Goal: Task Accomplishment & Management: Manage account settings

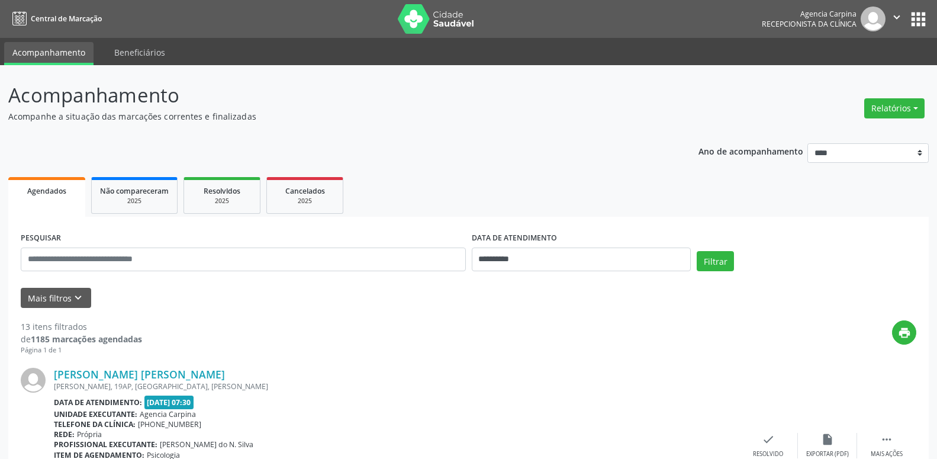
select select "*"
click at [75, 298] on icon "keyboard_arrow_down" at bounding box center [78, 297] width 13 height 13
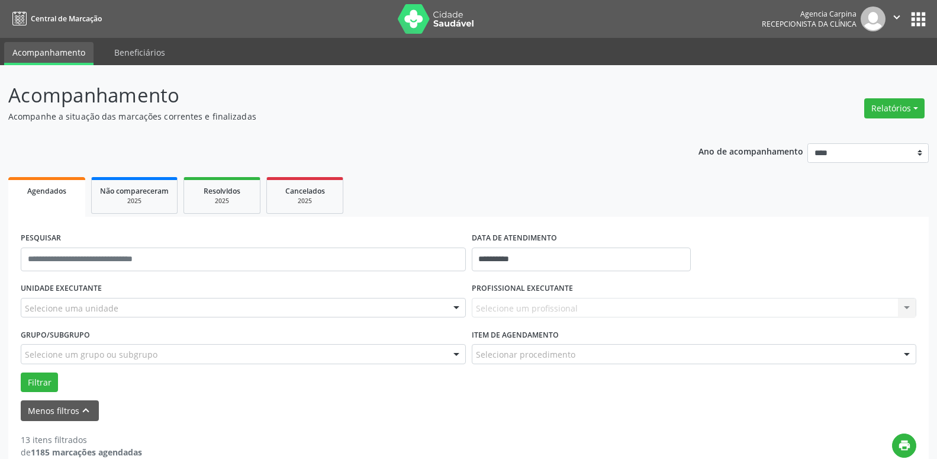
click at [454, 309] on div at bounding box center [457, 308] width 18 height 20
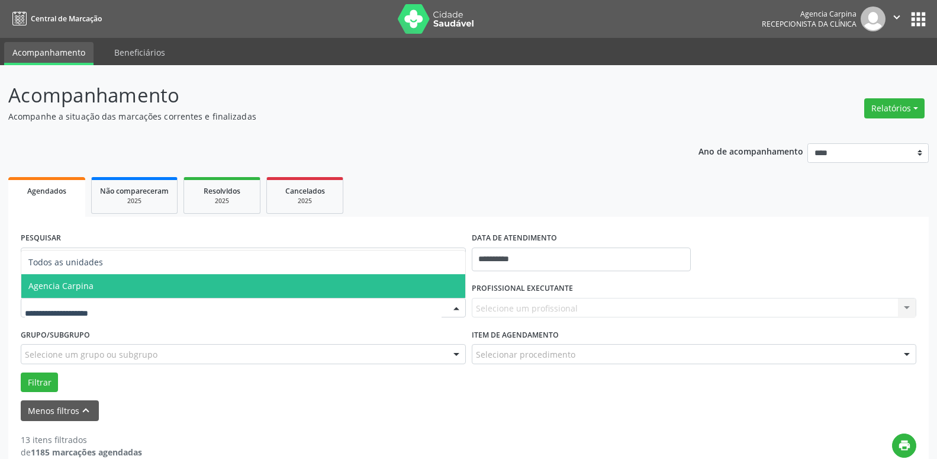
click at [279, 290] on span "Agencia Carpina" at bounding box center [243, 286] width 444 height 24
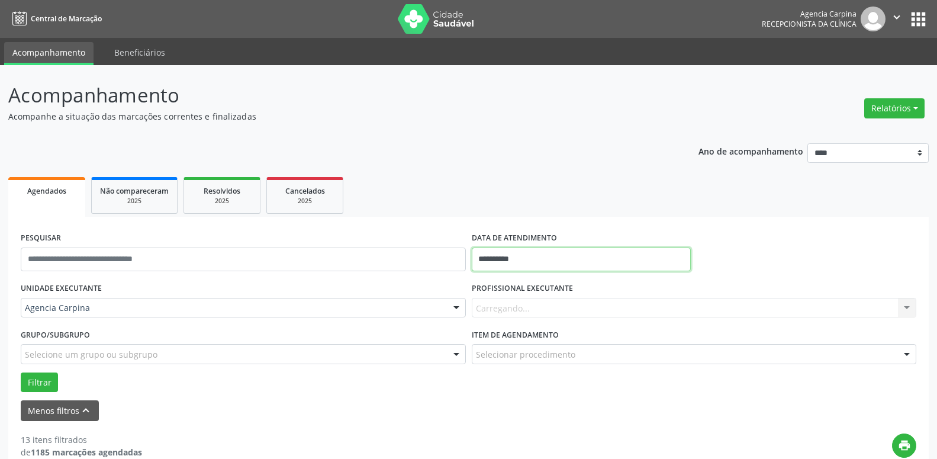
click at [524, 256] on input "**********" at bounding box center [582, 260] width 220 height 24
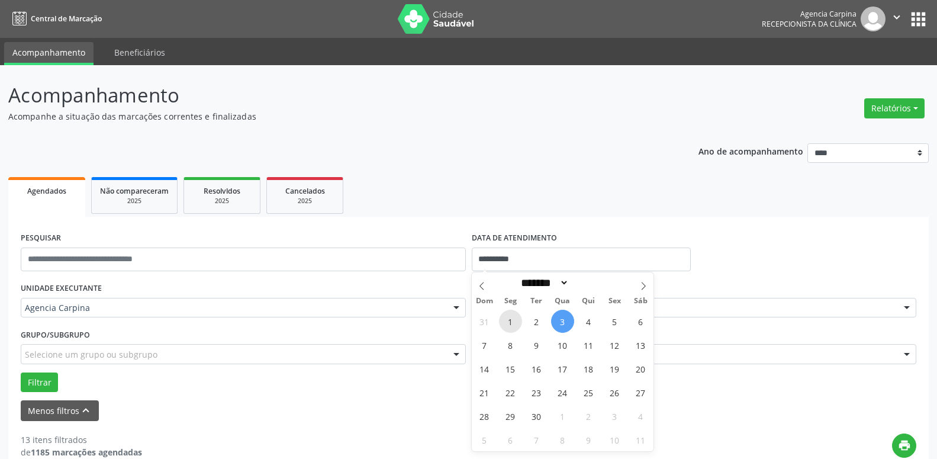
click at [511, 319] on span "1" at bounding box center [510, 321] width 23 height 23
type input "**********"
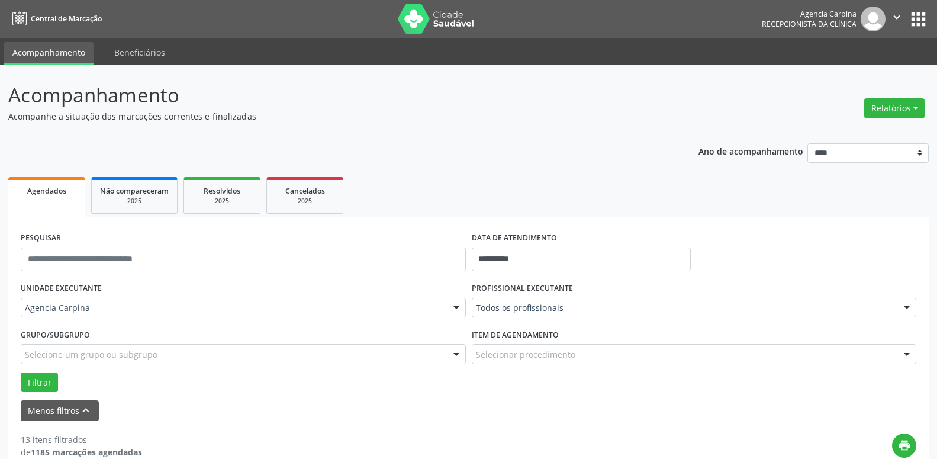
click at [910, 310] on div at bounding box center [907, 308] width 18 height 20
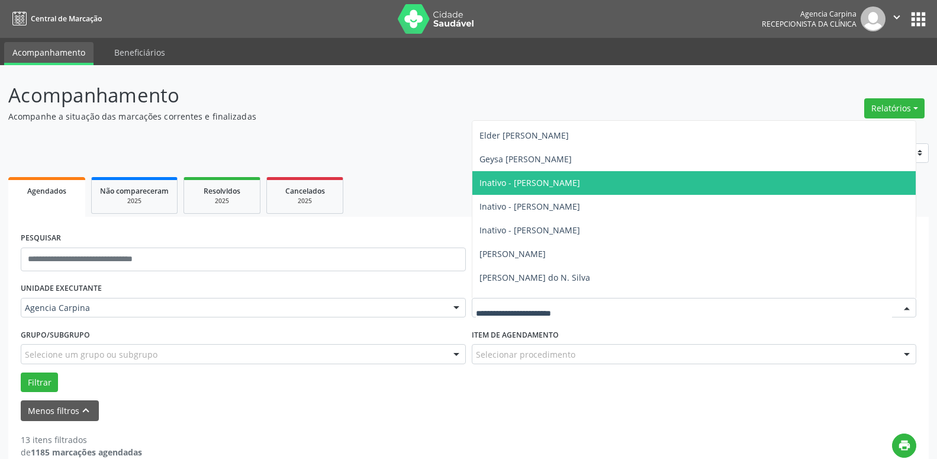
scroll to position [135, 0]
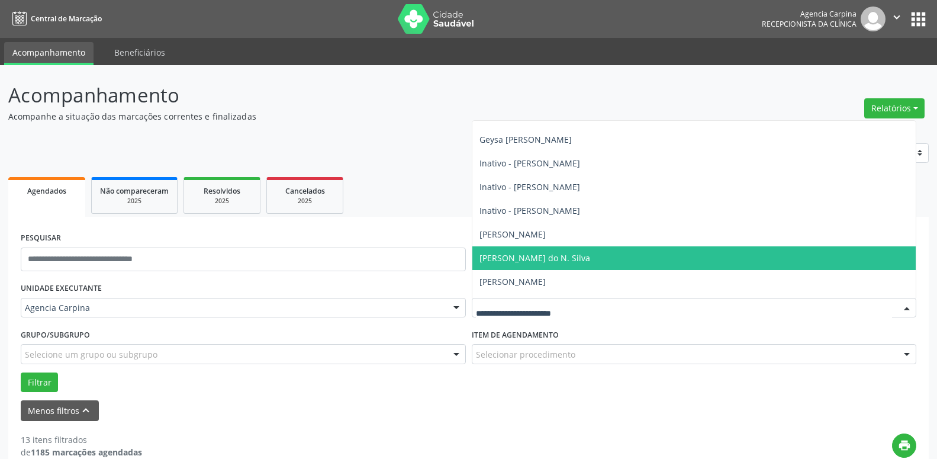
click at [651, 255] on span "[PERSON_NAME] do N. Silva" at bounding box center [695, 258] width 444 height 24
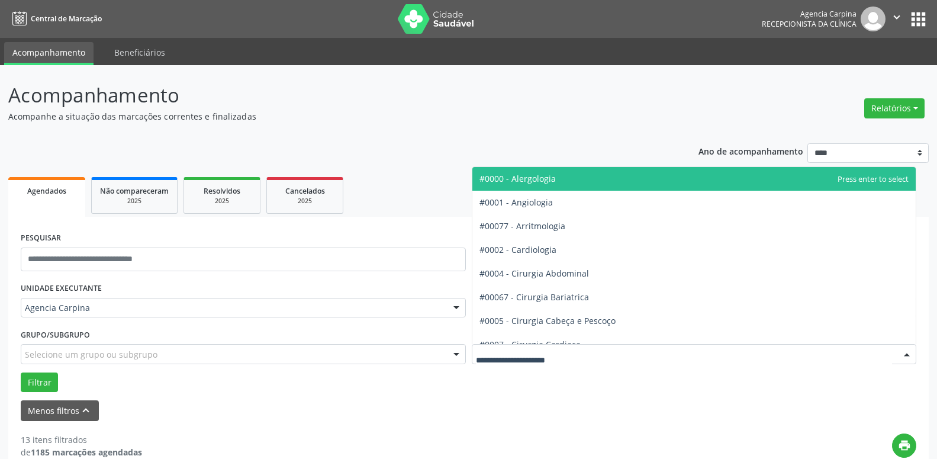
click at [906, 354] on div at bounding box center [907, 355] width 18 height 20
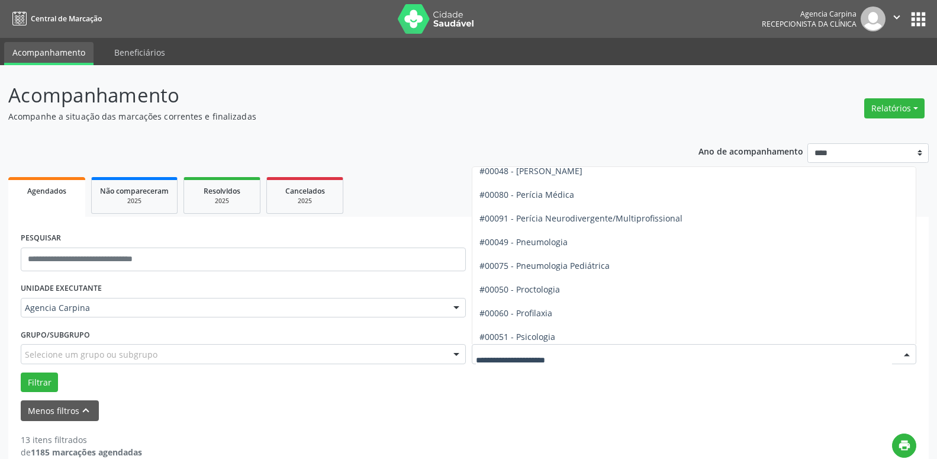
scroll to position [1823, 0]
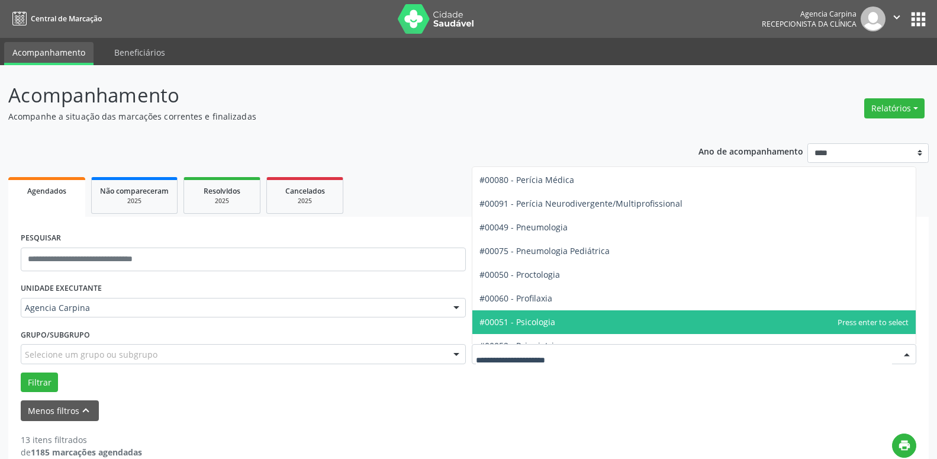
click at [632, 312] on span "#00051 - Psicologia" at bounding box center [695, 322] width 444 height 24
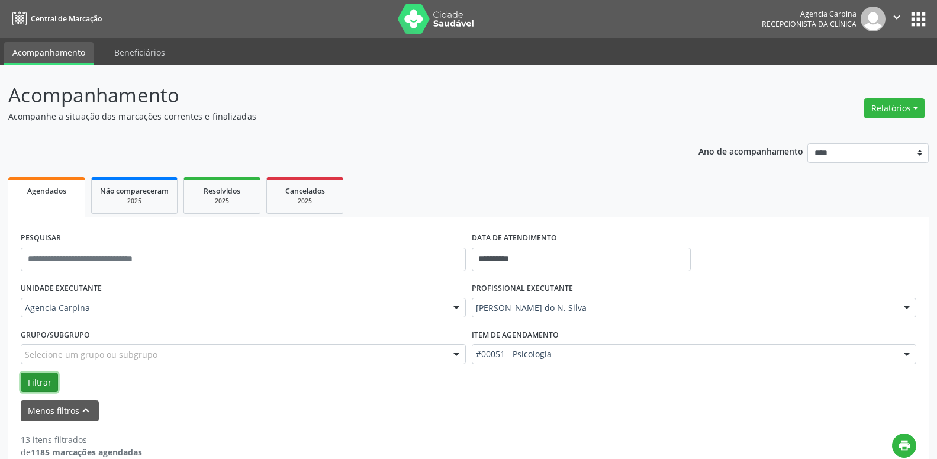
click at [47, 380] on button "Filtrar" at bounding box center [39, 382] width 37 height 20
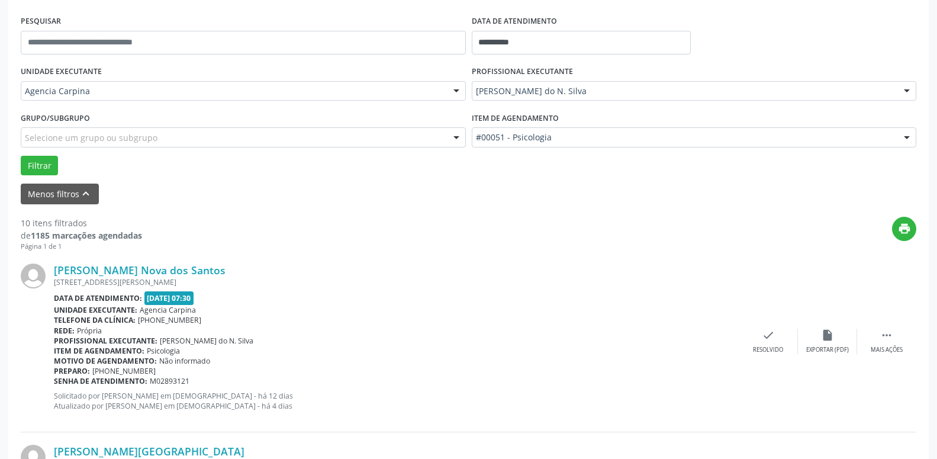
scroll to position [242, 0]
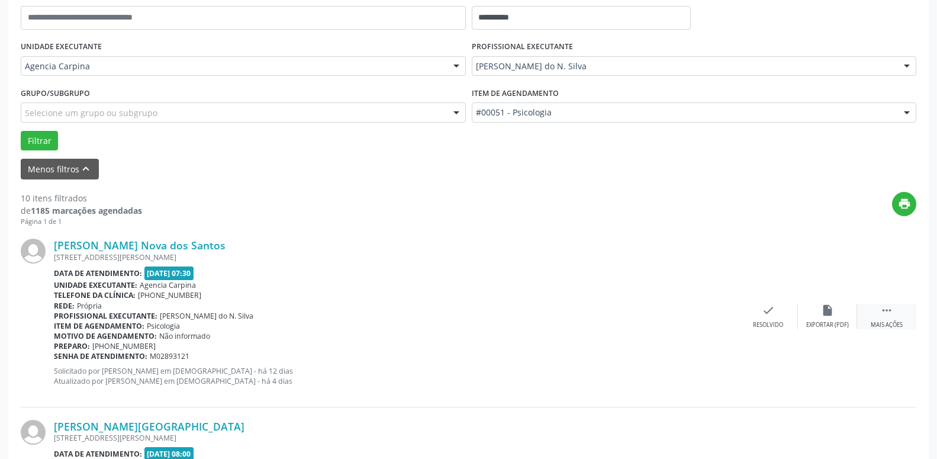
click at [886, 309] on icon "" at bounding box center [887, 310] width 13 height 13
click at [821, 315] on div "alarm_off Não compareceu" at bounding box center [827, 316] width 59 height 25
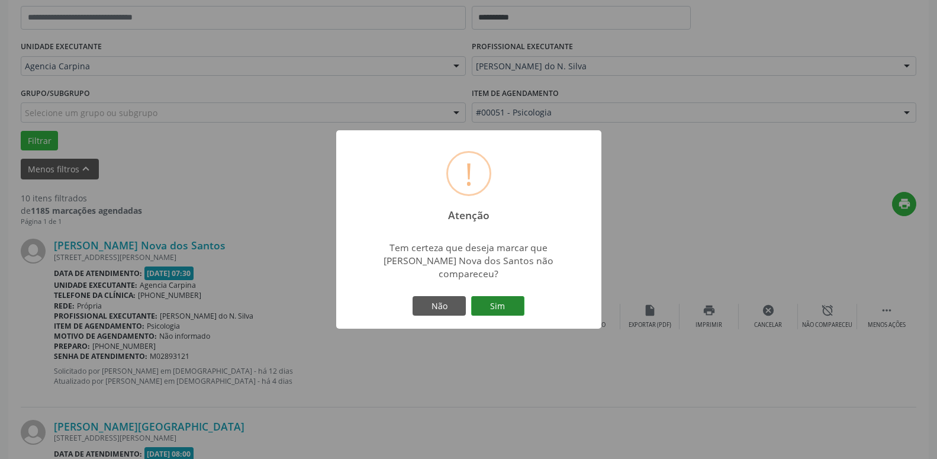
click at [499, 296] on button "Sim" at bounding box center [497, 306] width 53 height 20
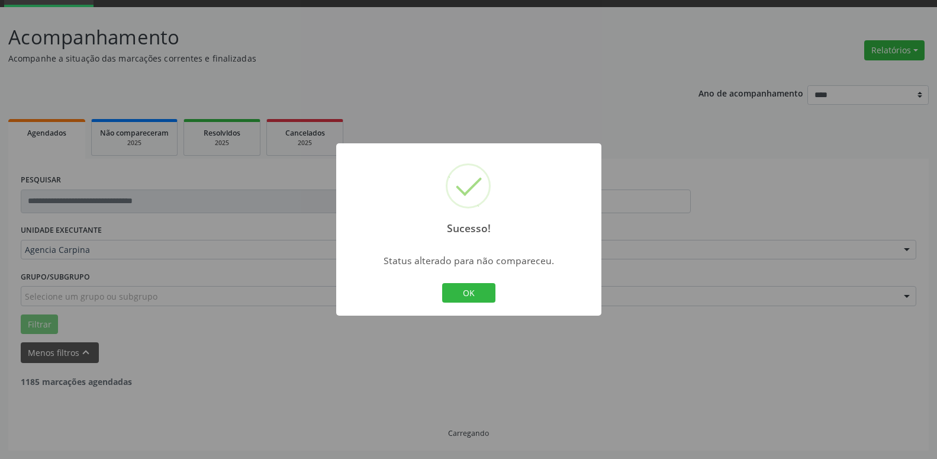
scroll to position [58, 0]
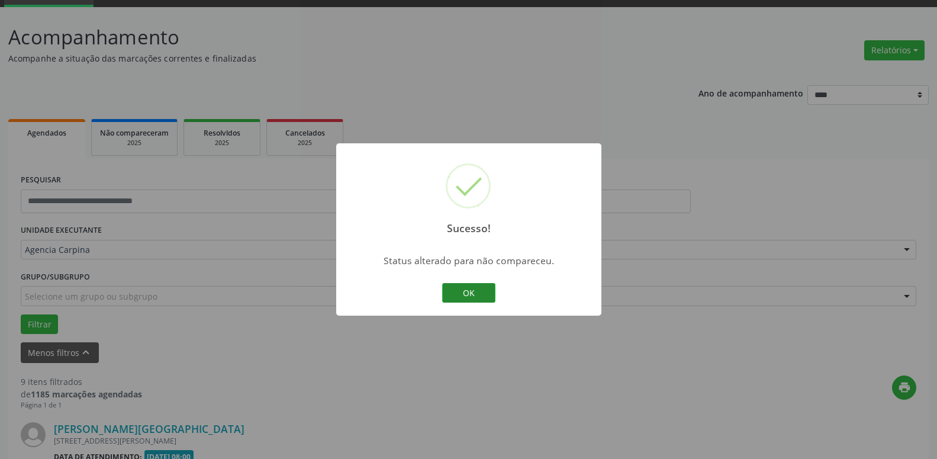
click at [454, 289] on button "OK" at bounding box center [468, 293] width 53 height 20
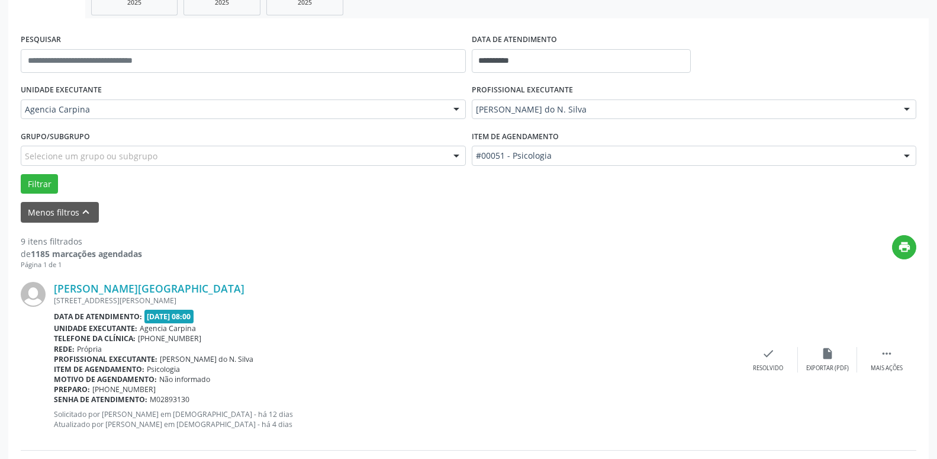
scroll to position [239, 0]
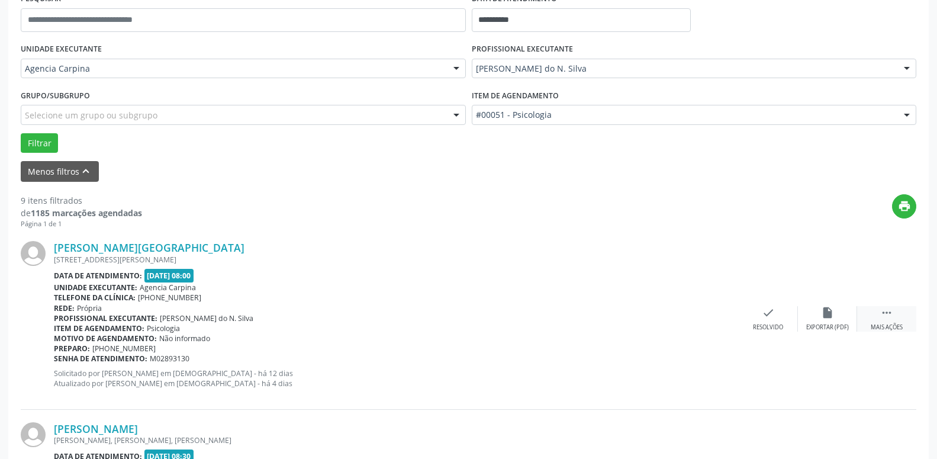
click at [889, 313] on icon "" at bounding box center [887, 312] width 13 height 13
click at [822, 319] on icon "alarm_off" at bounding box center [827, 312] width 13 height 13
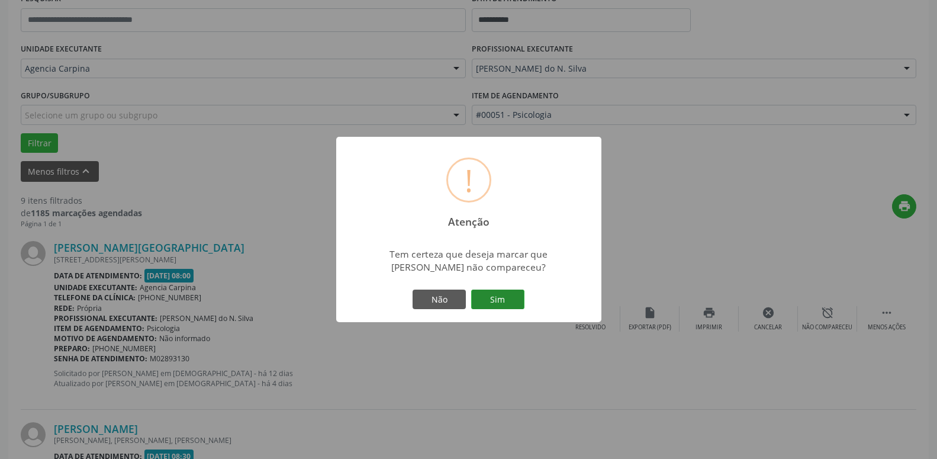
click at [489, 296] on button "Sim" at bounding box center [497, 300] width 53 height 20
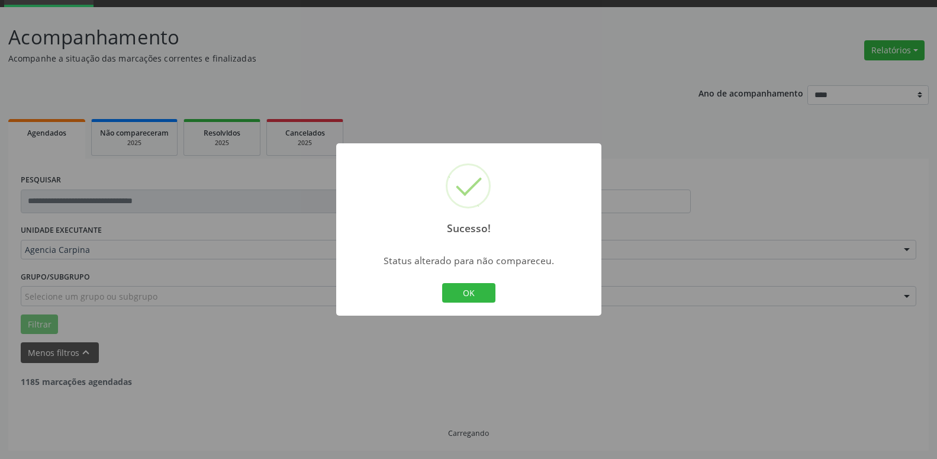
scroll to position [58, 0]
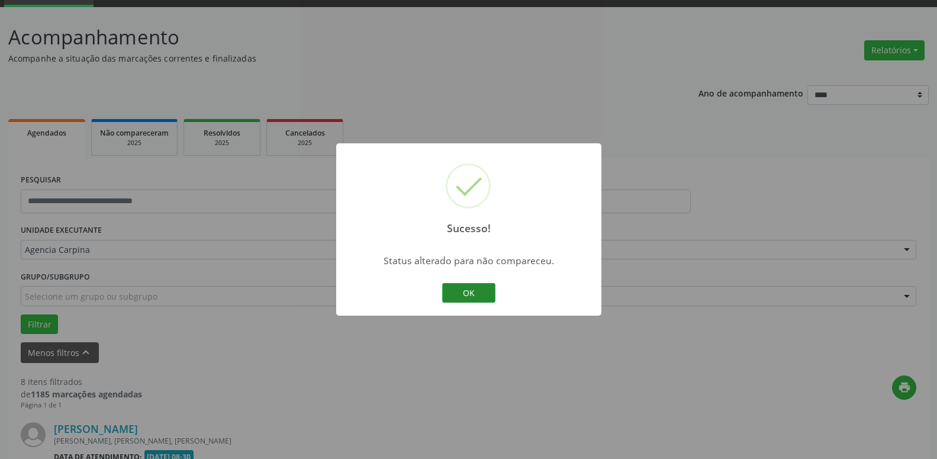
click at [467, 290] on button "OK" at bounding box center [468, 293] width 53 height 20
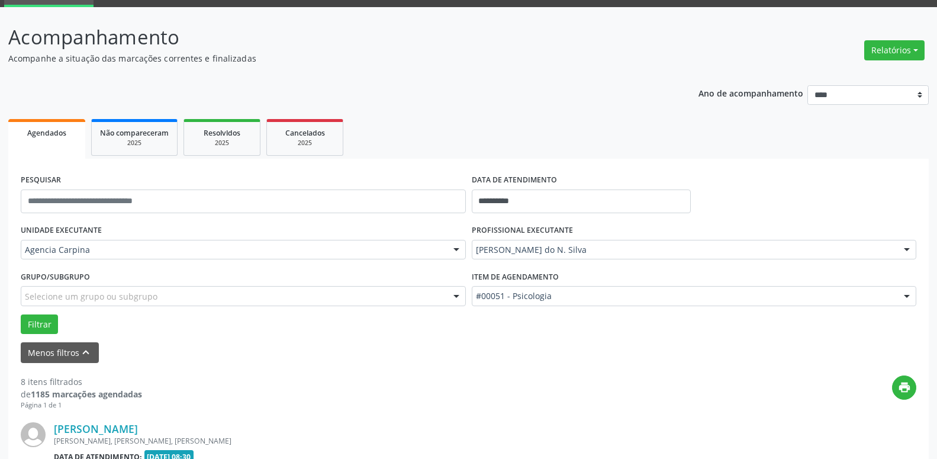
scroll to position [239, 0]
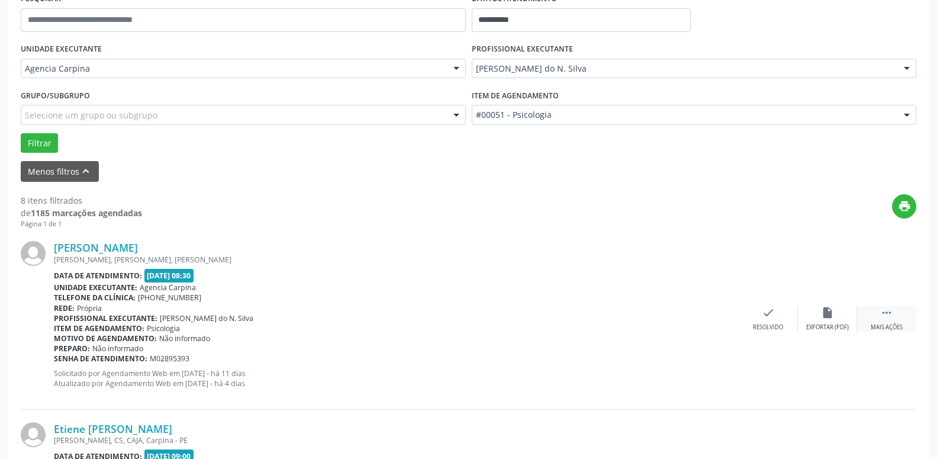
click at [888, 318] on icon "" at bounding box center [887, 312] width 13 height 13
click at [821, 323] on div "alarm_off Não compareceu" at bounding box center [827, 318] width 59 height 25
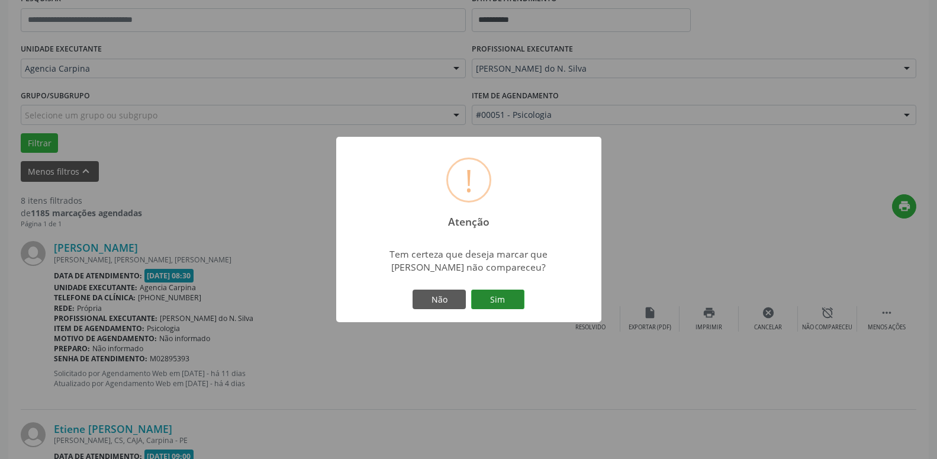
click at [493, 303] on button "Sim" at bounding box center [497, 300] width 53 height 20
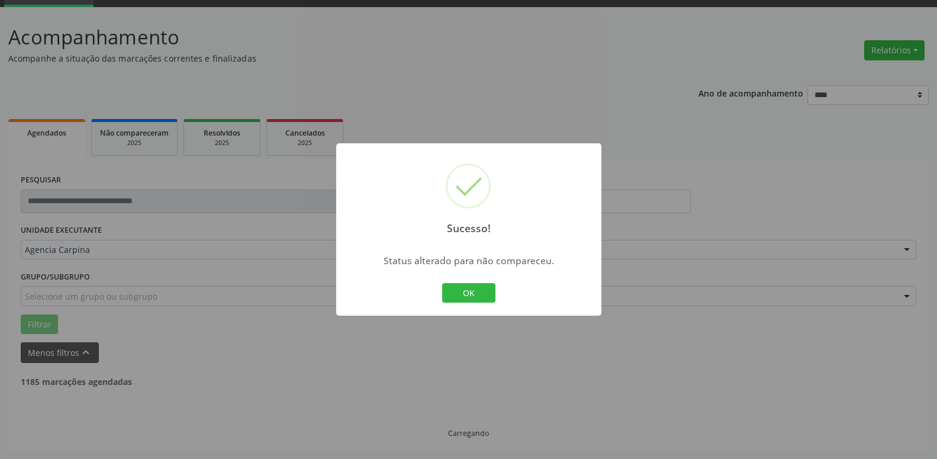
scroll to position [58, 0]
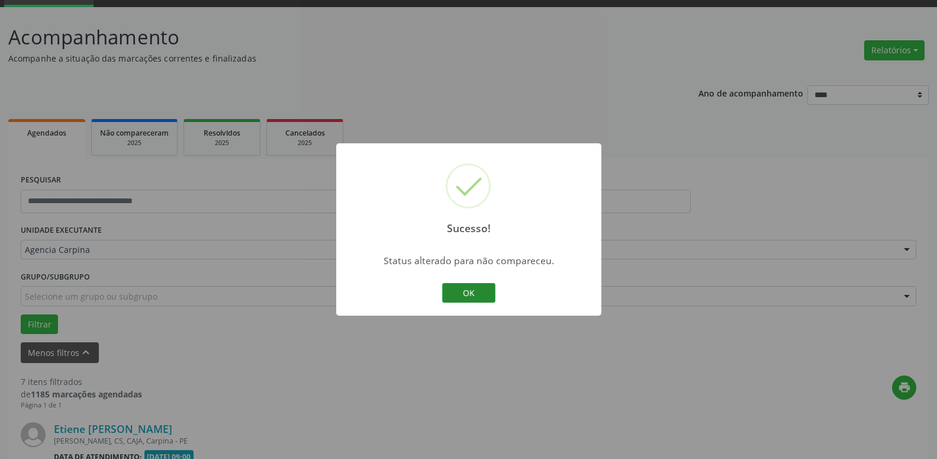
click at [459, 294] on button "OK" at bounding box center [468, 293] width 53 height 20
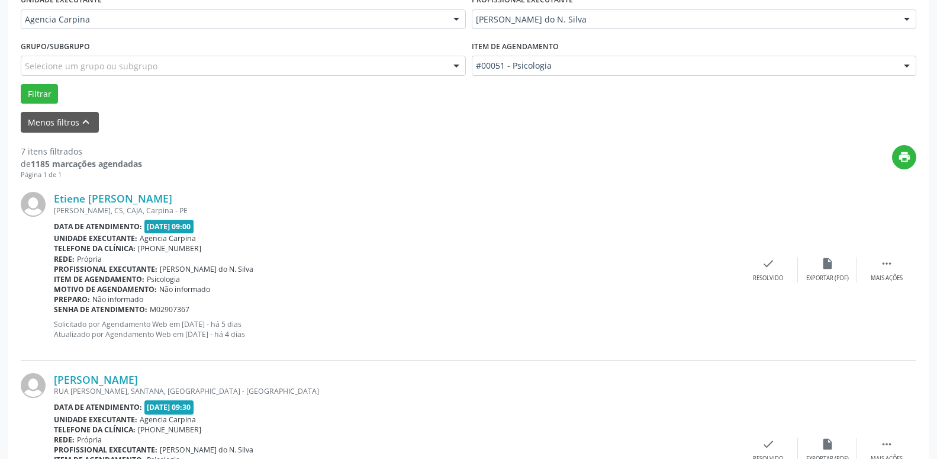
scroll to position [300, 0]
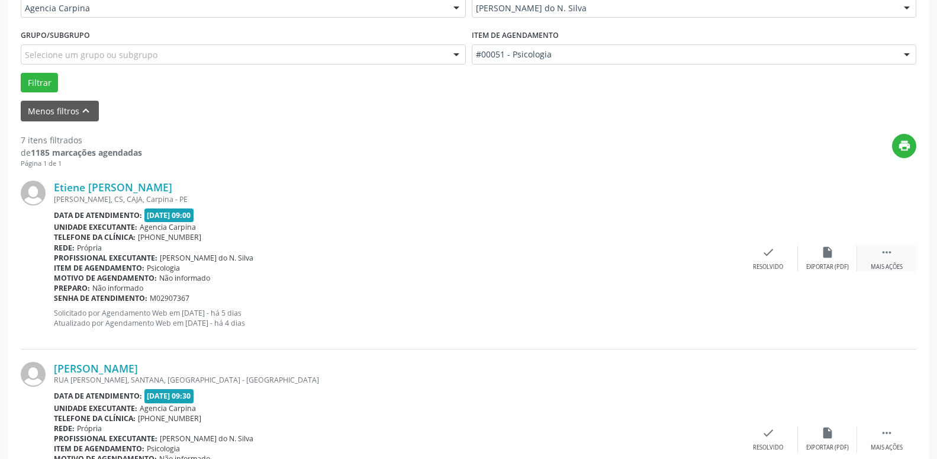
click at [889, 255] on icon "" at bounding box center [887, 252] width 13 height 13
click at [828, 262] on div "alarm_off Não compareceu" at bounding box center [827, 258] width 59 height 25
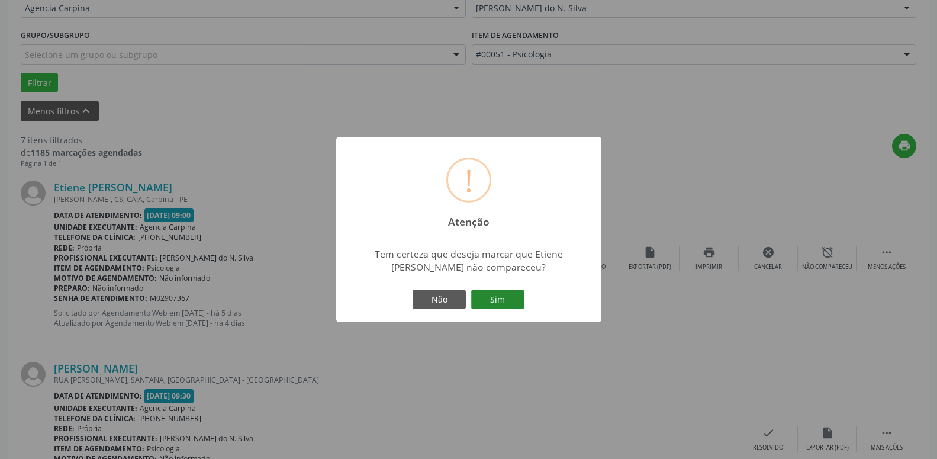
click at [507, 301] on button "Sim" at bounding box center [497, 300] width 53 height 20
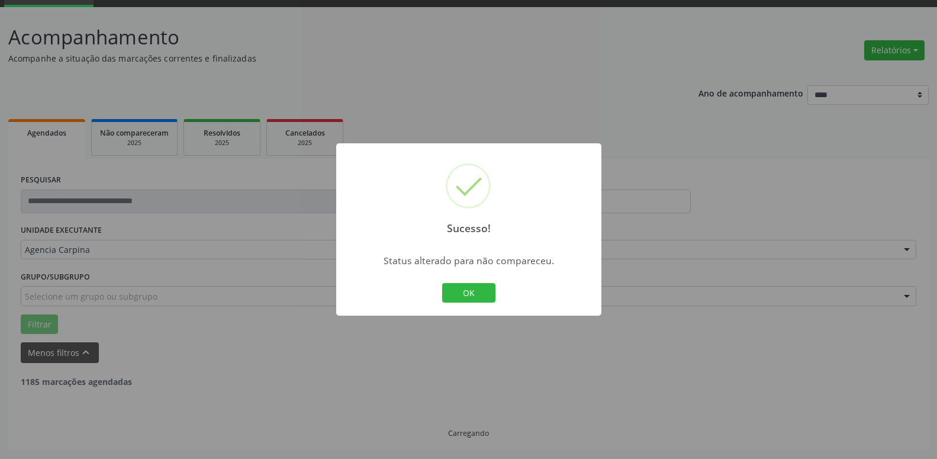
scroll to position [58, 0]
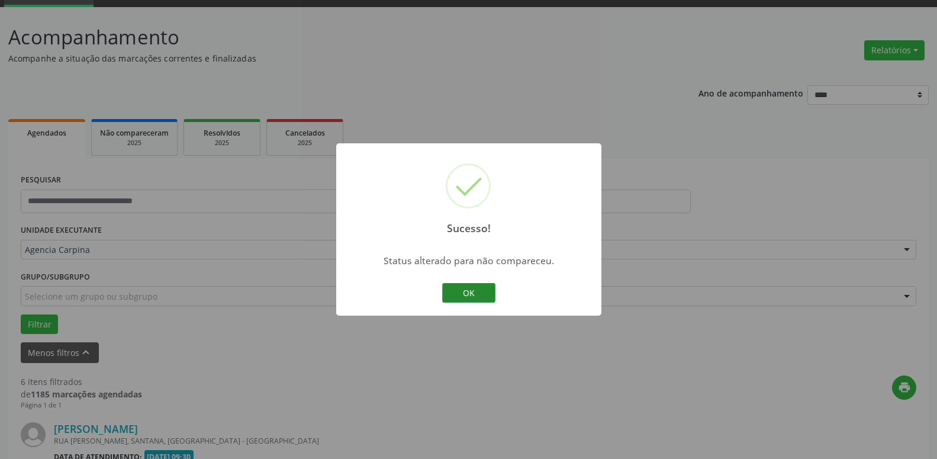
click at [476, 288] on button "OK" at bounding box center [468, 293] width 53 height 20
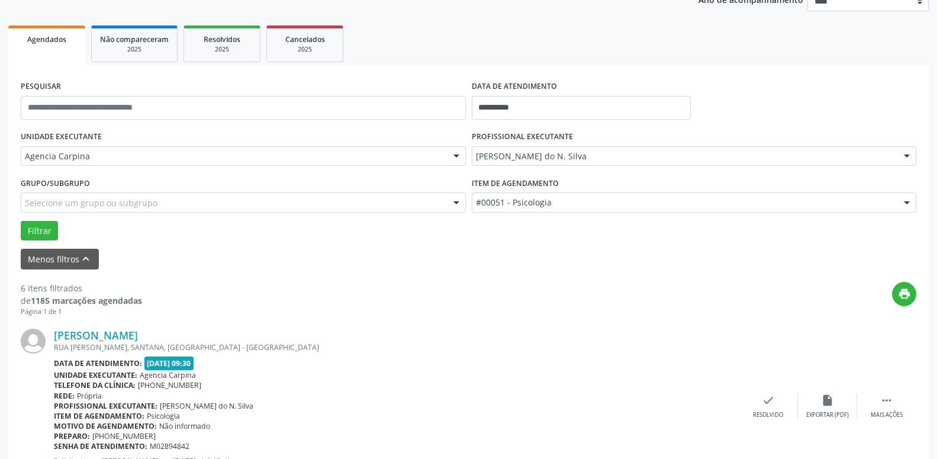
scroll to position [179, 0]
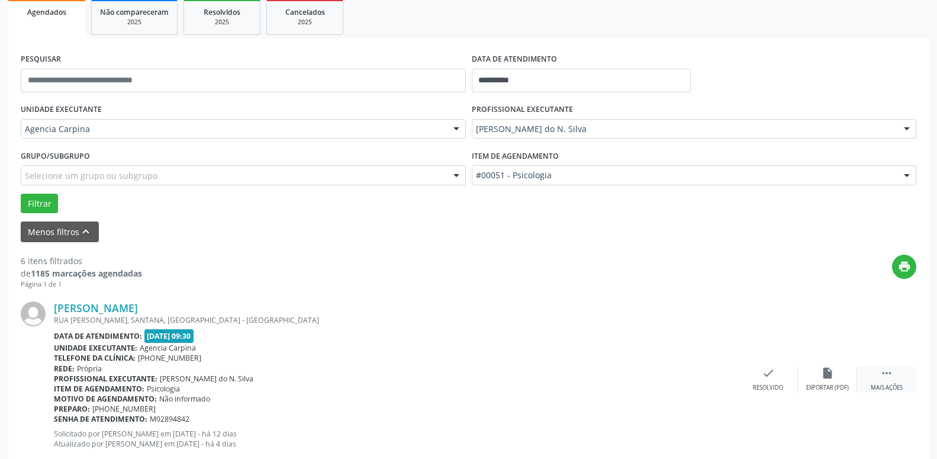
click at [891, 370] on icon "" at bounding box center [887, 373] width 13 height 13
click at [821, 380] on div "alarm_off Não compareceu" at bounding box center [827, 379] width 59 height 25
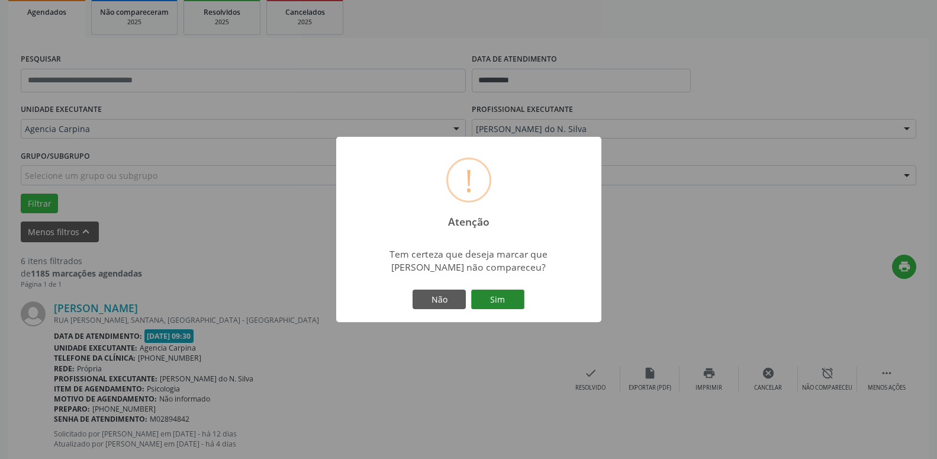
click at [498, 294] on button "Sim" at bounding box center [497, 300] width 53 height 20
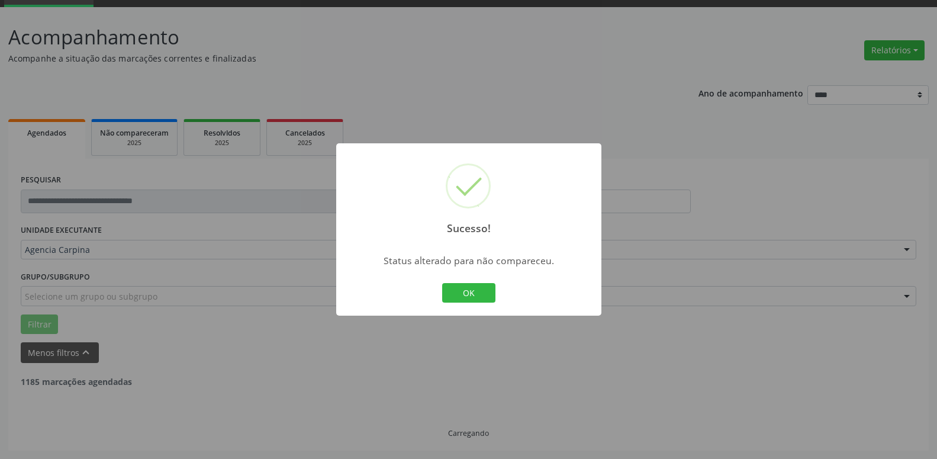
scroll to position [58, 0]
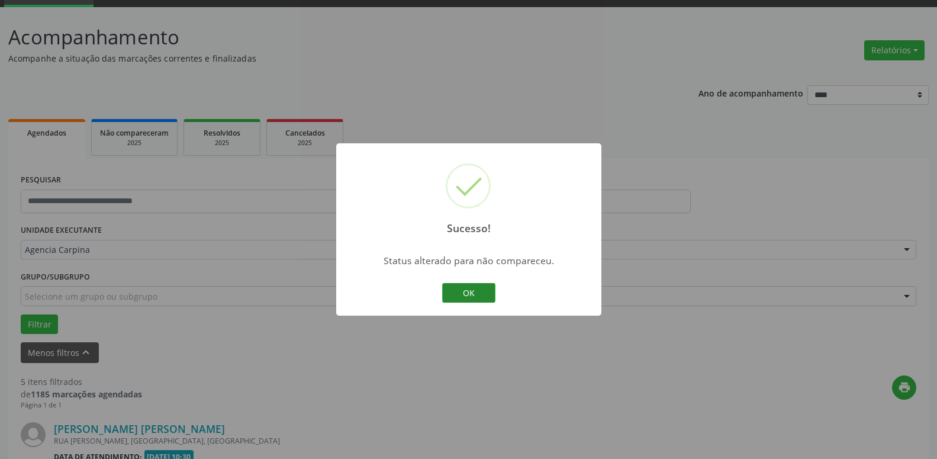
click at [456, 290] on button "OK" at bounding box center [468, 293] width 53 height 20
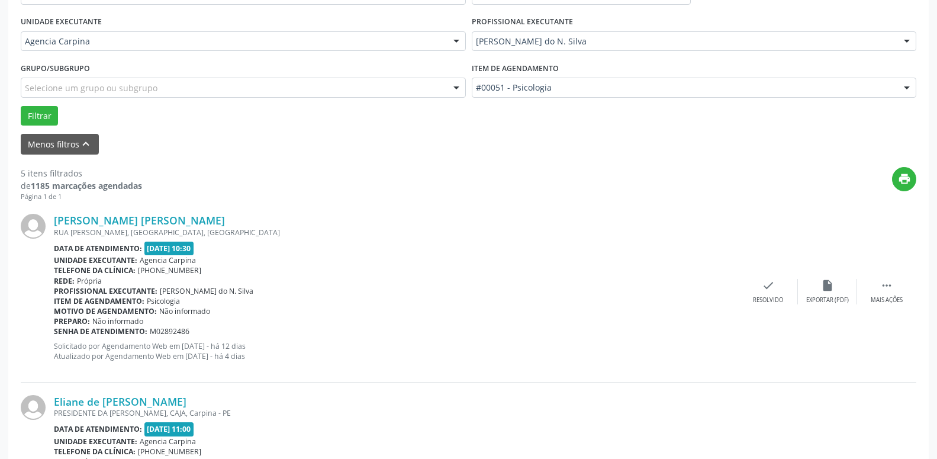
scroll to position [239, 0]
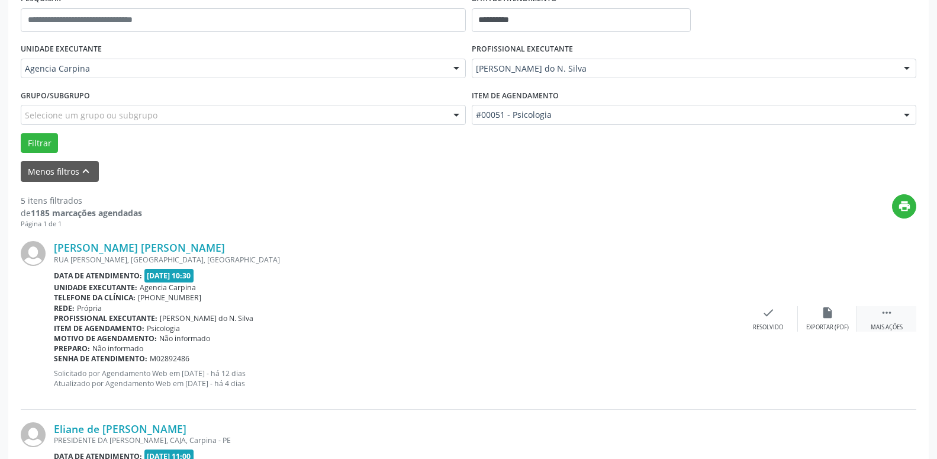
click at [885, 314] on icon "" at bounding box center [887, 312] width 13 height 13
click at [823, 326] on div "Não compareceu" at bounding box center [827, 327] width 50 height 8
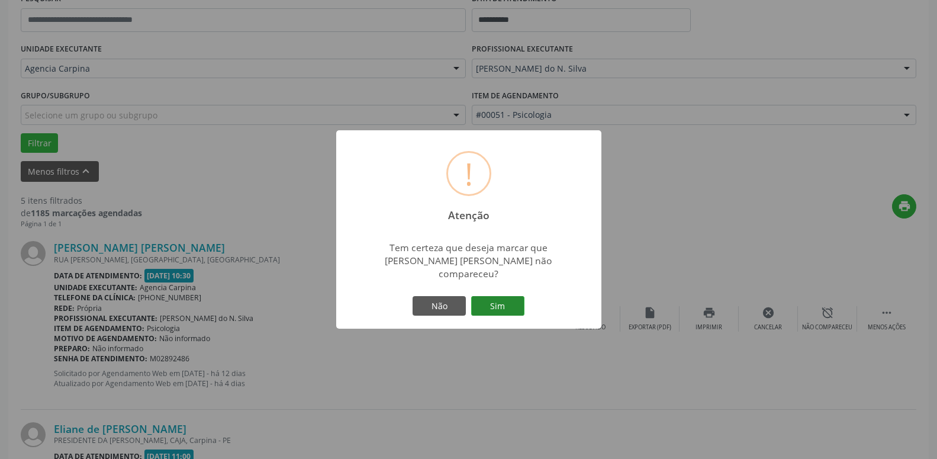
click at [503, 309] on button "Sim" at bounding box center [497, 306] width 53 height 20
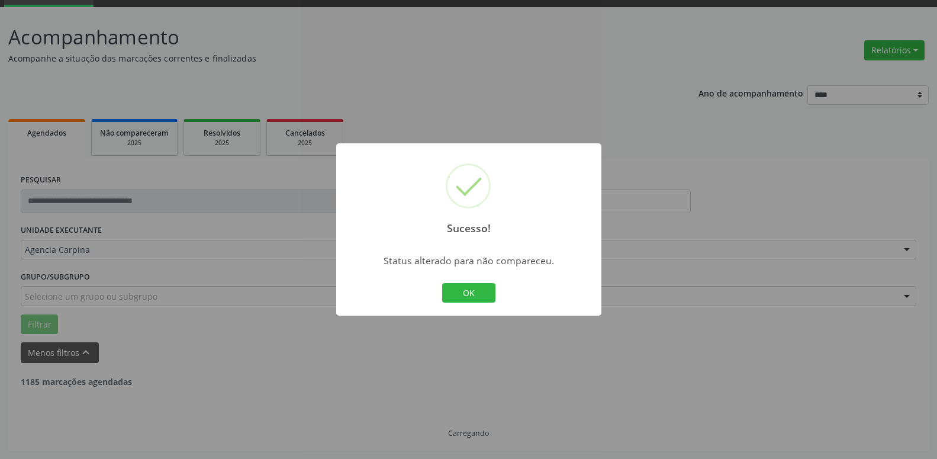
scroll to position [58, 0]
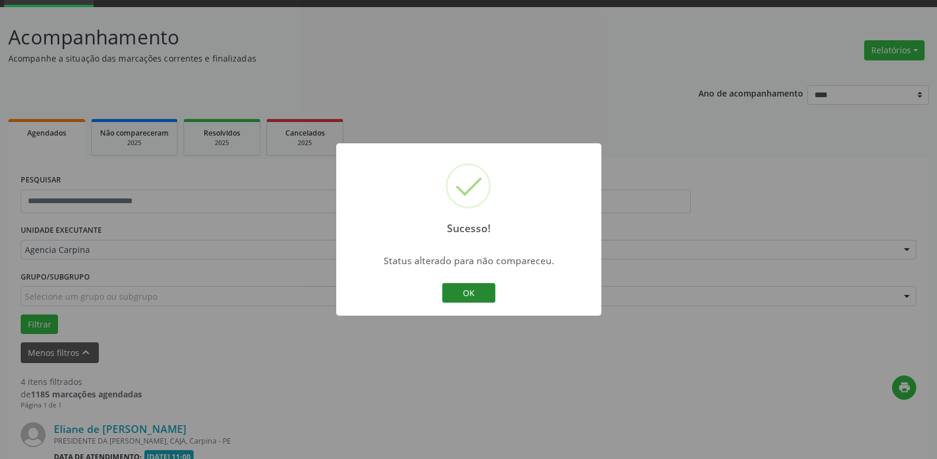
click at [483, 292] on button "OK" at bounding box center [468, 293] width 53 height 20
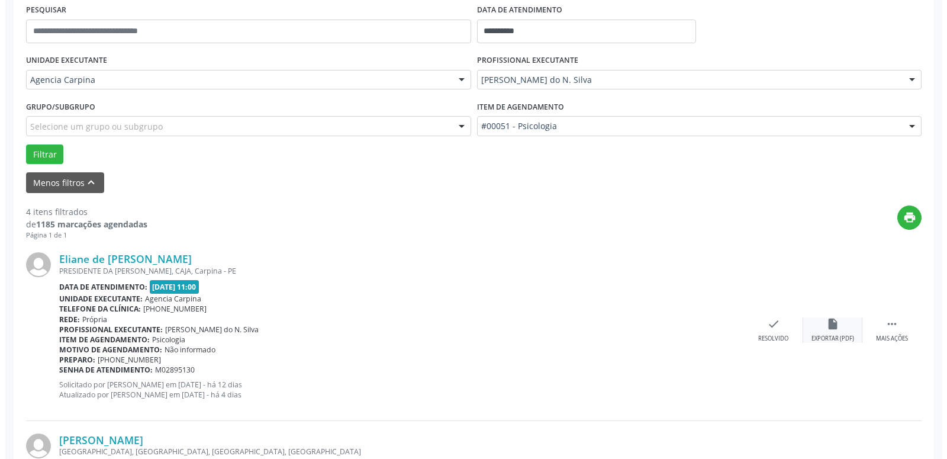
scroll to position [239, 0]
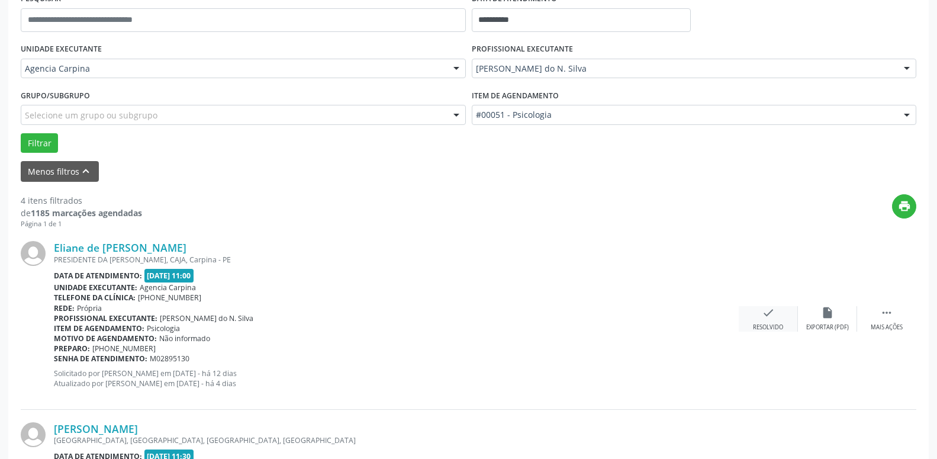
click at [763, 319] on icon "check" at bounding box center [768, 312] width 13 height 13
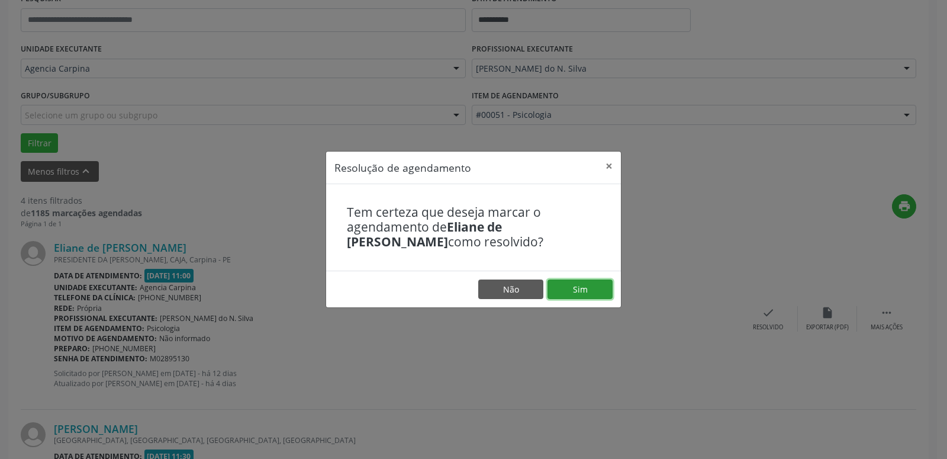
click at [589, 288] on button "Sim" at bounding box center [580, 290] width 65 height 20
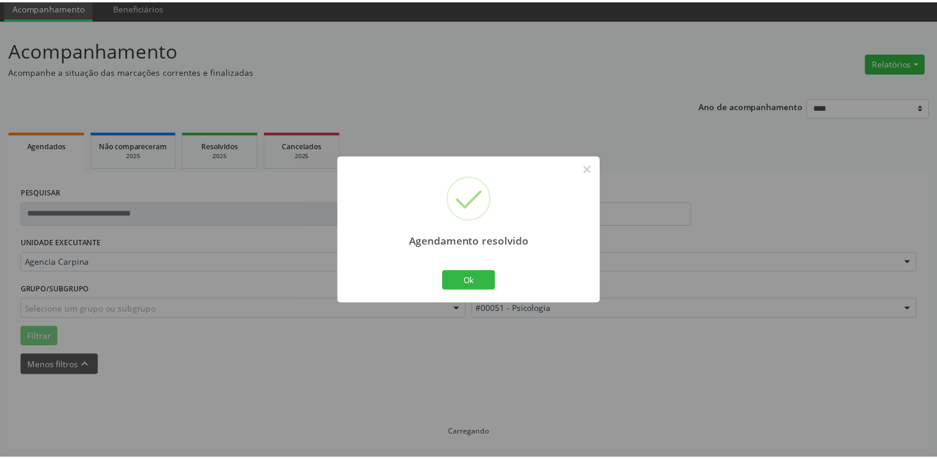
scroll to position [46, 0]
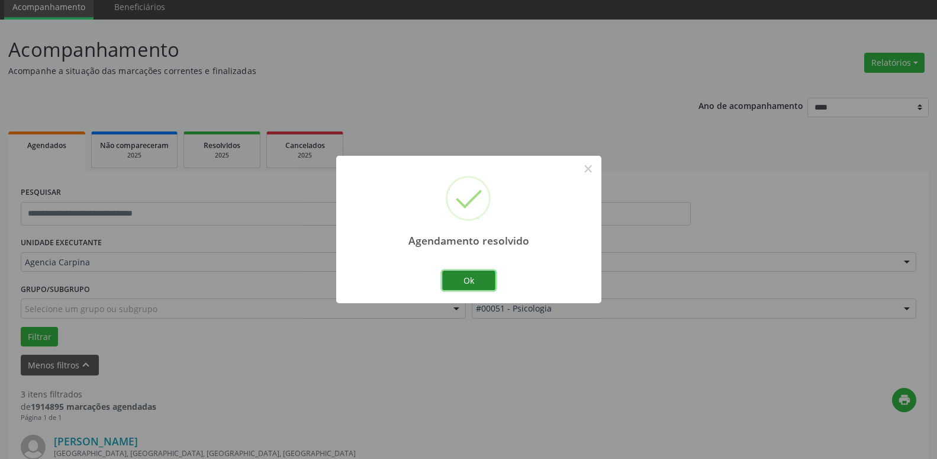
click at [452, 279] on button "Ok" at bounding box center [468, 281] width 53 height 20
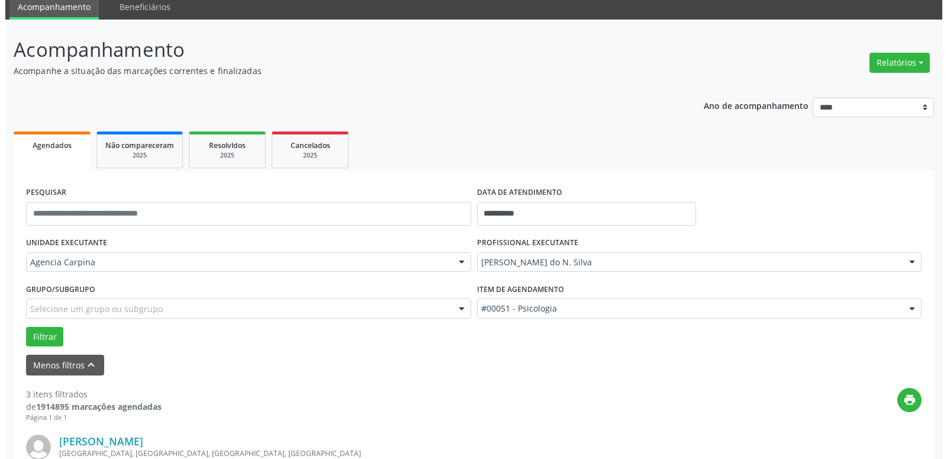
scroll to position [227, 0]
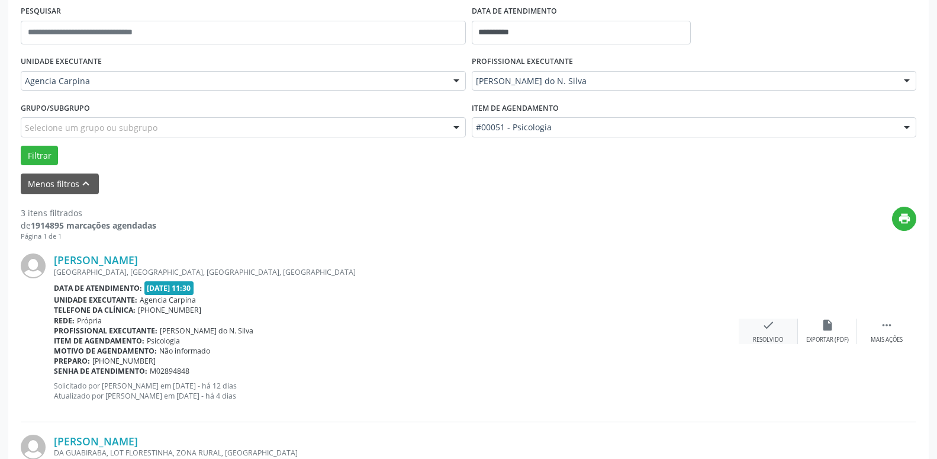
click at [773, 332] on icon "check" at bounding box center [768, 325] width 13 height 13
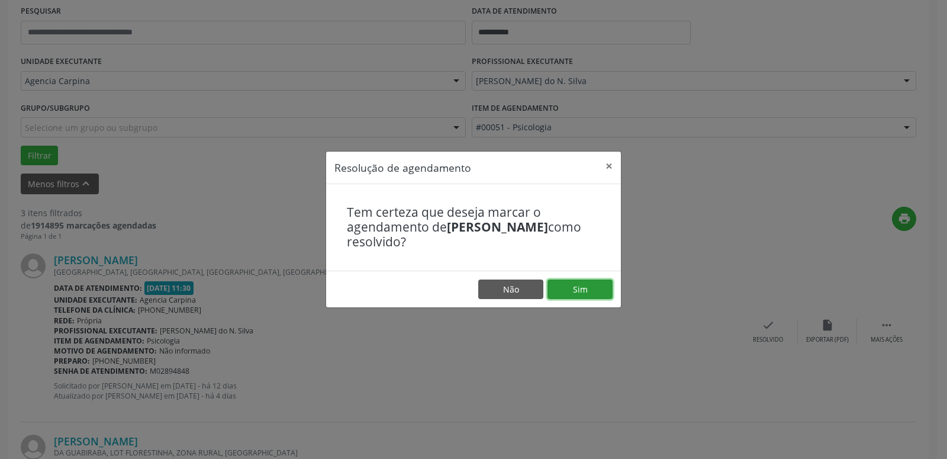
click at [586, 287] on button "Sim" at bounding box center [580, 290] width 65 height 20
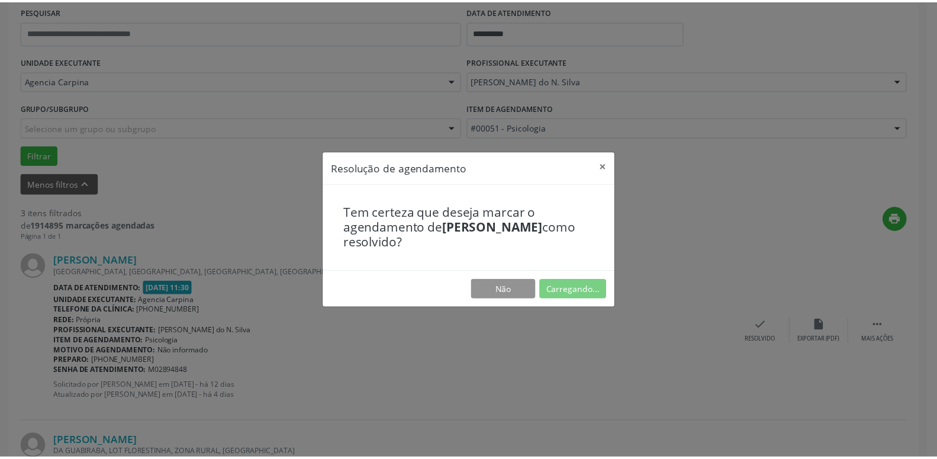
scroll to position [46, 0]
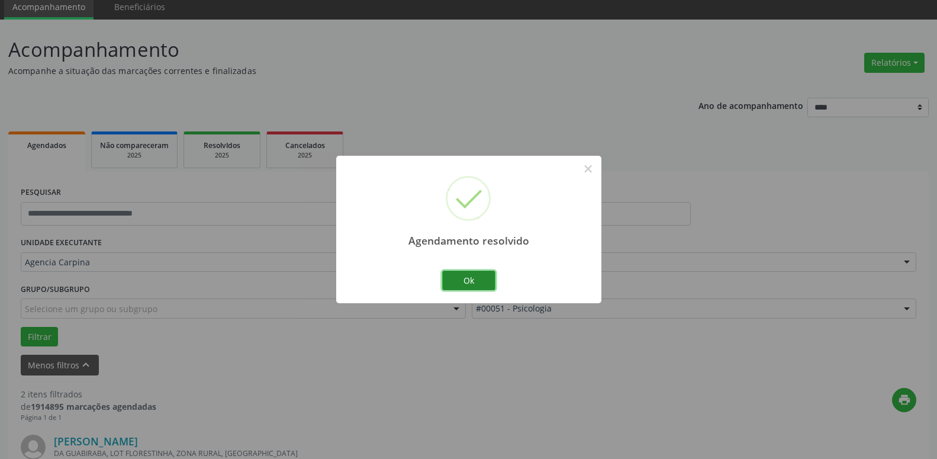
click at [474, 282] on button "Ok" at bounding box center [468, 281] width 53 height 20
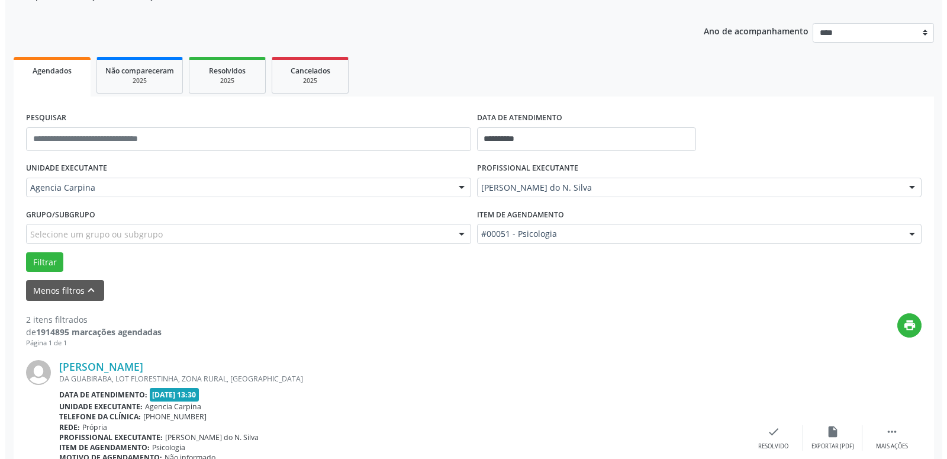
scroll to position [227, 0]
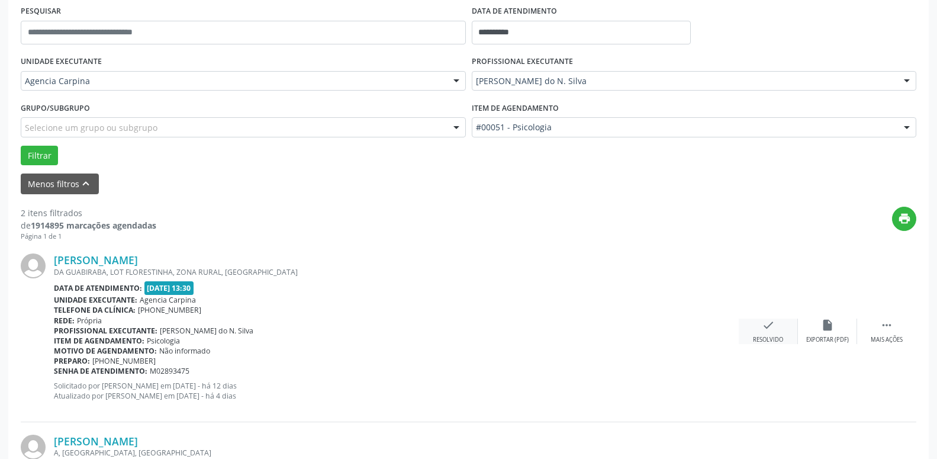
click at [767, 335] on div "check Resolvido" at bounding box center [768, 331] width 59 height 25
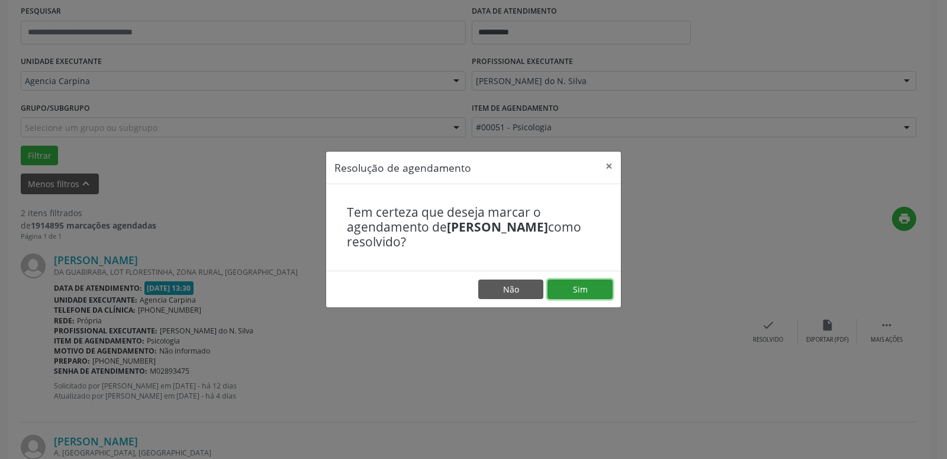
click at [578, 284] on button "Sim" at bounding box center [580, 290] width 65 height 20
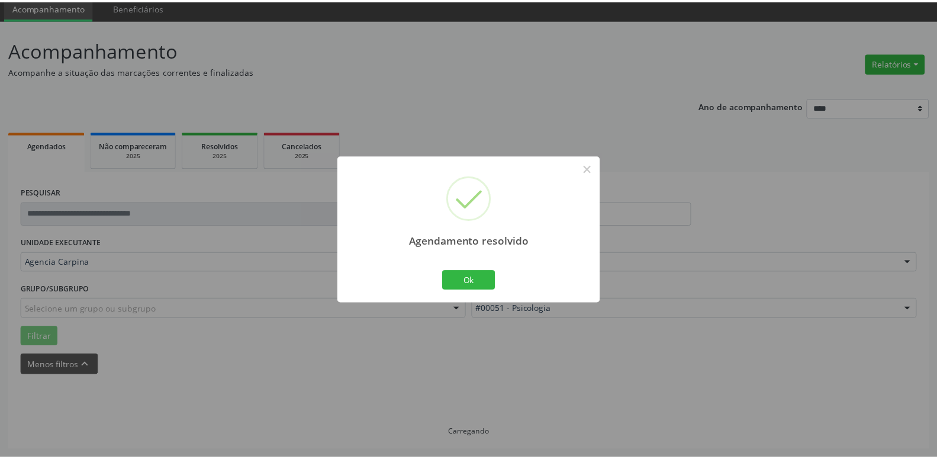
scroll to position [46, 0]
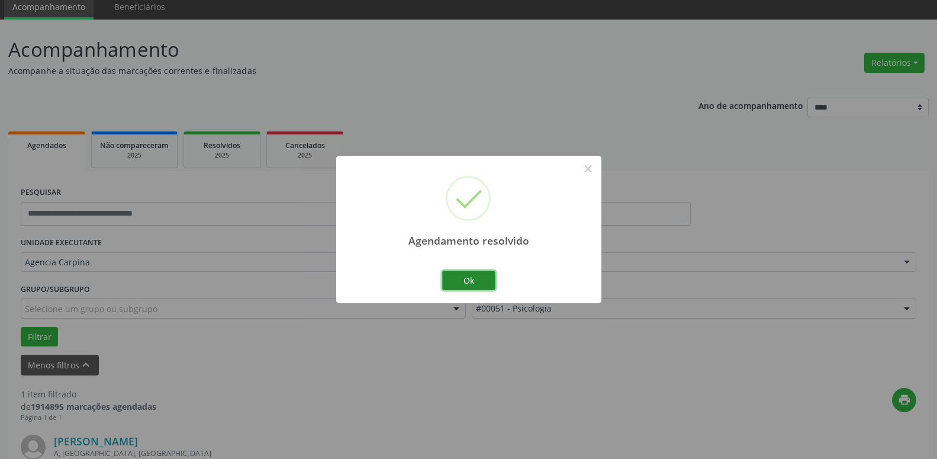
click at [461, 282] on button "Ok" at bounding box center [468, 281] width 53 height 20
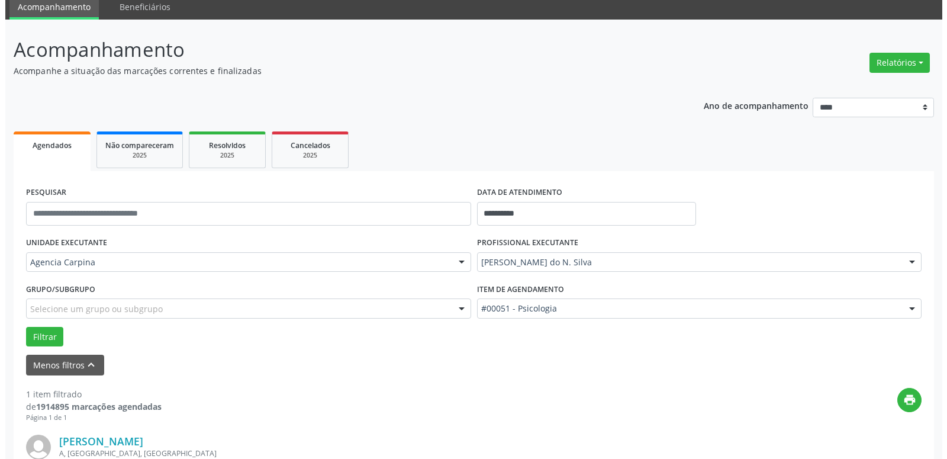
scroll to position [166, 0]
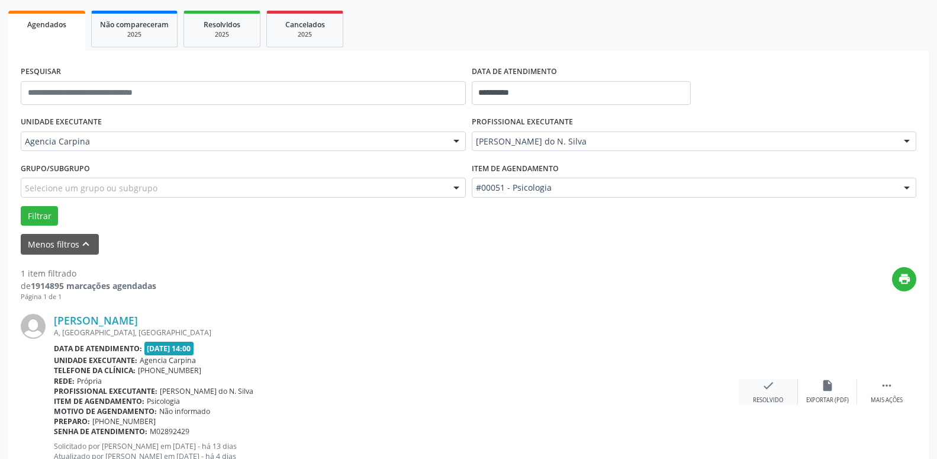
click at [765, 392] on icon "check" at bounding box center [768, 385] width 13 height 13
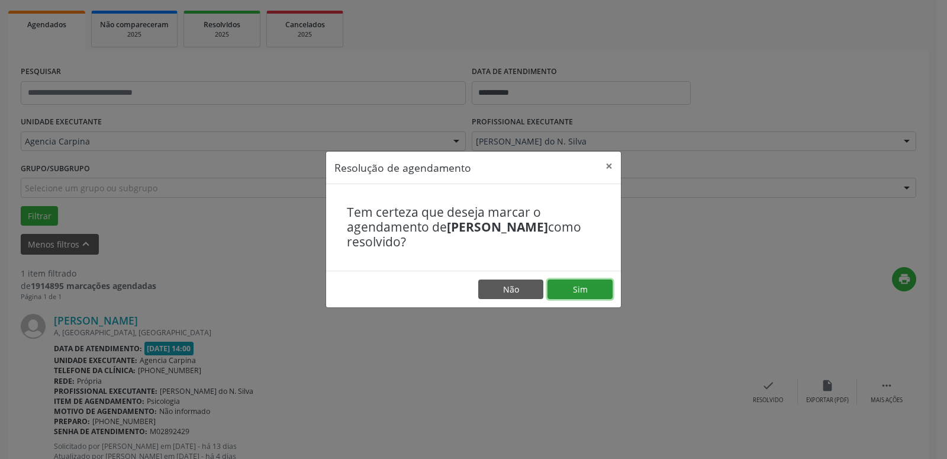
click at [586, 286] on button "Sim" at bounding box center [580, 290] width 65 height 20
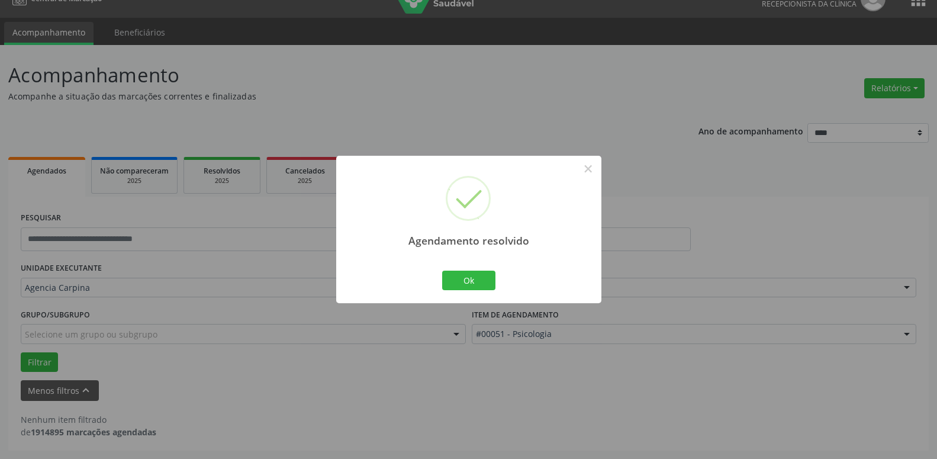
scroll to position [20, 0]
click at [463, 282] on button "Ok" at bounding box center [468, 281] width 53 height 20
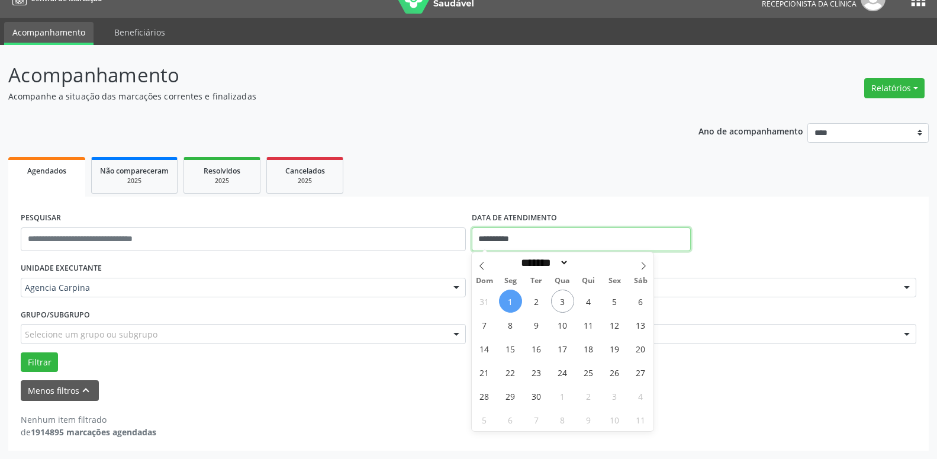
click at [560, 239] on input "**********" at bounding box center [582, 239] width 220 height 24
click at [485, 265] on icon at bounding box center [482, 266] width 8 height 8
select select "*"
click at [566, 396] on span "27" at bounding box center [562, 395] width 23 height 23
type input "**********"
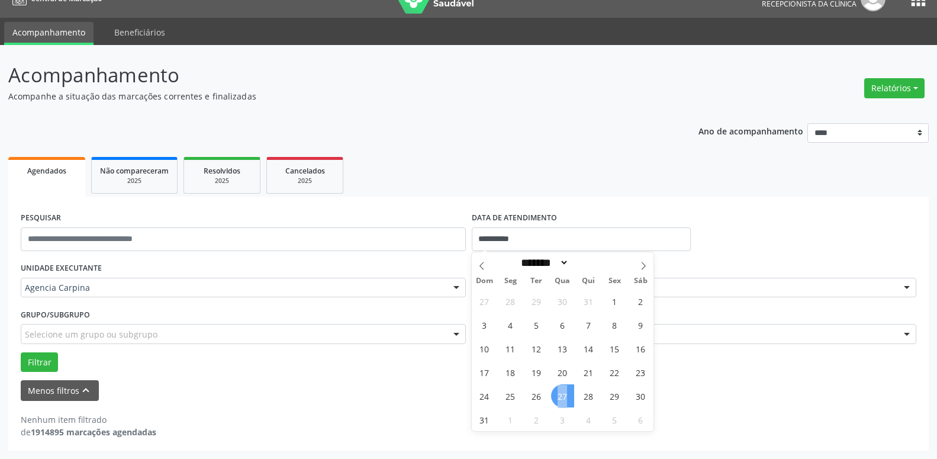
click at [566, 396] on span "27" at bounding box center [562, 395] width 23 height 23
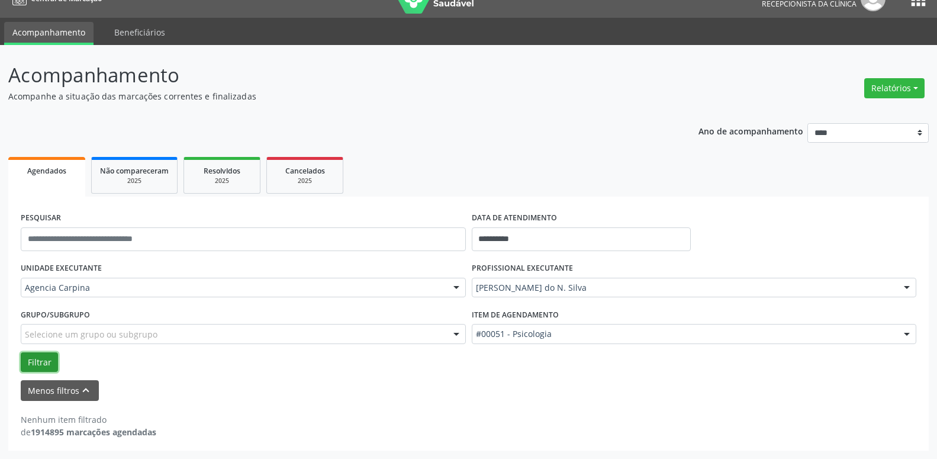
click at [52, 362] on button "Filtrar" at bounding box center [39, 362] width 37 height 20
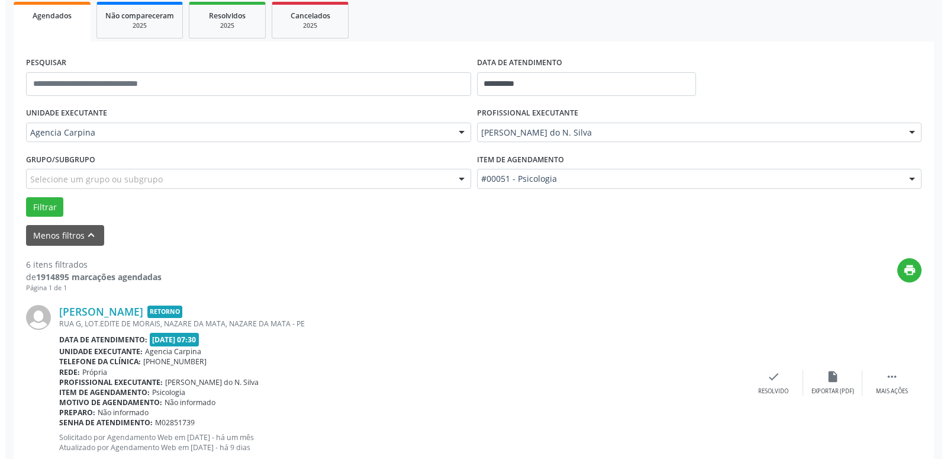
scroll to position [262, 0]
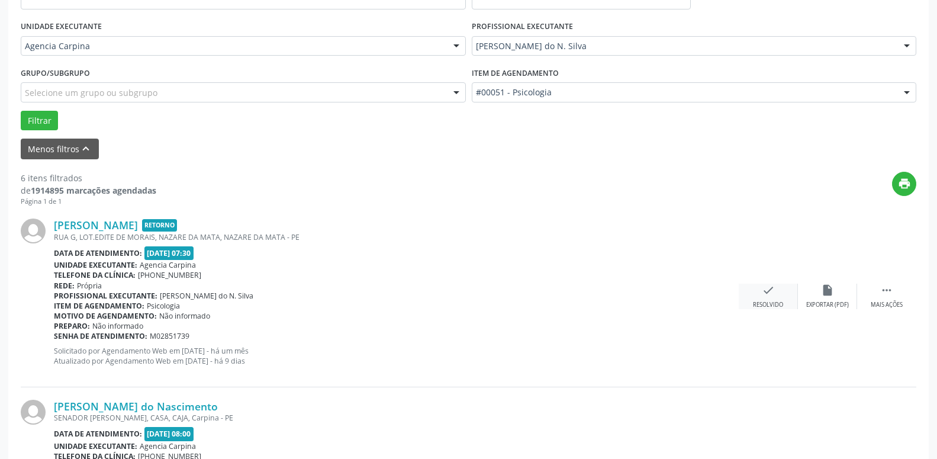
click at [763, 297] on icon "check" at bounding box center [768, 290] width 13 height 13
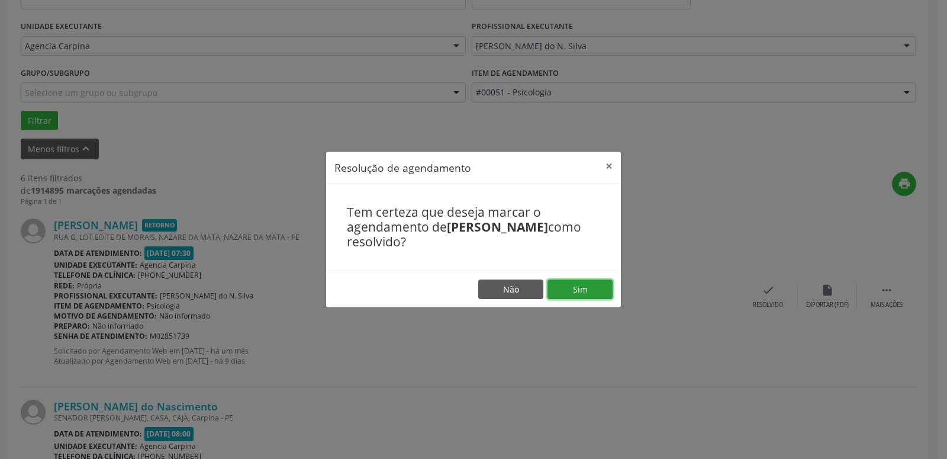
click at [585, 289] on button "Sim" at bounding box center [580, 290] width 65 height 20
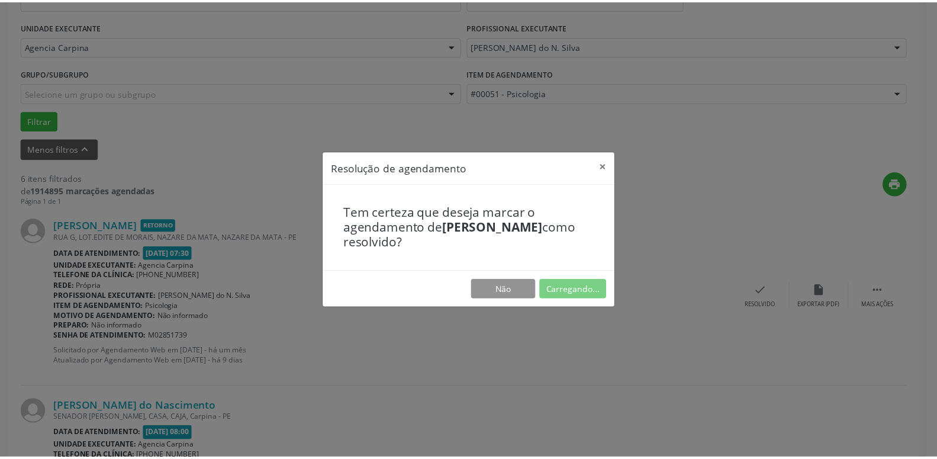
scroll to position [46, 0]
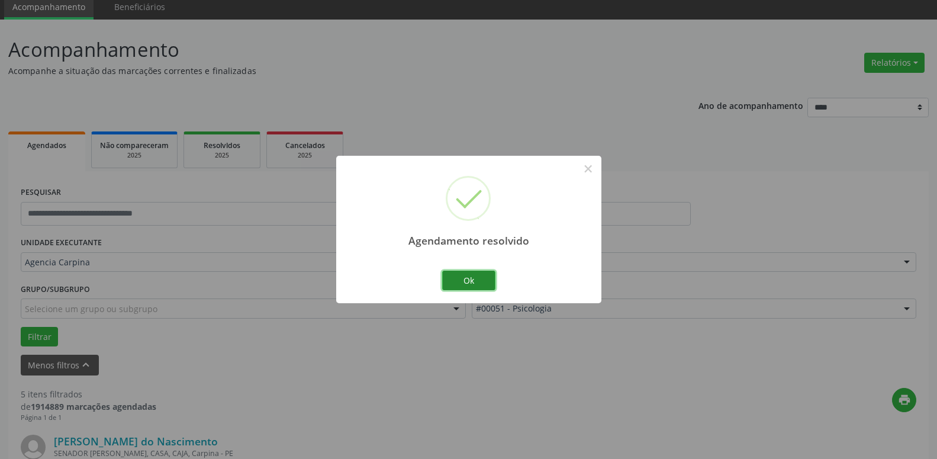
click at [471, 280] on button "Ok" at bounding box center [468, 281] width 53 height 20
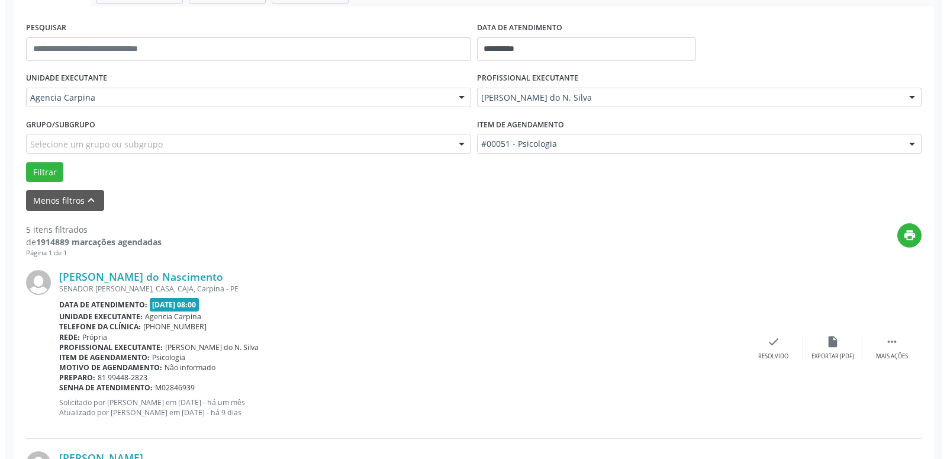
scroll to position [227, 0]
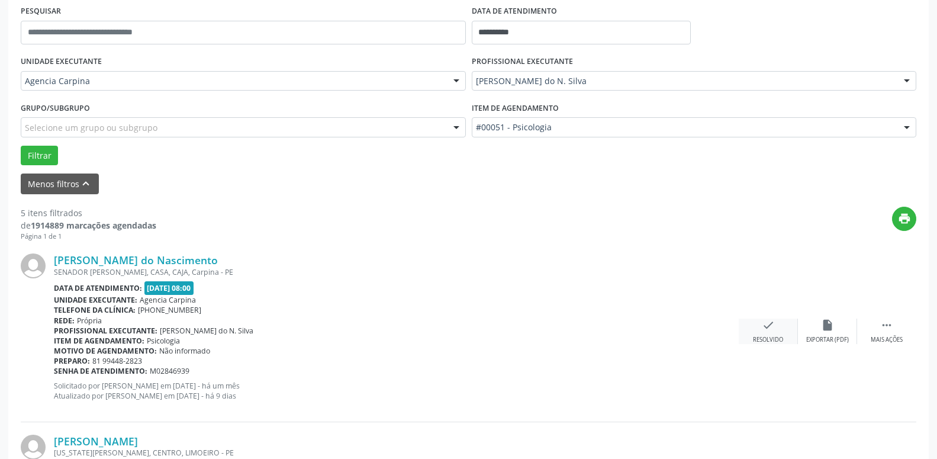
click at [762, 330] on icon "check" at bounding box center [768, 325] width 13 height 13
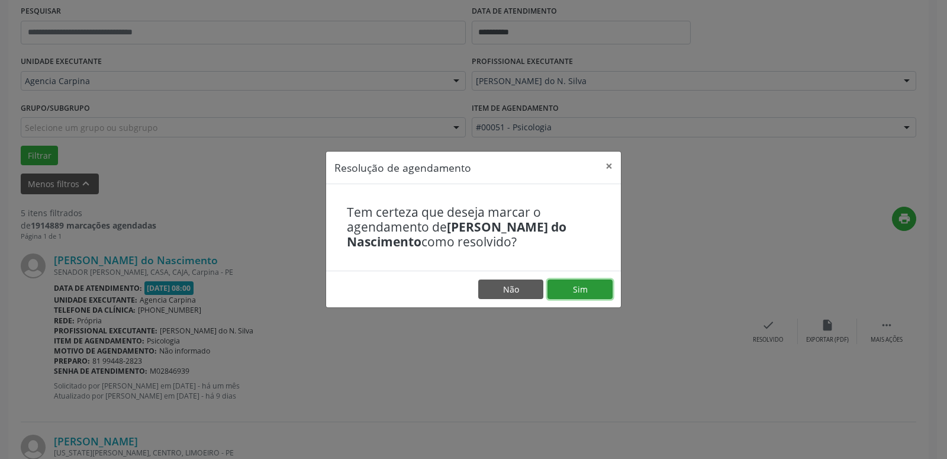
click at [587, 282] on button "Sim" at bounding box center [580, 290] width 65 height 20
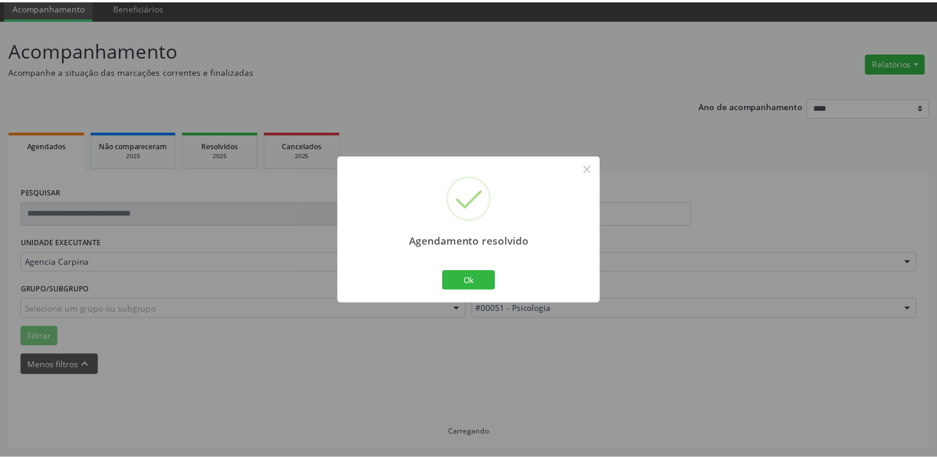
scroll to position [46, 0]
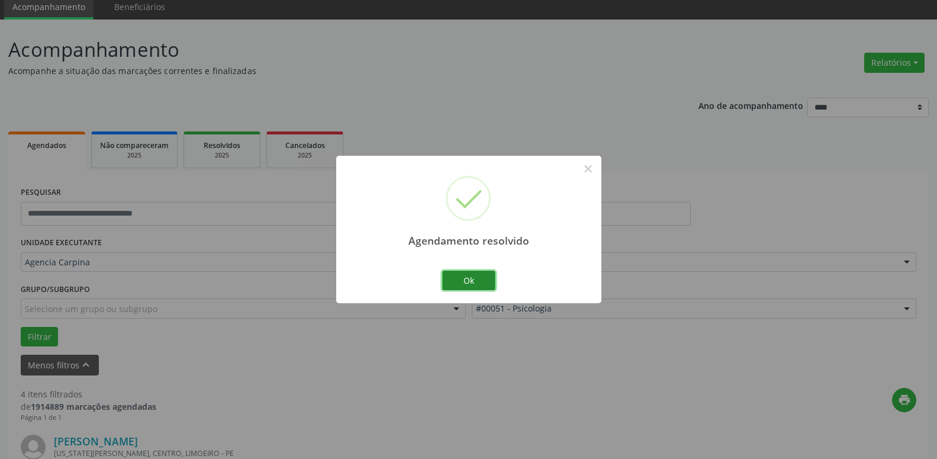
click at [483, 284] on button "Ok" at bounding box center [468, 281] width 53 height 20
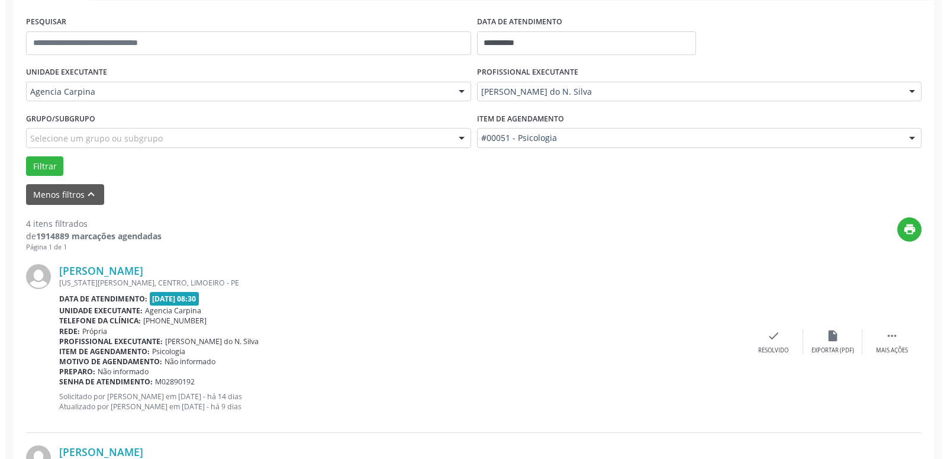
scroll to position [227, 0]
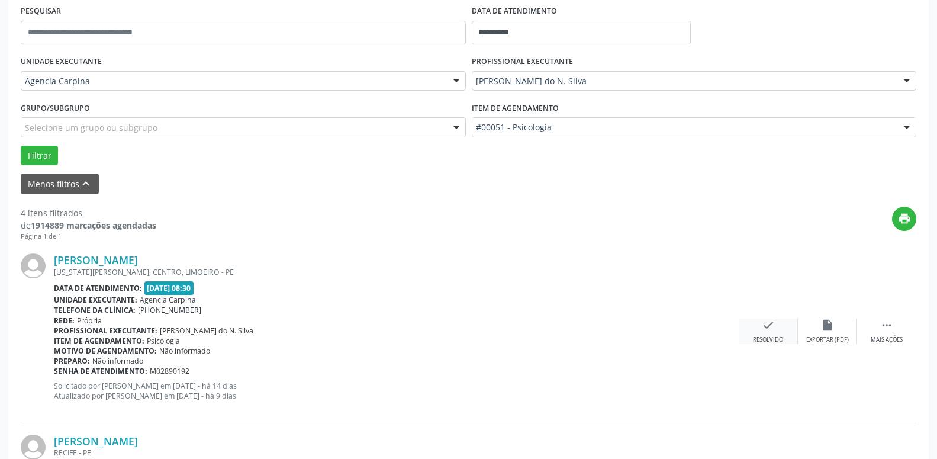
click at [770, 332] on icon "check" at bounding box center [768, 325] width 13 height 13
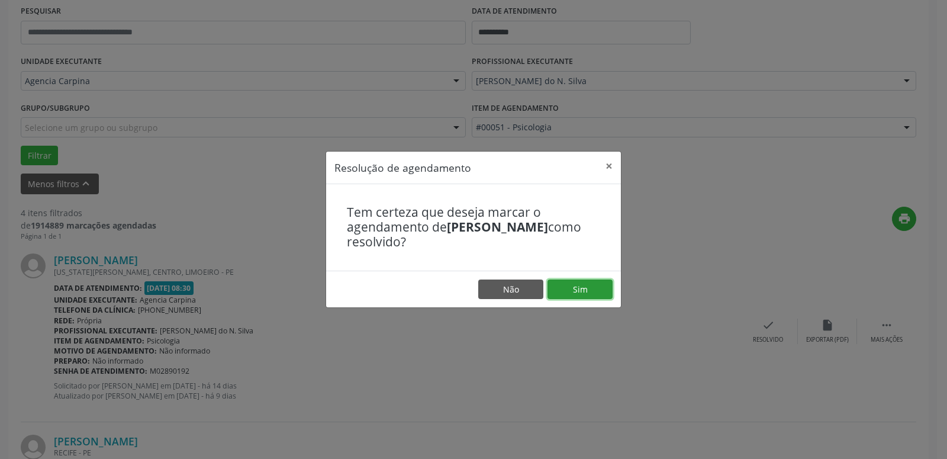
click at [606, 291] on button "Sim" at bounding box center [580, 290] width 65 height 20
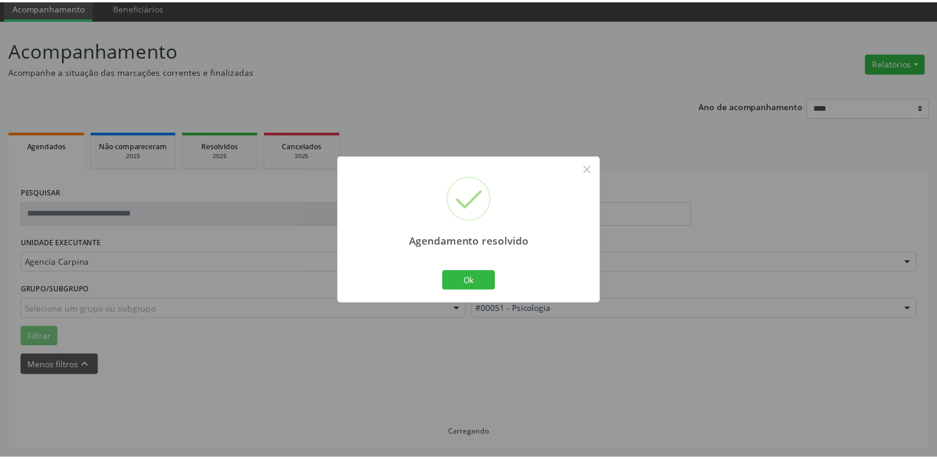
scroll to position [46, 0]
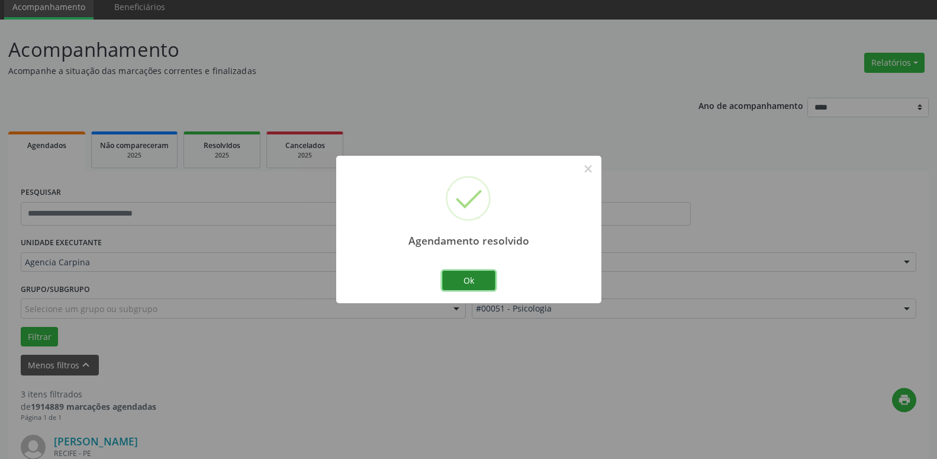
click at [464, 277] on button "Ok" at bounding box center [468, 281] width 53 height 20
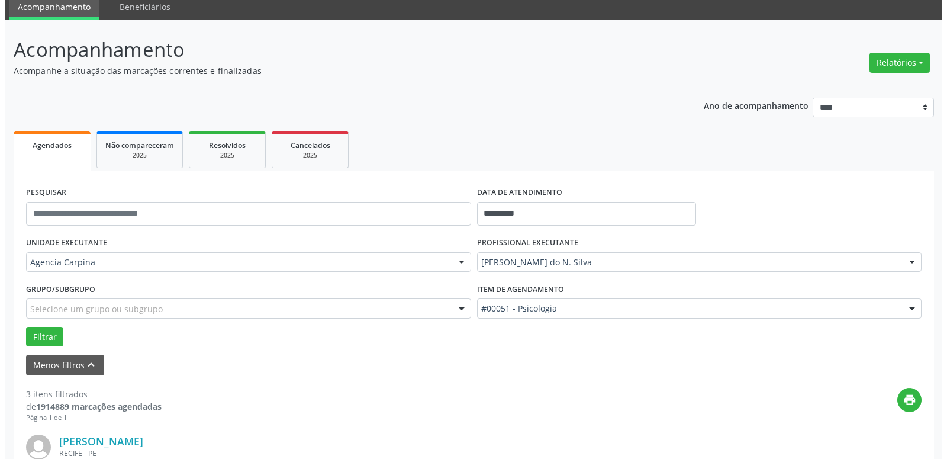
scroll to position [227, 0]
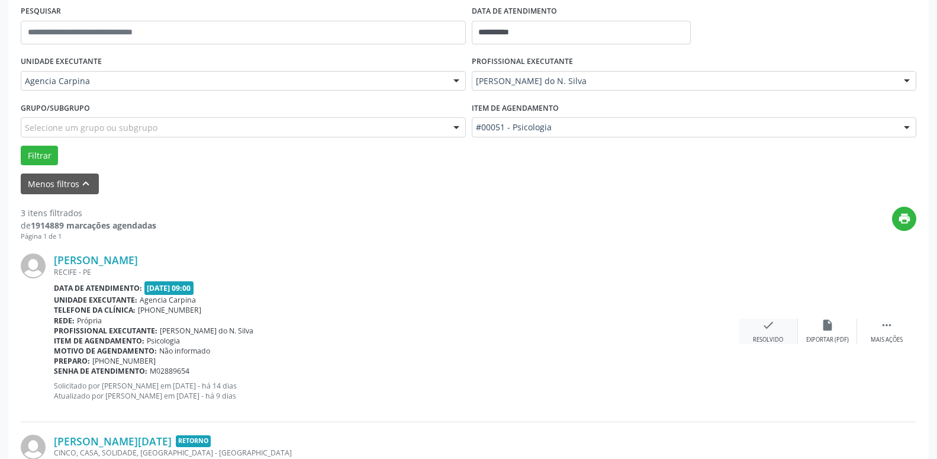
click at [766, 324] on icon "check" at bounding box center [768, 325] width 13 height 13
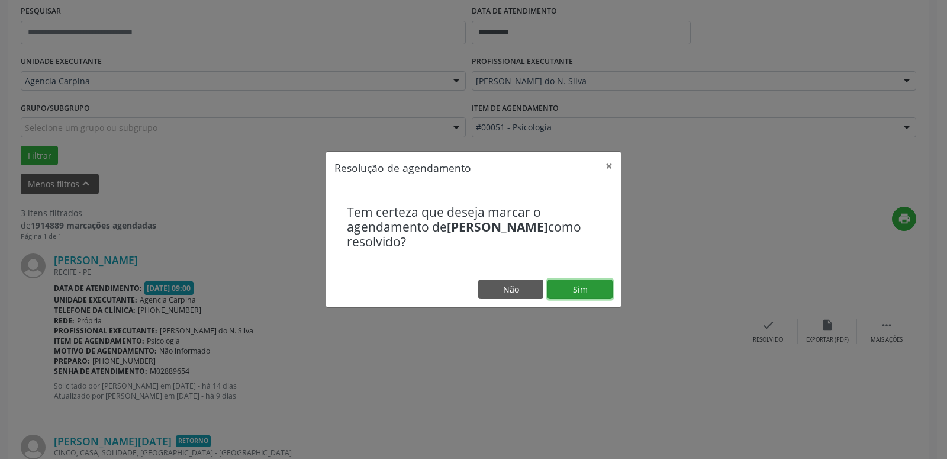
click at [593, 293] on button "Sim" at bounding box center [580, 290] width 65 height 20
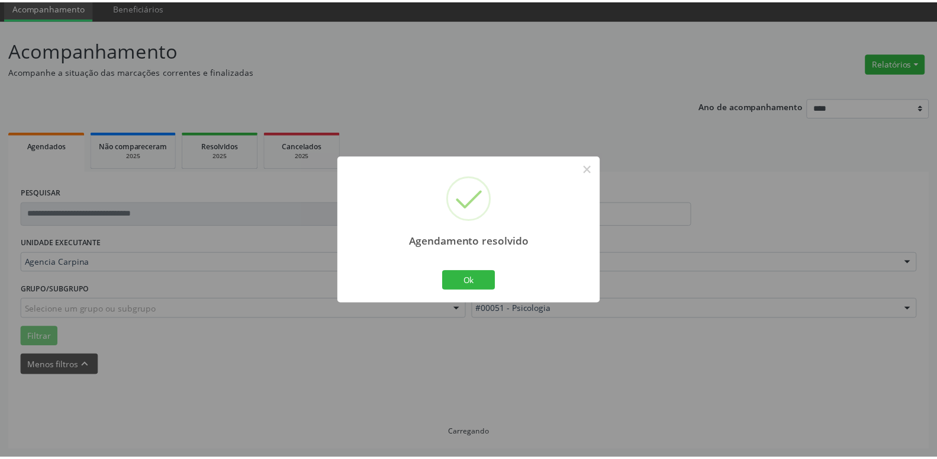
scroll to position [46, 0]
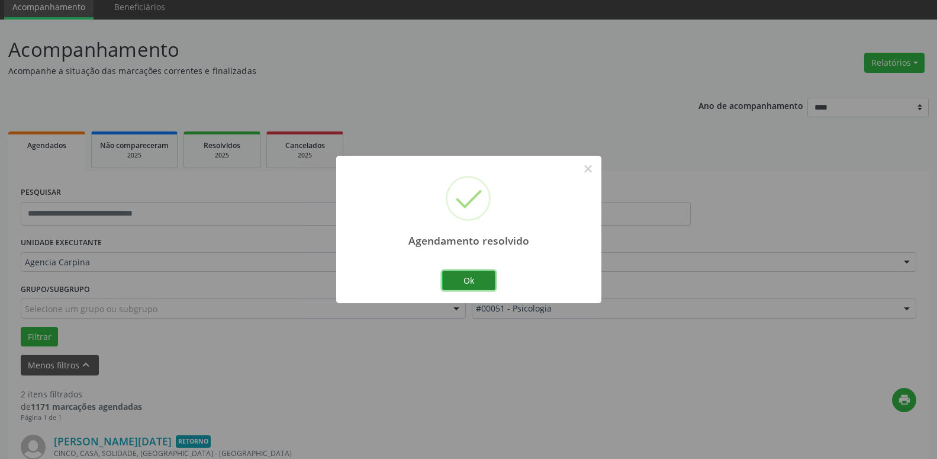
click at [486, 281] on button "Ok" at bounding box center [468, 281] width 53 height 20
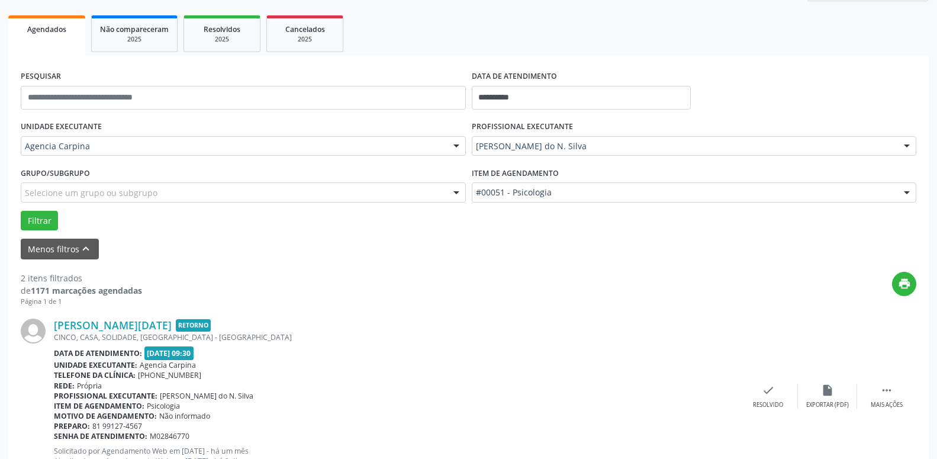
scroll to position [166, 0]
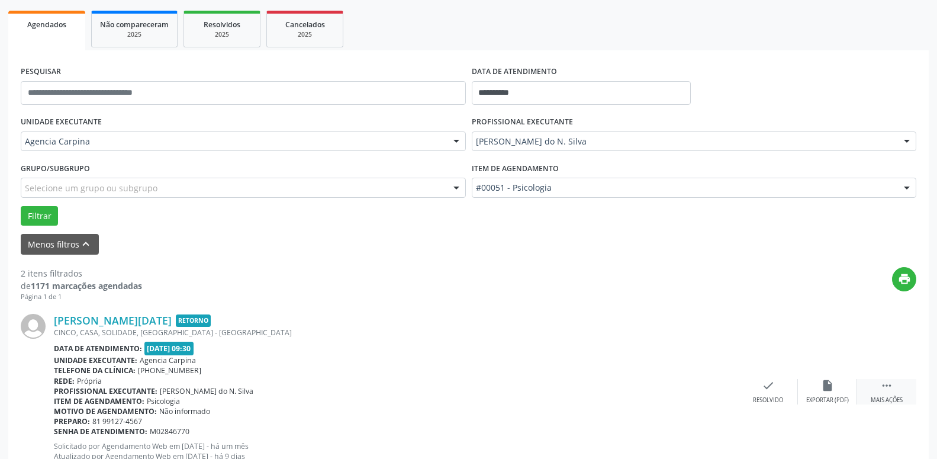
click at [880, 390] on div " Mais ações" at bounding box center [886, 391] width 59 height 25
click at [827, 386] on icon "alarm_off" at bounding box center [827, 385] width 13 height 13
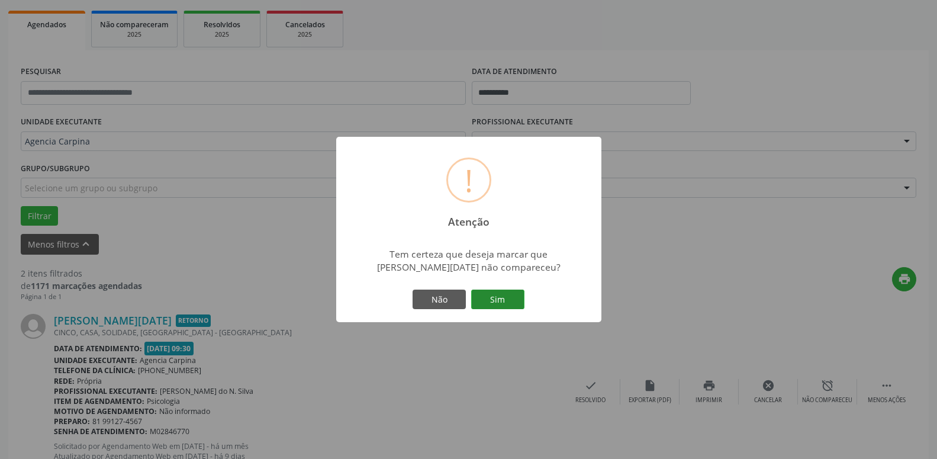
click at [520, 293] on button "Sim" at bounding box center [497, 300] width 53 height 20
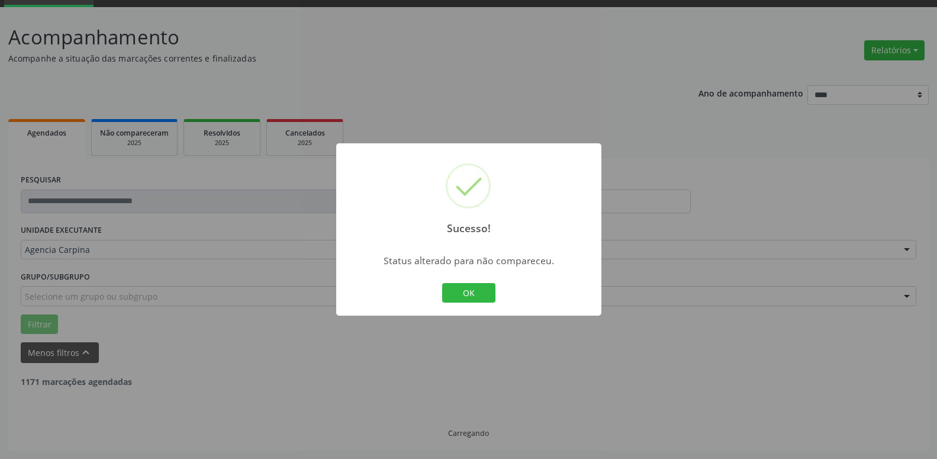
scroll to position [58, 0]
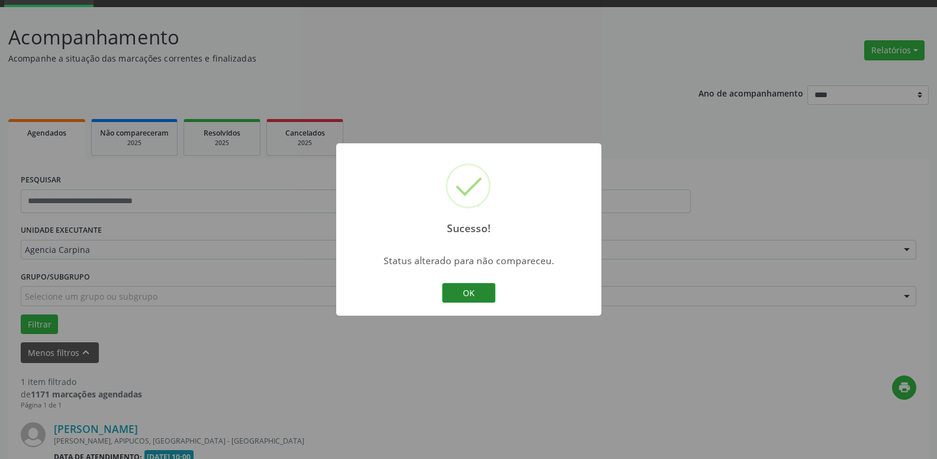
click at [478, 292] on button "OK" at bounding box center [468, 293] width 53 height 20
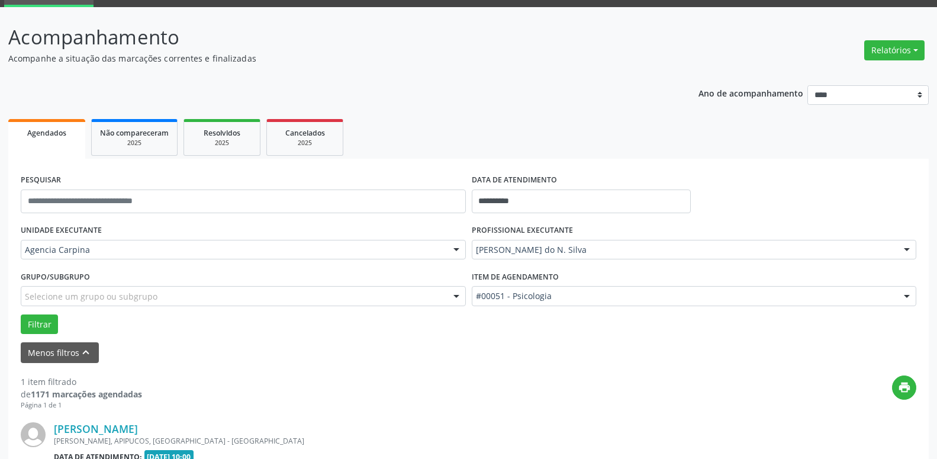
scroll to position [210, 0]
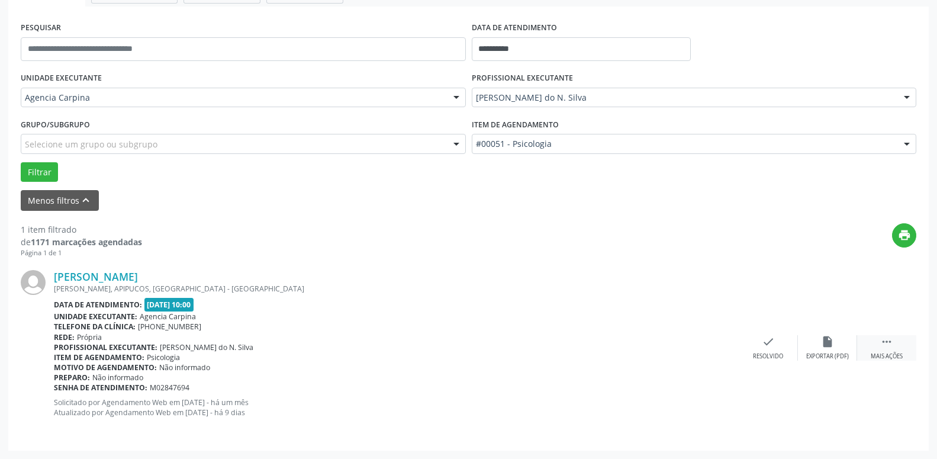
click at [884, 342] on icon "" at bounding box center [887, 341] width 13 height 13
click at [828, 345] on icon "alarm_off" at bounding box center [827, 341] width 13 height 13
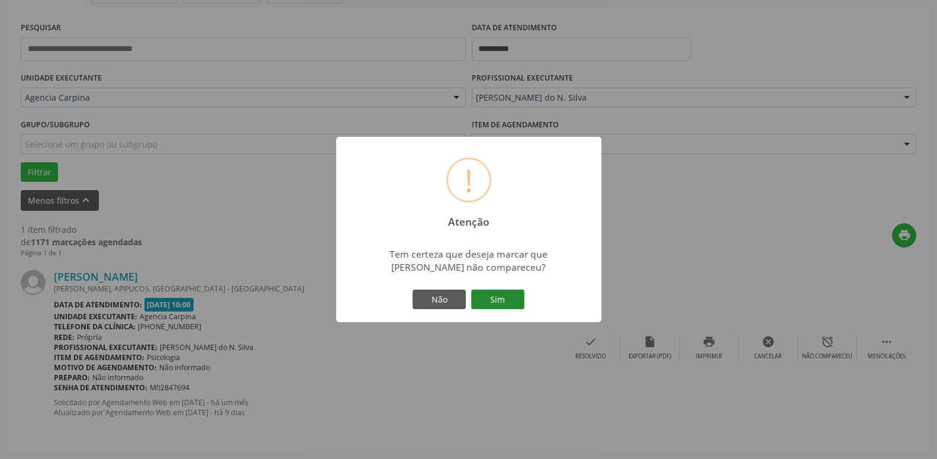
click at [483, 299] on button "Sim" at bounding box center [497, 300] width 53 height 20
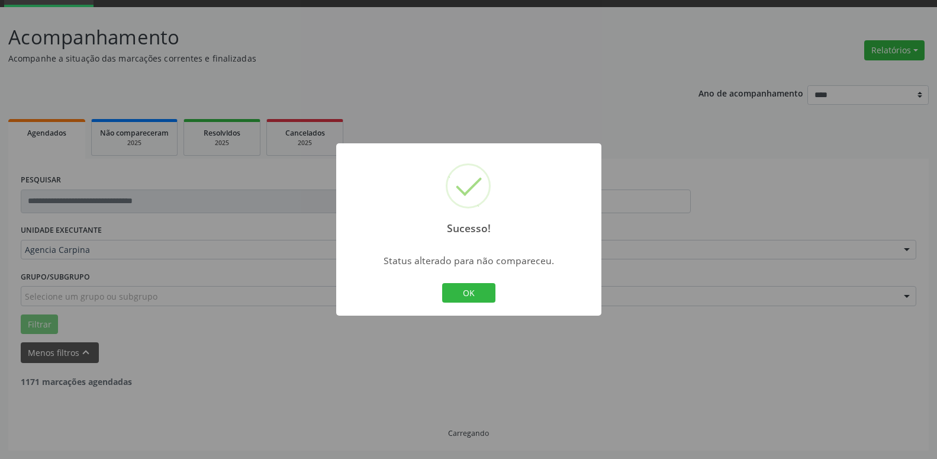
scroll to position [20, 0]
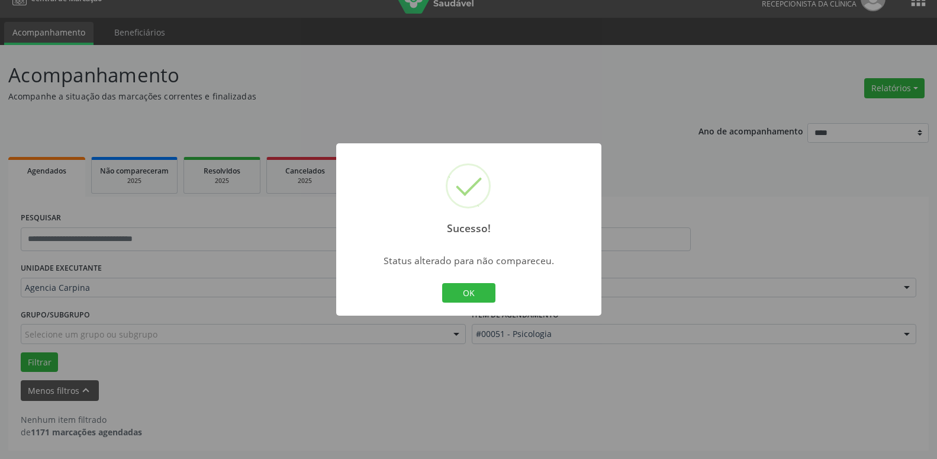
click at [486, 297] on button "OK" at bounding box center [468, 293] width 53 height 20
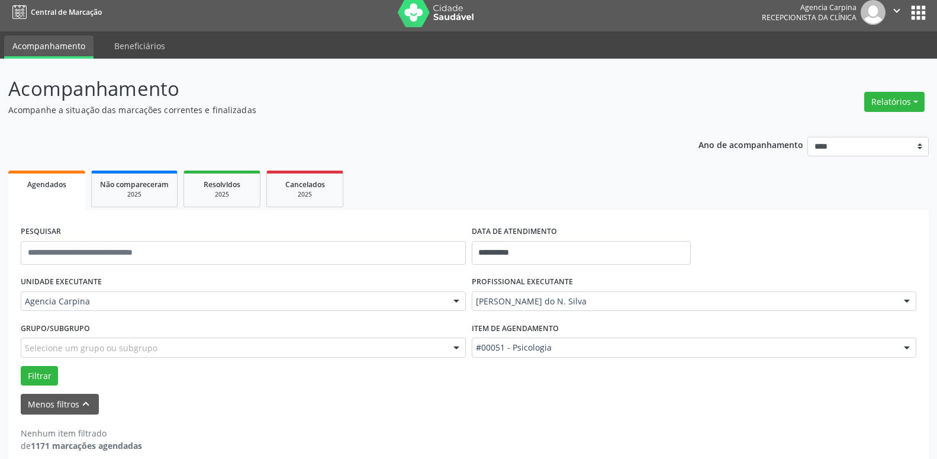
scroll to position [0, 0]
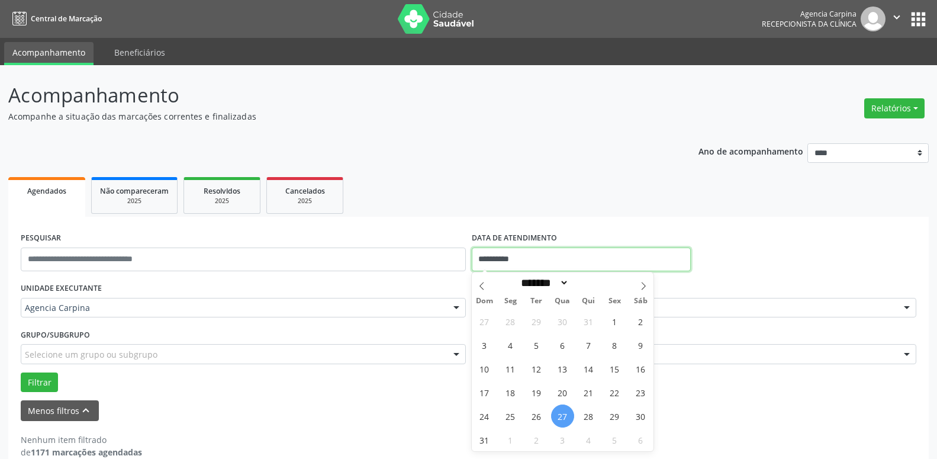
click at [557, 259] on input "**********" at bounding box center [582, 260] width 220 height 24
click at [644, 285] on icon at bounding box center [644, 286] width 4 height 8
select select "*"
click at [514, 322] on span "1" at bounding box center [510, 321] width 23 height 23
type input "**********"
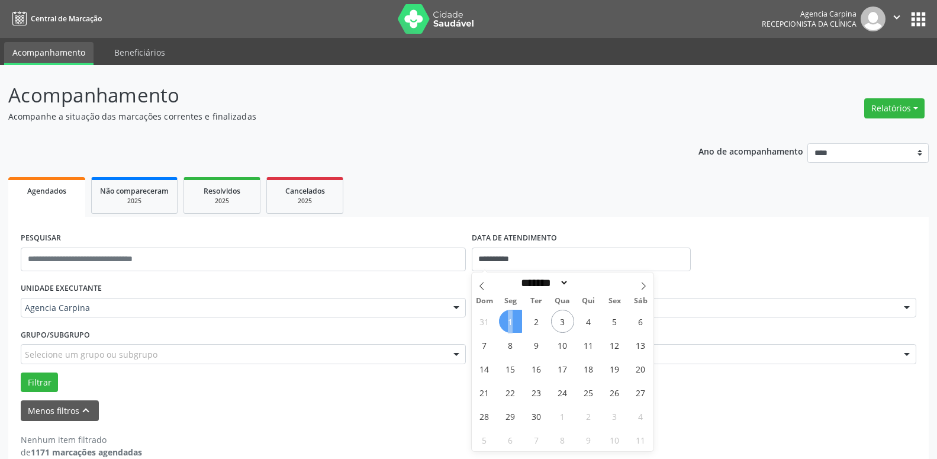
click at [514, 322] on span "1" at bounding box center [510, 321] width 23 height 23
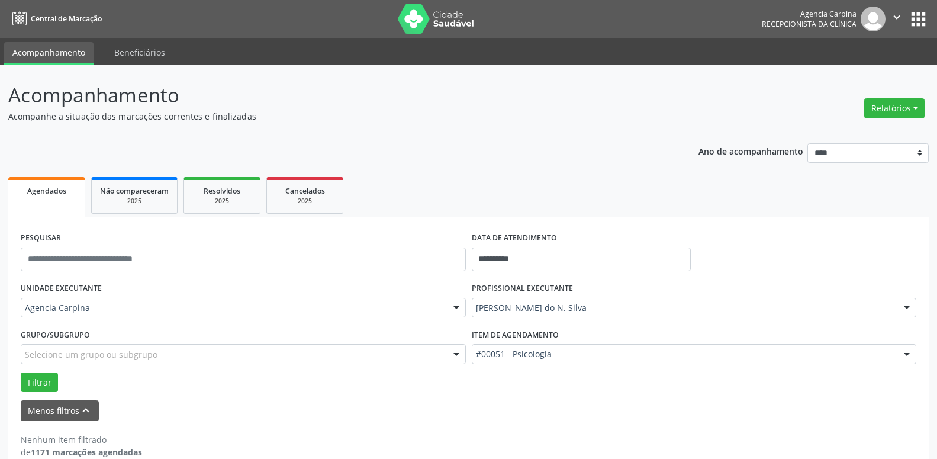
click at [906, 308] on div at bounding box center [907, 308] width 18 height 20
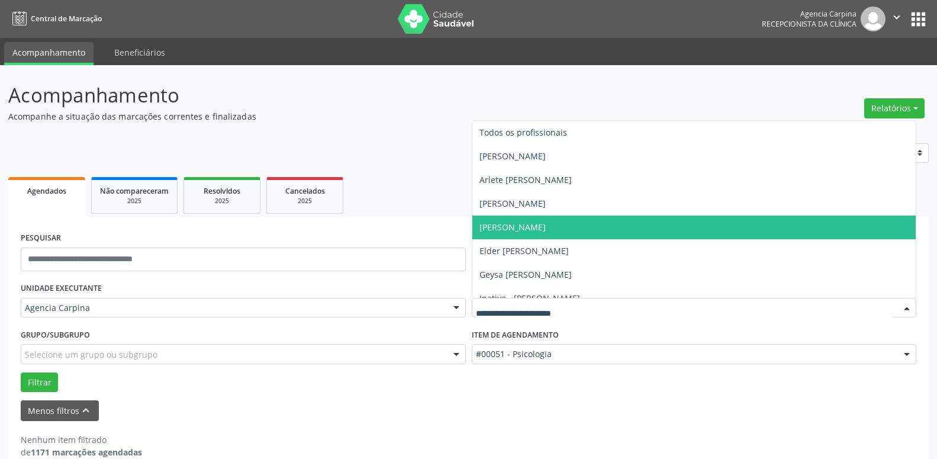
click at [690, 229] on span "[PERSON_NAME]" at bounding box center [695, 228] width 444 height 24
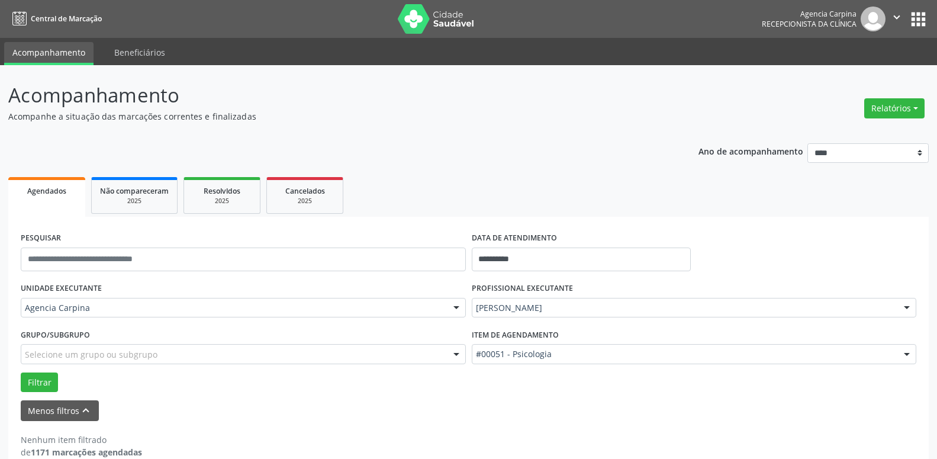
click at [907, 356] on div at bounding box center [907, 355] width 18 height 20
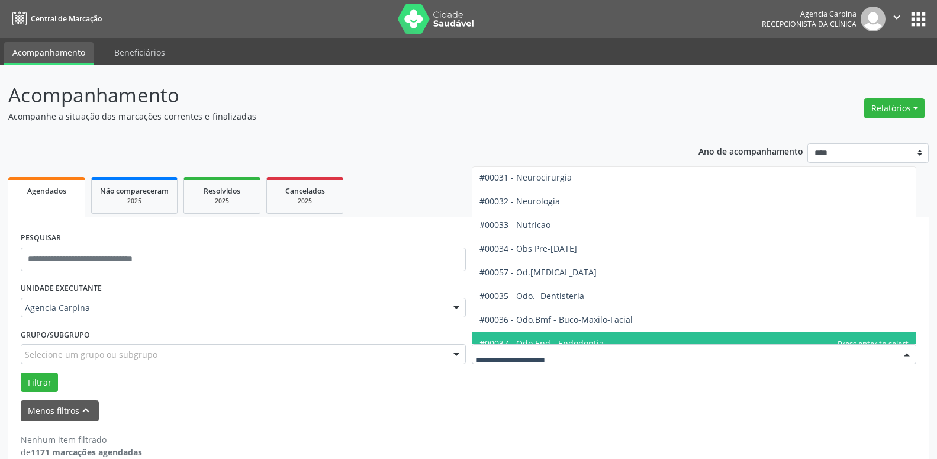
scroll to position [1080, 0]
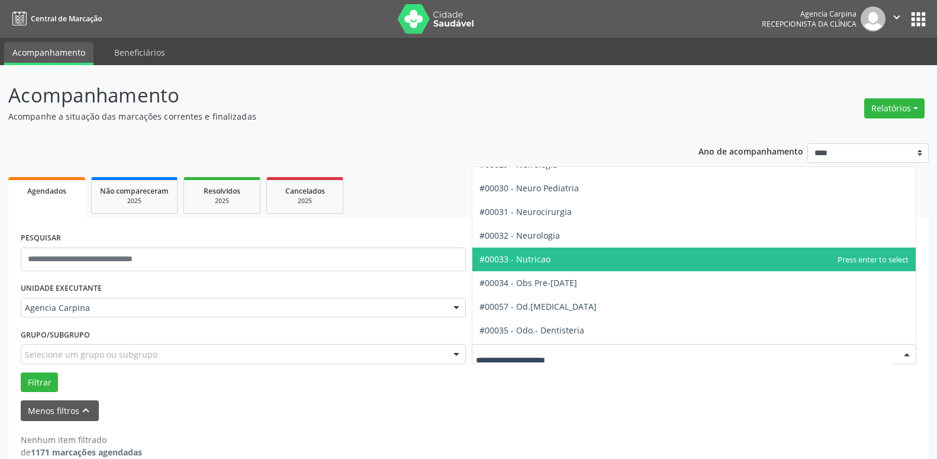
click at [634, 259] on span "#00033 - Nutricao" at bounding box center [695, 260] width 444 height 24
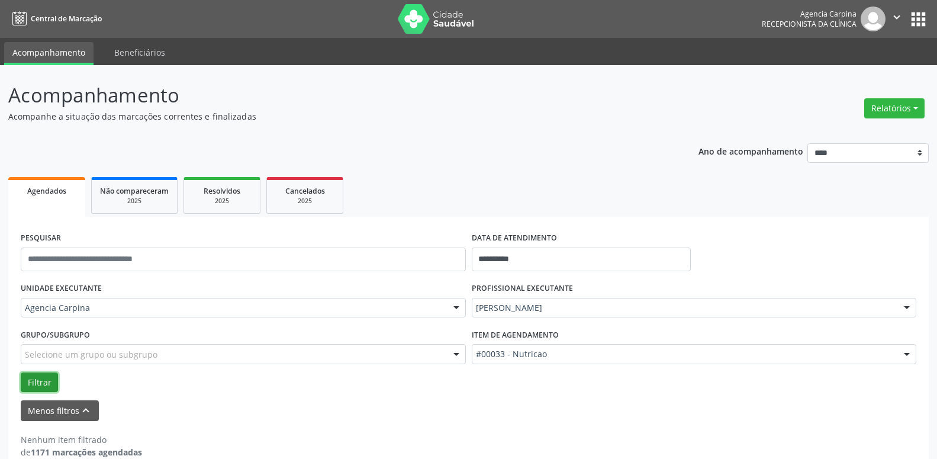
click at [34, 382] on button "Filtrar" at bounding box center [39, 382] width 37 height 20
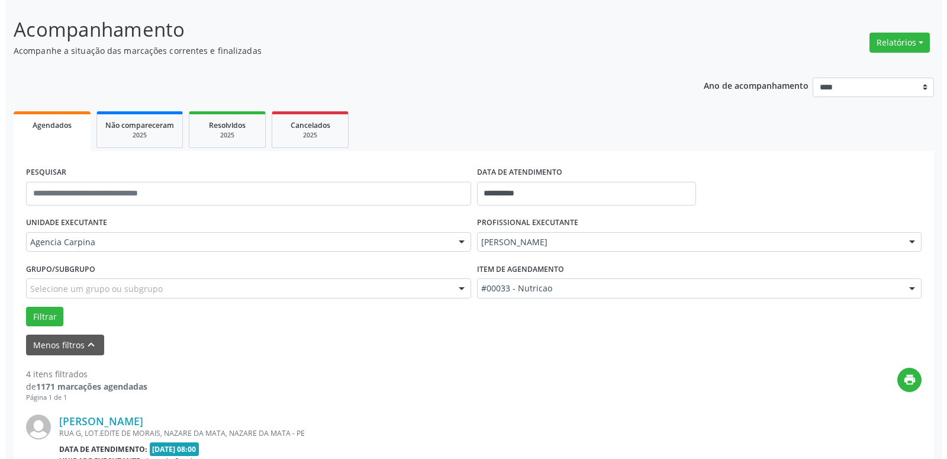
scroll to position [181, 0]
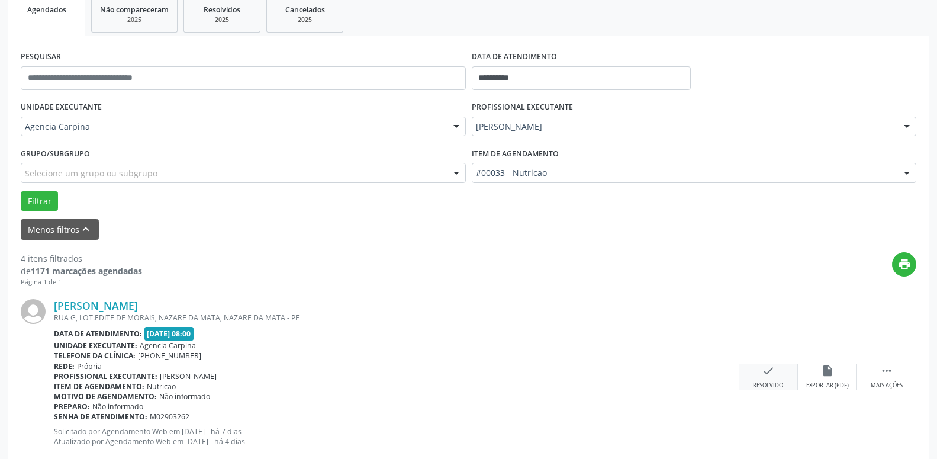
click at [767, 377] on icon "check" at bounding box center [768, 370] width 13 height 13
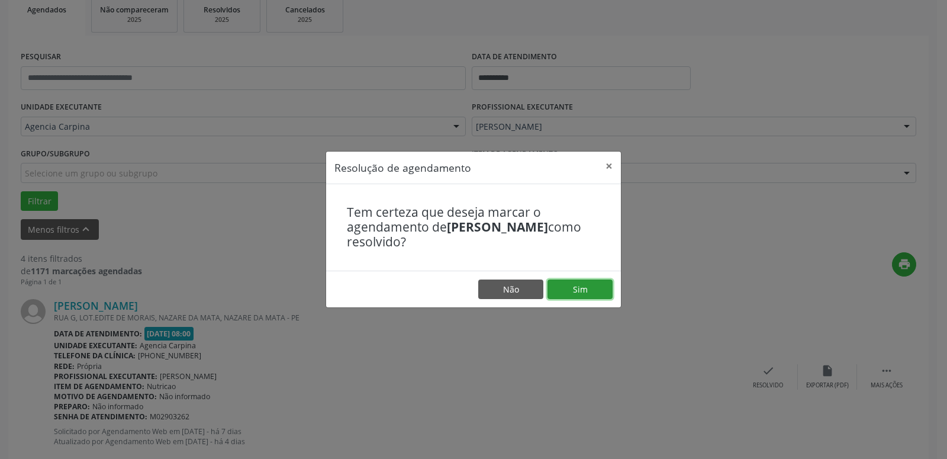
click at [576, 288] on button "Sim" at bounding box center [580, 290] width 65 height 20
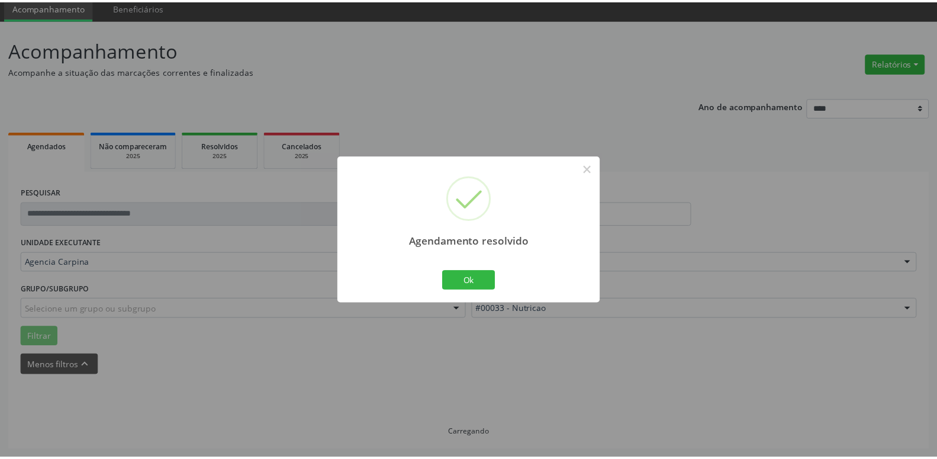
scroll to position [46, 0]
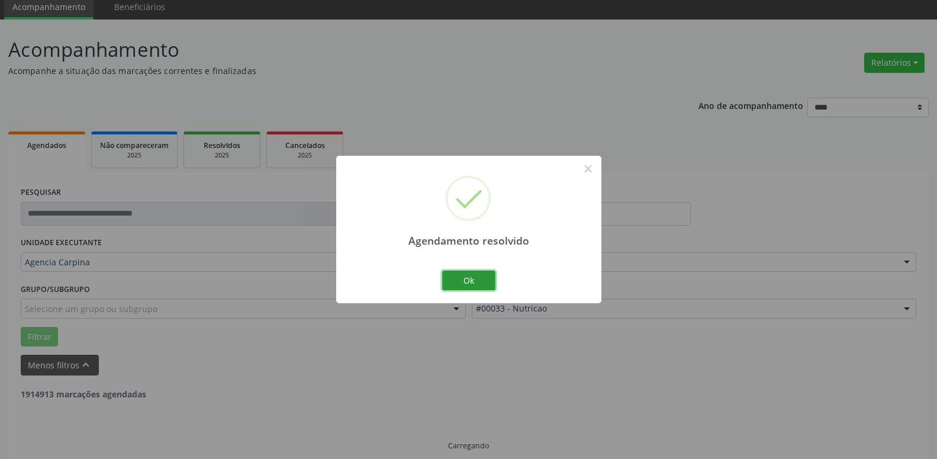
click at [454, 282] on button "Ok" at bounding box center [468, 281] width 53 height 20
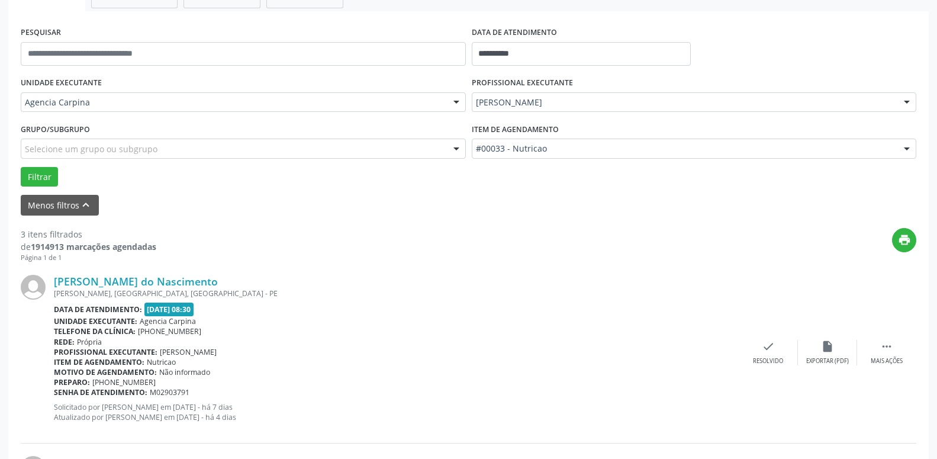
scroll to position [227, 0]
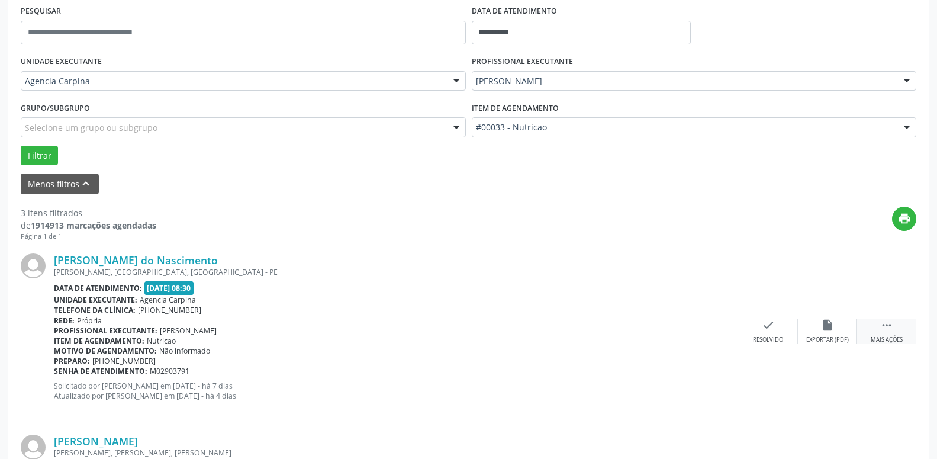
click at [891, 327] on icon "" at bounding box center [887, 325] width 13 height 13
click at [821, 327] on div "alarm_off Não compareceu" at bounding box center [827, 331] width 59 height 25
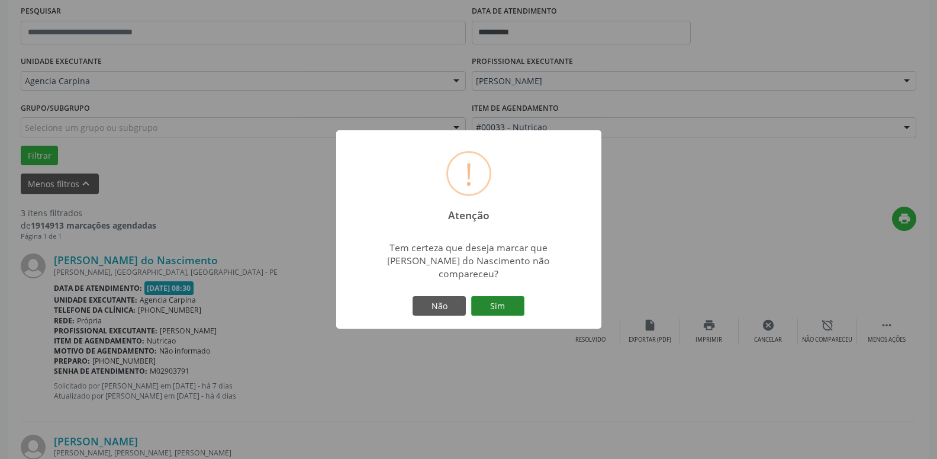
click at [503, 303] on button "Sim" at bounding box center [497, 306] width 53 height 20
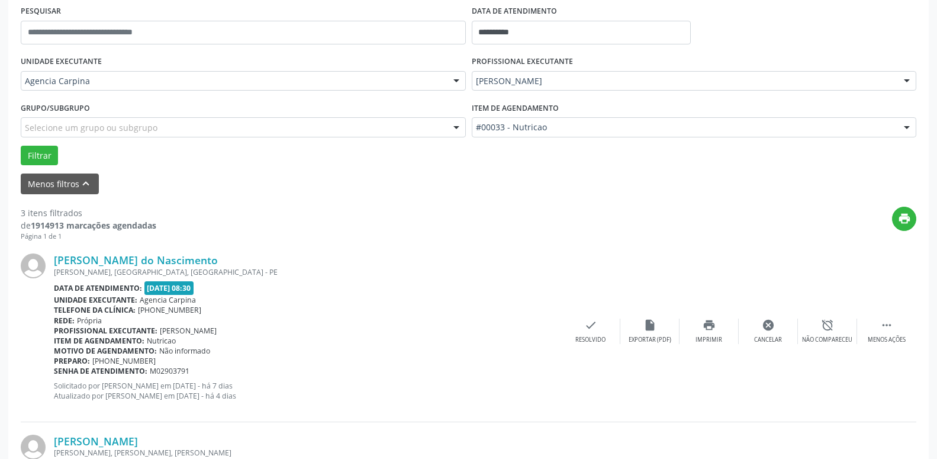
scroll to position [58, 0]
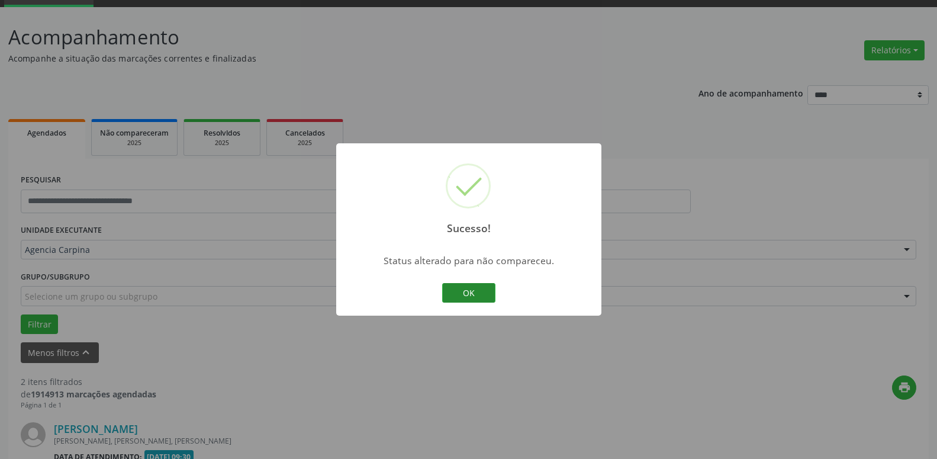
click at [481, 290] on button "OK" at bounding box center [468, 293] width 53 height 20
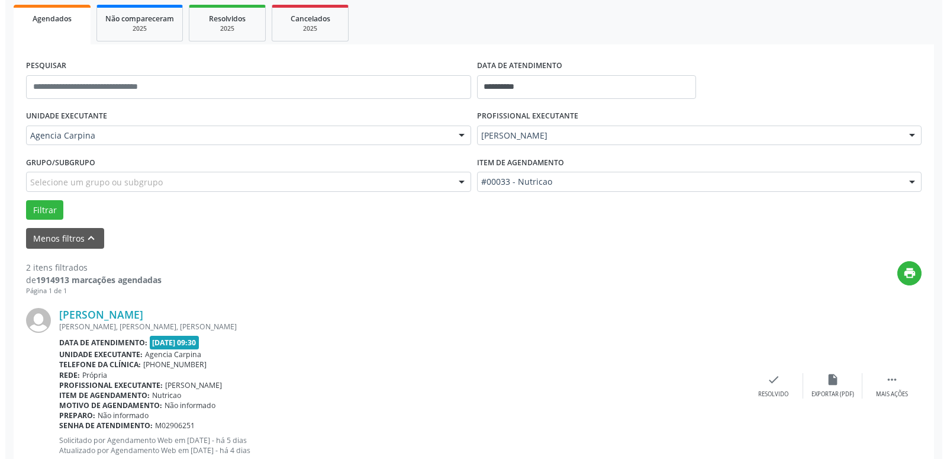
scroll to position [179, 0]
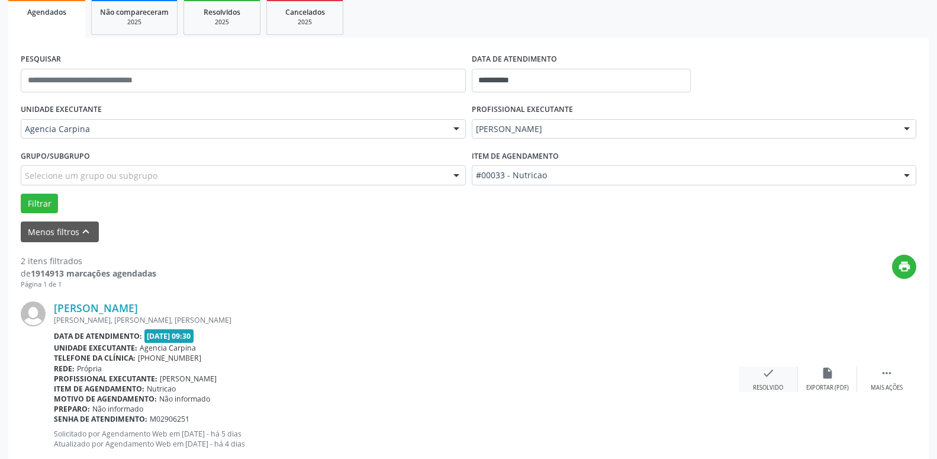
click at [770, 380] on icon "check" at bounding box center [768, 373] width 13 height 13
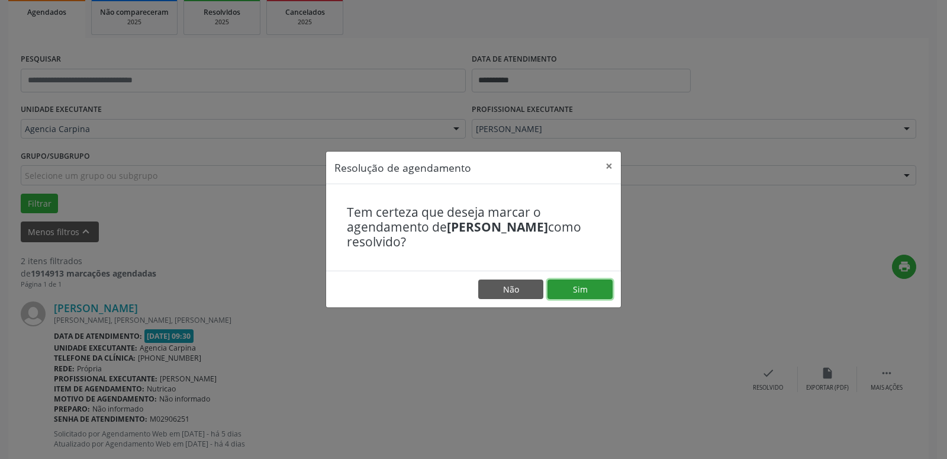
click at [598, 293] on button "Sim" at bounding box center [580, 290] width 65 height 20
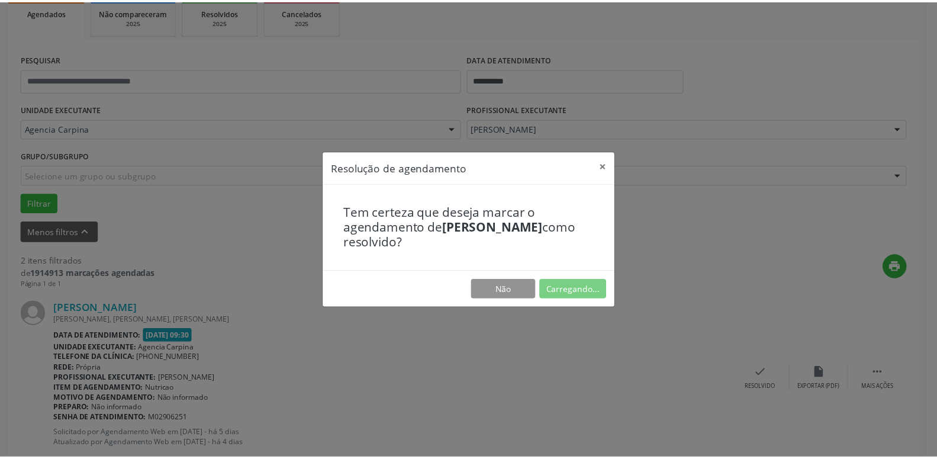
scroll to position [46, 0]
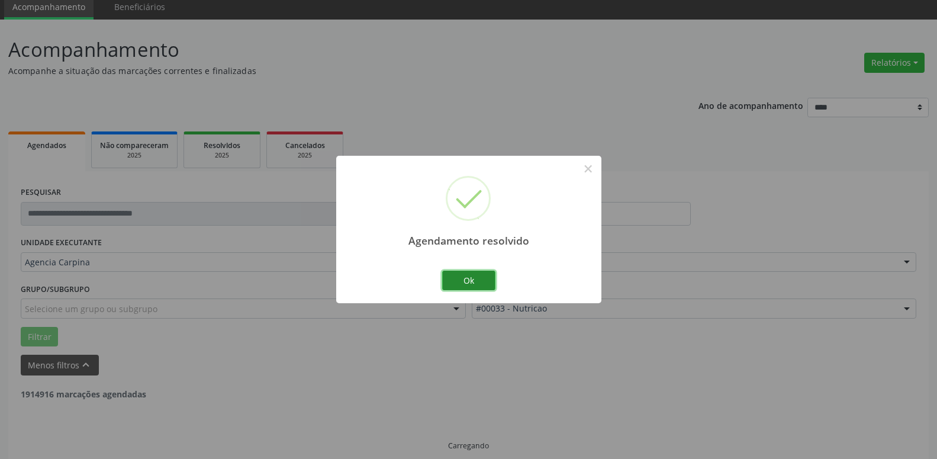
click at [484, 274] on button "Ok" at bounding box center [468, 281] width 53 height 20
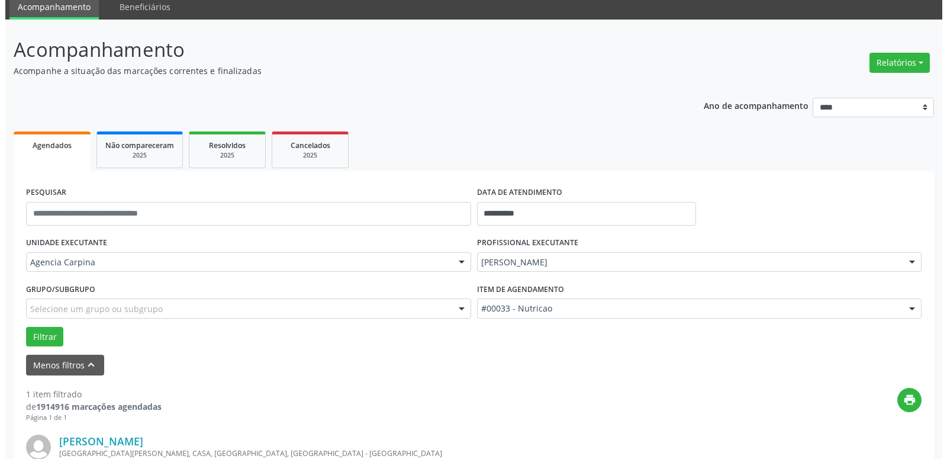
scroll to position [210, 0]
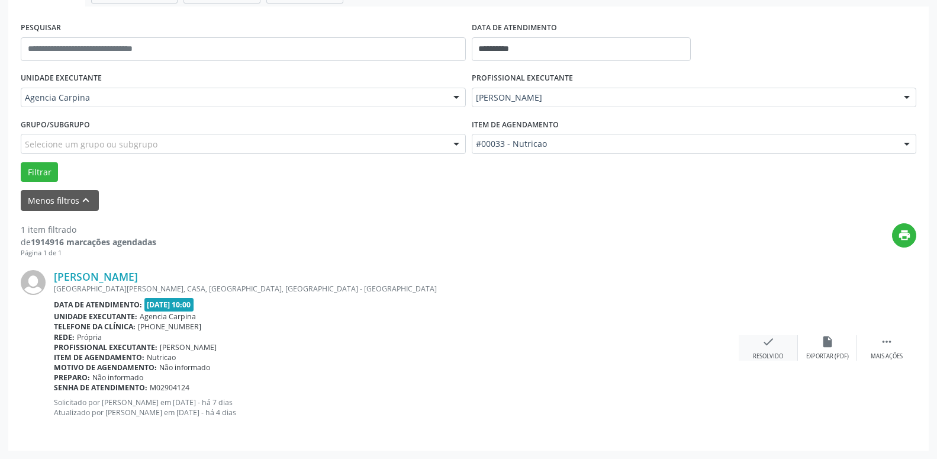
click at [763, 348] on icon "check" at bounding box center [768, 341] width 13 height 13
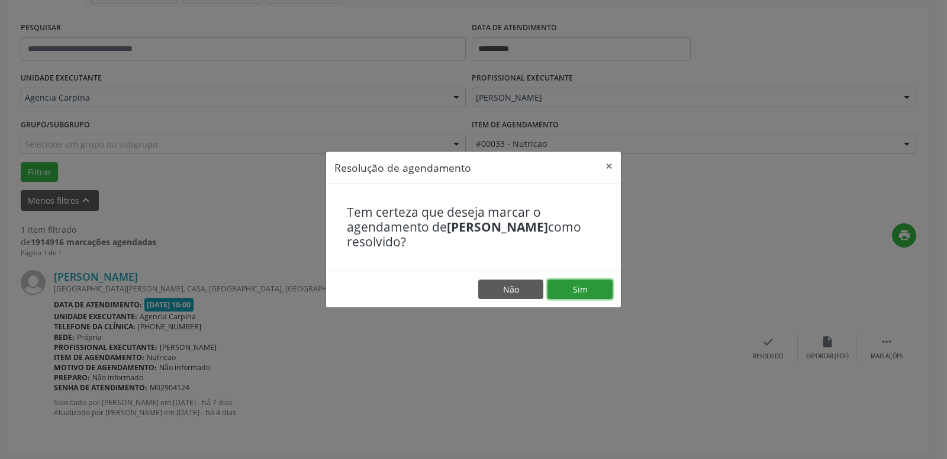
click at [598, 288] on button "Sim" at bounding box center [580, 290] width 65 height 20
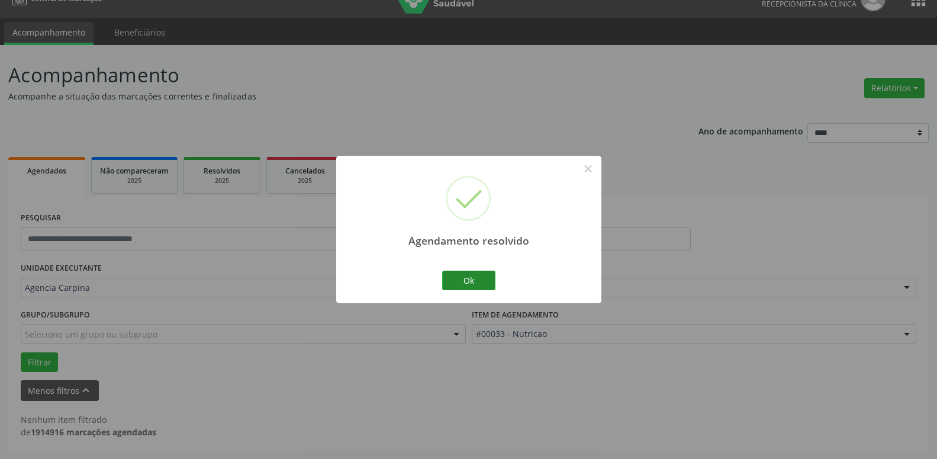
scroll to position [20, 0]
click at [481, 280] on button "Ok" at bounding box center [468, 281] width 53 height 20
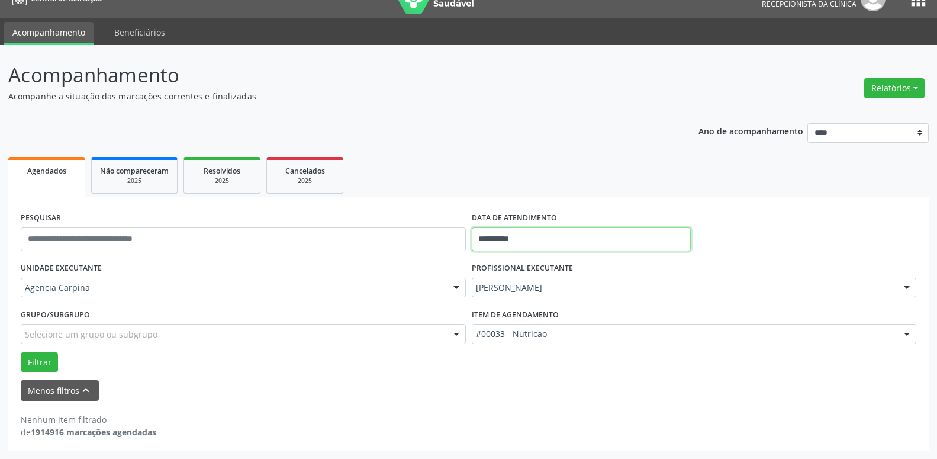
click at [568, 242] on input "**********" at bounding box center [582, 239] width 220 height 24
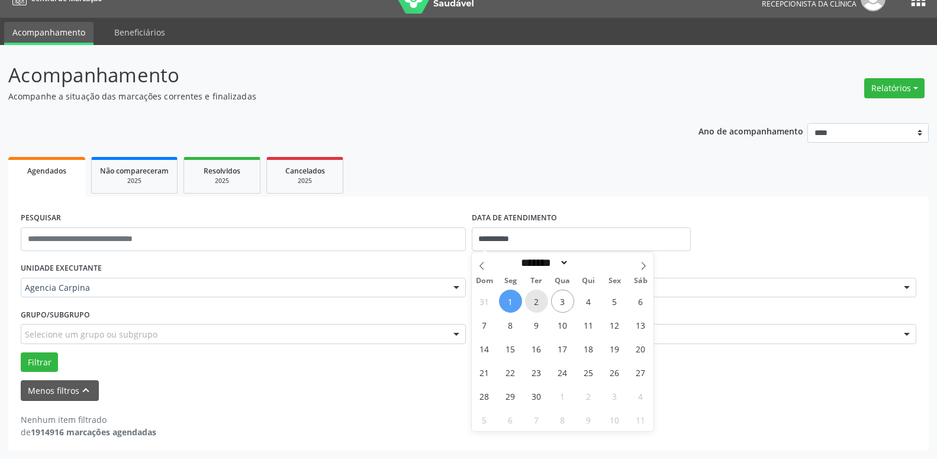
click at [540, 297] on span "2" at bounding box center [536, 301] width 23 height 23
type input "**********"
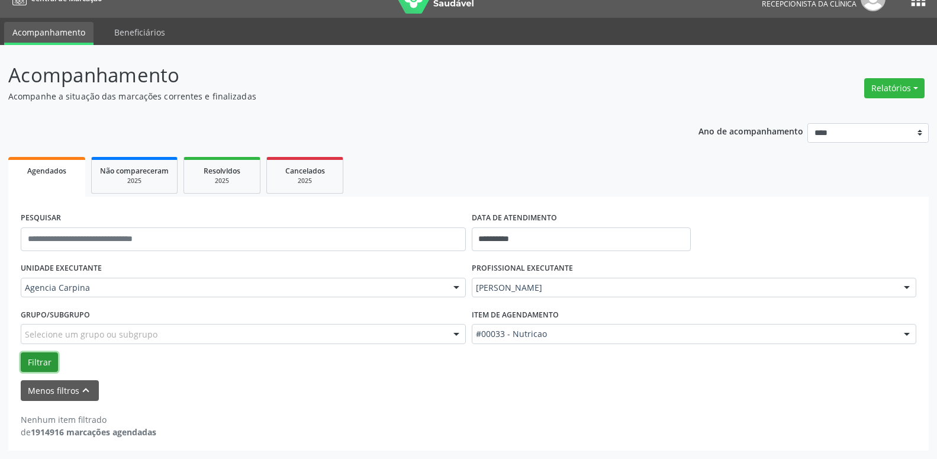
click at [36, 362] on button "Filtrar" at bounding box center [39, 362] width 37 height 20
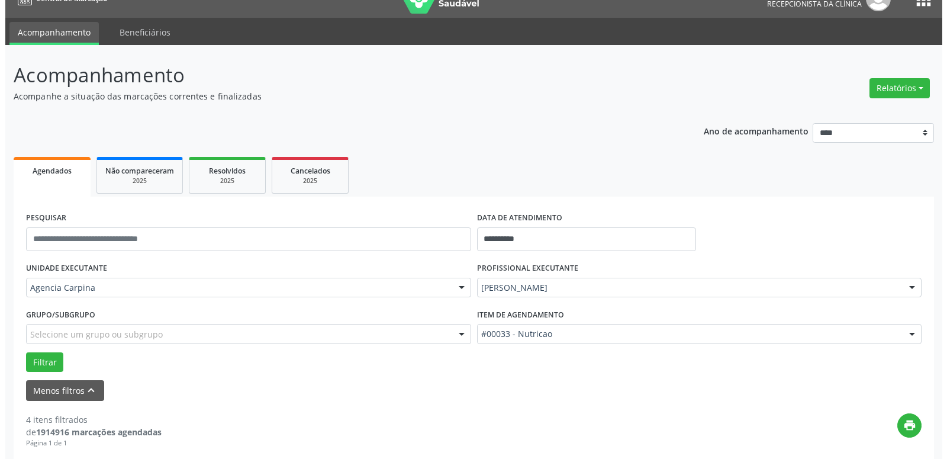
scroll to position [201, 0]
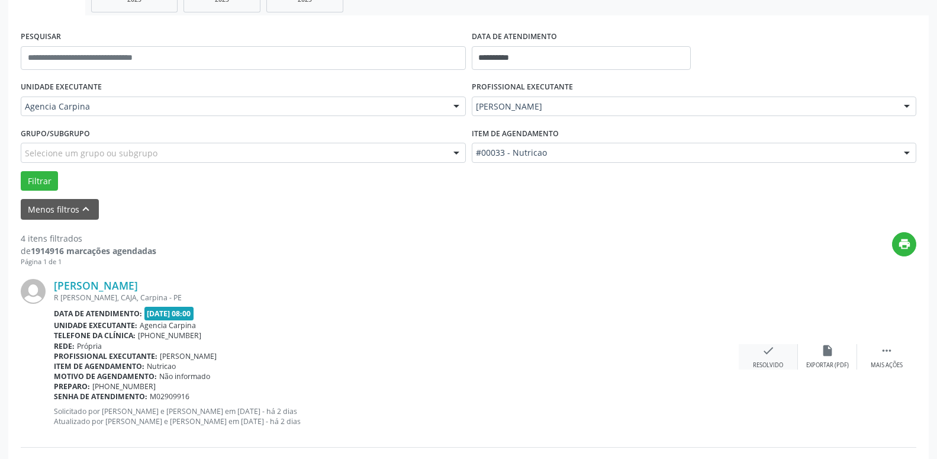
click at [767, 361] on div "check Resolvido" at bounding box center [768, 356] width 59 height 25
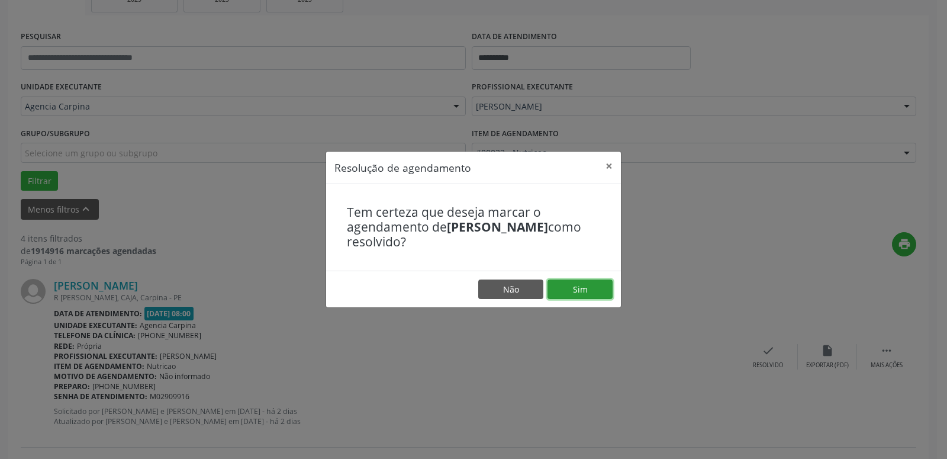
click at [571, 284] on button "Sim" at bounding box center [580, 290] width 65 height 20
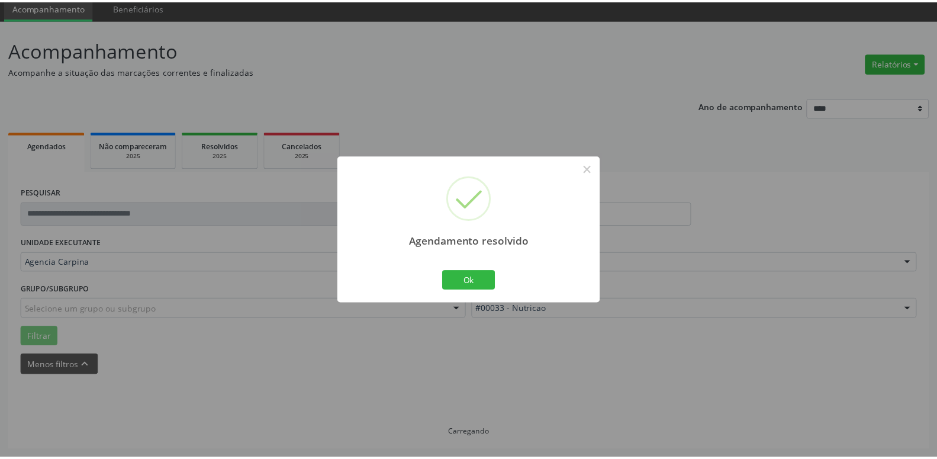
scroll to position [46, 0]
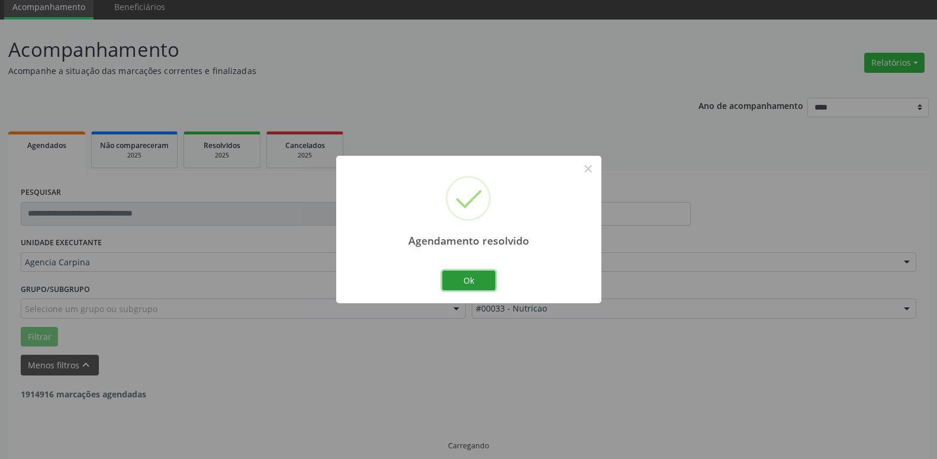
click at [481, 278] on button "Ok" at bounding box center [468, 281] width 53 height 20
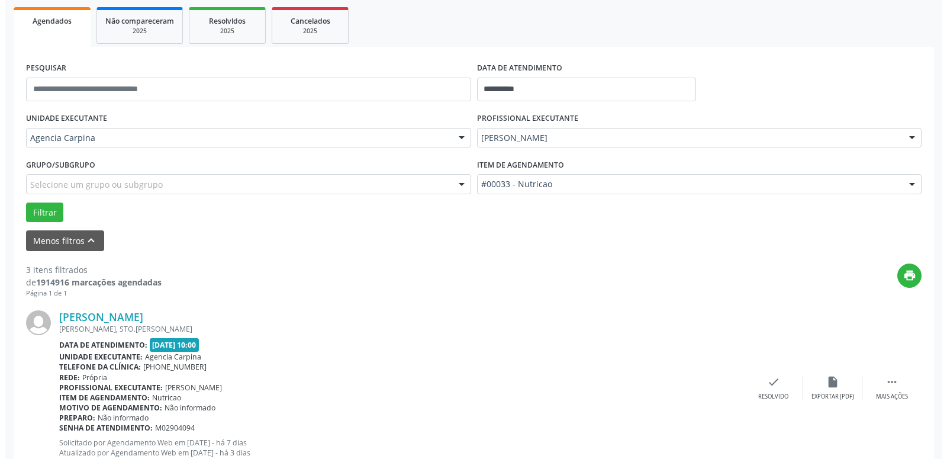
scroll to position [227, 0]
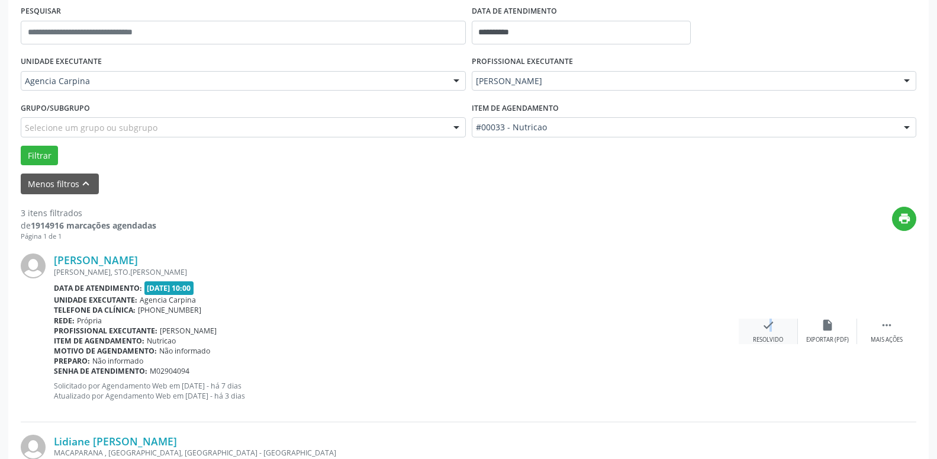
click at [765, 328] on icon "check" at bounding box center [768, 325] width 13 height 13
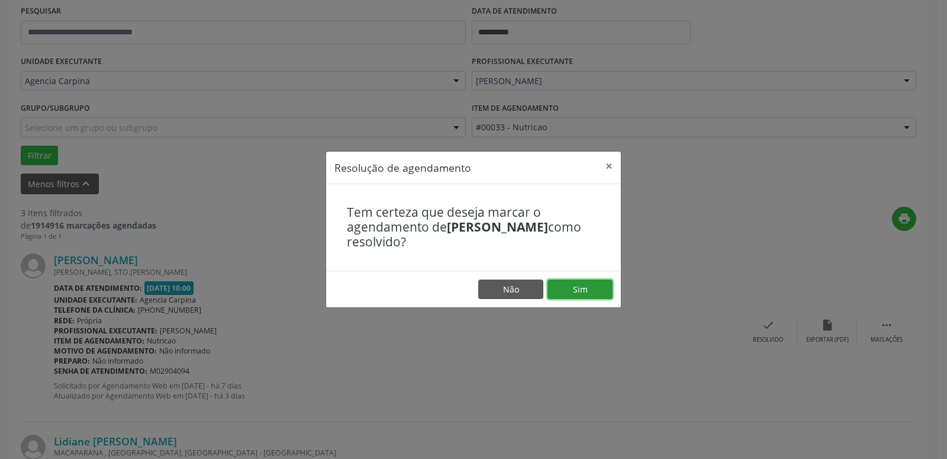
click at [579, 293] on button "Sim" at bounding box center [580, 290] width 65 height 20
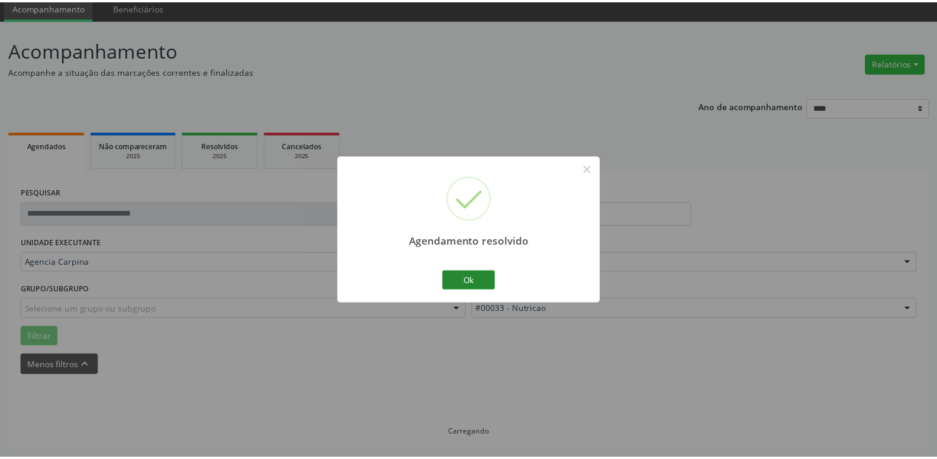
scroll to position [46, 0]
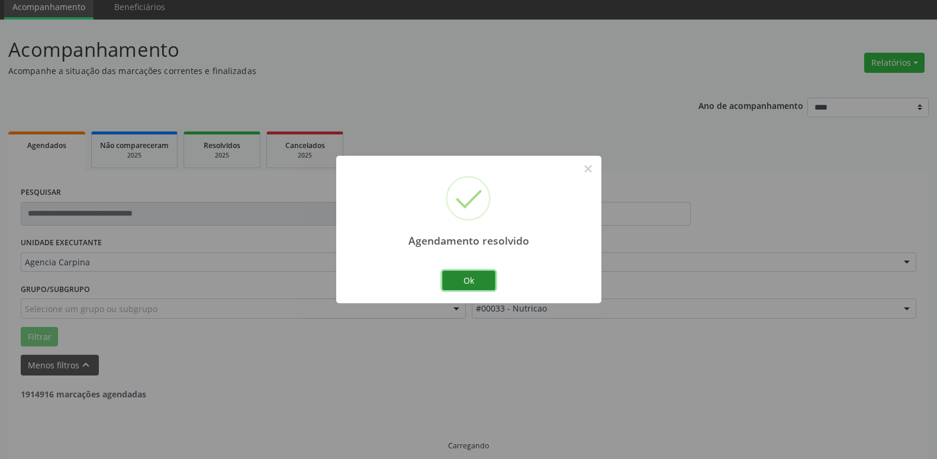
click at [484, 284] on button "Ok" at bounding box center [468, 281] width 53 height 20
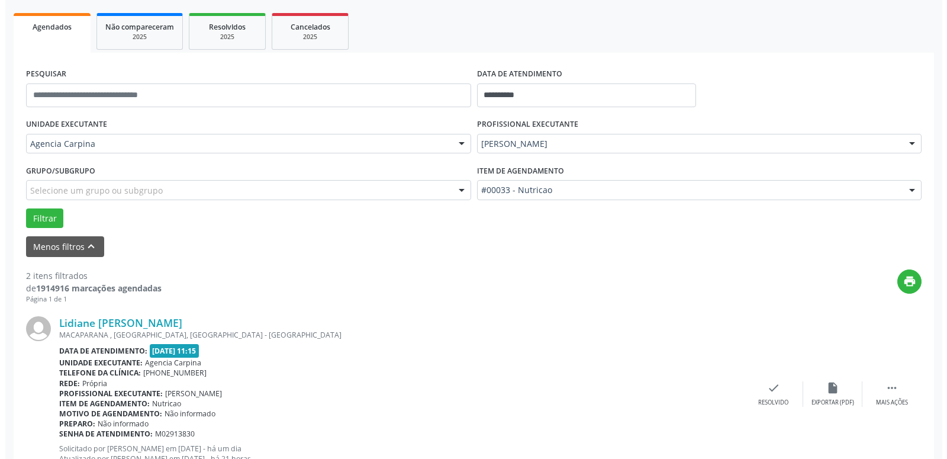
scroll to position [166, 0]
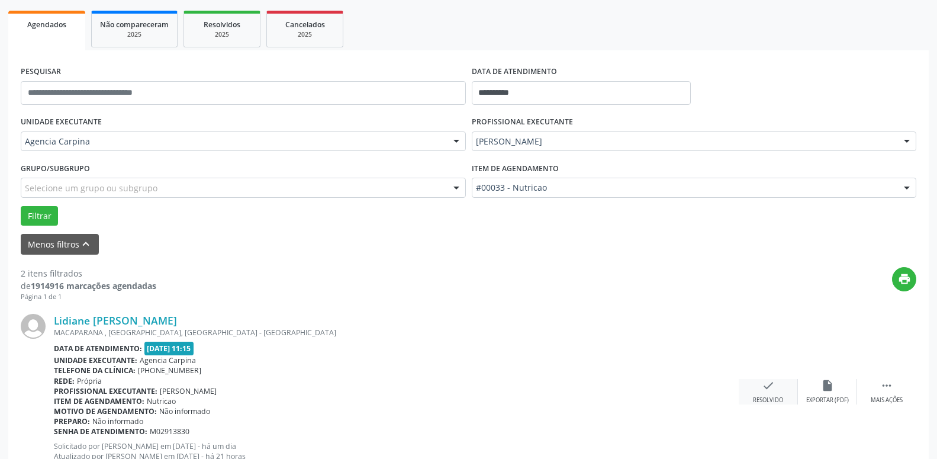
click at [770, 399] on div "Resolvido" at bounding box center [768, 400] width 30 height 8
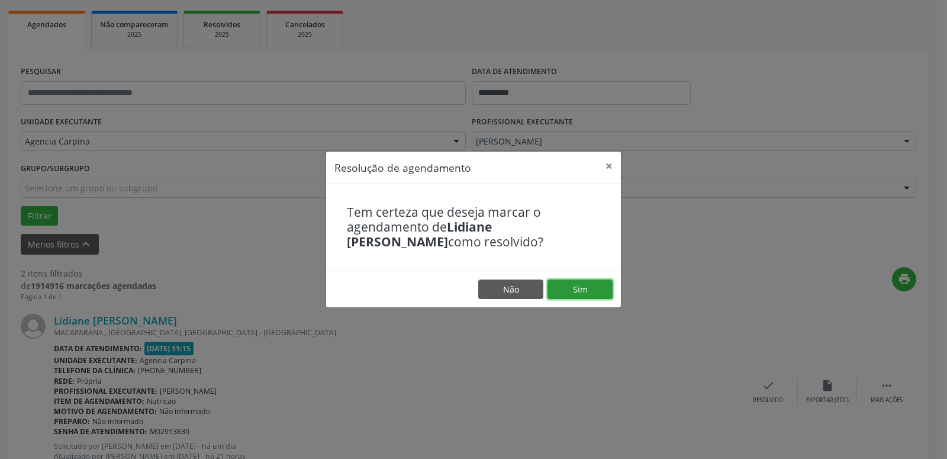
click at [580, 283] on button "Sim" at bounding box center [580, 290] width 65 height 20
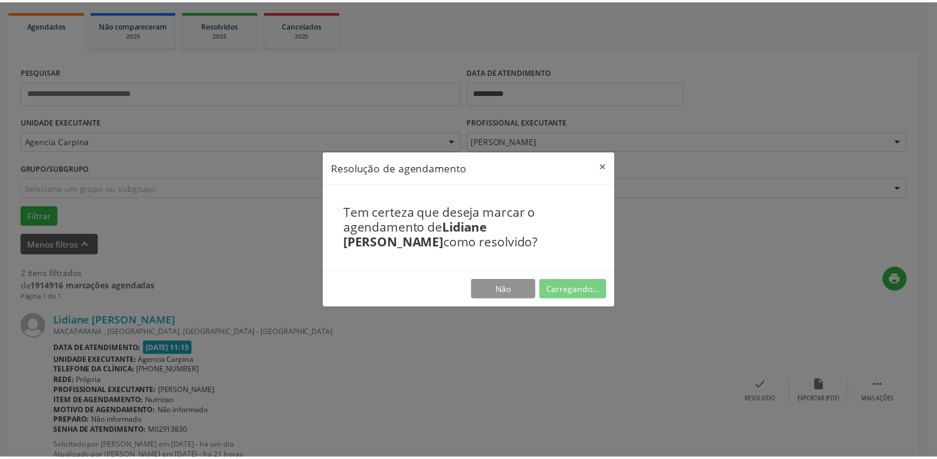
scroll to position [46, 0]
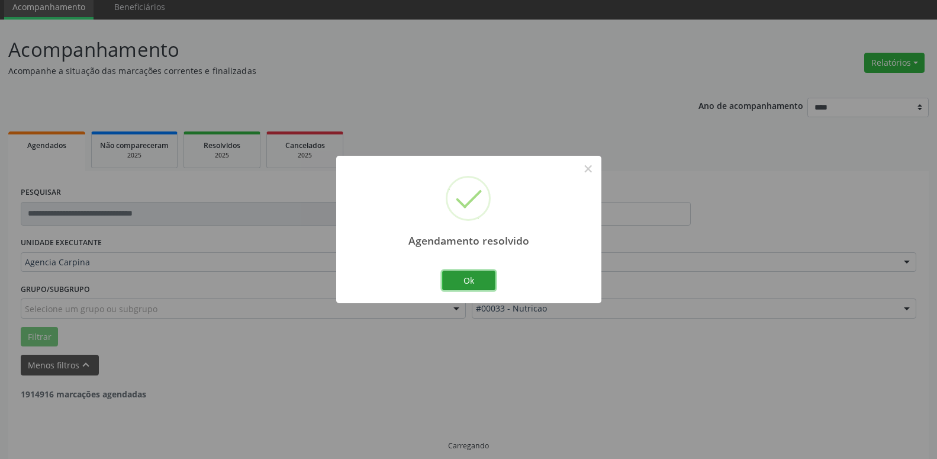
click at [487, 282] on button "Ok" at bounding box center [468, 281] width 53 height 20
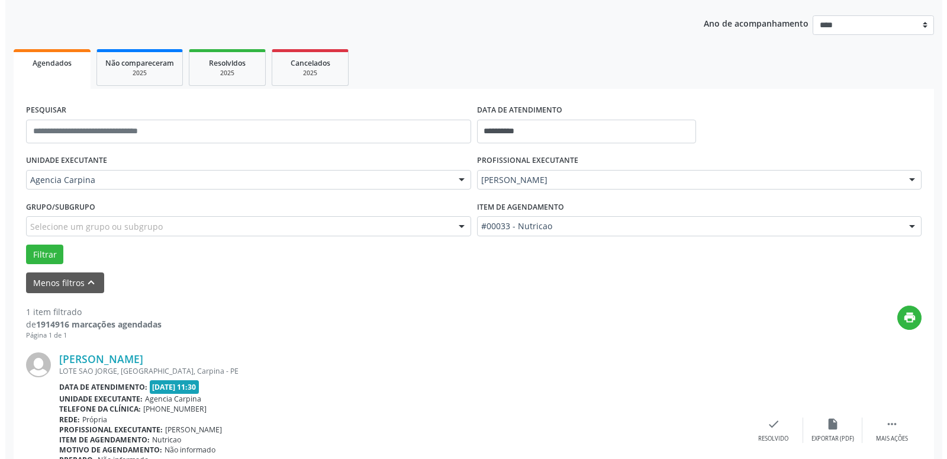
scroll to position [210, 0]
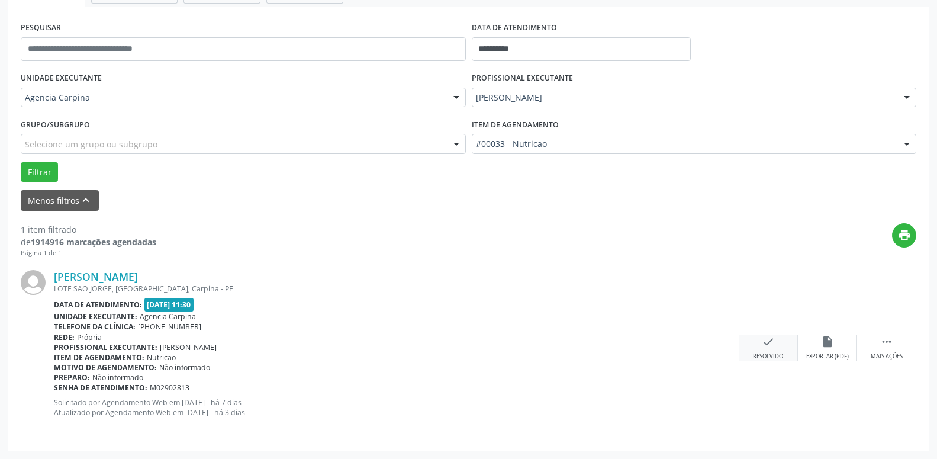
click at [771, 344] on icon "check" at bounding box center [768, 341] width 13 height 13
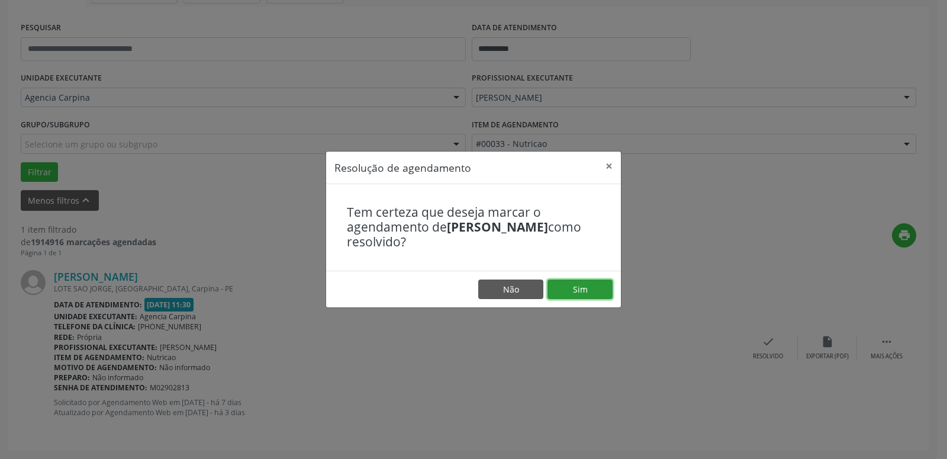
click at [568, 288] on button "Sim" at bounding box center [580, 290] width 65 height 20
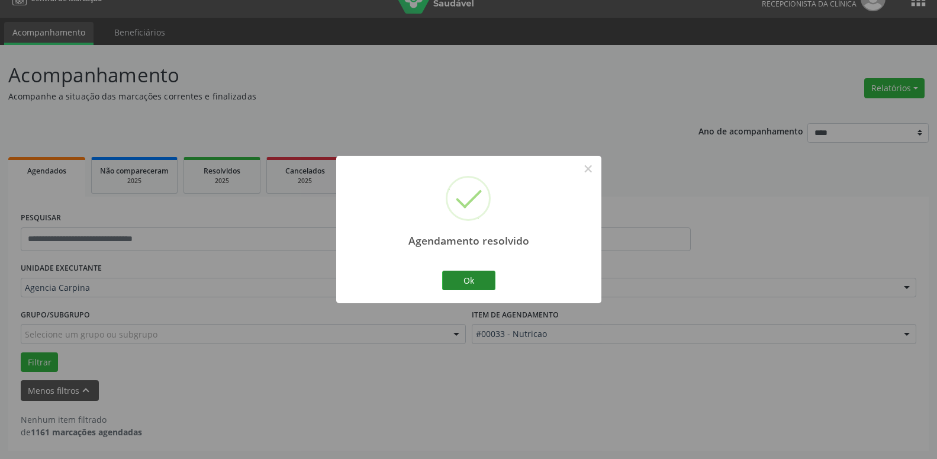
scroll to position [20, 0]
click at [458, 276] on button "Ok" at bounding box center [468, 281] width 53 height 20
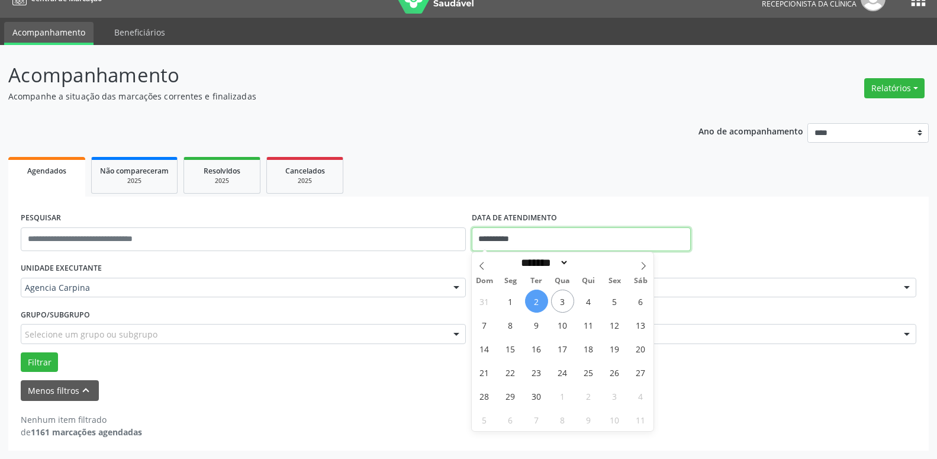
click at [589, 232] on input "**********" at bounding box center [582, 239] width 220 height 24
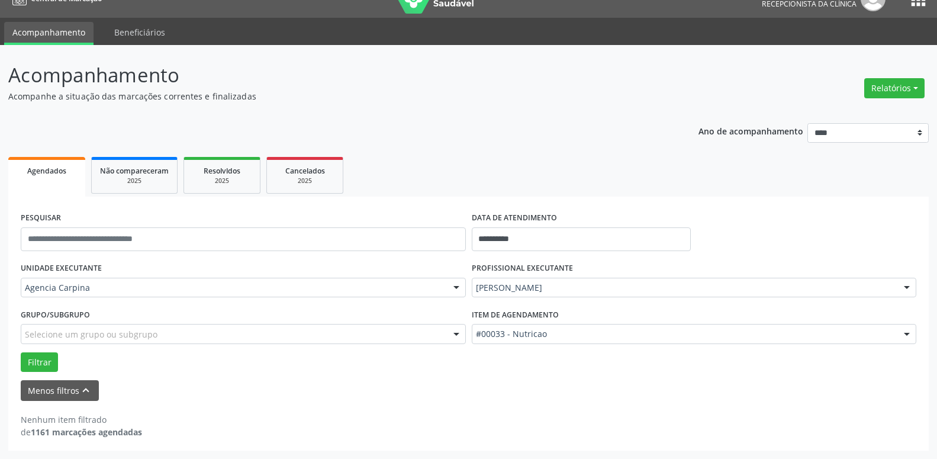
click at [738, 246] on div "**********" at bounding box center [469, 234] width 902 height 50
click at [910, 287] on div at bounding box center [907, 288] width 18 height 20
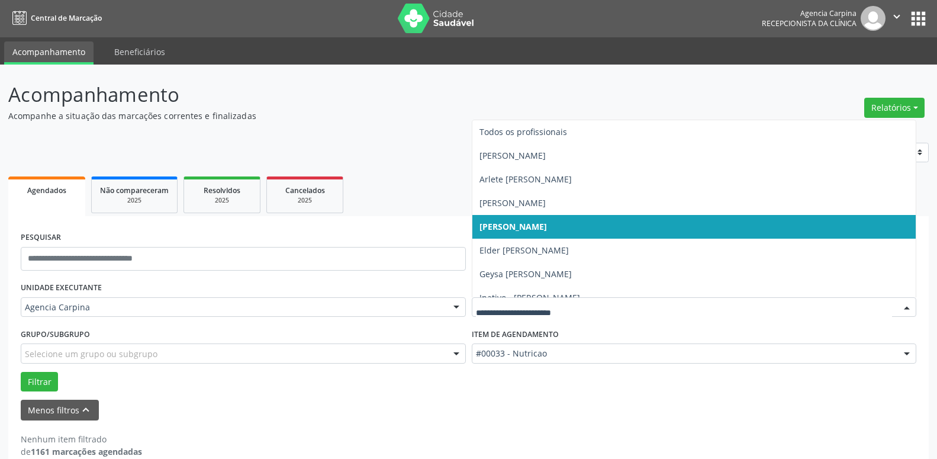
scroll to position [0, 0]
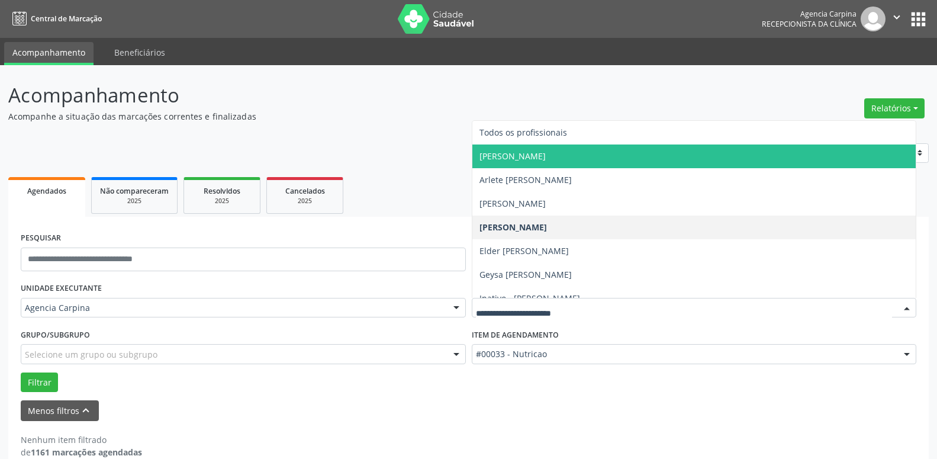
click at [664, 154] on span "[PERSON_NAME]" at bounding box center [695, 156] width 444 height 24
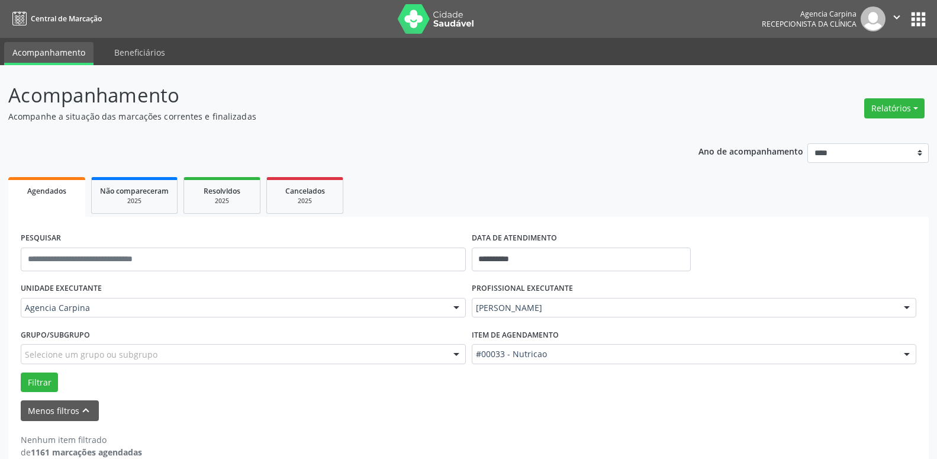
scroll to position [1080, 0]
click at [906, 355] on div at bounding box center [907, 355] width 18 height 20
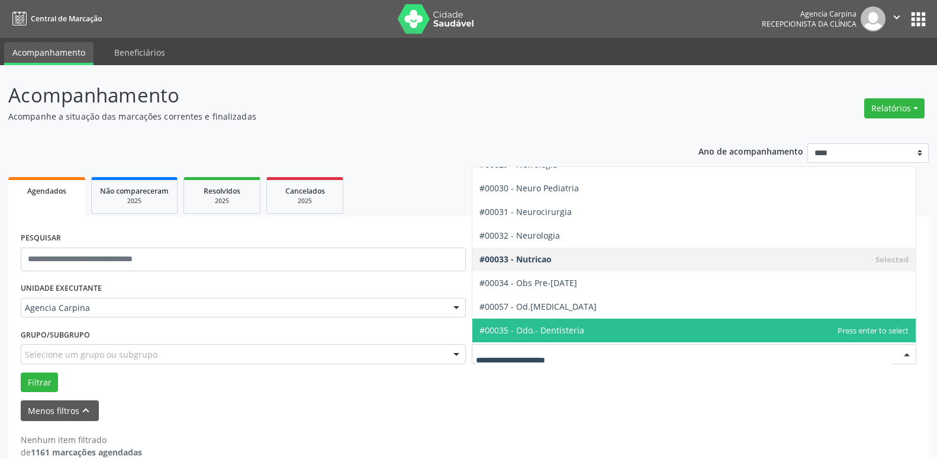
click at [632, 334] on span "#00035 - Odo.- Dentisteria" at bounding box center [695, 331] width 444 height 24
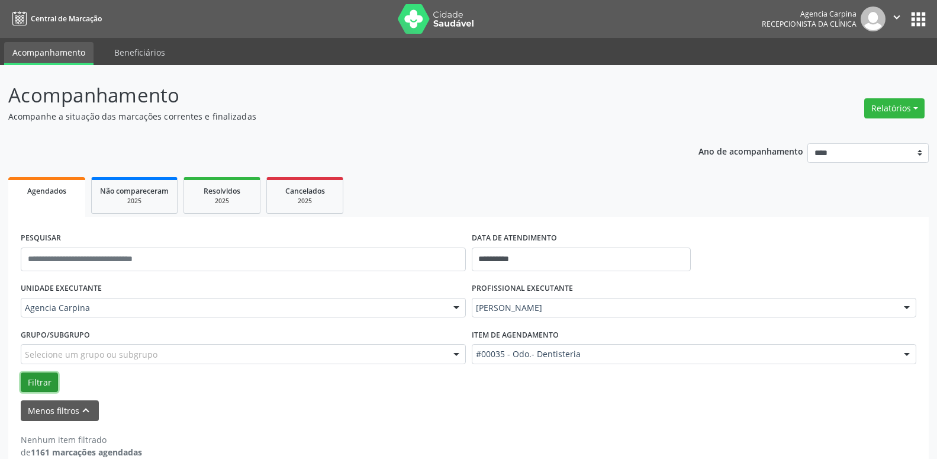
click at [40, 380] on button "Filtrar" at bounding box center [39, 382] width 37 height 20
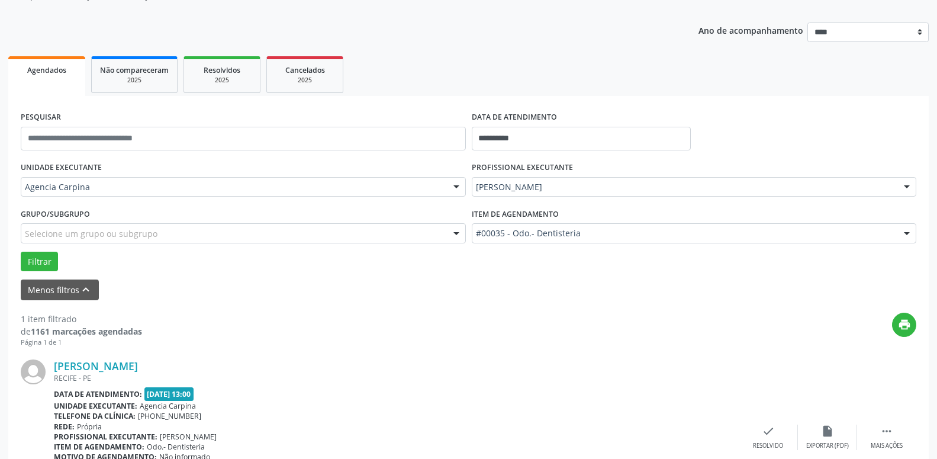
scroll to position [210, 0]
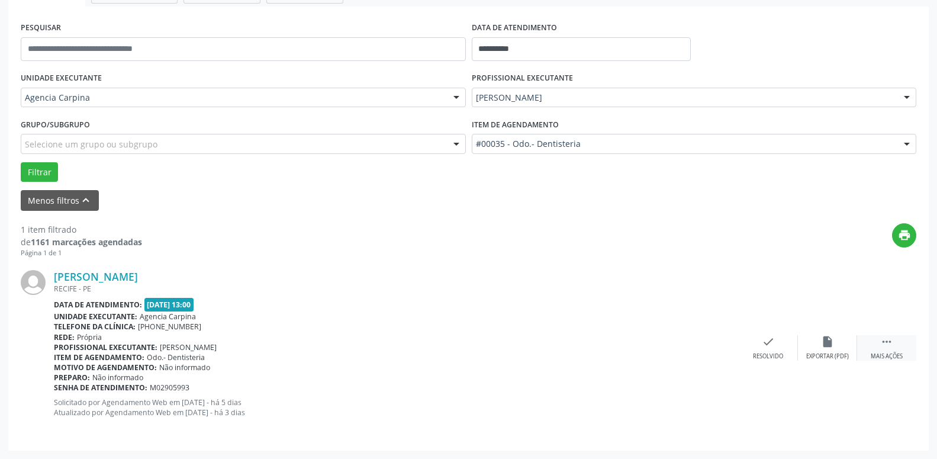
click at [884, 346] on icon "" at bounding box center [887, 341] width 13 height 13
click at [826, 343] on icon "alarm_off" at bounding box center [827, 341] width 13 height 13
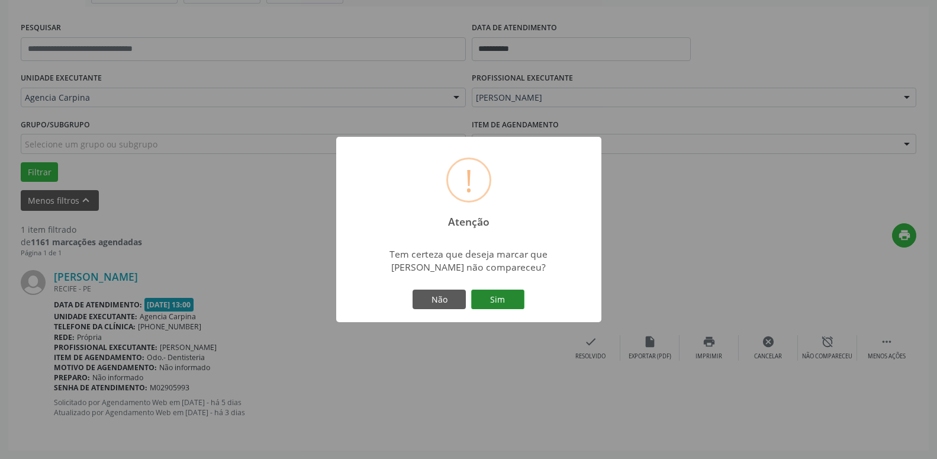
click at [502, 301] on button "Sim" at bounding box center [497, 300] width 53 height 20
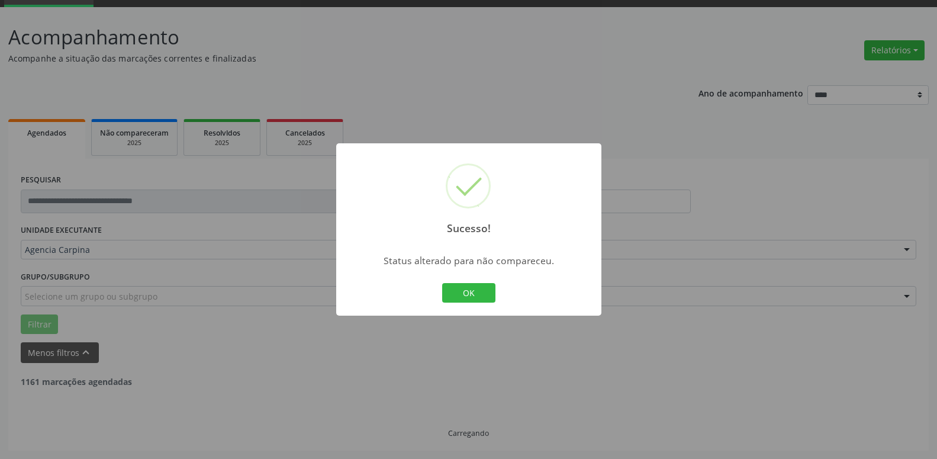
scroll to position [20, 0]
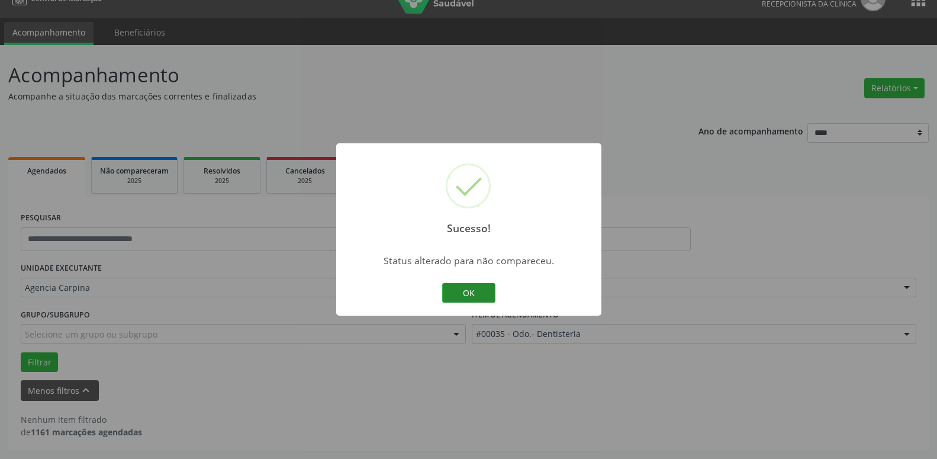
click at [493, 291] on button "OK" at bounding box center [468, 293] width 53 height 20
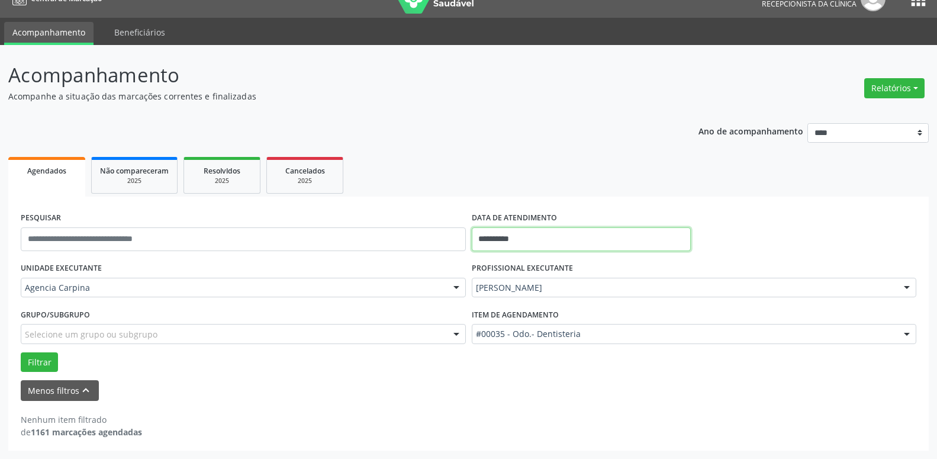
click at [574, 240] on input "**********" at bounding box center [582, 239] width 220 height 24
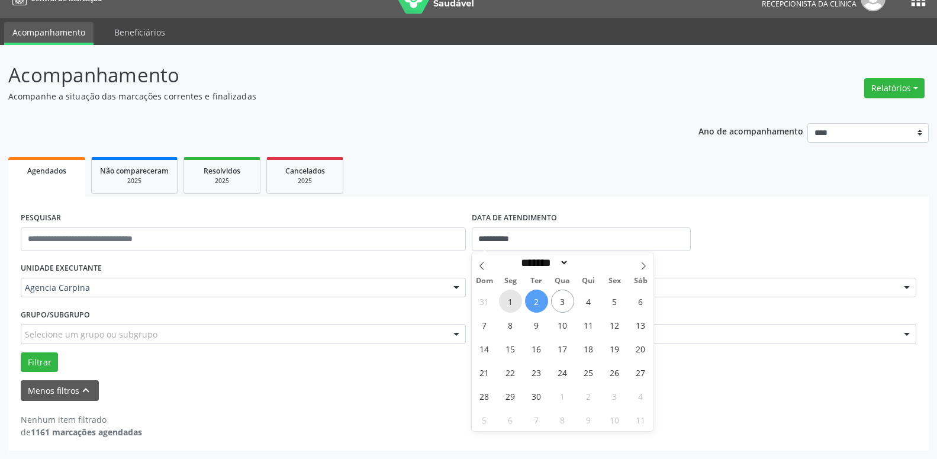
click at [515, 298] on span "1" at bounding box center [510, 301] width 23 height 23
type input "**********"
click at [515, 298] on span "1" at bounding box center [510, 301] width 23 height 23
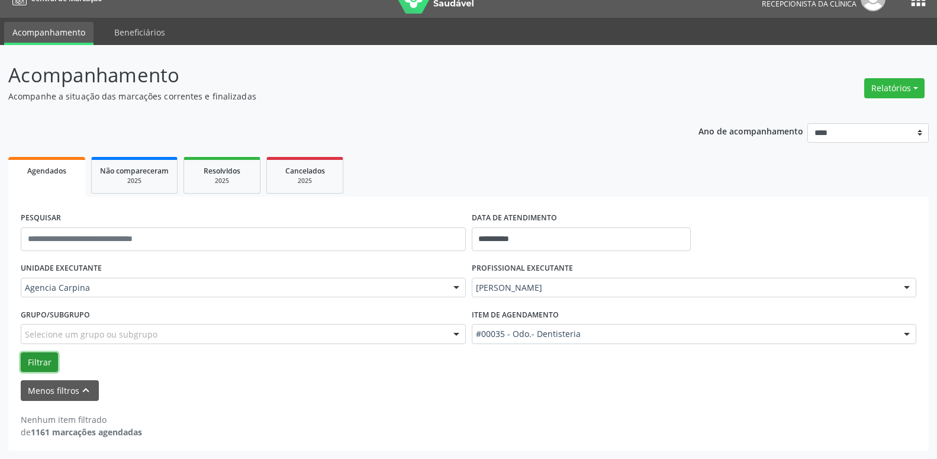
click at [51, 356] on button "Filtrar" at bounding box center [39, 362] width 37 height 20
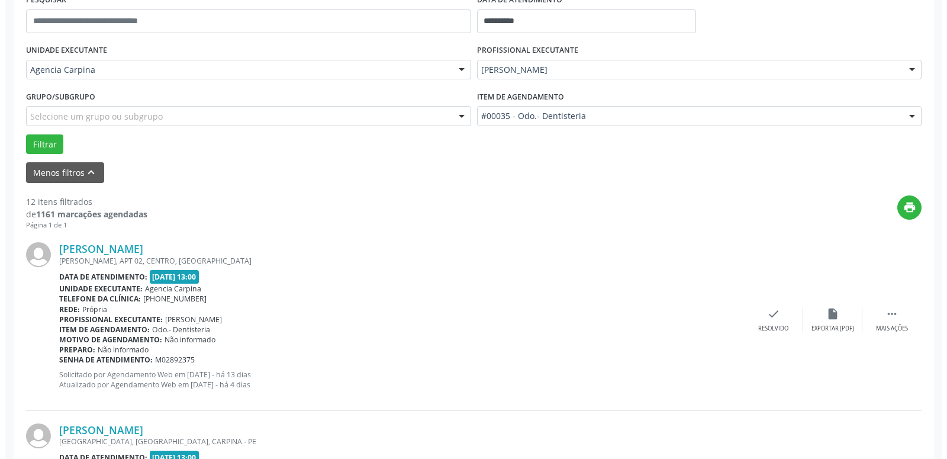
scroll to position [239, 0]
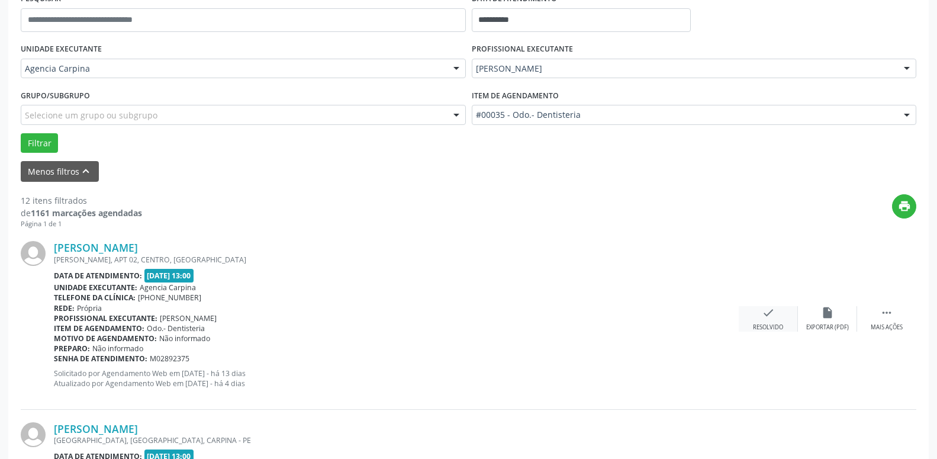
click at [766, 317] on icon "check" at bounding box center [768, 312] width 13 height 13
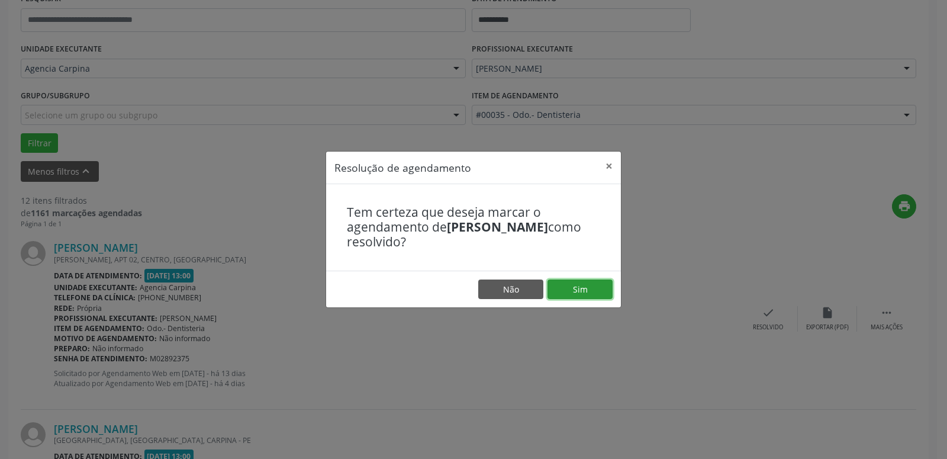
click at [602, 294] on button "Sim" at bounding box center [580, 290] width 65 height 20
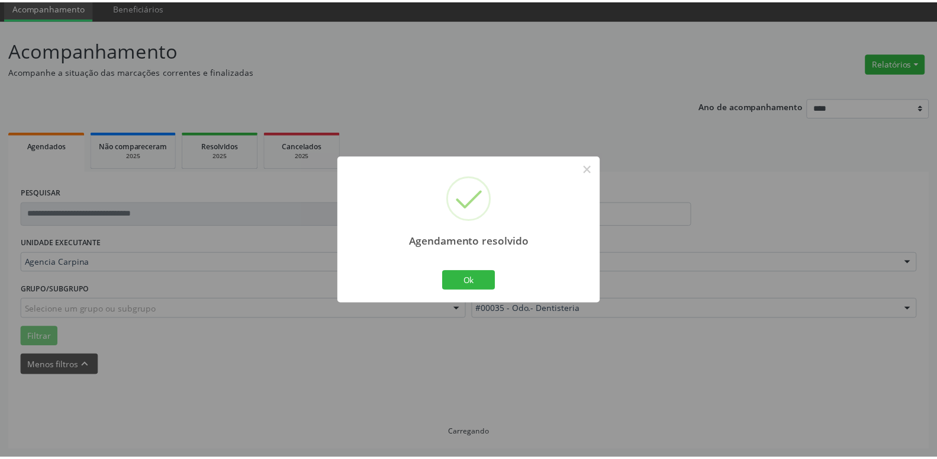
scroll to position [46, 0]
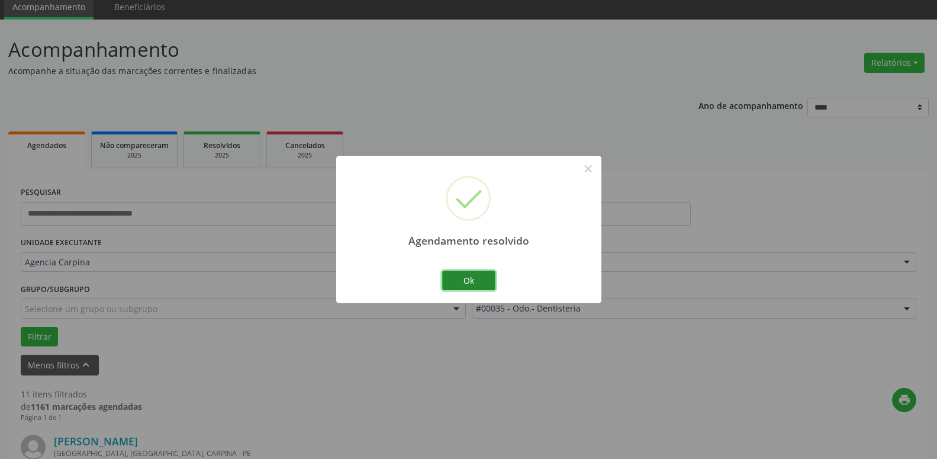
click at [463, 276] on button "Ok" at bounding box center [468, 281] width 53 height 20
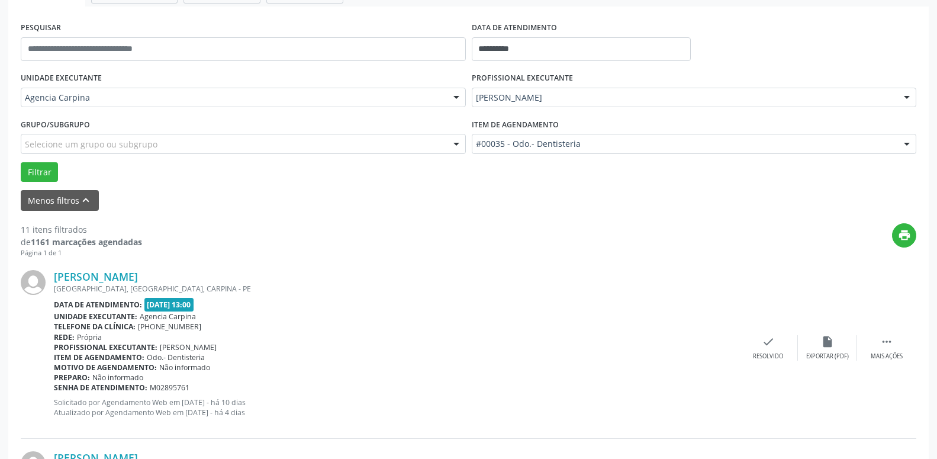
scroll to position [227, 0]
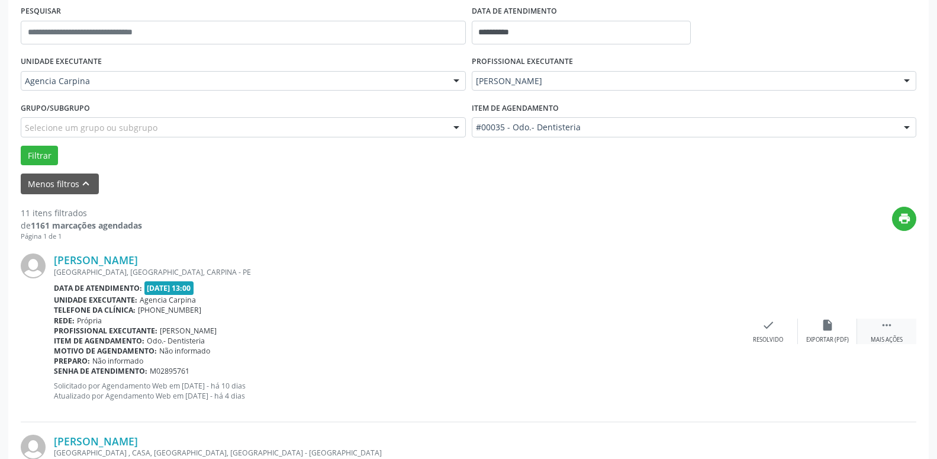
click at [884, 326] on icon "" at bounding box center [887, 325] width 13 height 13
click at [824, 335] on div "alarm_off Não compareceu" at bounding box center [827, 331] width 59 height 25
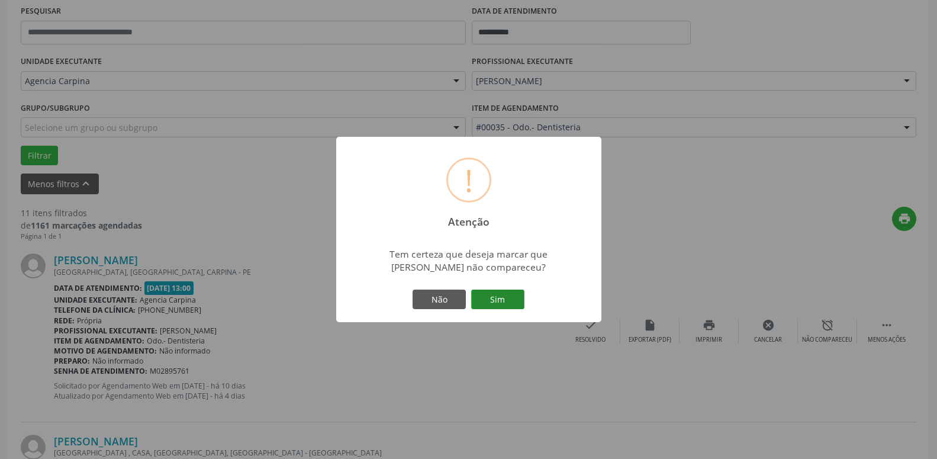
click at [496, 301] on button "Sim" at bounding box center [497, 300] width 53 height 20
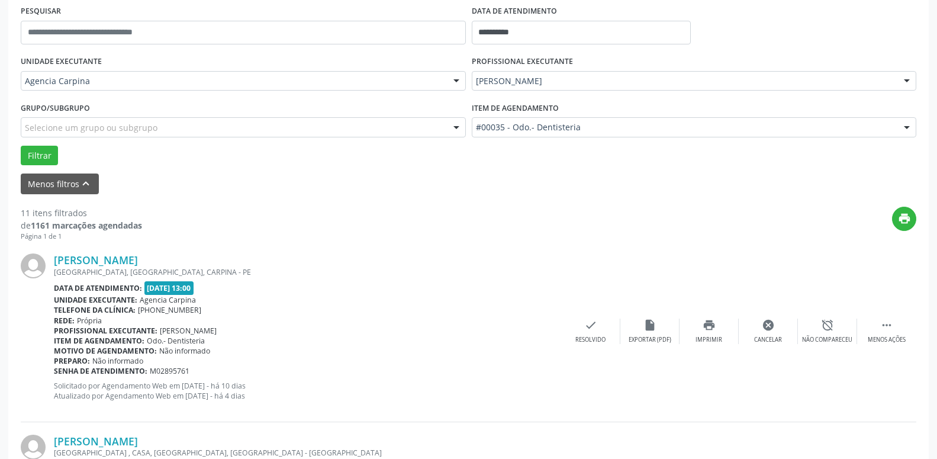
scroll to position [58, 0]
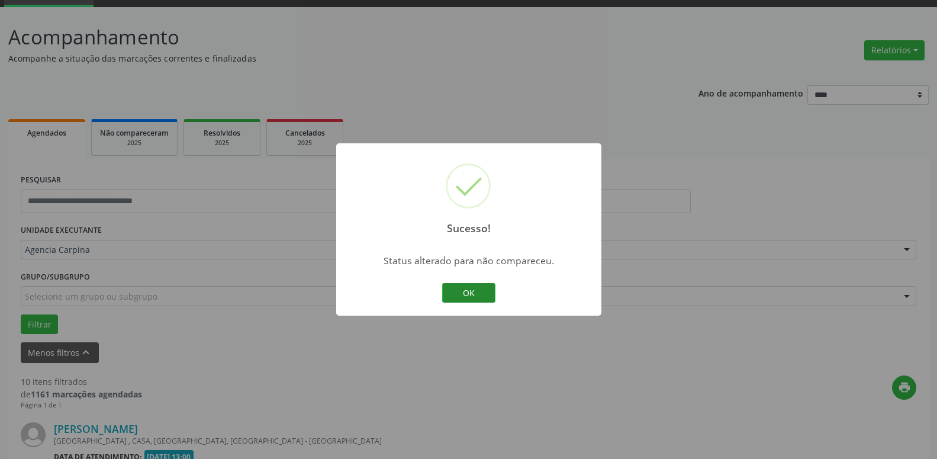
click at [476, 293] on button "OK" at bounding box center [468, 293] width 53 height 20
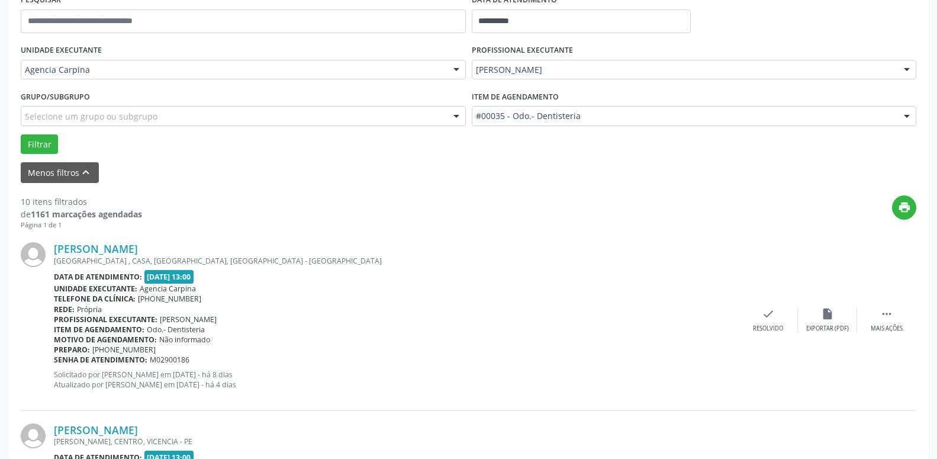
scroll to position [239, 0]
click at [892, 326] on div "Mais ações" at bounding box center [887, 327] width 32 height 8
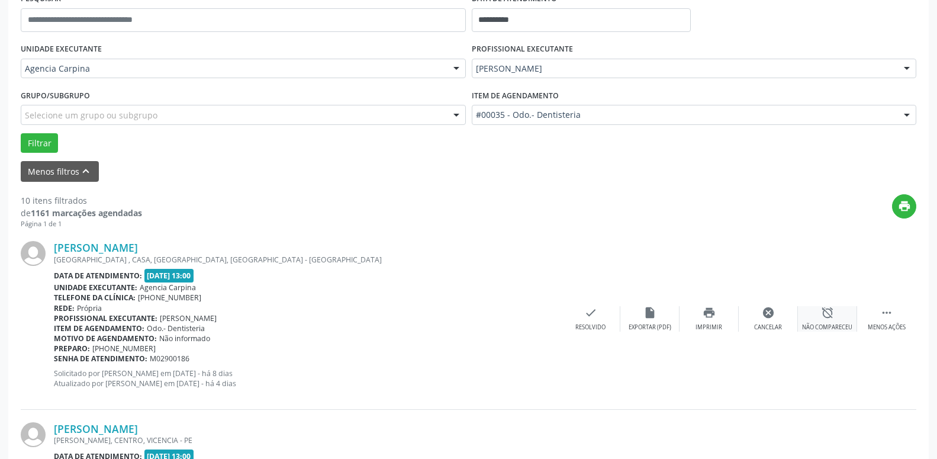
click at [822, 319] on icon "alarm_off" at bounding box center [827, 312] width 13 height 13
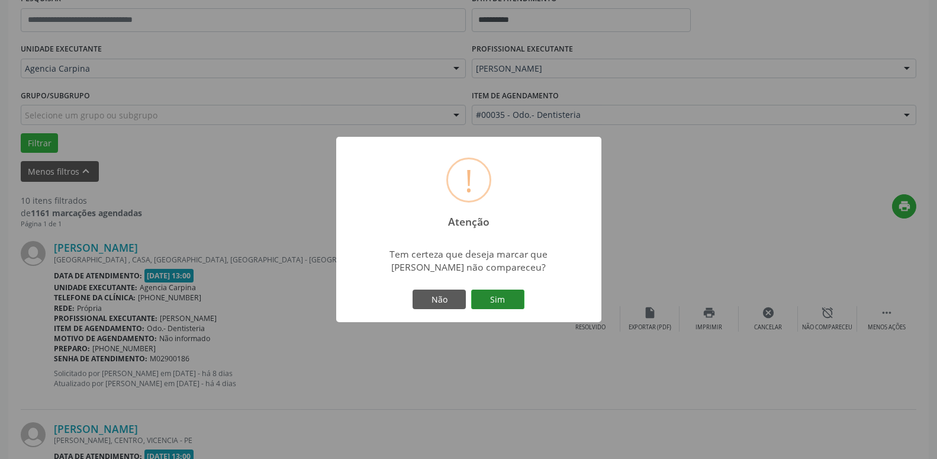
click at [492, 301] on button "Sim" at bounding box center [497, 300] width 53 height 20
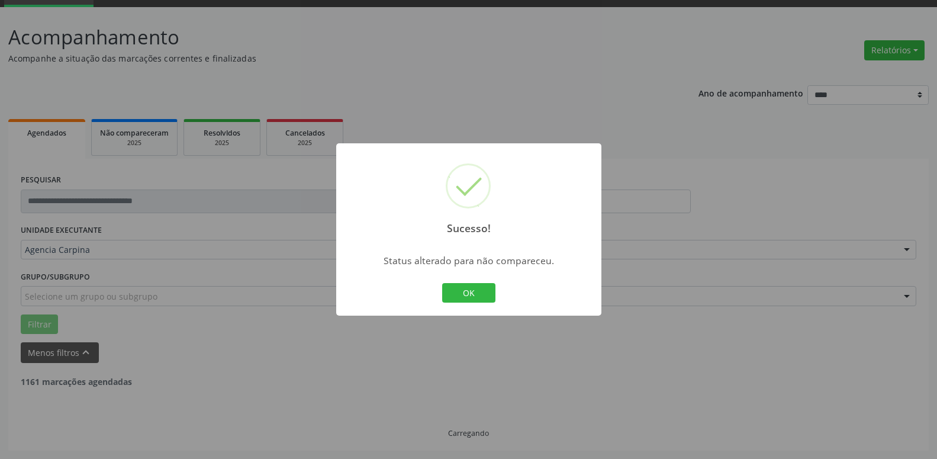
scroll to position [58, 0]
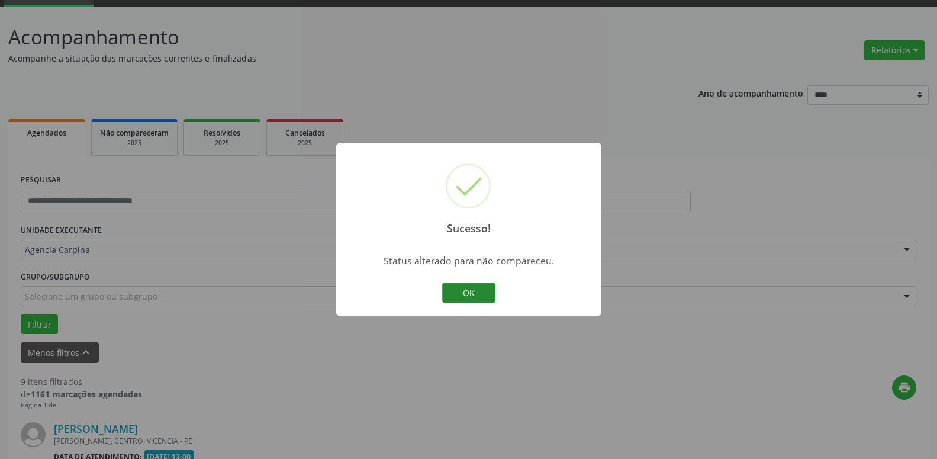
click at [481, 293] on button "OK" at bounding box center [468, 293] width 53 height 20
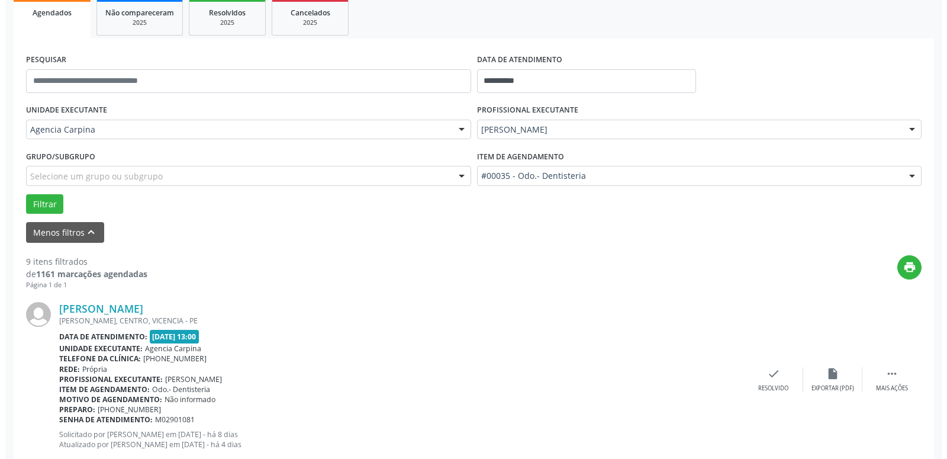
scroll to position [179, 0]
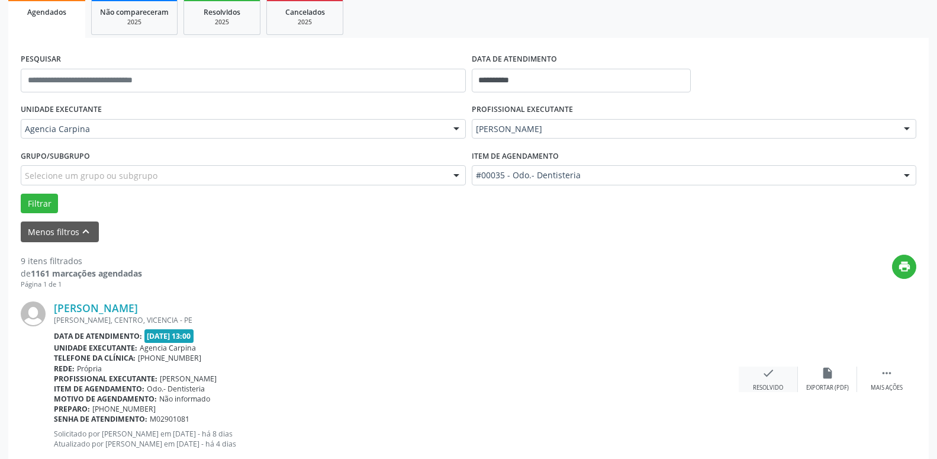
click at [759, 381] on div "check Resolvido" at bounding box center [768, 379] width 59 height 25
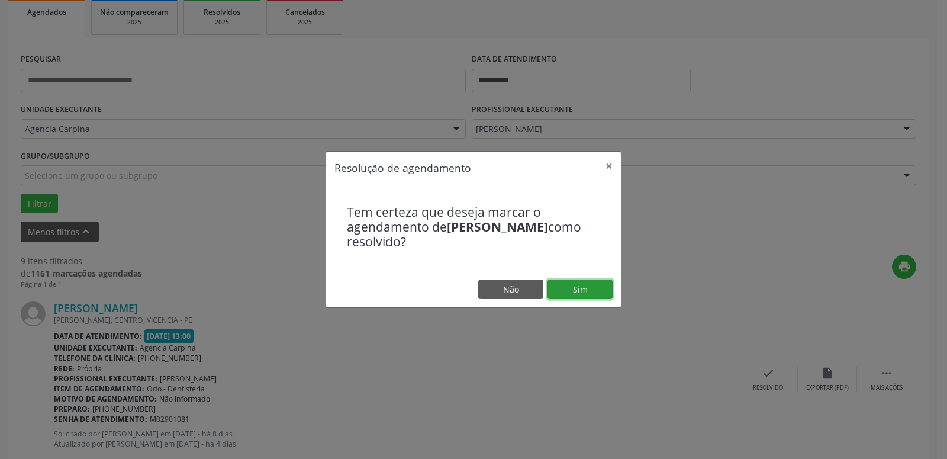
click at [591, 291] on button "Sim" at bounding box center [580, 290] width 65 height 20
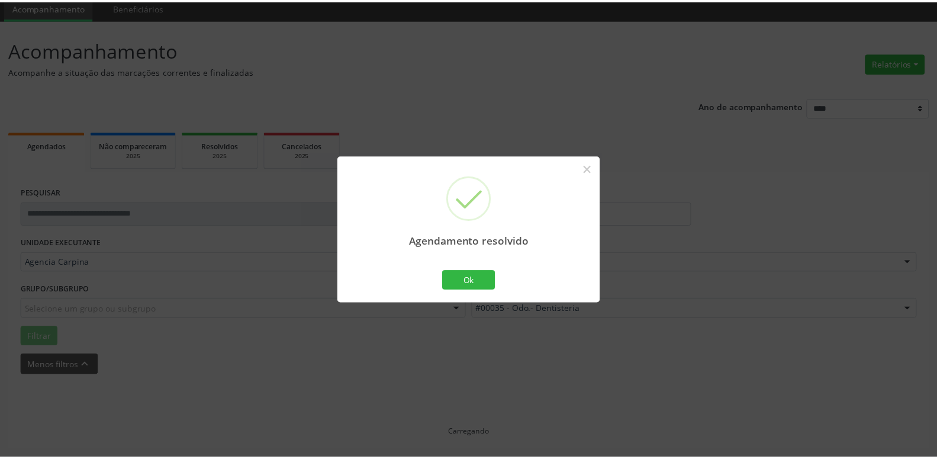
scroll to position [46, 0]
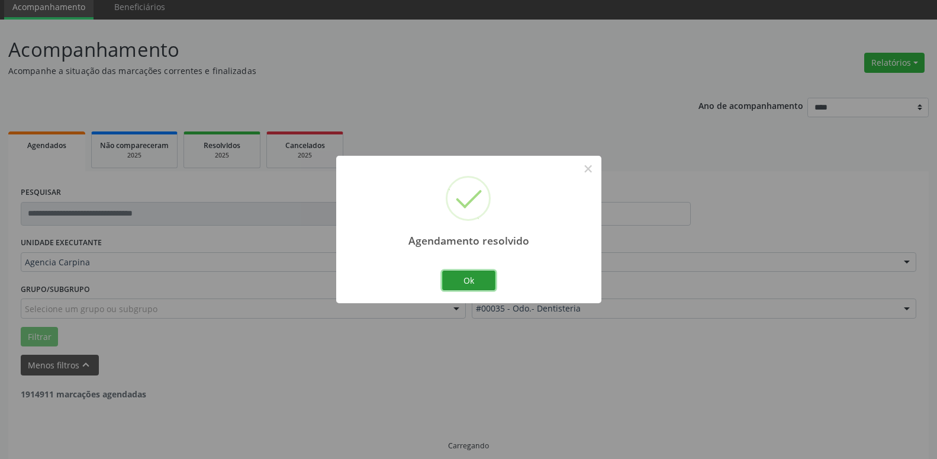
click at [469, 282] on button "Ok" at bounding box center [468, 281] width 53 height 20
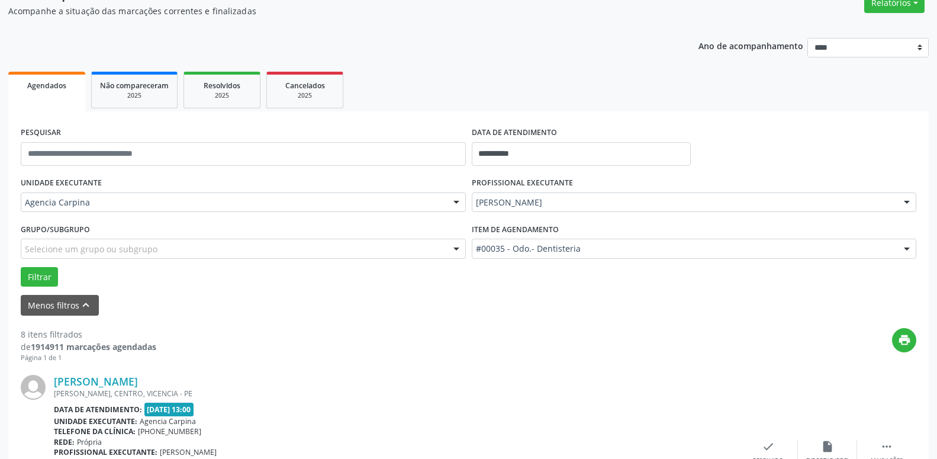
scroll to position [227, 0]
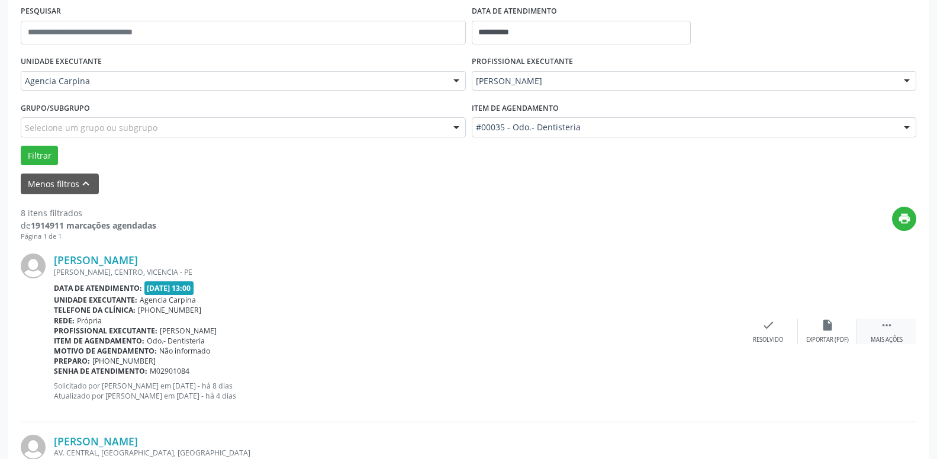
click at [878, 327] on div " Mais ações" at bounding box center [886, 331] width 59 height 25
click at [822, 333] on div "alarm_off Não compareceu" at bounding box center [827, 331] width 59 height 25
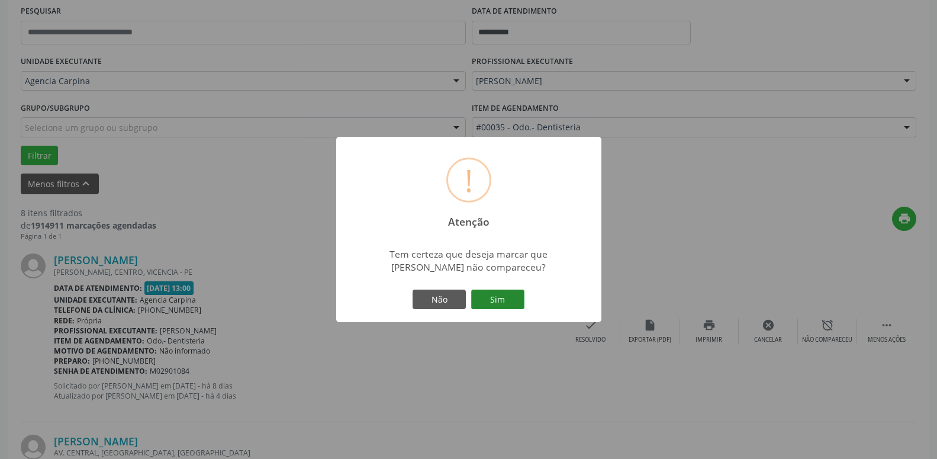
click at [506, 298] on button "Sim" at bounding box center [497, 300] width 53 height 20
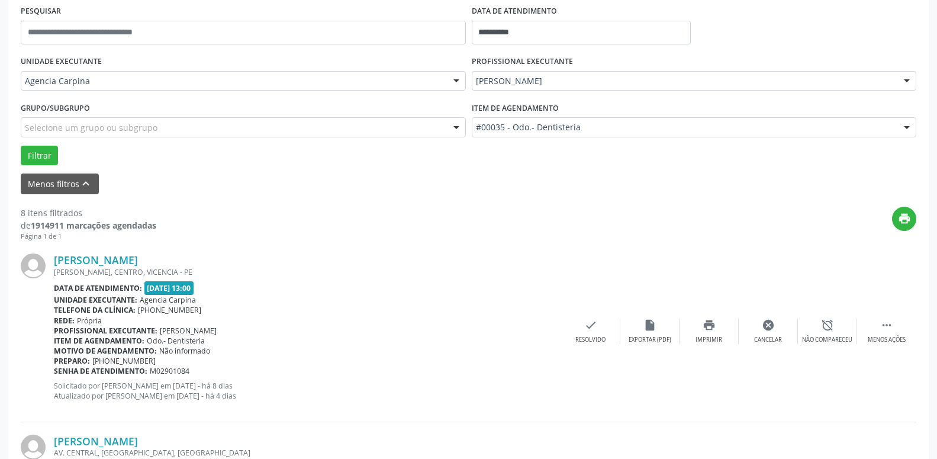
scroll to position [58, 0]
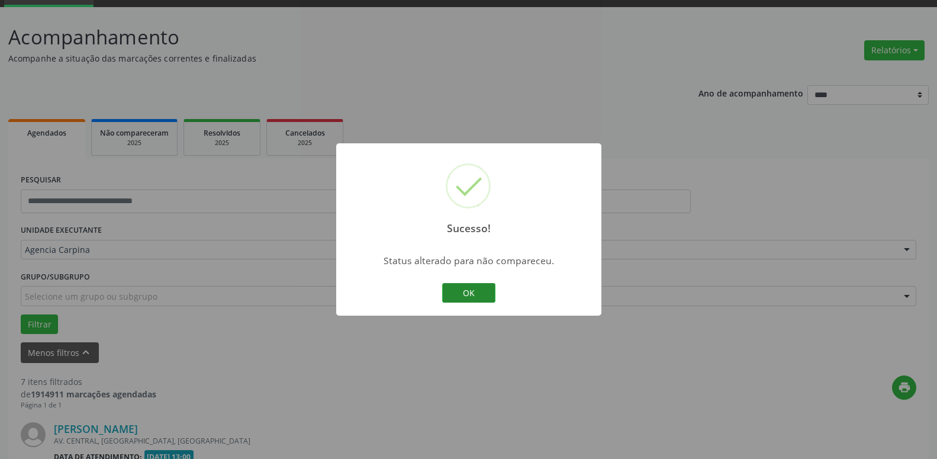
click at [488, 293] on button "OK" at bounding box center [468, 293] width 53 height 20
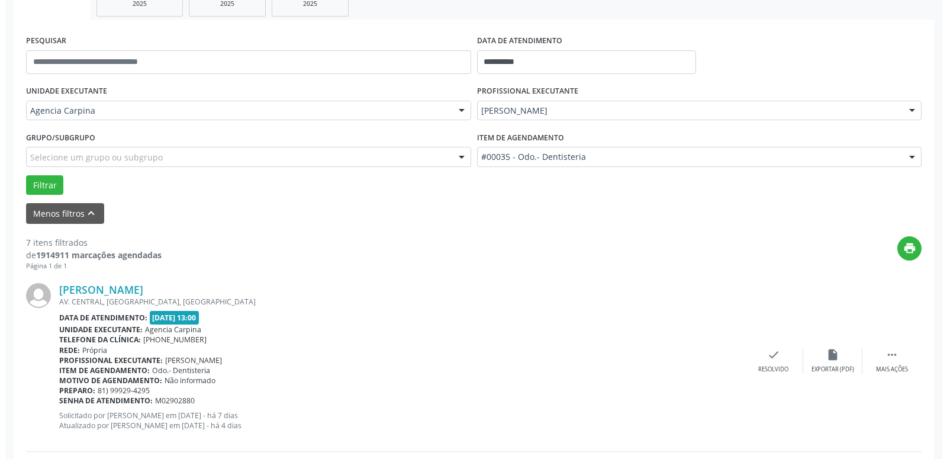
scroll to position [239, 0]
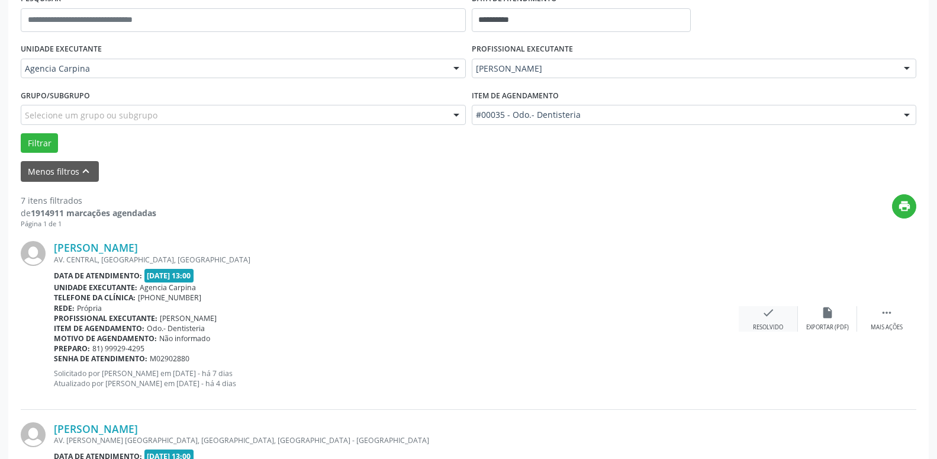
click at [766, 324] on div "Resolvido" at bounding box center [768, 327] width 30 height 8
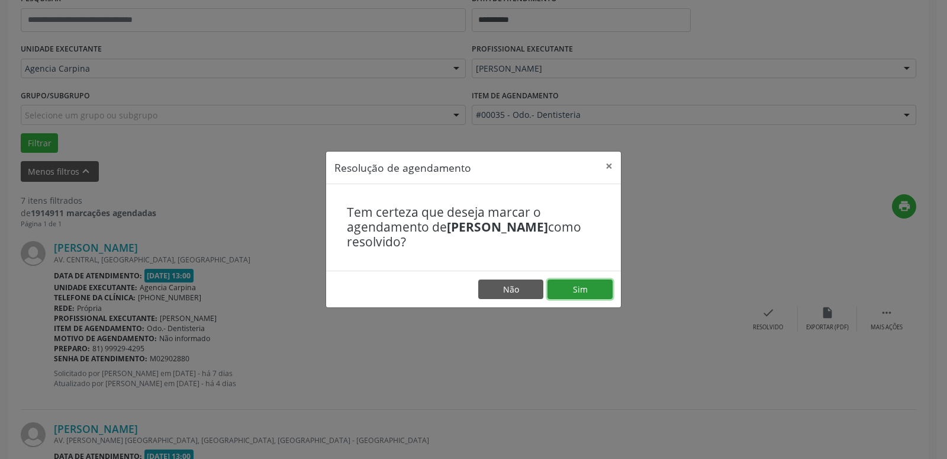
click at [598, 287] on button "Sim" at bounding box center [580, 290] width 65 height 20
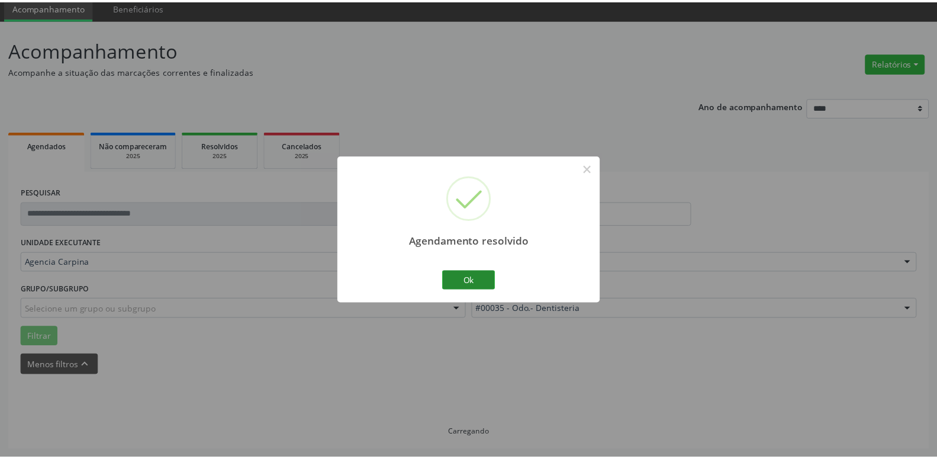
scroll to position [46, 0]
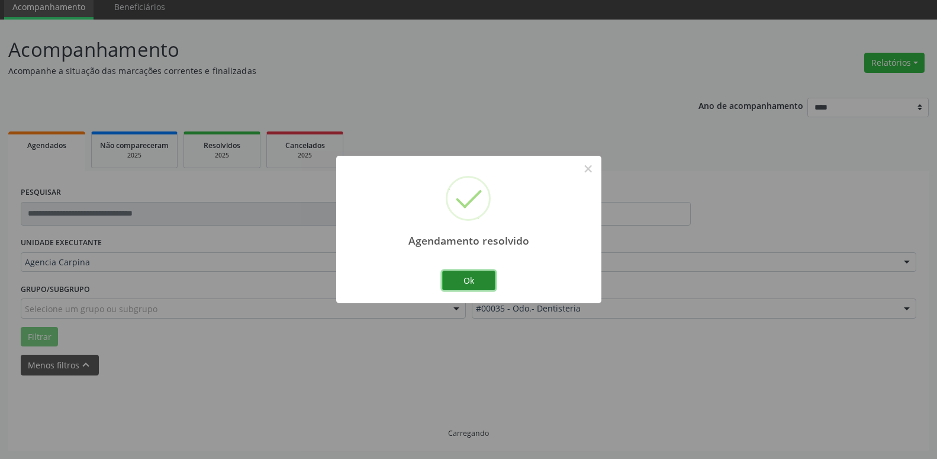
click at [467, 277] on button "Ok" at bounding box center [468, 281] width 53 height 20
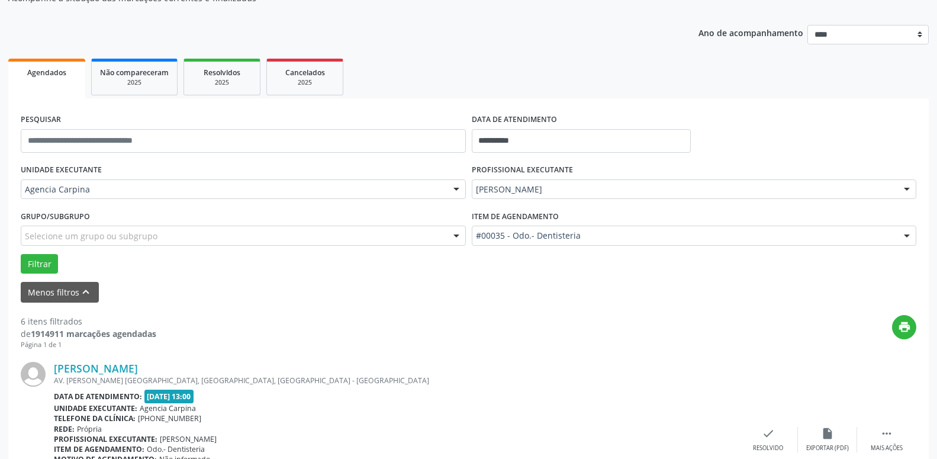
scroll to position [227, 0]
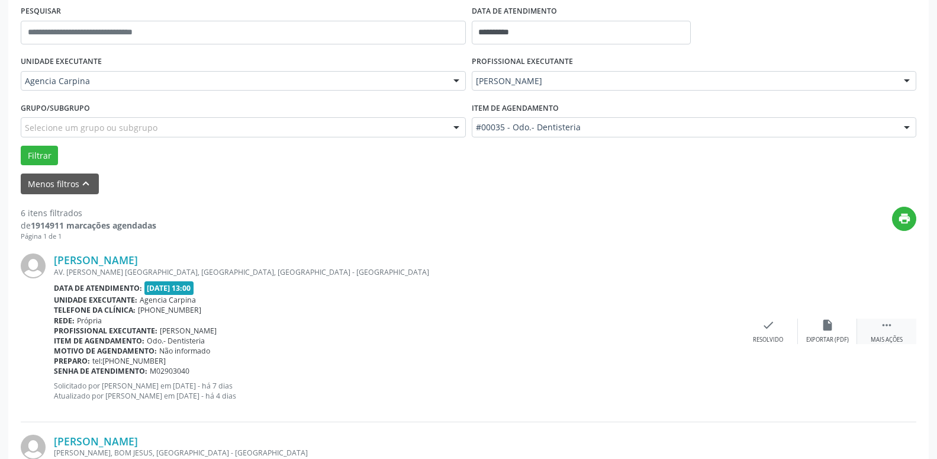
click at [884, 326] on icon "" at bounding box center [887, 325] width 13 height 13
click at [824, 332] on icon "alarm_off" at bounding box center [827, 325] width 13 height 13
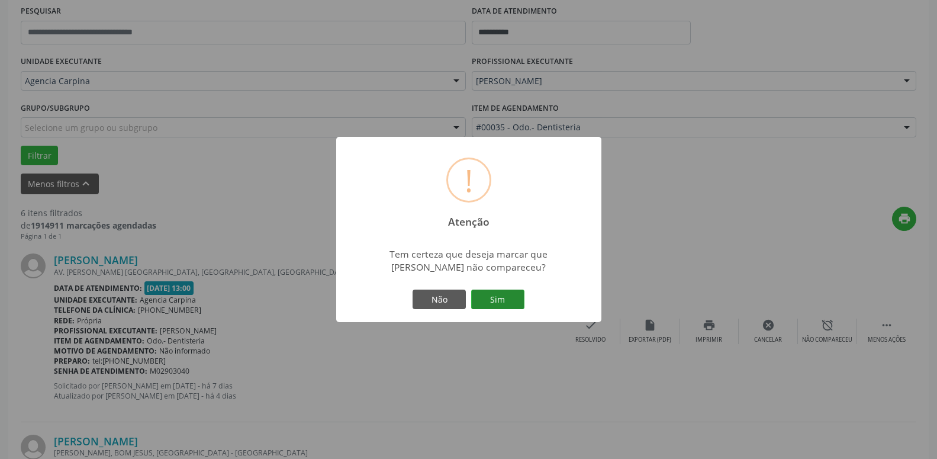
click at [517, 306] on button "Sim" at bounding box center [497, 300] width 53 height 20
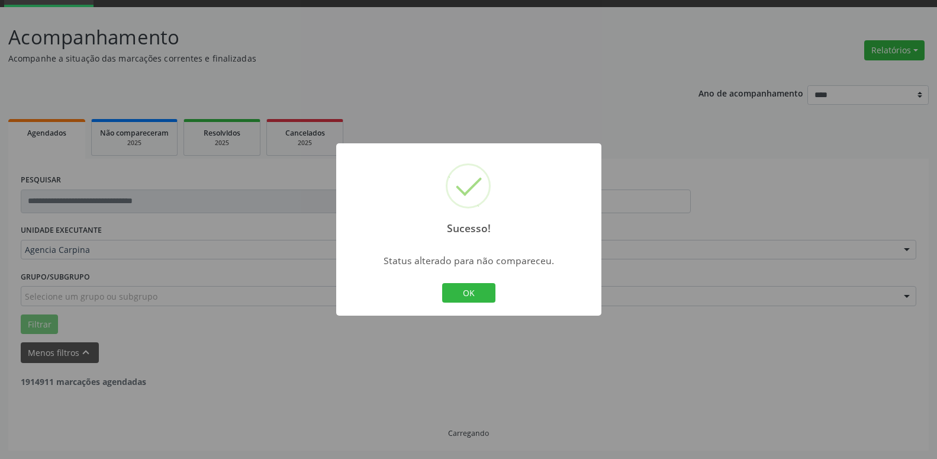
scroll to position [58, 0]
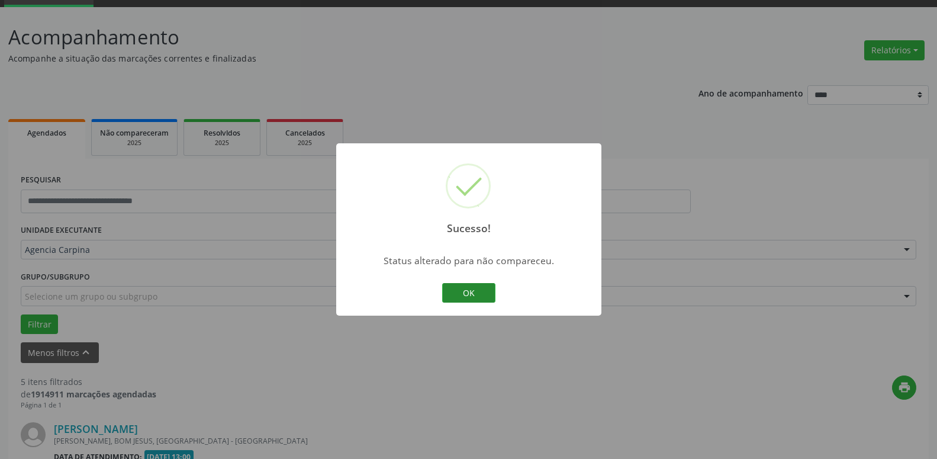
click at [463, 288] on button "OK" at bounding box center [468, 293] width 53 height 20
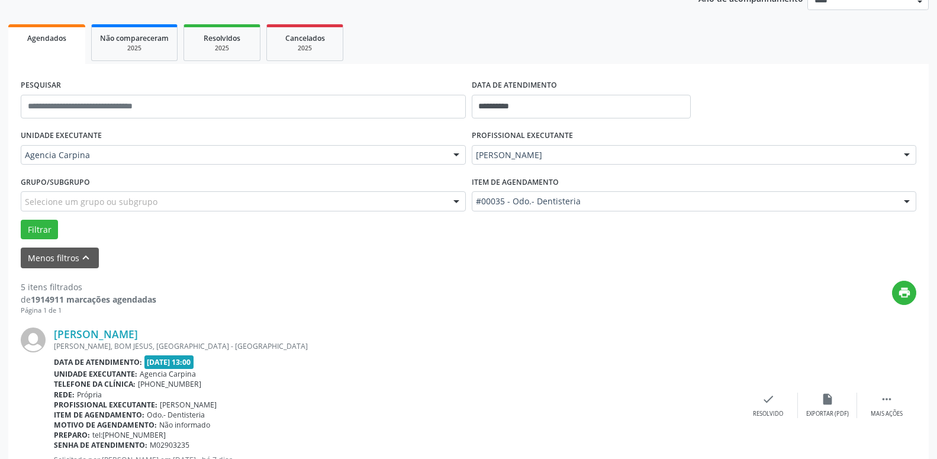
scroll to position [239, 0]
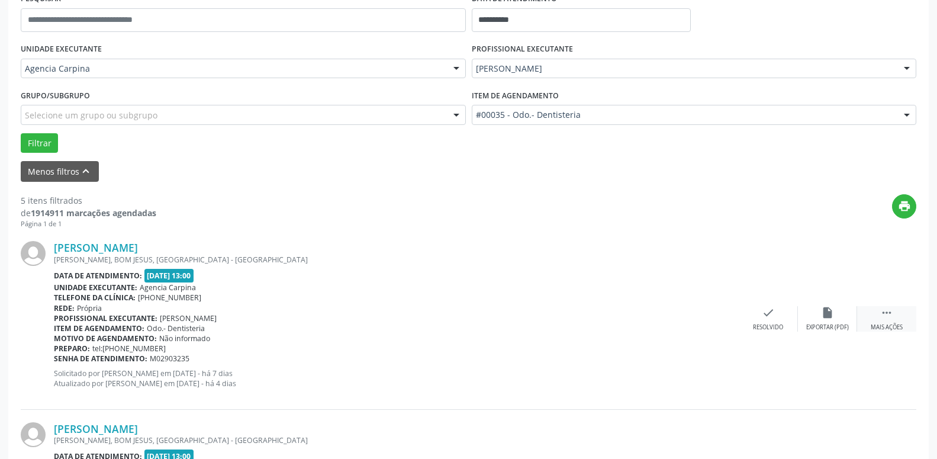
click at [885, 313] on icon "" at bounding box center [887, 312] width 13 height 13
click at [829, 317] on icon "alarm_off" at bounding box center [827, 312] width 13 height 13
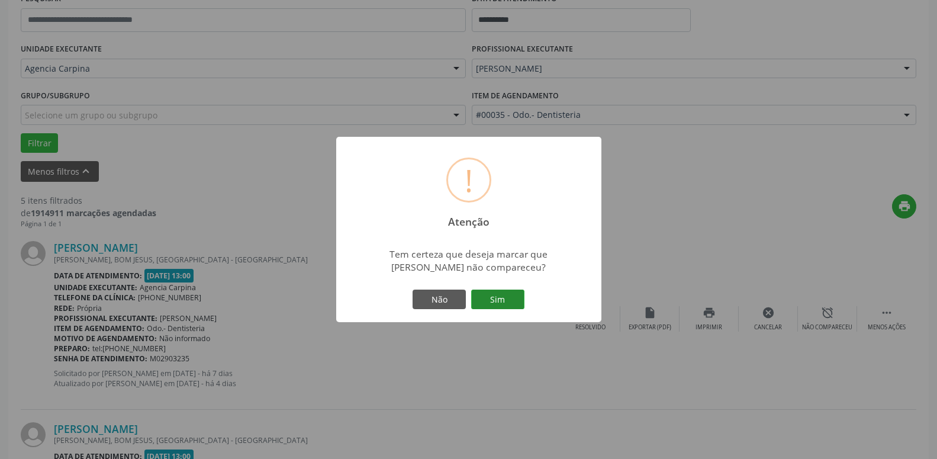
click at [506, 303] on button "Sim" at bounding box center [497, 300] width 53 height 20
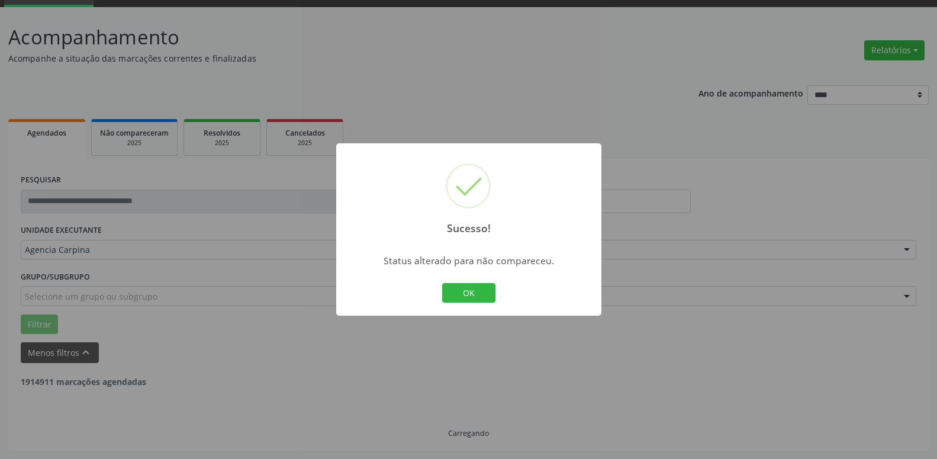
scroll to position [58, 0]
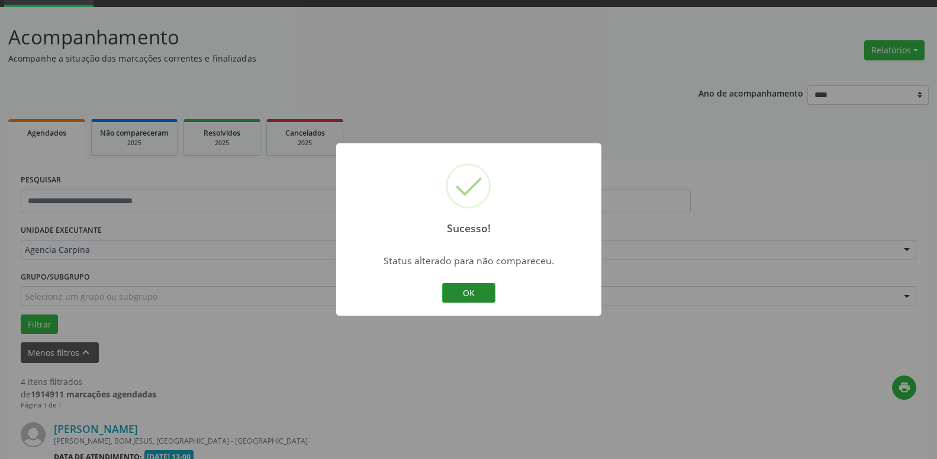
click at [481, 291] on button "OK" at bounding box center [468, 293] width 53 height 20
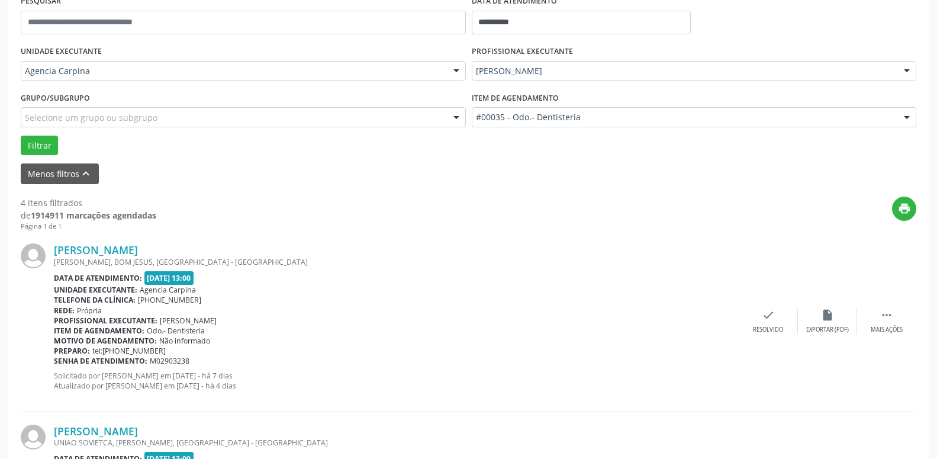
scroll to position [239, 0]
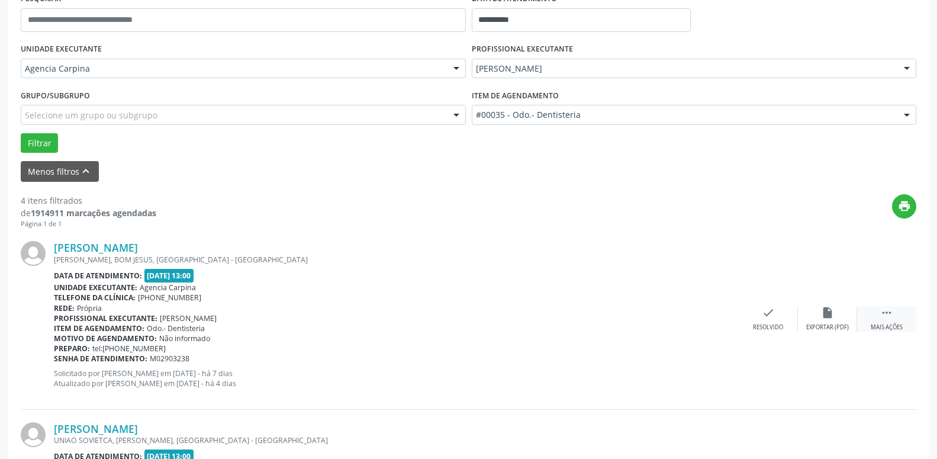
click at [891, 316] on icon "" at bounding box center [887, 312] width 13 height 13
click at [829, 319] on icon "alarm_off" at bounding box center [827, 312] width 13 height 13
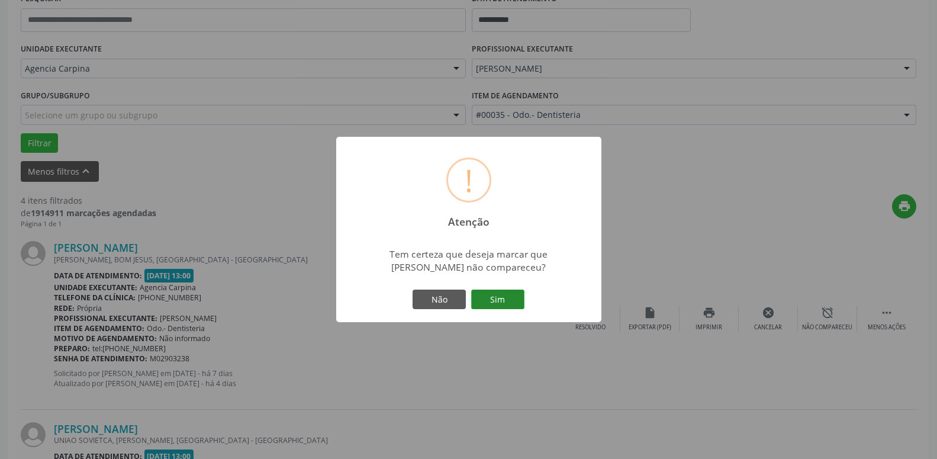
click at [502, 297] on button "Sim" at bounding box center [497, 300] width 53 height 20
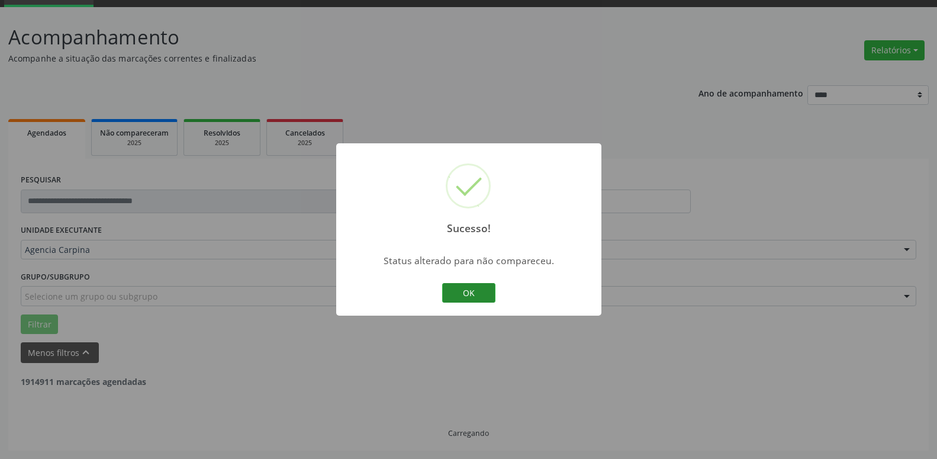
scroll to position [58, 0]
click at [466, 297] on button "OK" at bounding box center [468, 293] width 53 height 20
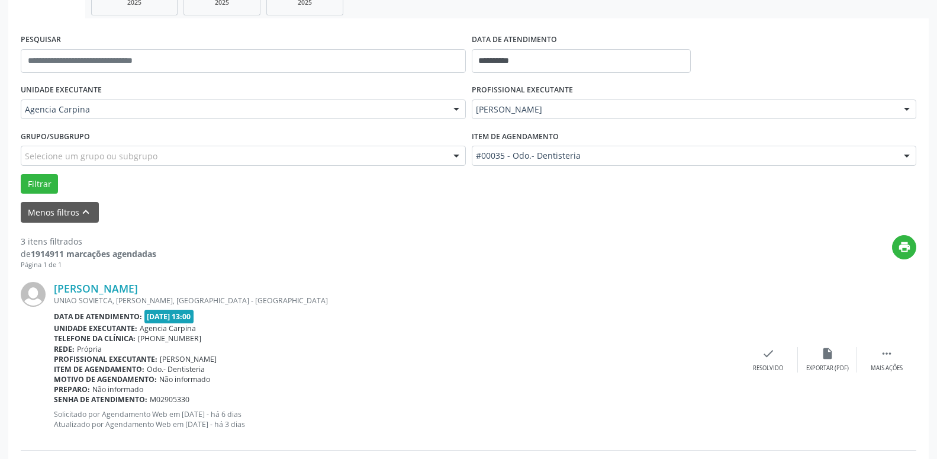
scroll to position [239, 0]
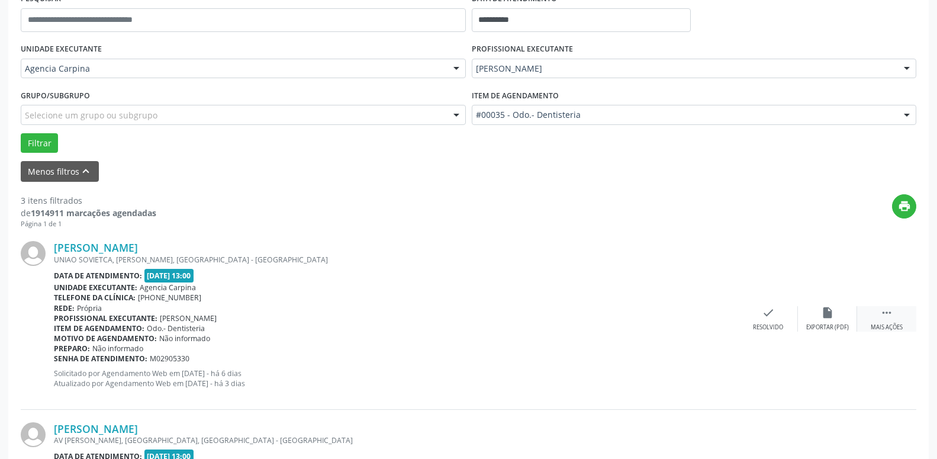
click at [888, 319] on icon "" at bounding box center [887, 312] width 13 height 13
click at [820, 324] on div "Não compareceu" at bounding box center [827, 327] width 50 height 8
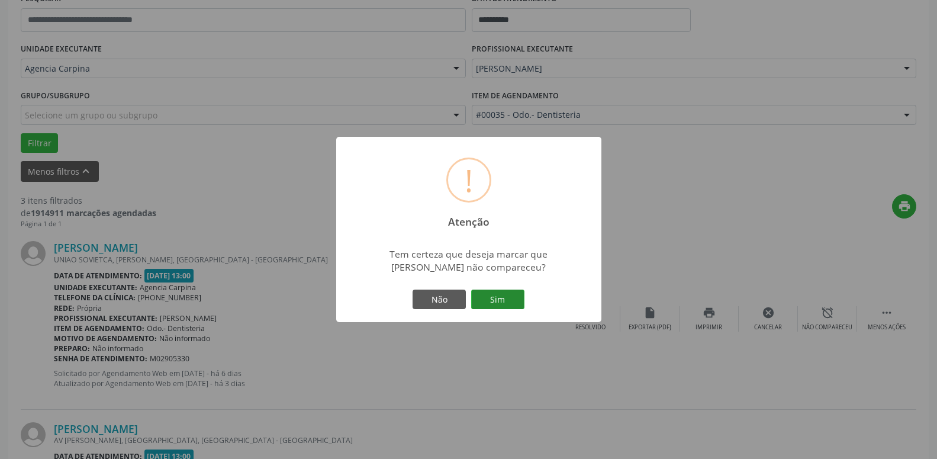
click at [491, 296] on button "Sim" at bounding box center [497, 300] width 53 height 20
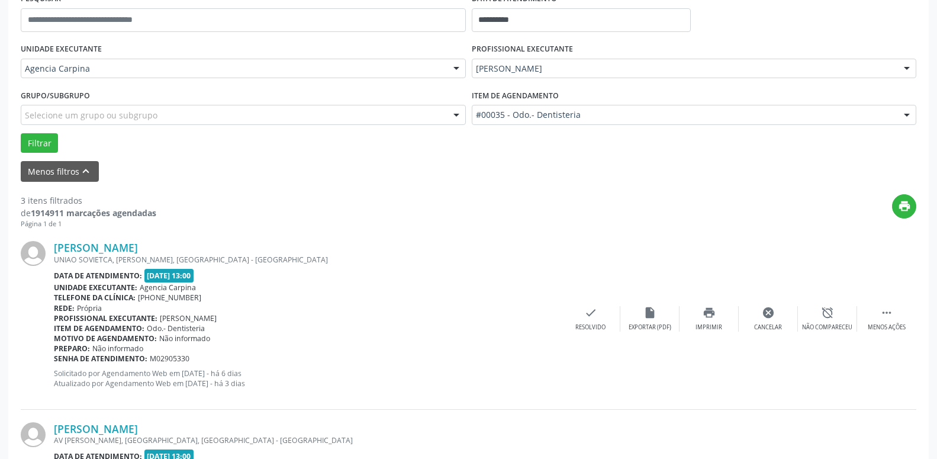
scroll to position [58, 0]
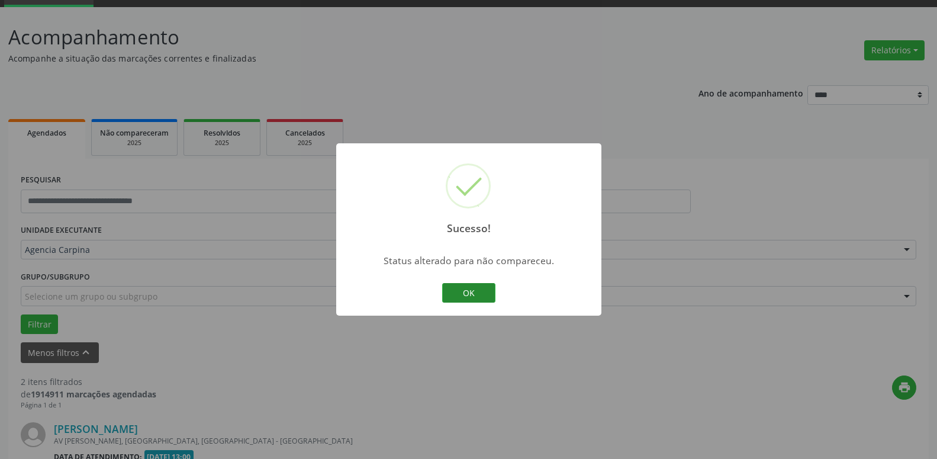
click at [468, 295] on button "OK" at bounding box center [468, 293] width 53 height 20
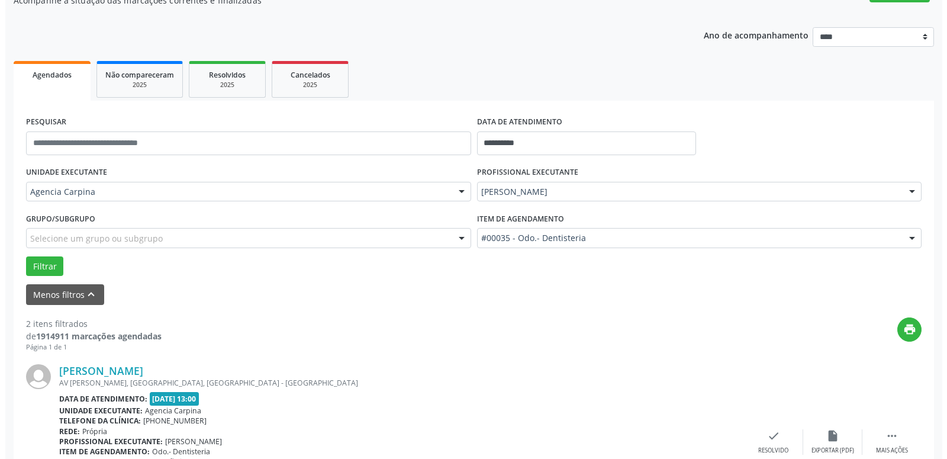
scroll to position [179, 0]
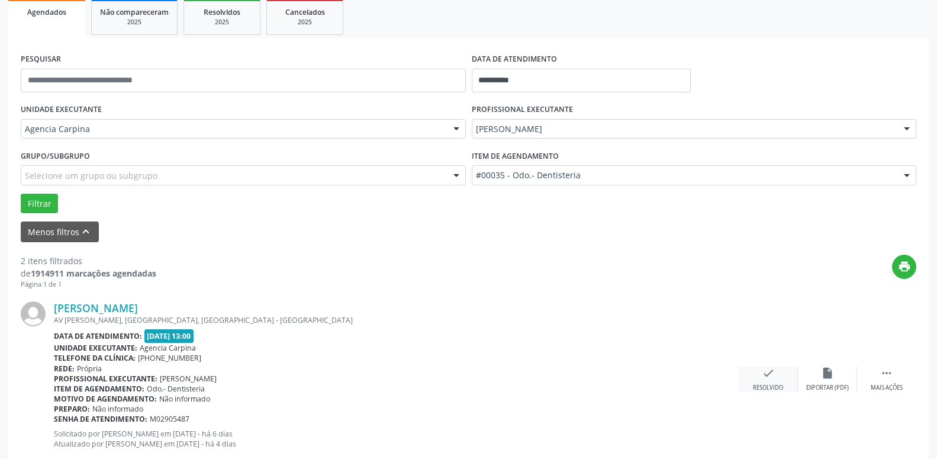
click at [767, 379] on icon "check" at bounding box center [768, 373] width 13 height 13
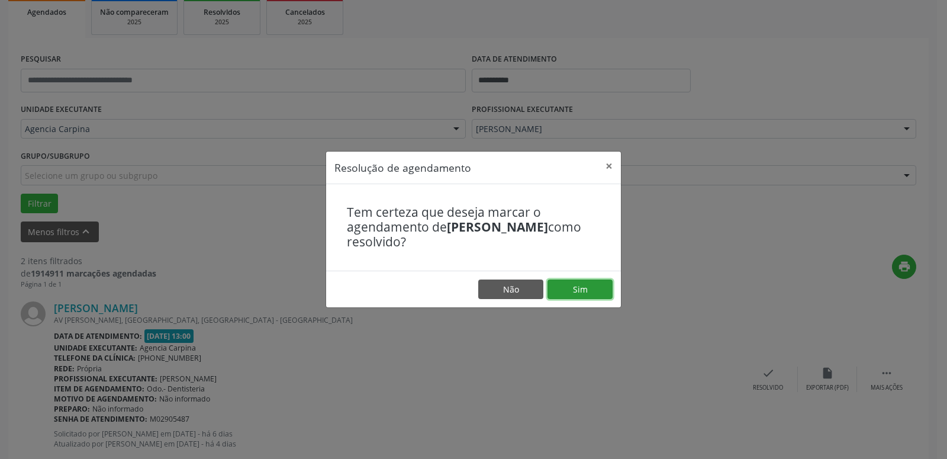
click at [589, 287] on button "Sim" at bounding box center [580, 290] width 65 height 20
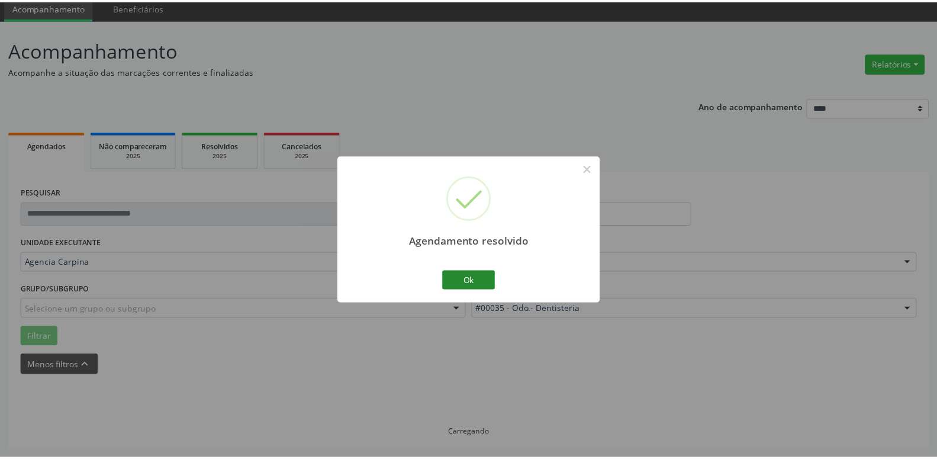
scroll to position [46, 0]
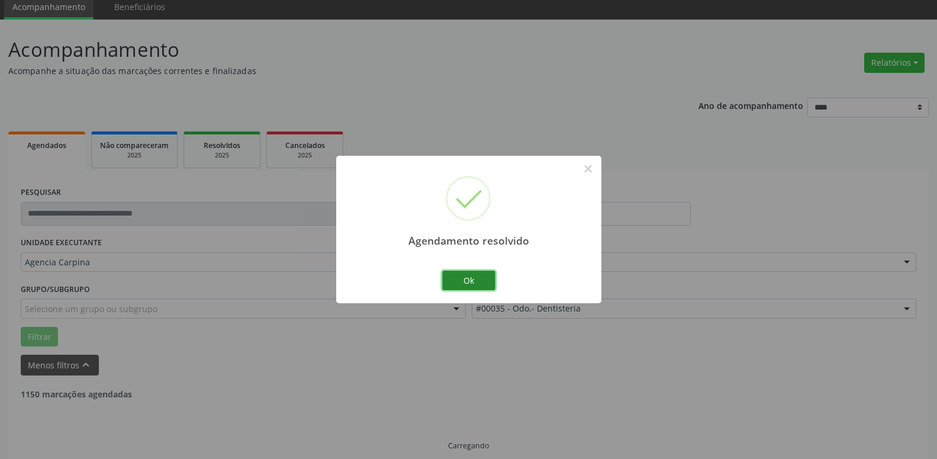
click at [482, 285] on button "Ok" at bounding box center [468, 281] width 53 height 20
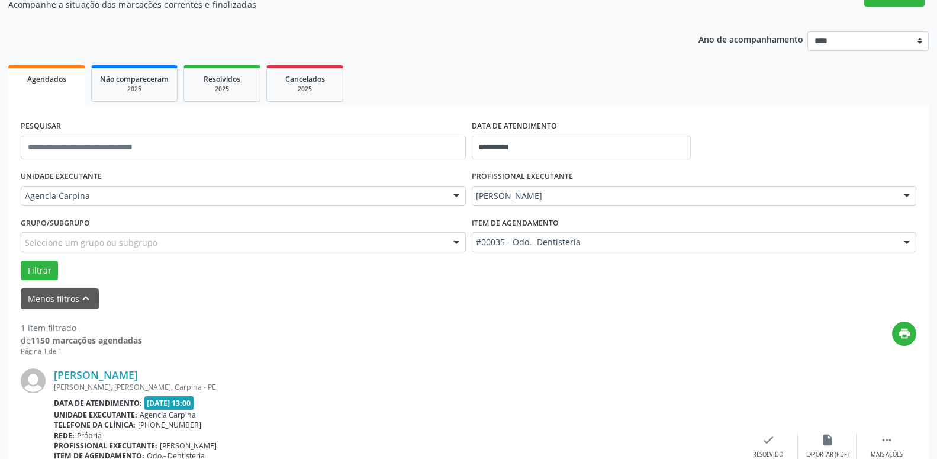
scroll to position [166, 0]
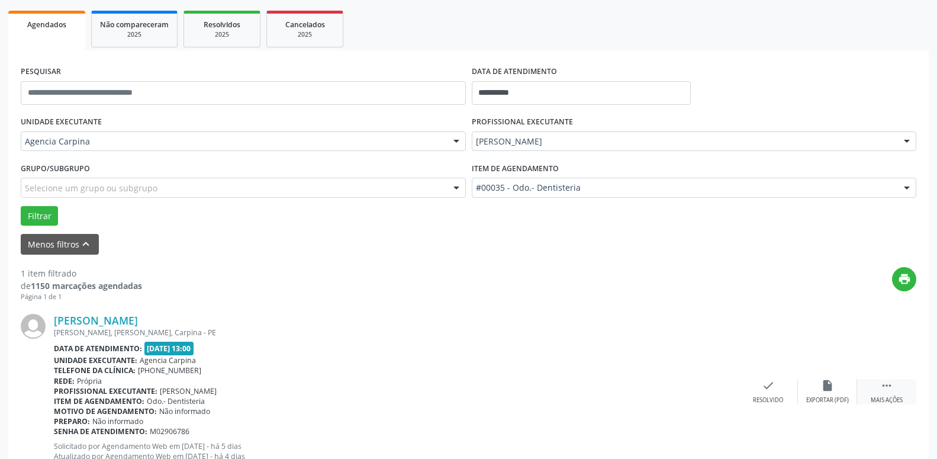
click at [888, 397] on div "Mais ações" at bounding box center [887, 400] width 32 height 8
click at [818, 387] on div "alarm_off Não compareceu" at bounding box center [827, 391] width 59 height 25
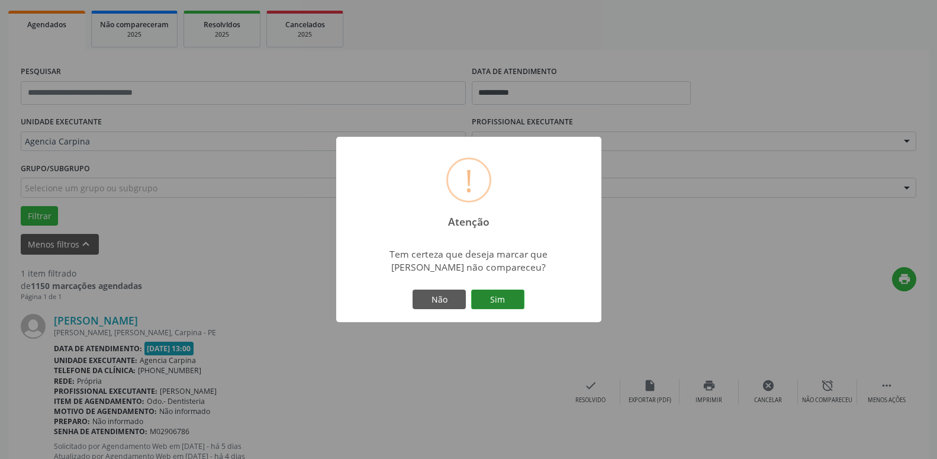
click at [500, 300] on button "Sim" at bounding box center [497, 300] width 53 height 20
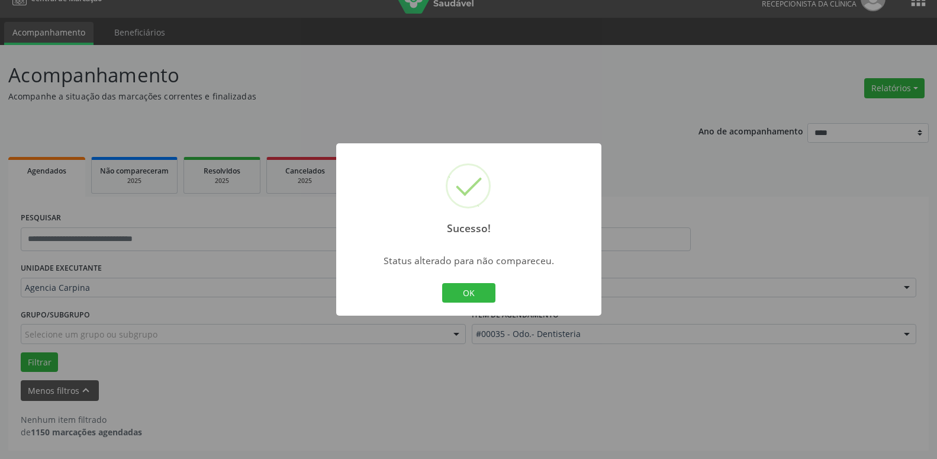
scroll to position [20, 0]
click at [477, 293] on button "OK" at bounding box center [468, 293] width 53 height 20
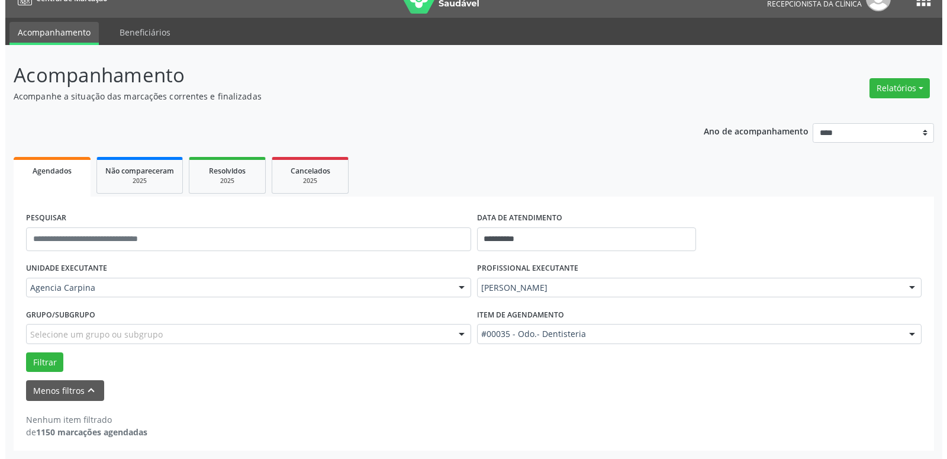
scroll to position [0, 0]
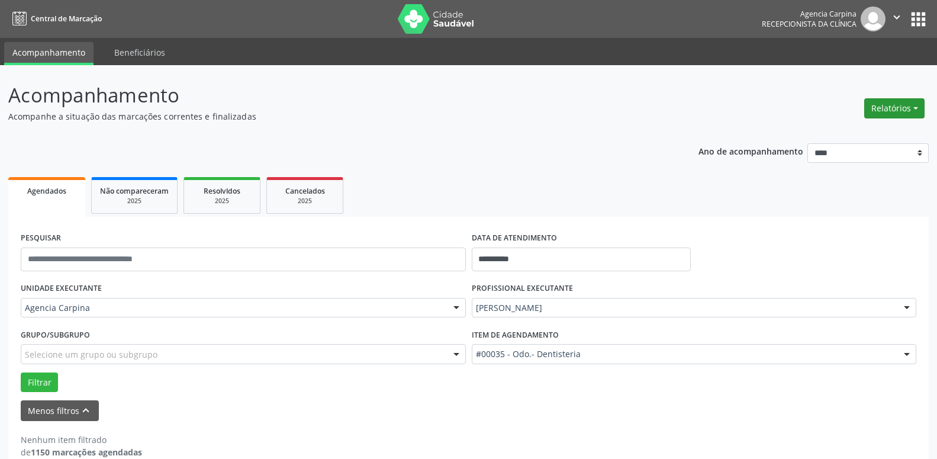
click at [917, 106] on button "Relatórios" at bounding box center [895, 108] width 60 height 20
click at [869, 136] on link "Agendamentos" at bounding box center [861, 134] width 127 height 17
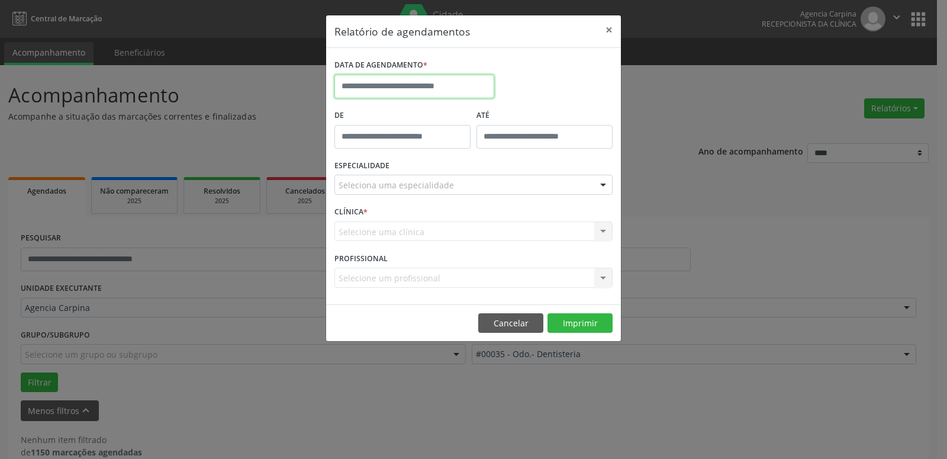
click at [409, 84] on input "text" at bounding box center [415, 87] width 160 height 24
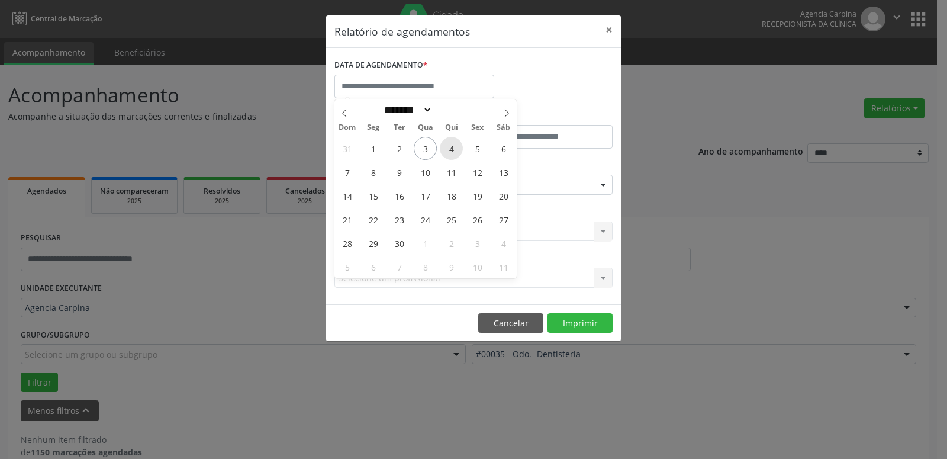
click at [452, 144] on span "4" at bounding box center [451, 148] width 23 height 23
type input "**********"
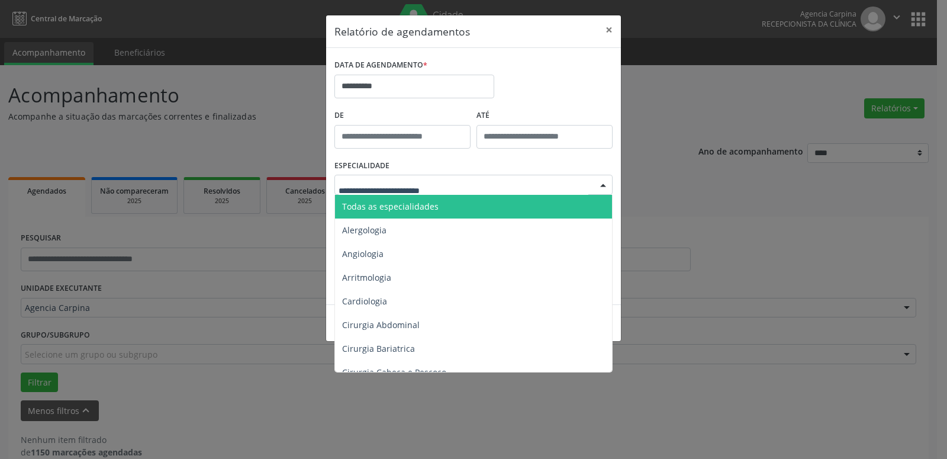
click at [603, 180] on div at bounding box center [604, 185] width 18 height 20
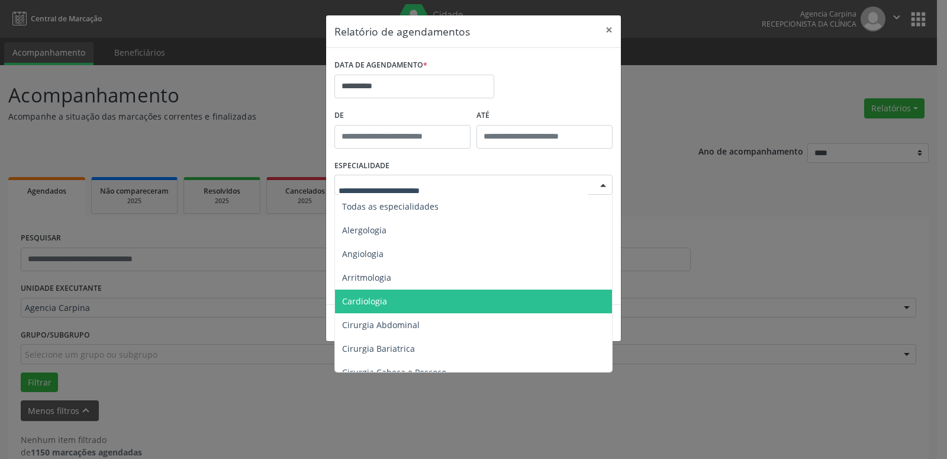
click at [428, 300] on span "Cardiologia" at bounding box center [474, 302] width 279 height 24
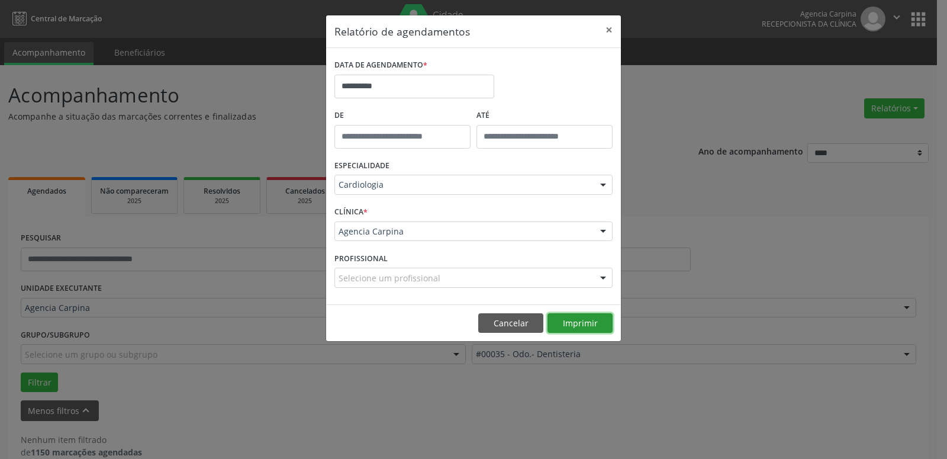
click at [589, 322] on button "Imprimir" at bounding box center [580, 323] width 65 height 20
click at [601, 185] on div at bounding box center [604, 185] width 18 height 20
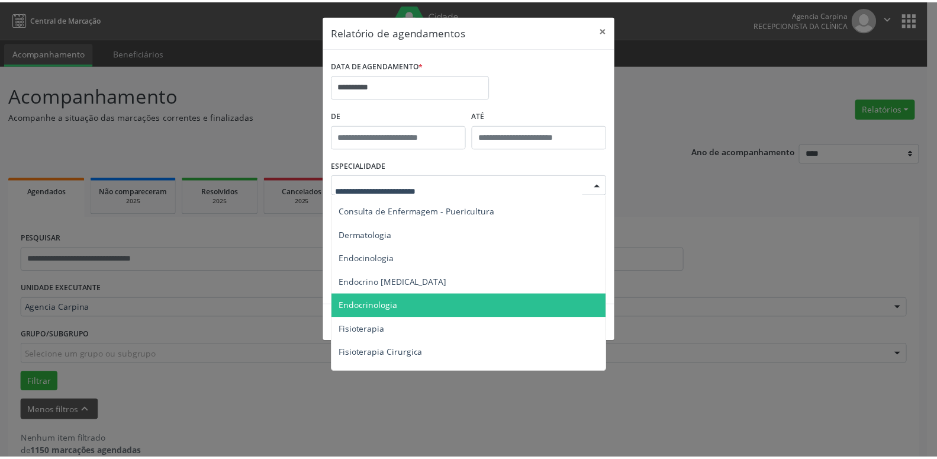
scroll to position [608, 0]
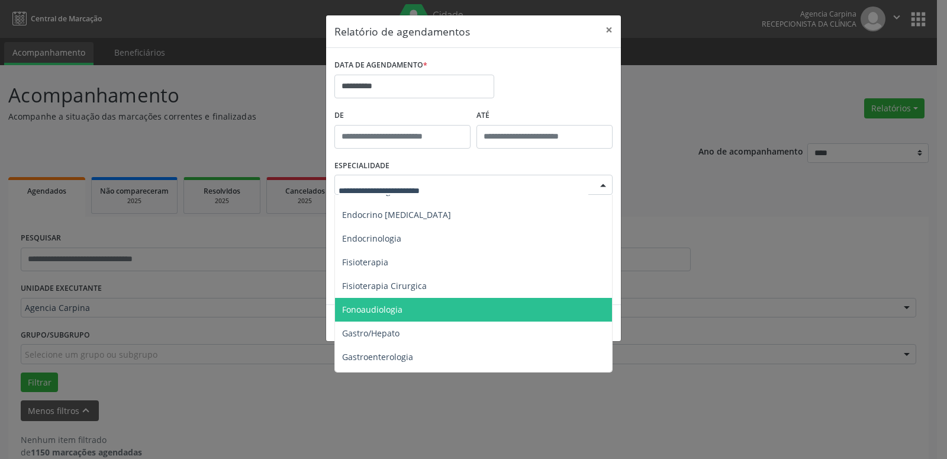
click at [458, 304] on span "Fonoaudiologia" at bounding box center [474, 310] width 279 height 24
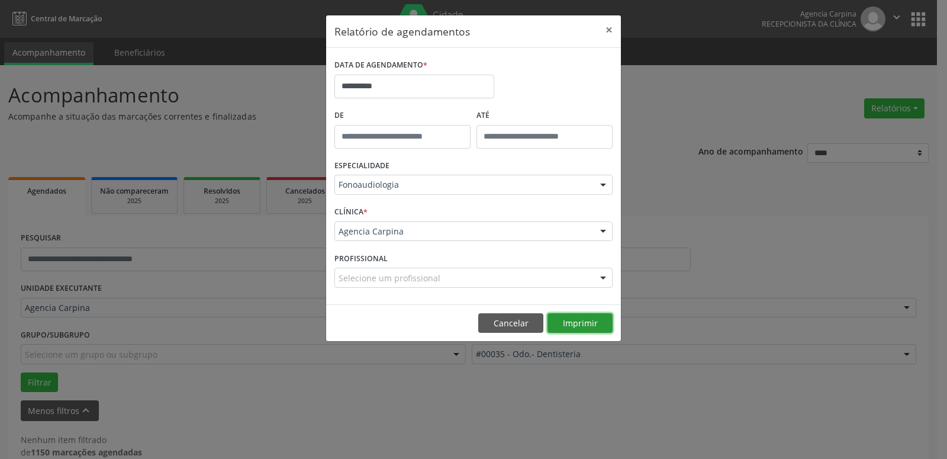
click at [592, 322] on button "Imprimir" at bounding box center [580, 323] width 65 height 20
click at [609, 34] on button "×" at bounding box center [610, 29] width 24 height 29
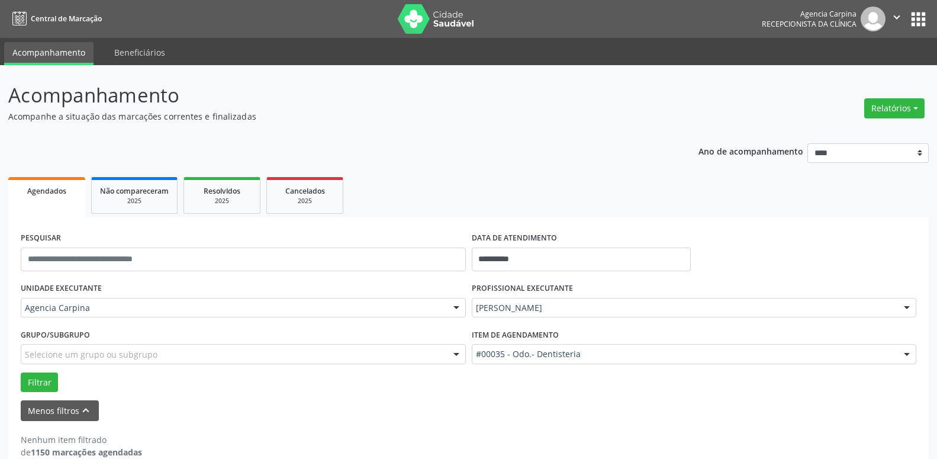
click at [897, 18] on icon "" at bounding box center [897, 17] width 13 height 13
click at [846, 71] on link "Sair" at bounding box center [867, 72] width 82 height 17
click at [900, 18] on icon "" at bounding box center [897, 17] width 13 height 13
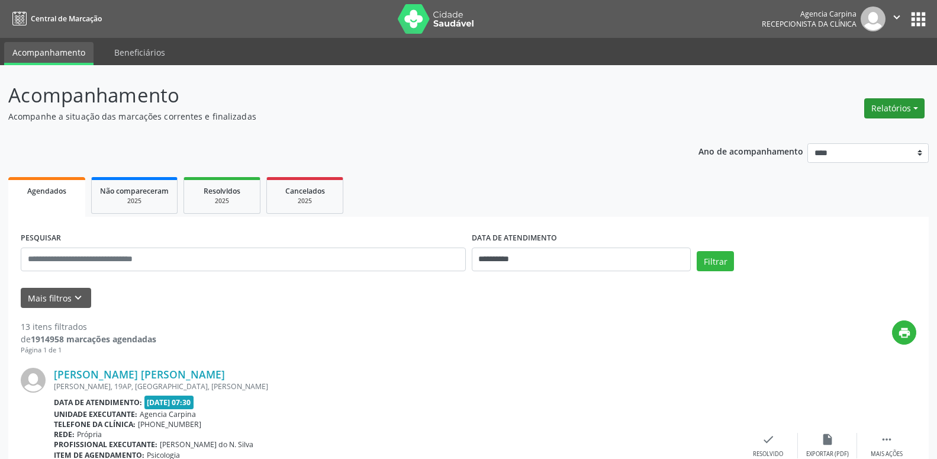
click at [917, 107] on button "Relatórios" at bounding box center [895, 108] width 60 height 20
click at [833, 133] on link "Agendamentos" at bounding box center [861, 134] width 127 height 17
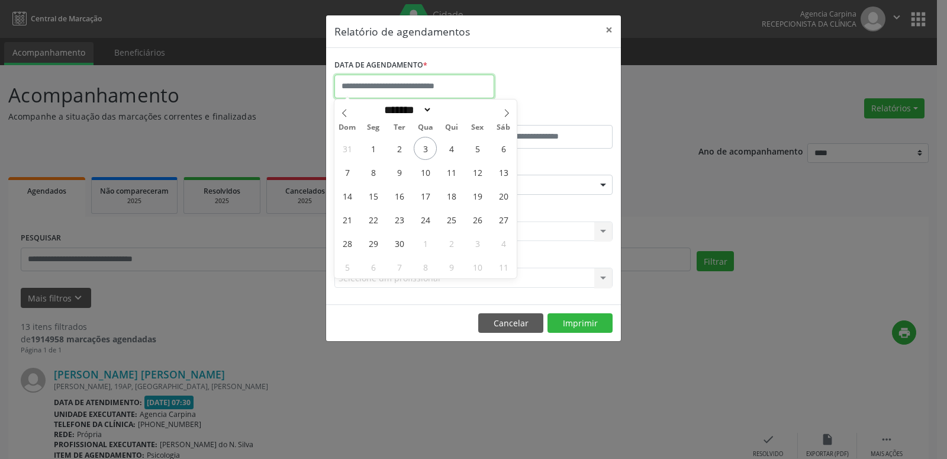
click at [431, 86] on input "text" at bounding box center [415, 87] width 160 height 24
click at [473, 148] on span "5" at bounding box center [477, 148] width 23 height 23
type input "**********"
click at [473, 148] on span "5" at bounding box center [477, 148] width 23 height 23
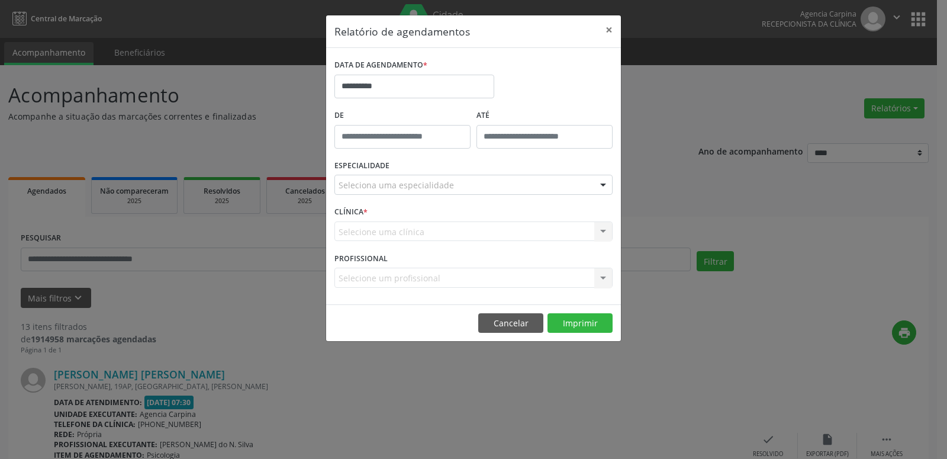
click at [600, 187] on div at bounding box center [604, 185] width 18 height 20
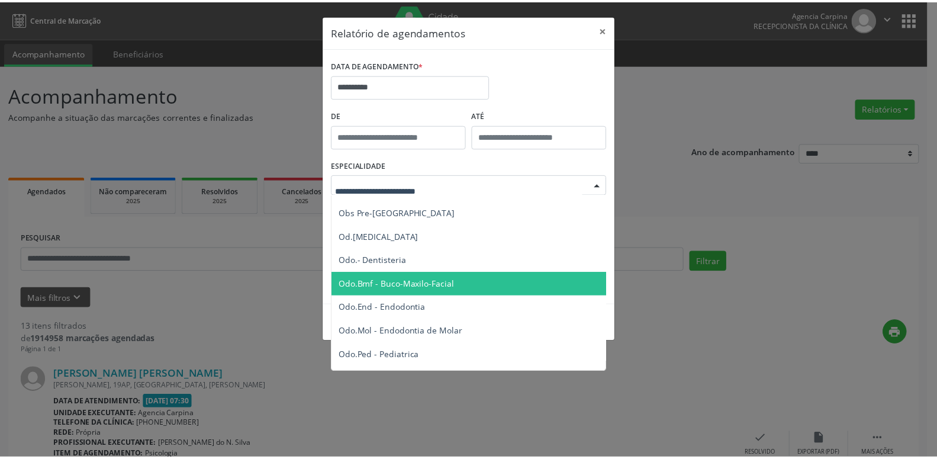
scroll to position [1178, 0]
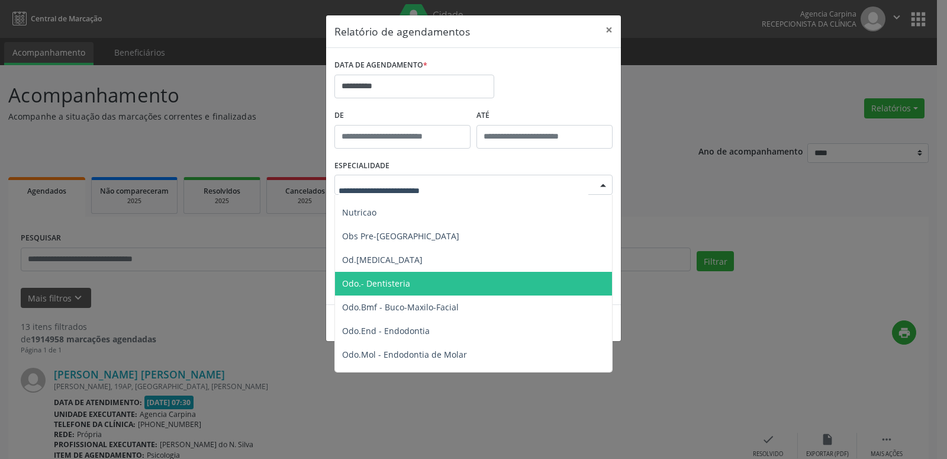
click at [451, 277] on span "Odo.- Dentisteria" at bounding box center [474, 284] width 279 height 24
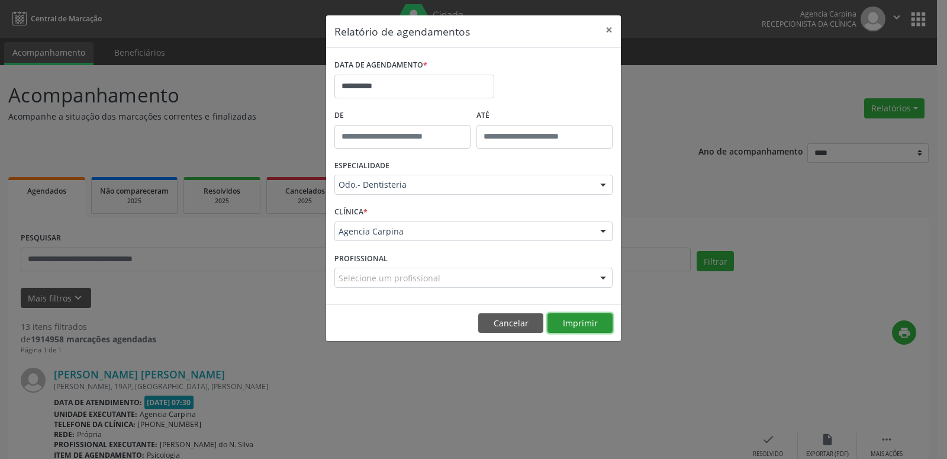
click at [590, 325] on button "Imprimir" at bounding box center [580, 323] width 65 height 20
click at [611, 28] on button "×" at bounding box center [610, 29] width 24 height 29
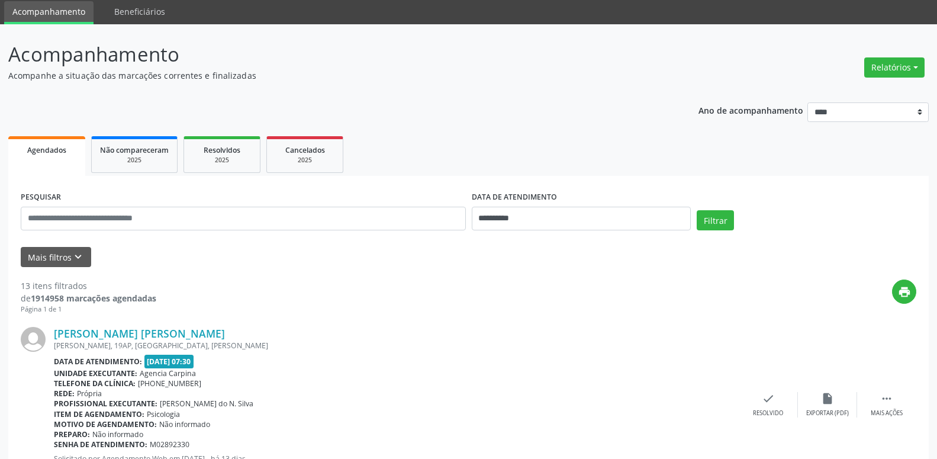
scroll to position [60, 0]
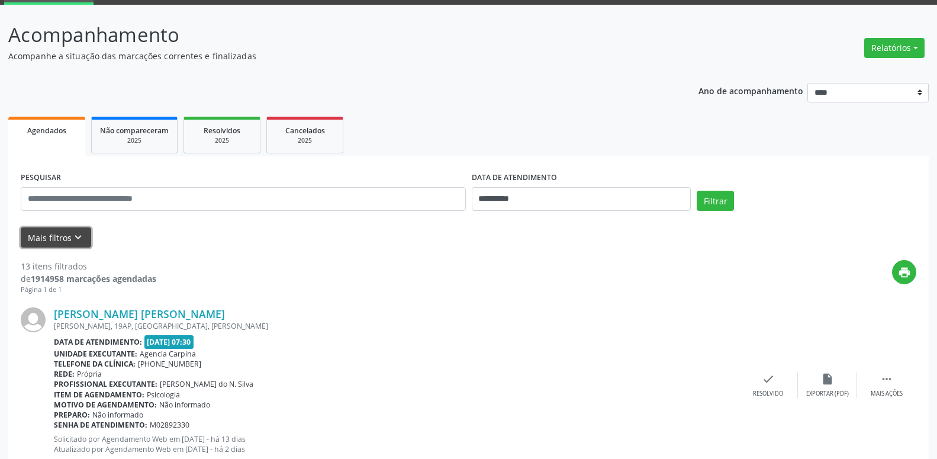
click at [78, 236] on icon "keyboard_arrow_down" at bounding box center [78, 237] width 13 height 13
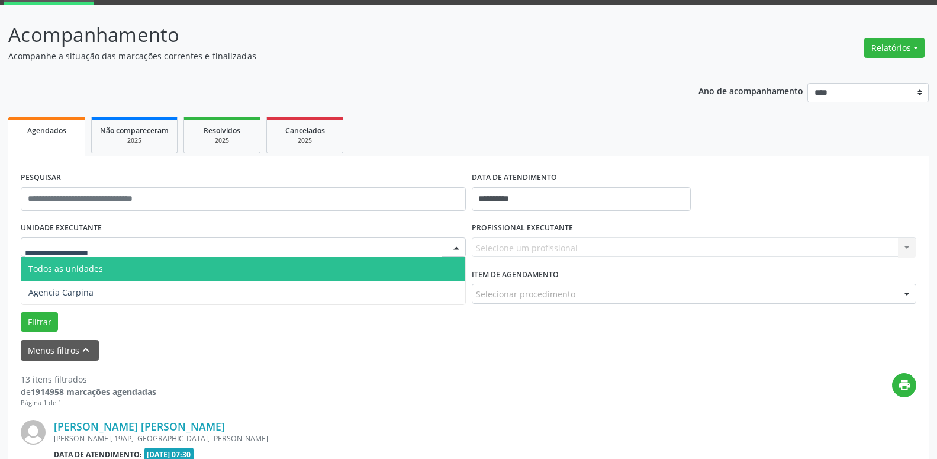
click at [454, 250] on div at bounding box center [457, 248] width 18 height 20
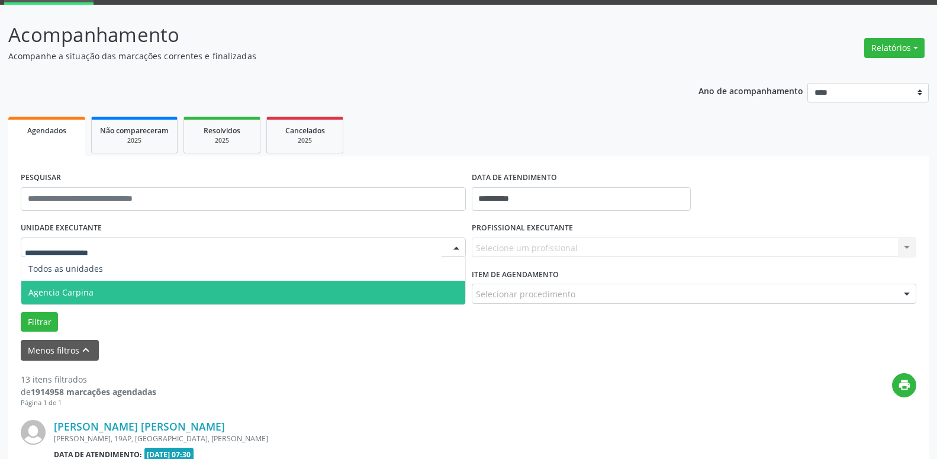
click at [283, 294] on span "Agencia Carpina" at bounding box center [243, 293] width 444 height 24
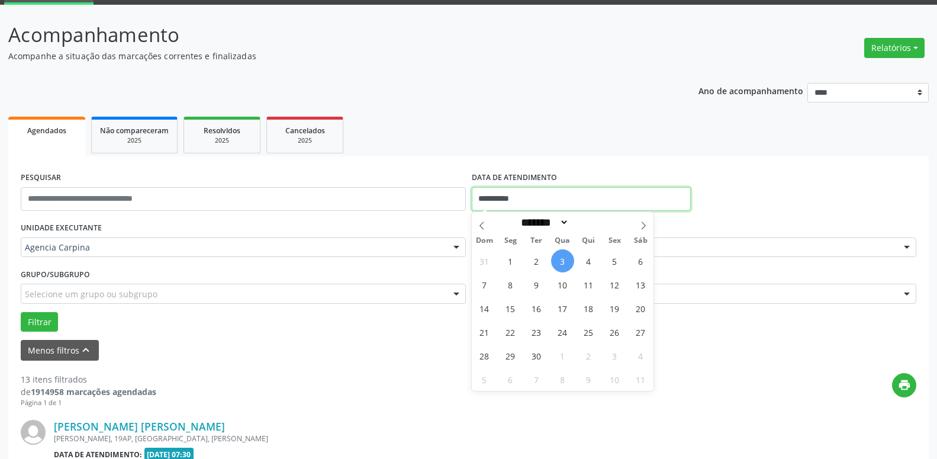
click at [558, 194] on input "**********" at bounding box center [582, 199] width 220 height 24
click at [514, 261] on span "1" at bounding box center [510, 260] width 23 height 23
type input "**********"
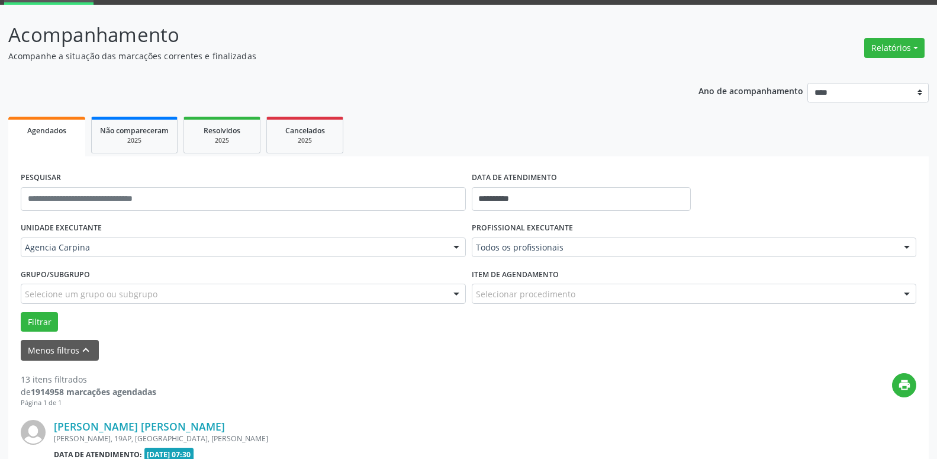
click at [907, 248] on div at bounding box center [907, 248] width 18 height 20
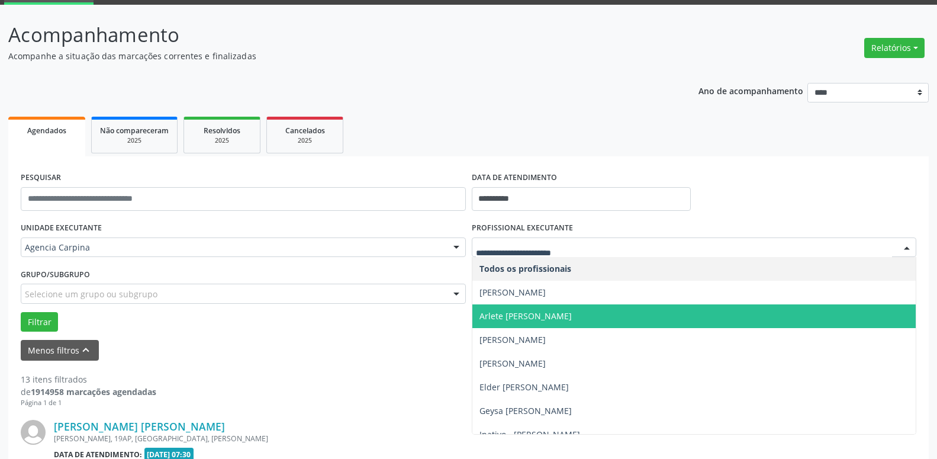
click at [640, 316] on span "Arlete [PERSON_NAME]" at bounding box center [695, 316] width 444 height 24
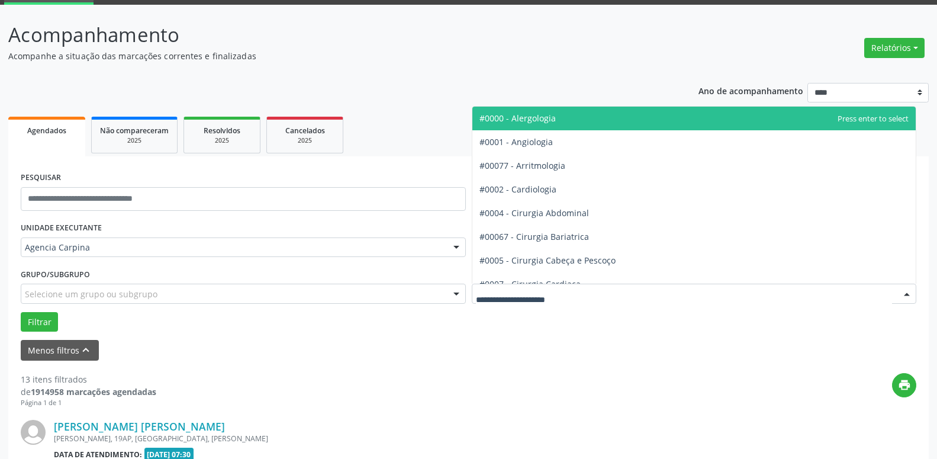
click at [910, 295] on div at bounding box center [907, 294] width 18 height 20
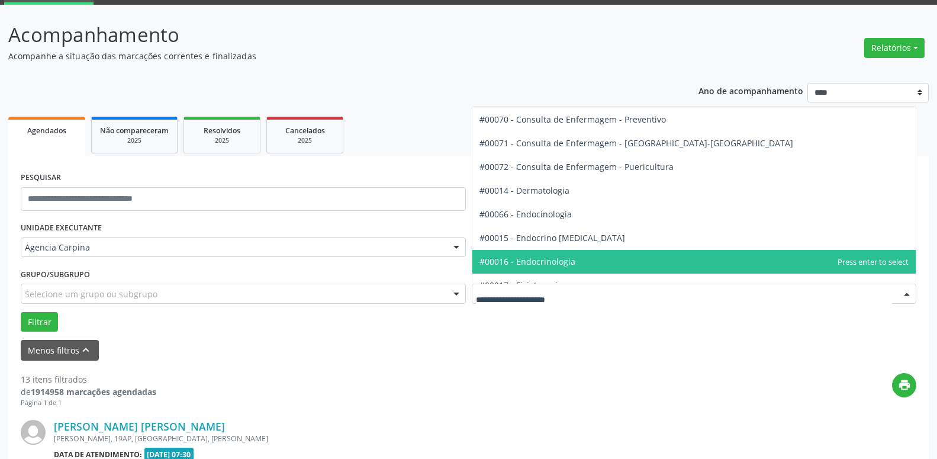
scroll to position [540, 0]
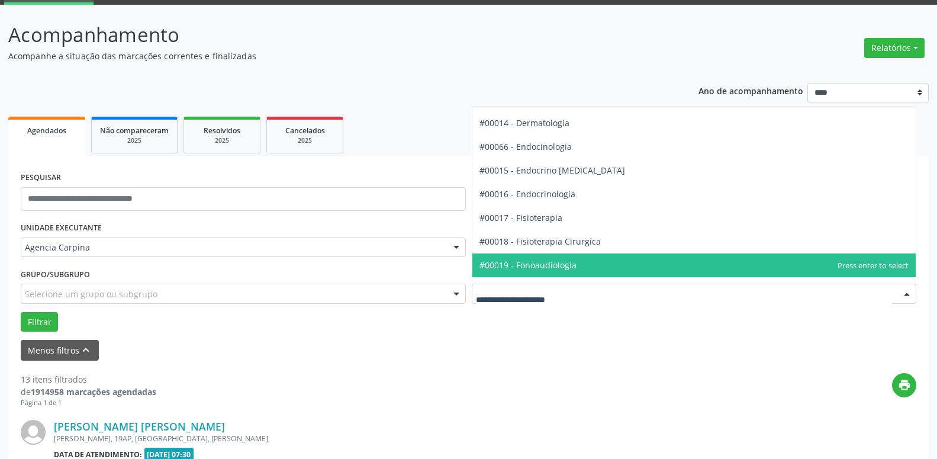
click at [596, 265] on span "#00019 - Fonoaudiologia" at bounding box center [695, 265] width 444 height 24
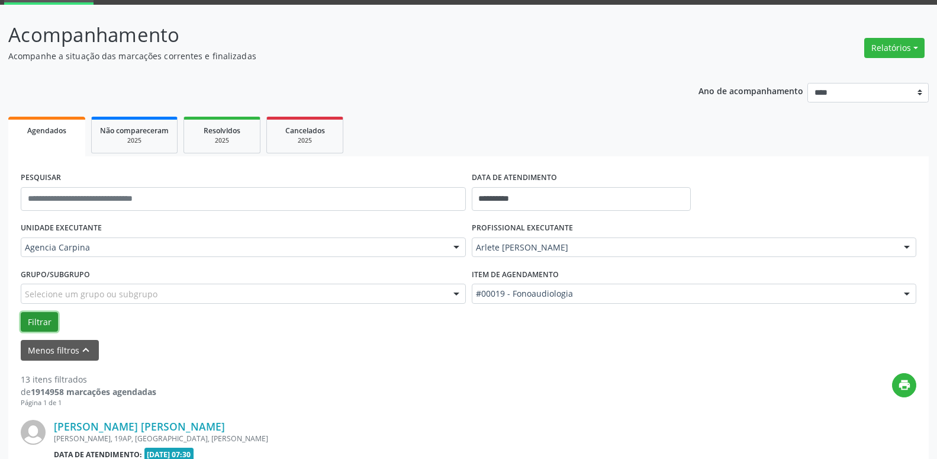
click at [41, 323] on button "Filtrar" at bounding box center [39, 322] width 37 height 20
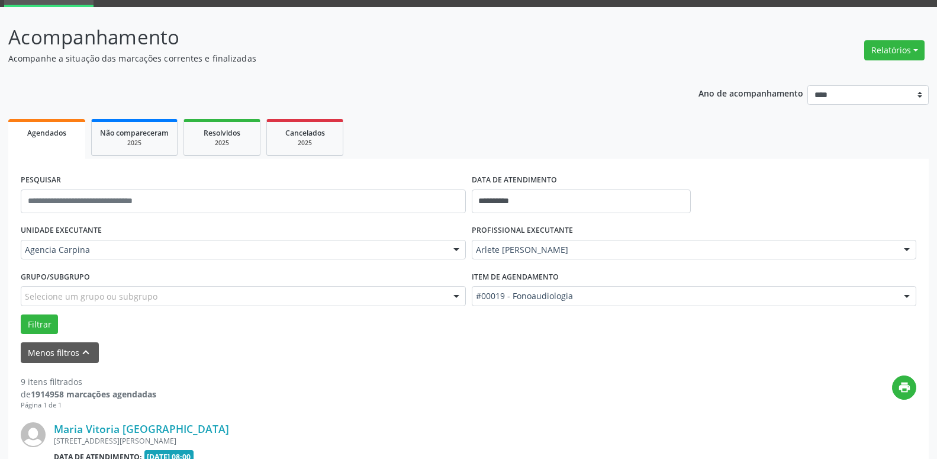
scroll to position [179, 0]
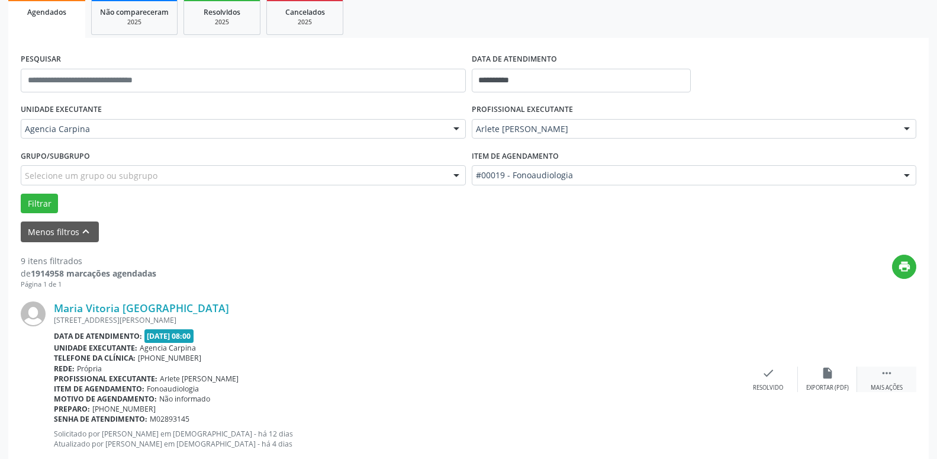
click at [886, 378] on icon "" at bounding box center [887, 373] width 13 height 13
click at [823, 373] on icon "alarm_off" at bounding box center [827, 373] width 13 height 13
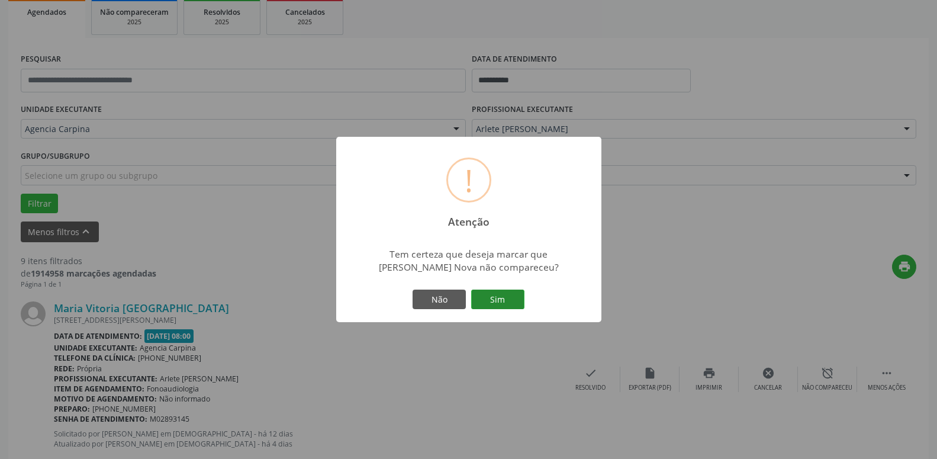
click at [516, 301] on button "Sim" at bounding box center [497, 300] width 53 height 20
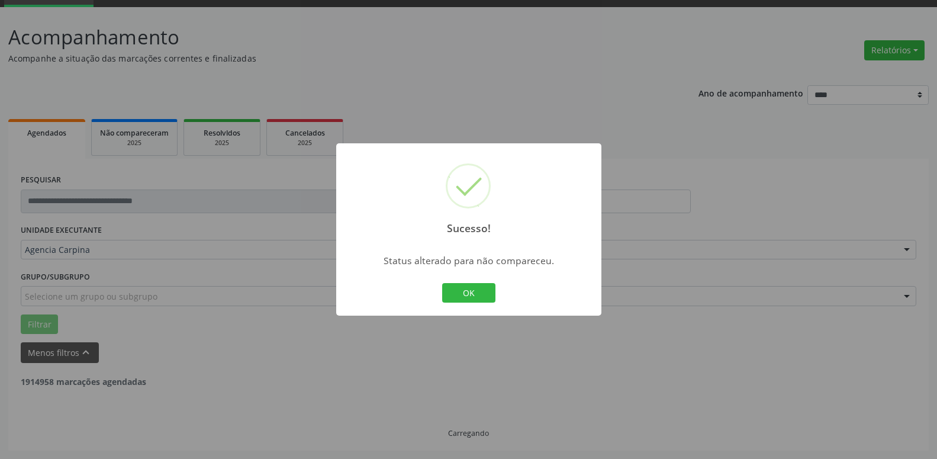
scroll to position [58, 0]
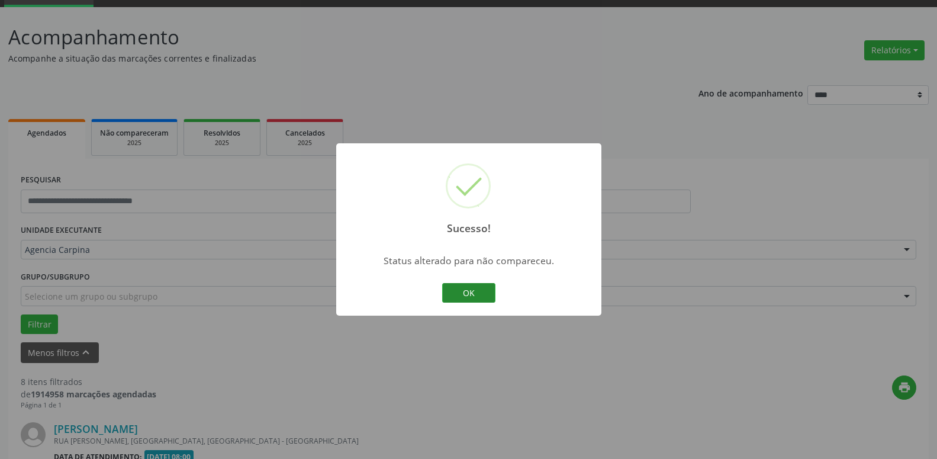
click at [460, 295] on button "OK" at bounding box center [468, 293] width 53 height 20
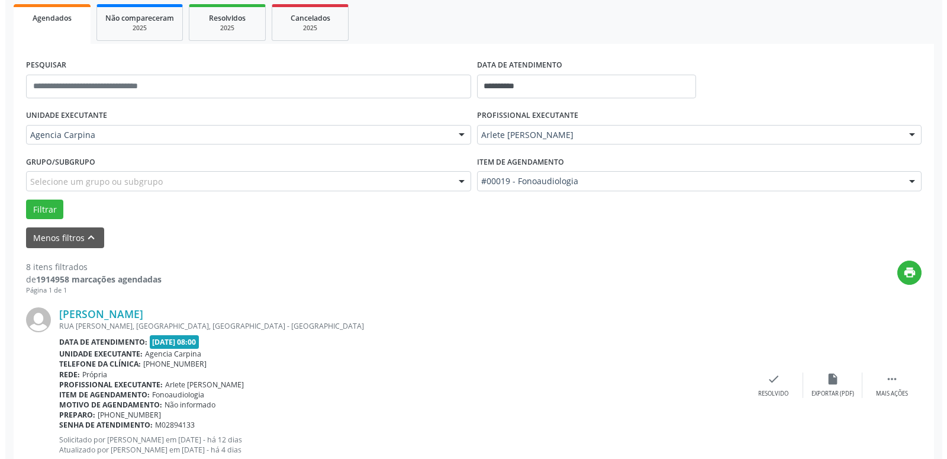
scroll to position [179, 0]
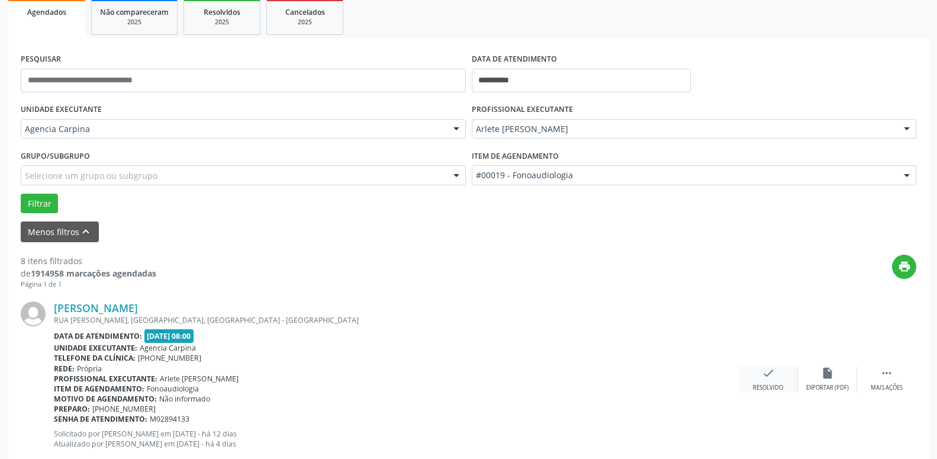
click at [767, 386] on div "Resolvido" at bounding box center [768, 388] width 30 height 8
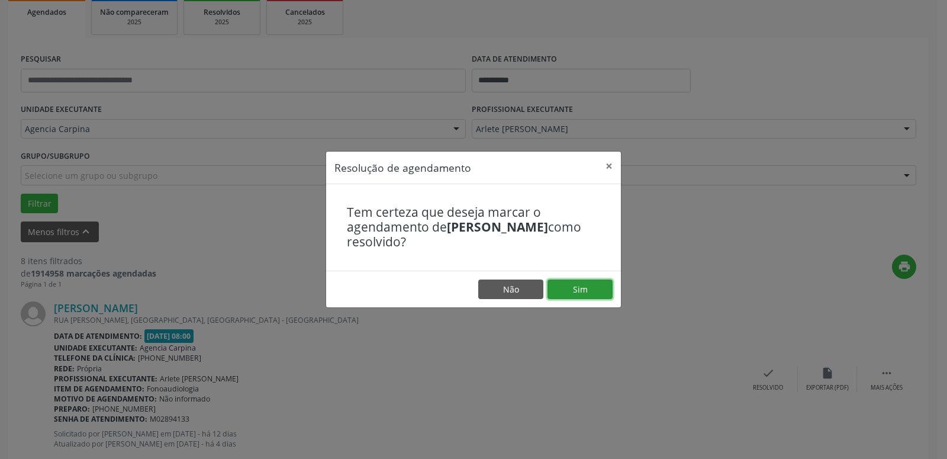
click at [580, 294] on button "Sim" at bounding box center [580, 290] width 65 height 20
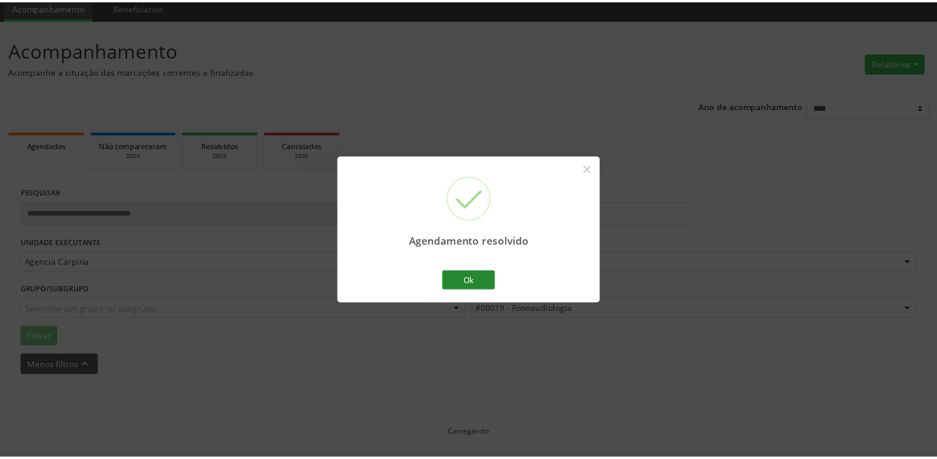
scroll to position [46, 0]
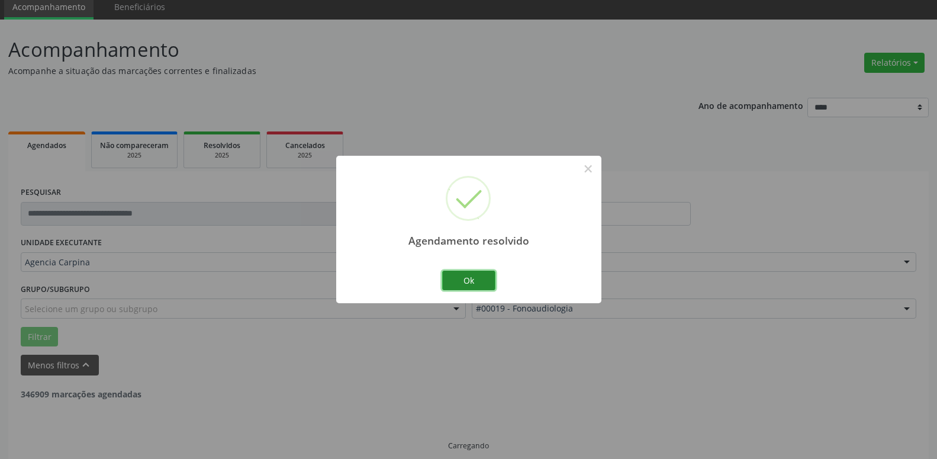
click at [470, 275] on button "Ok" at bounding box center [468, 281] width 53 height 20
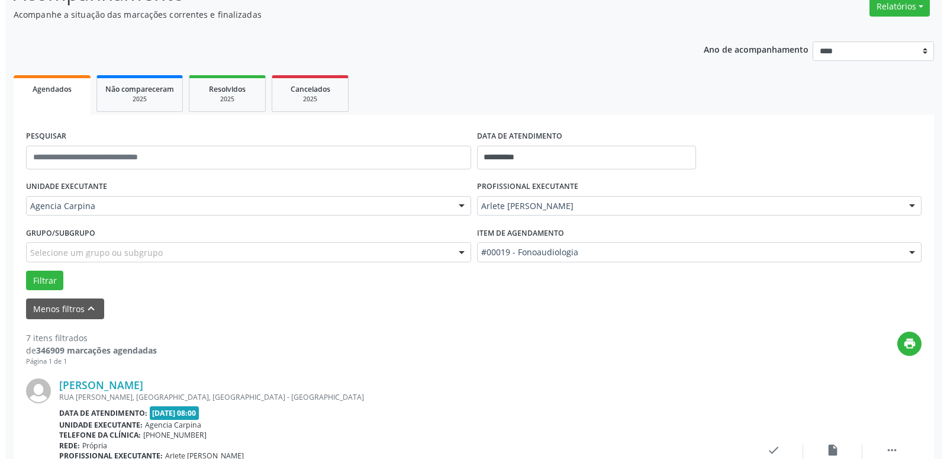
scroll to position [227, 0]
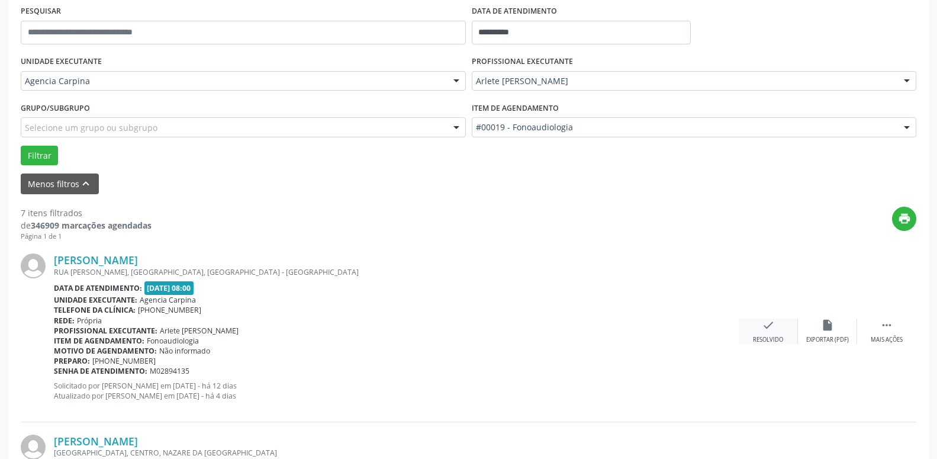
click at [769, 327] on icon "check" at bounding box center [768, 325] width 13 height 13
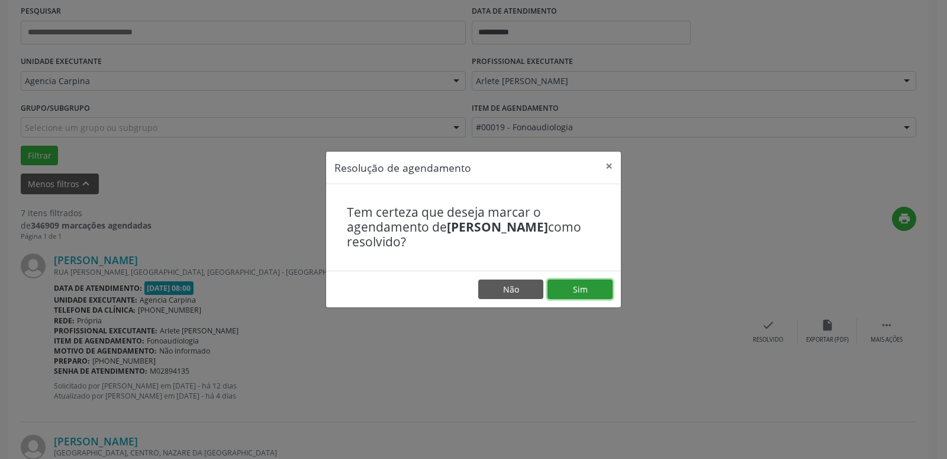
click at [599, 287] on button "Sim" at bounding box center [580, 290] width 65 height 20
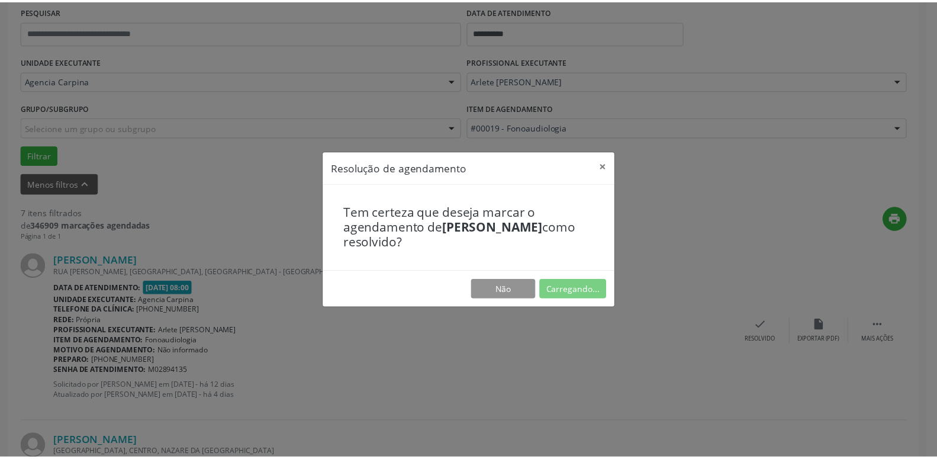
scroll to position [46, 0]
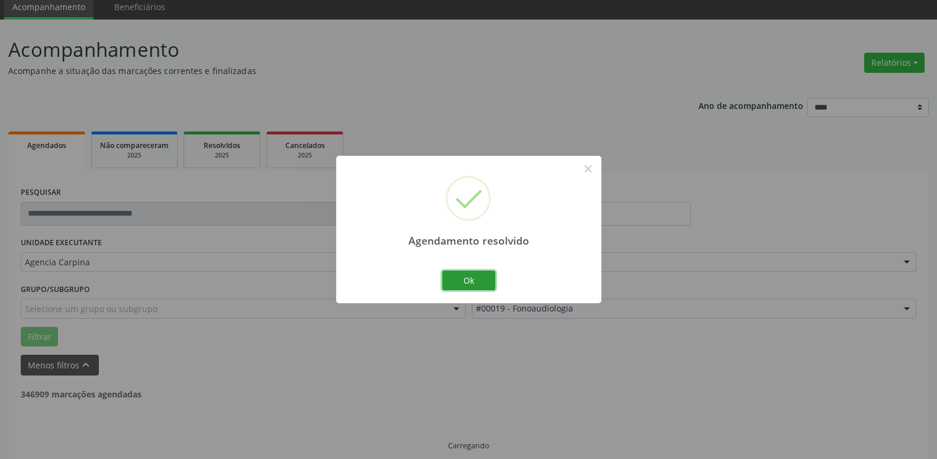
click at [467, 281] on button "Ok" at bounding box center [468, 281] width 53 height 20
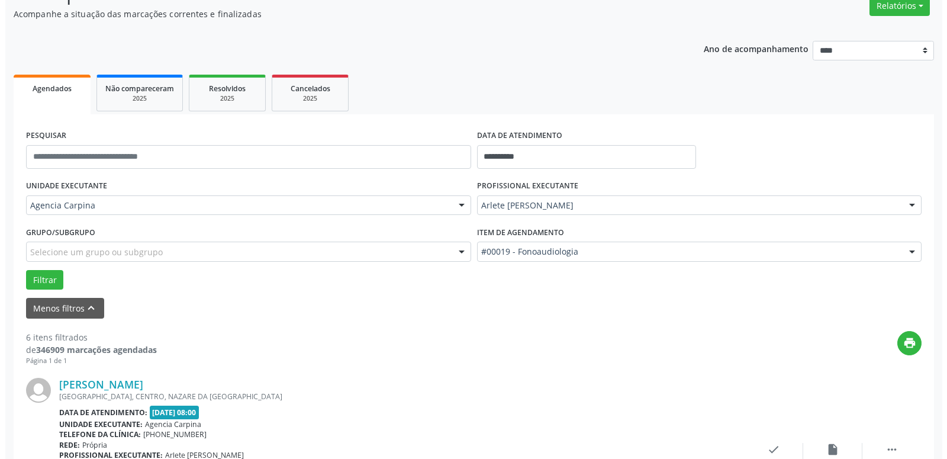
scroll to position [166, 0]
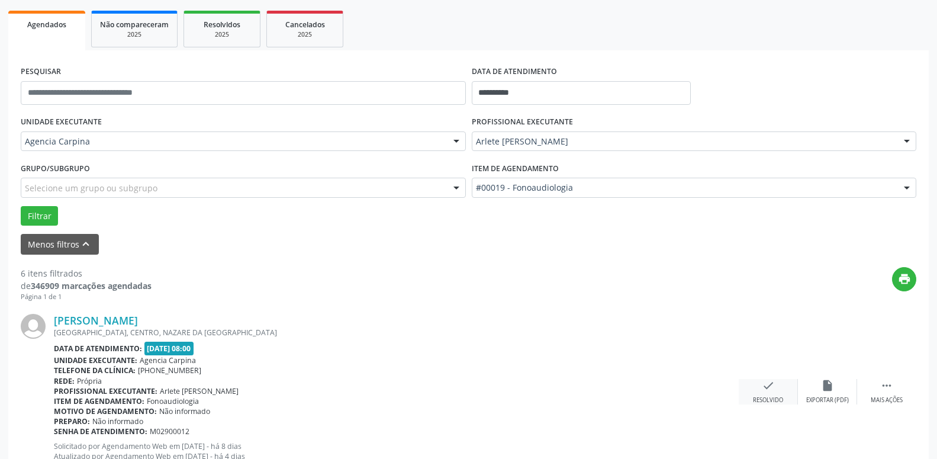
click at [766, 396] on div "check Resolvido" at bounding box center [768, 391] width 59 height 25
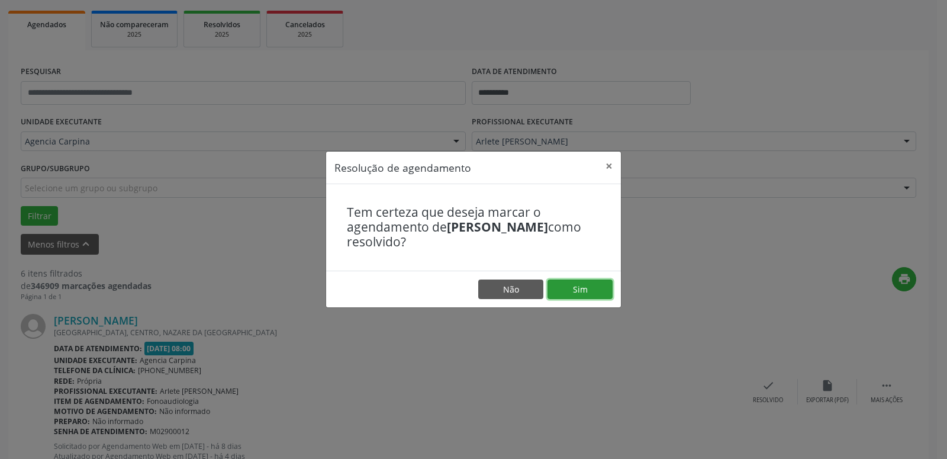
click at [590, 287] on button "Sim" at bounding box center [580, 290] width 65 height 20
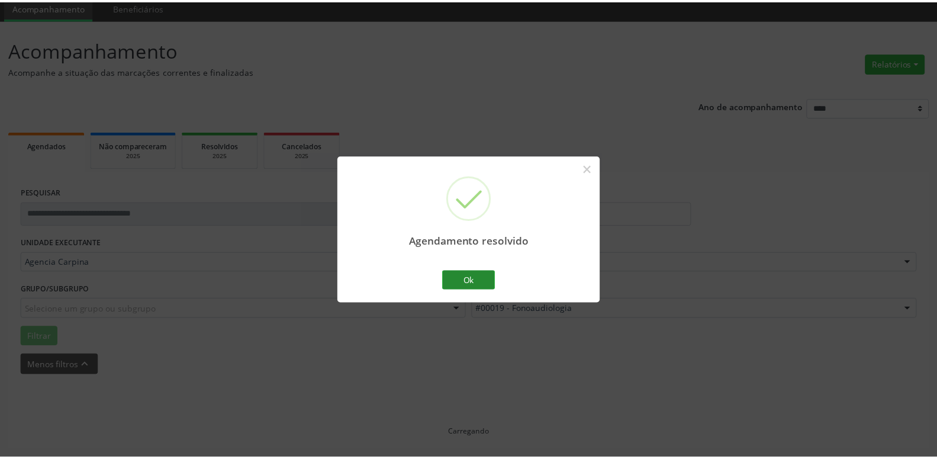
scroll to position [46, 0]
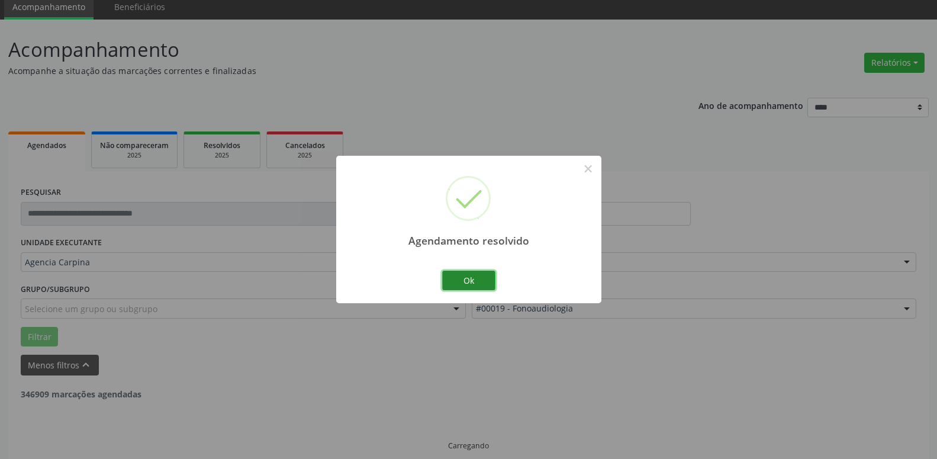
click at [467, 280] on button "Ok" at bounding box center [468, 281] width 53 height 20
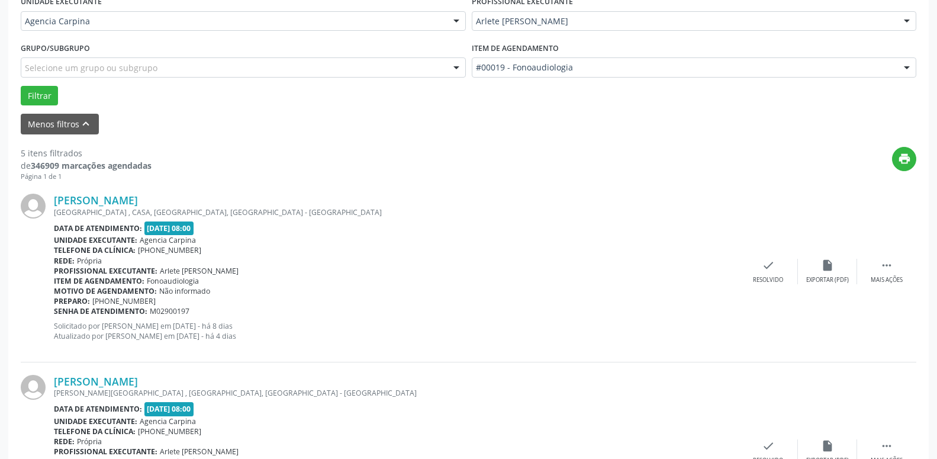
scroll to position [287, 0]
click at [881, 266] on icon "" at bounding box center [887, 264] width 13 height 13
click at [820, 272] on div "alarm_off Não compareceu" at bounding box center [827, 270] width 59 height 25
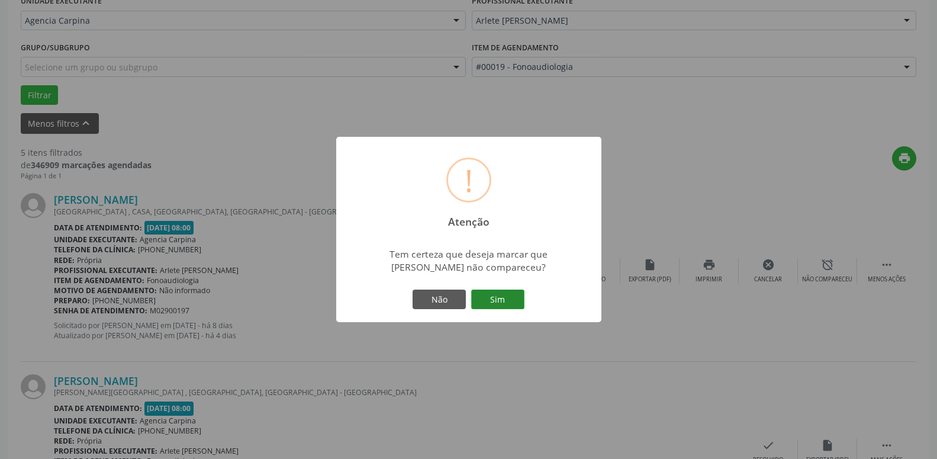
click at [493, 295] on button "Sim" at bounding box center [497, 300] width 53 height 20
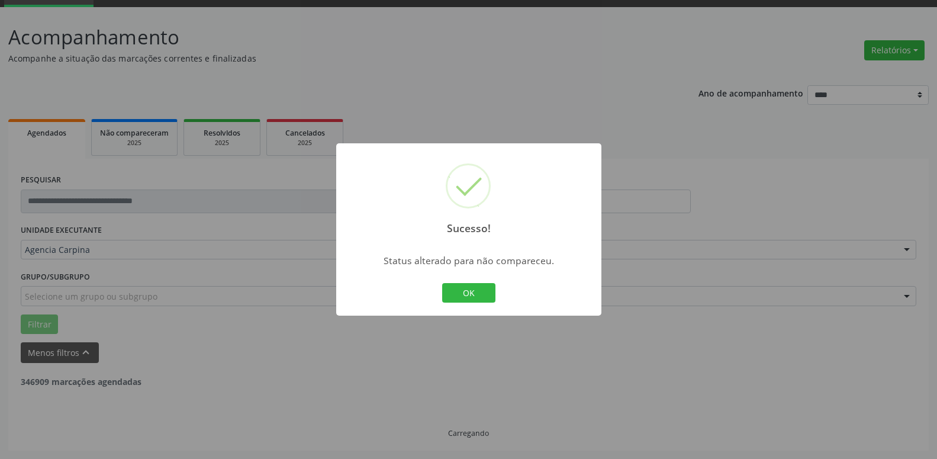
scroll to position [58, 0]
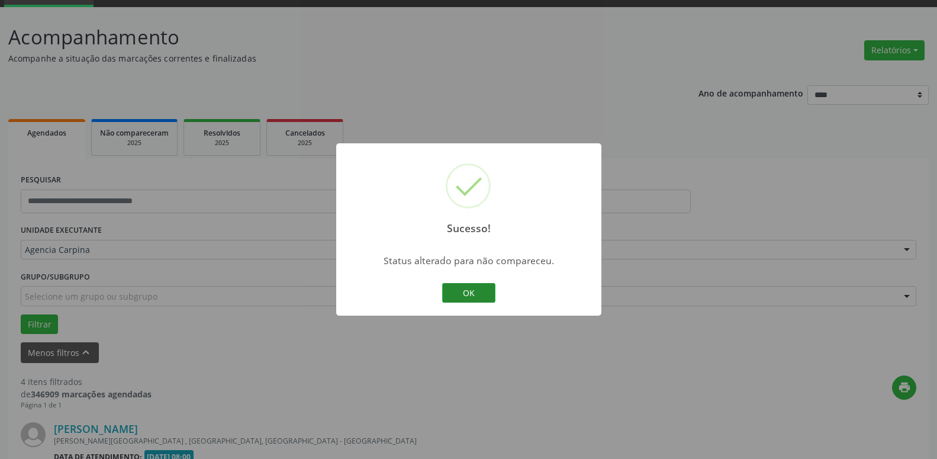
click at [473, 288] on button "OK" at bounding box center [468, 293] width 53 height 20
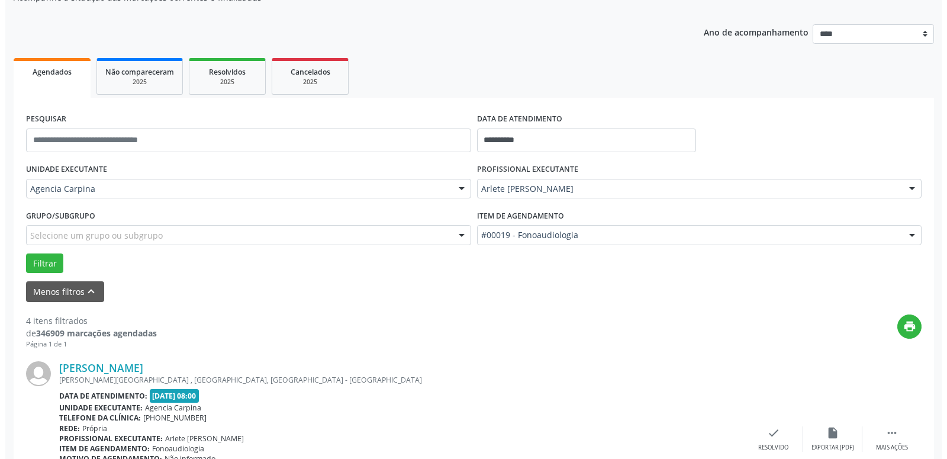
scroll to position [179, 0]
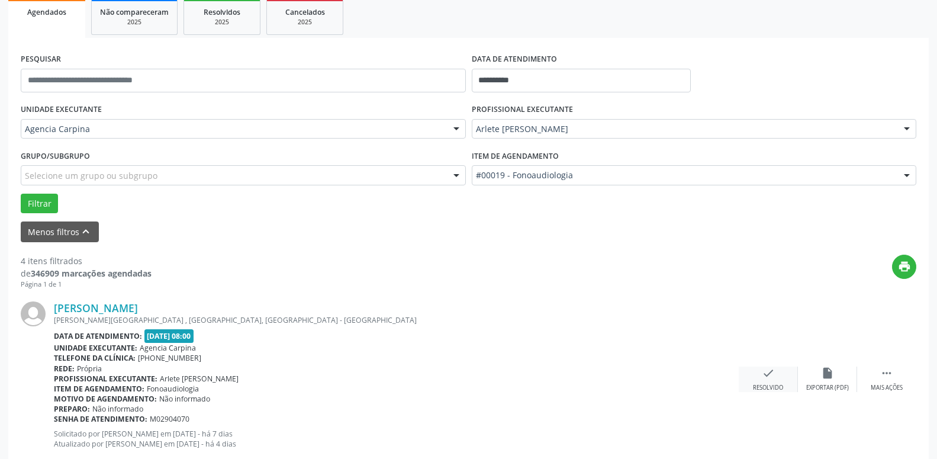
click at [775, 380] on icon "check" at bounding box center [768, 373] width 13 height 13
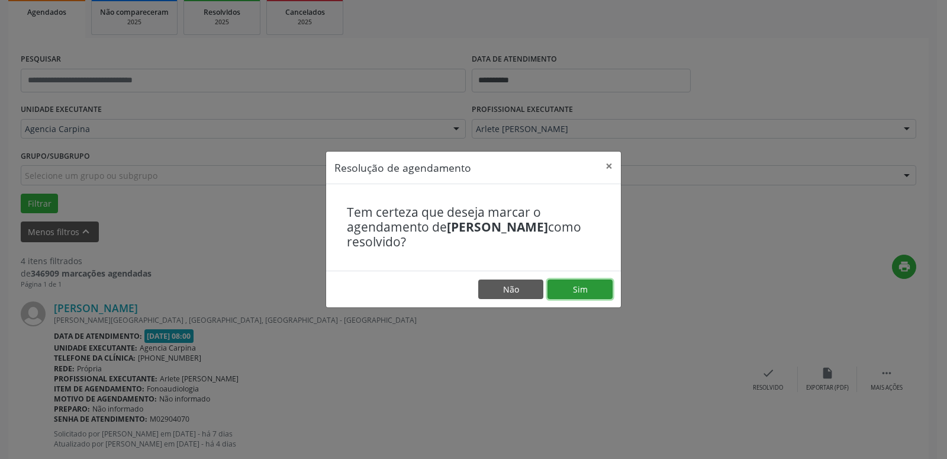
click at [590, 294] on button "Sim" at bounding box center [580, 290] width 65 height 20
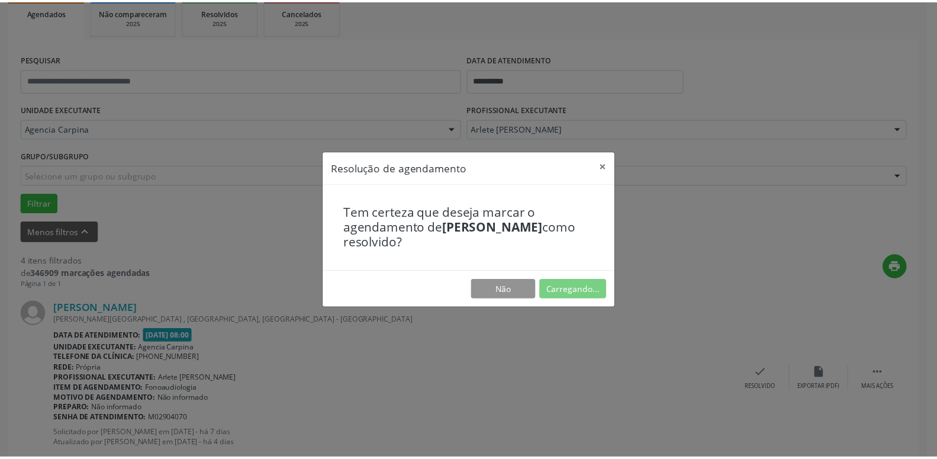
scroll to position [46, 0]
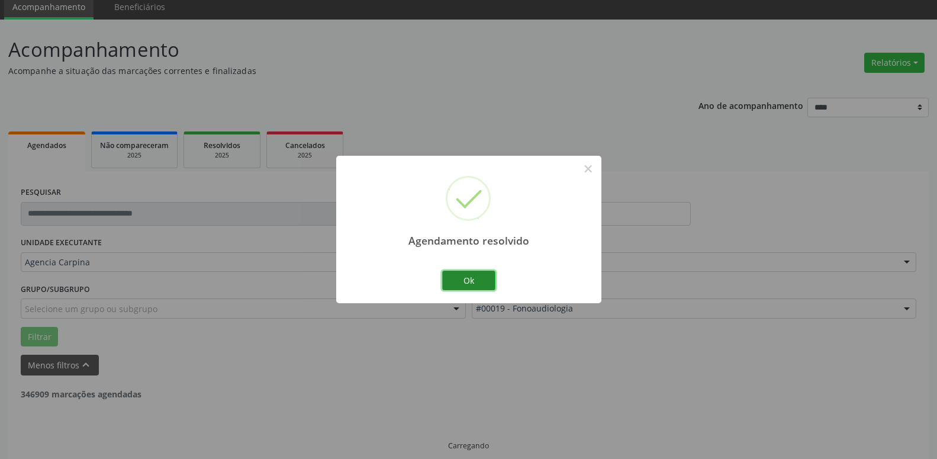
click at [487, 286] on button "Ok" at bounding box center [468, 281] width 53 height 20
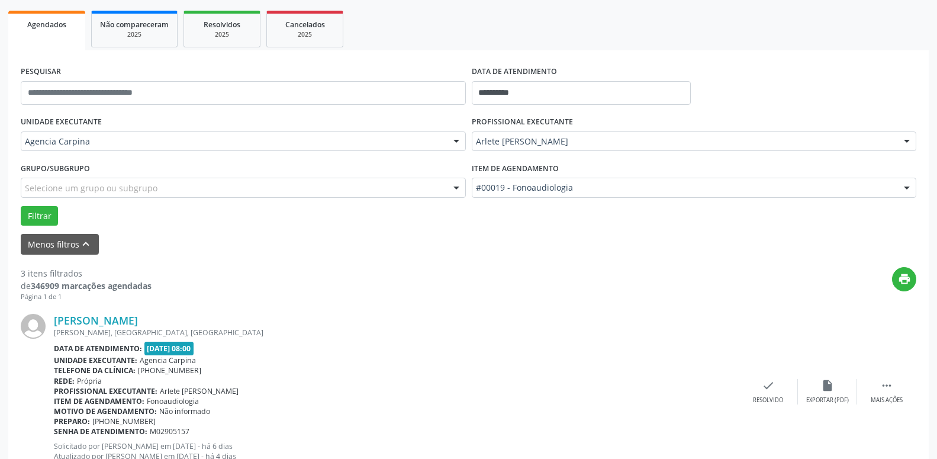
scroll to position [408, 0]
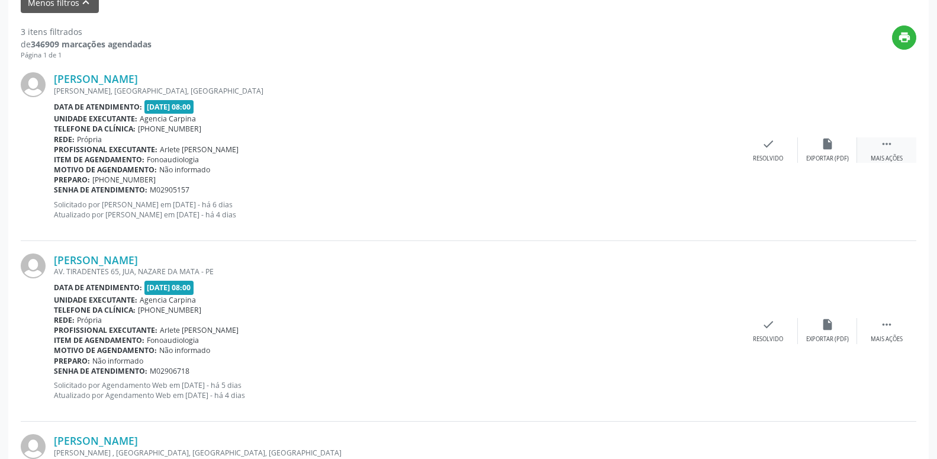
click at [888, 146] on icon "" at bounding box center [887, 143] width 13 height 13
click at [835, 144] on div "alarm_off Não compareceu" at bounding box center [827, 149] width 59 height 25
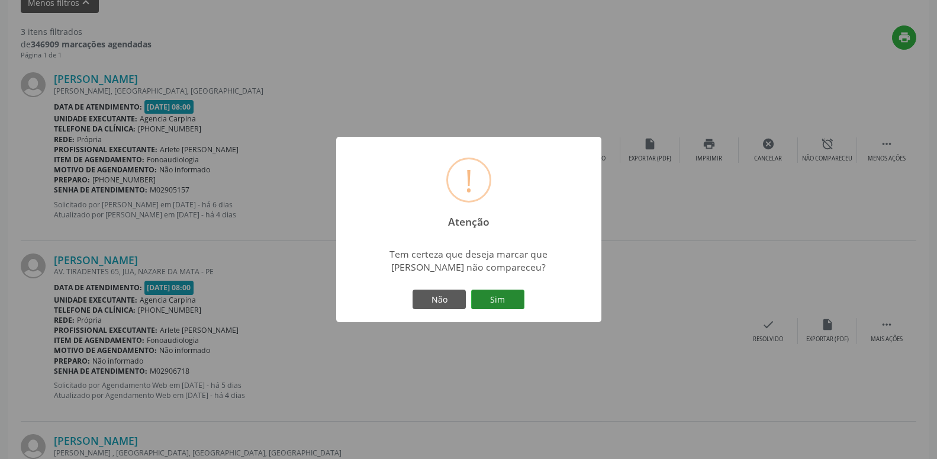
click at [507, 298] on button "Sim" at bounding box center [497, 300] width 53 height 20
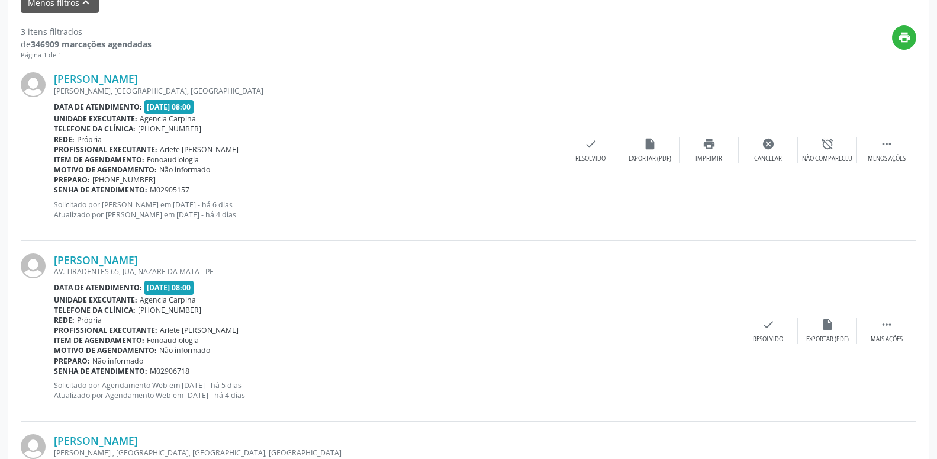
scroll to position [58, 0]
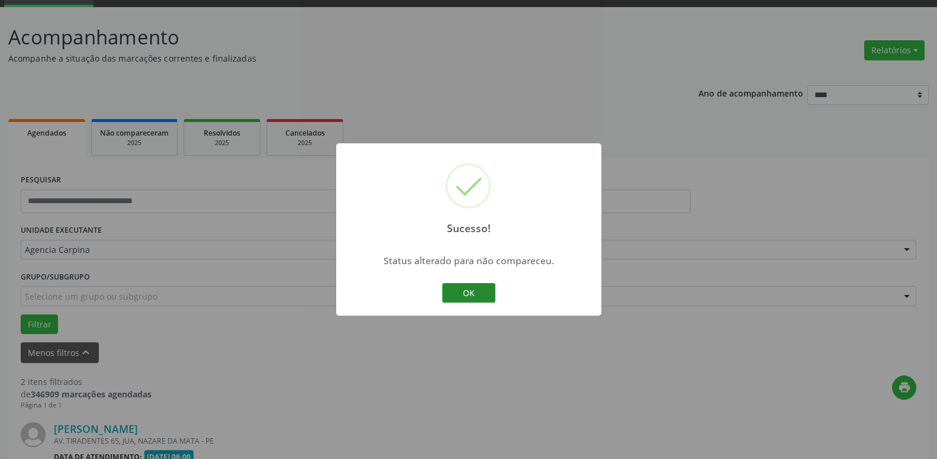
click at [464, 295] on button "OK" at bounding box center [468, 293] width 53 height 20
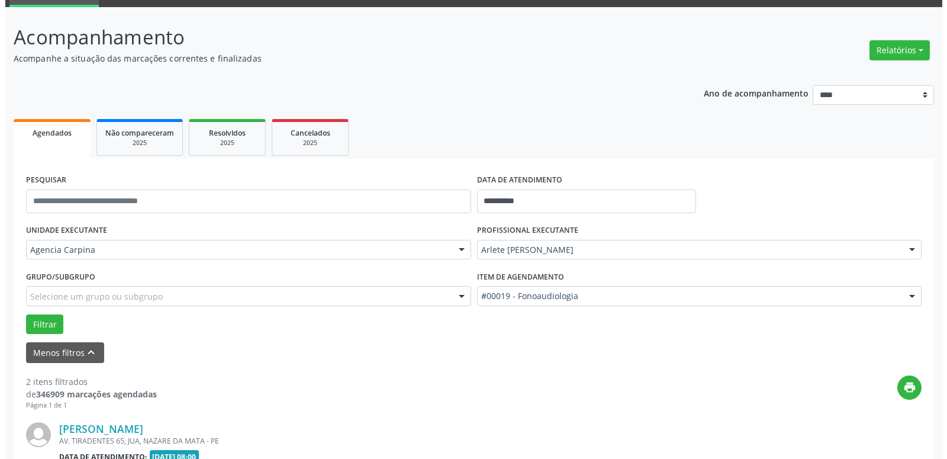
scroll to position [239, 0]
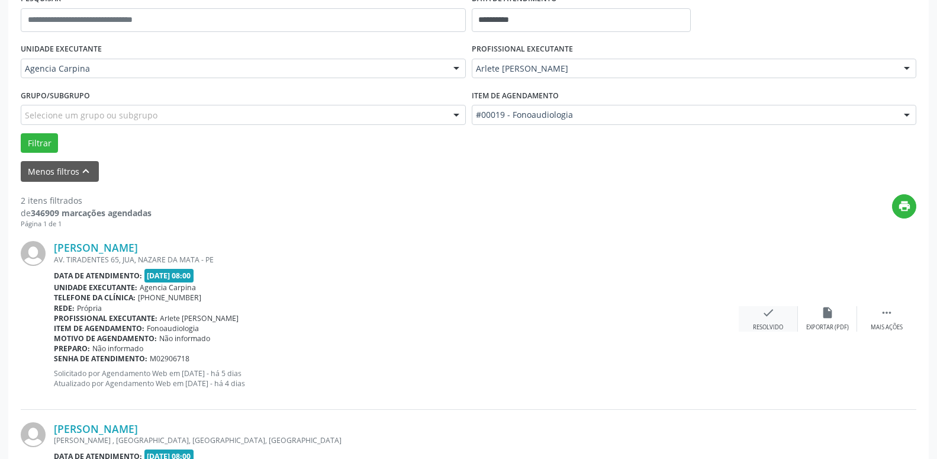
click at [770, 319] on icon "check" at bounding box center [768, 312] width 13 height 13
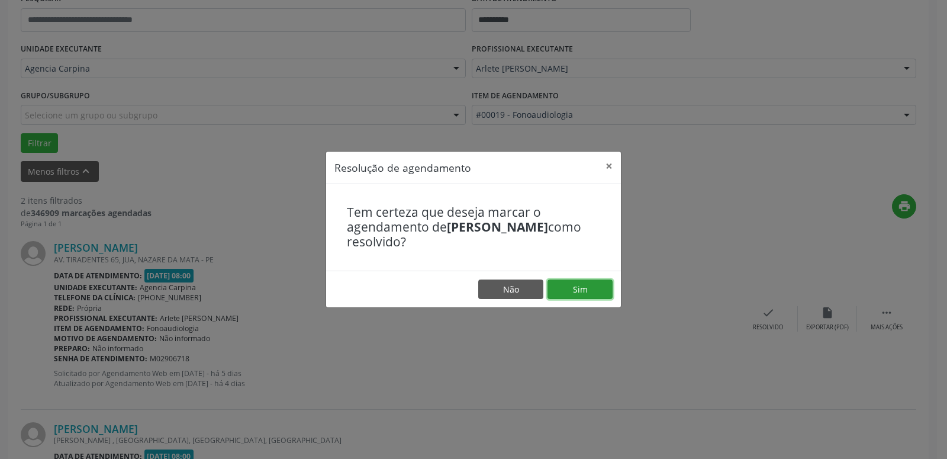
click at [593, 292] on button "Sim" at bounding box center [580, 290] width 65 height 20
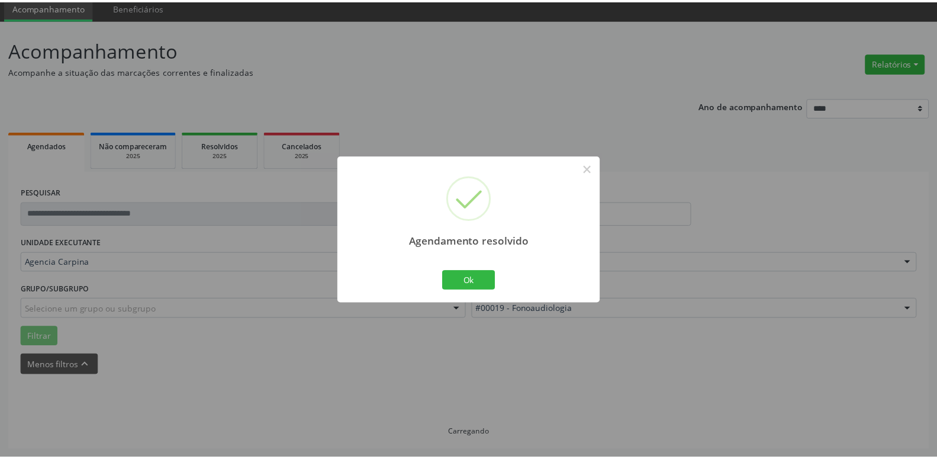
scroll to position [46, 0]
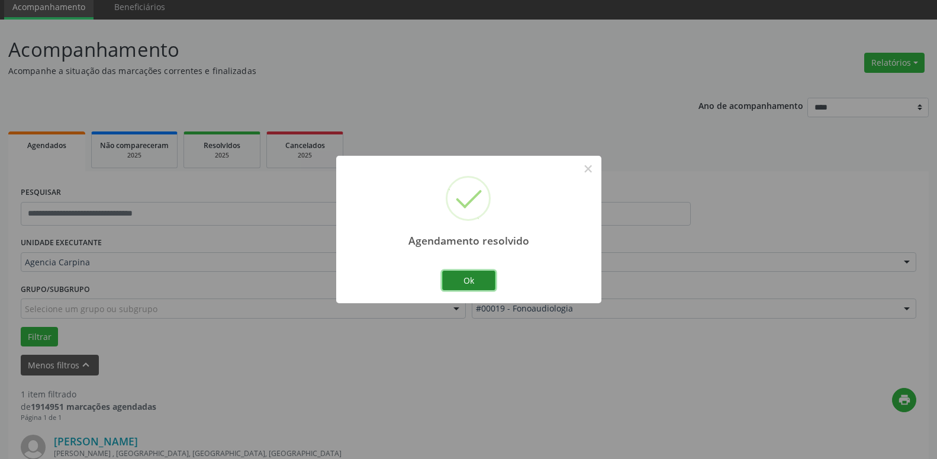
click at [466, 279] on button "Ok" at bounding box center [468, 281] width 53 height 20
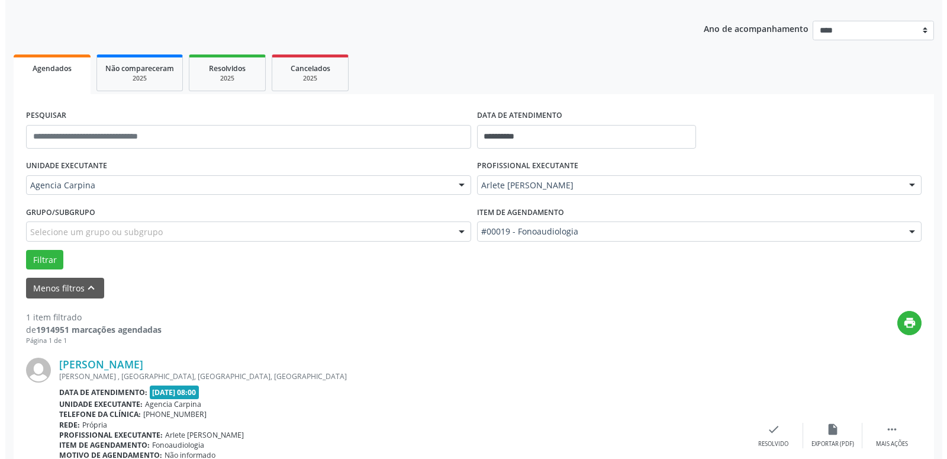
scroll to position [210, 0]
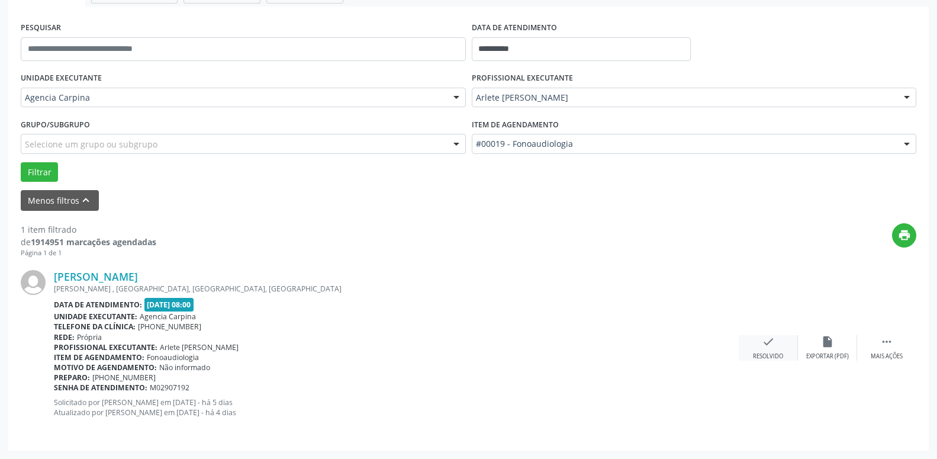
click at [761, 350] on div "check Resolvido" at bounding box center [768, 347] width 59 height 25
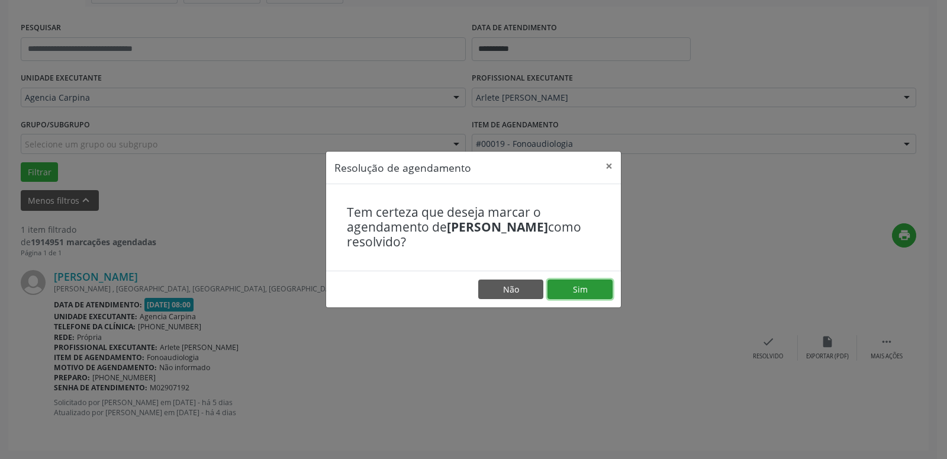
click at [587, 292] on button "Sim" at bounding box center [580, 290] width 65 height 20
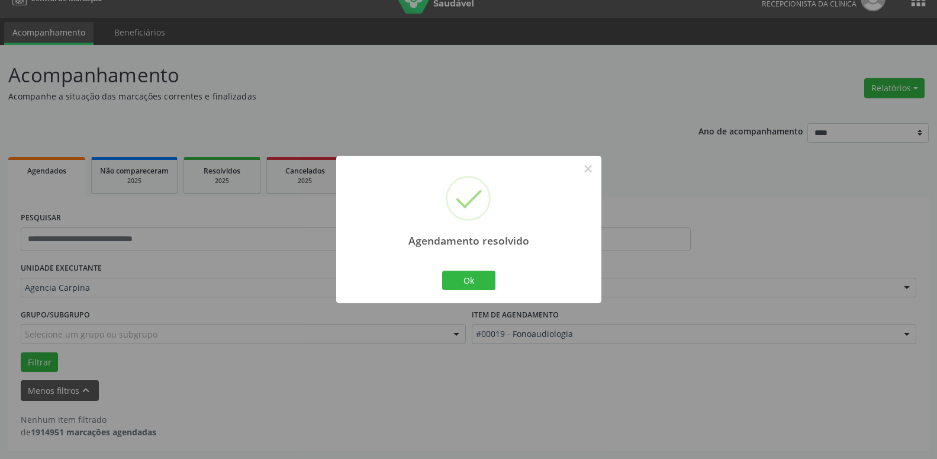
scroll to position [20, 0]
click at [484, 279] on button "Ok" at bounding box center [468, 281] width 53 height 20
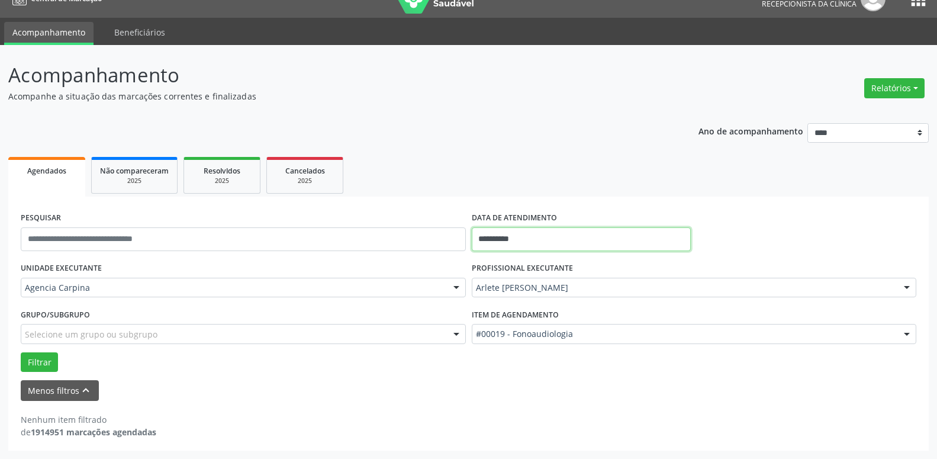
click at [534, 240] on input "**********" at bounding box center [582, 239] width 220 height 24
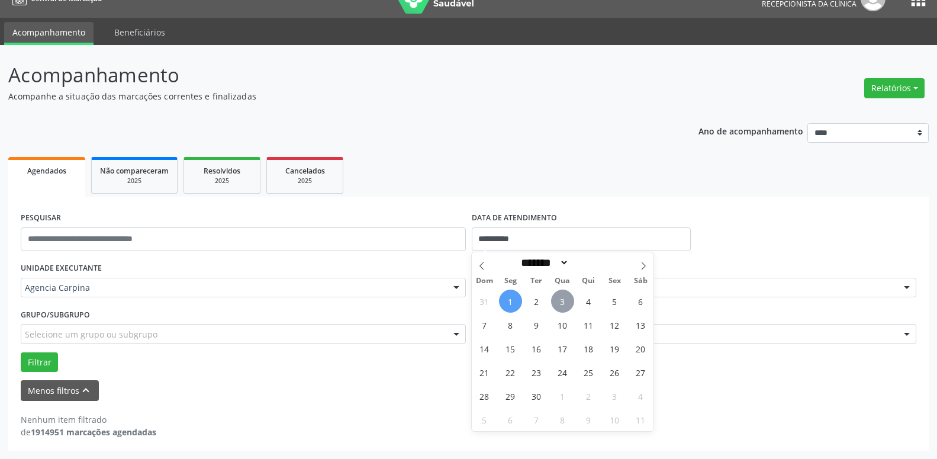
click at [558, 306] on span "3" at bounding box center [562, 301] width 23 height 23
type input "**********"
click at [558, 306] on span "3" at bounding box center [562, 301] width 23 height 23
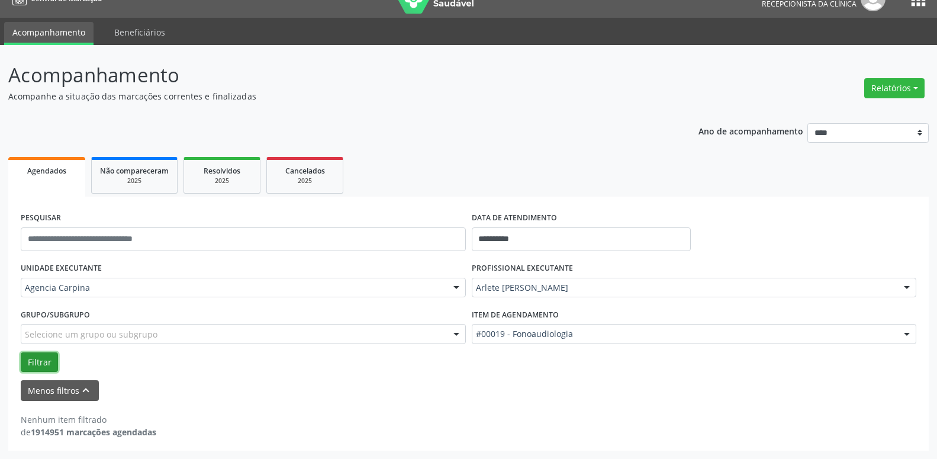
click at [34, 359] on button "Filtrar" at bounding box center [39, 362] width 37 height 20
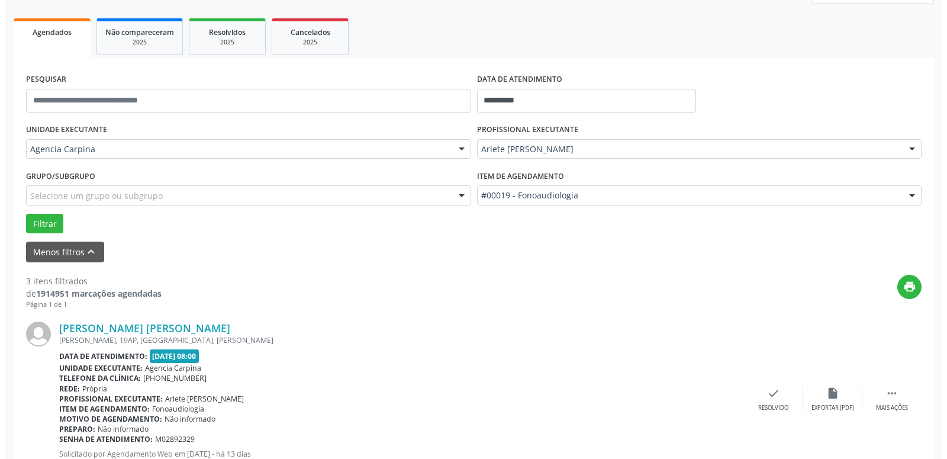
scroll to position [201, 0]
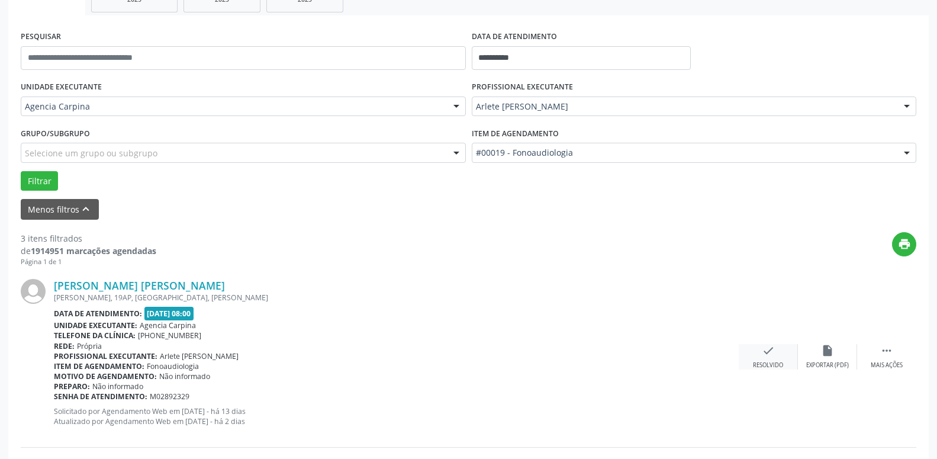
click at [767, 349] on icon "check" at bounding box center [768, 350] width 13 height 13
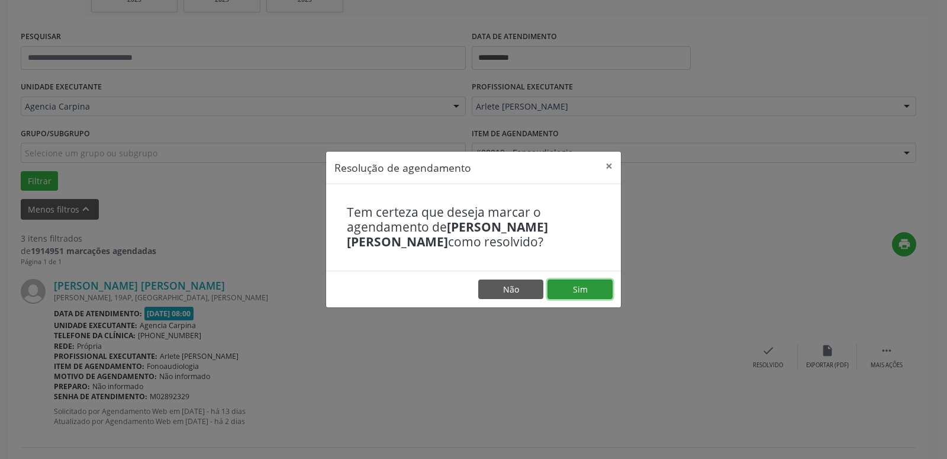
click at [577, 288] on button "Sim" at bounding box center [580, 290] width 65 height 20
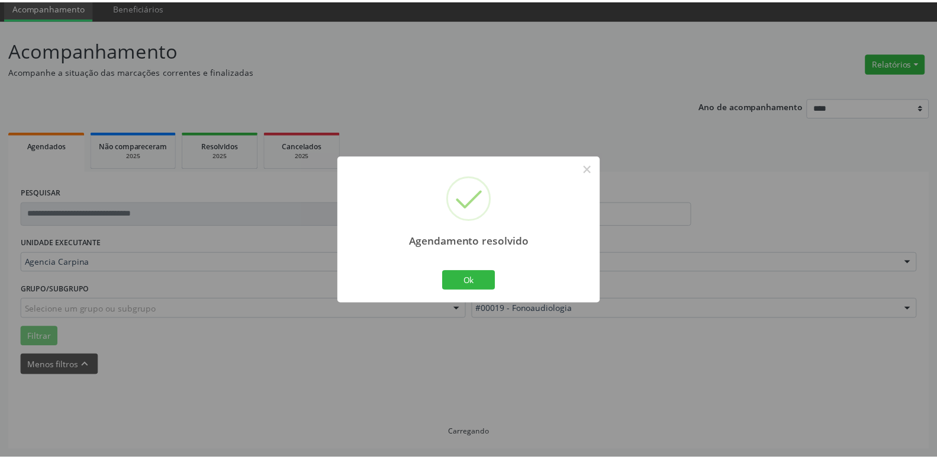
scroll to position [46, 0]
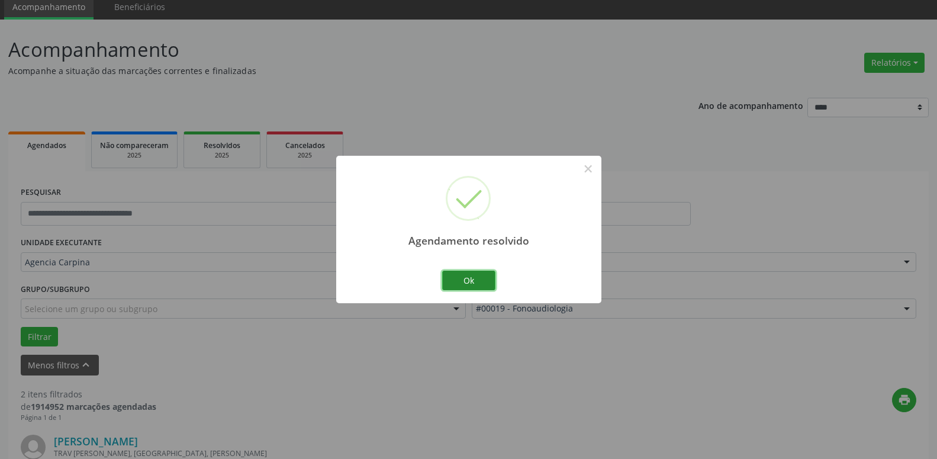
click at [467, 278] on button "Ok" at bounding box center [468, 281] width 53 height 20
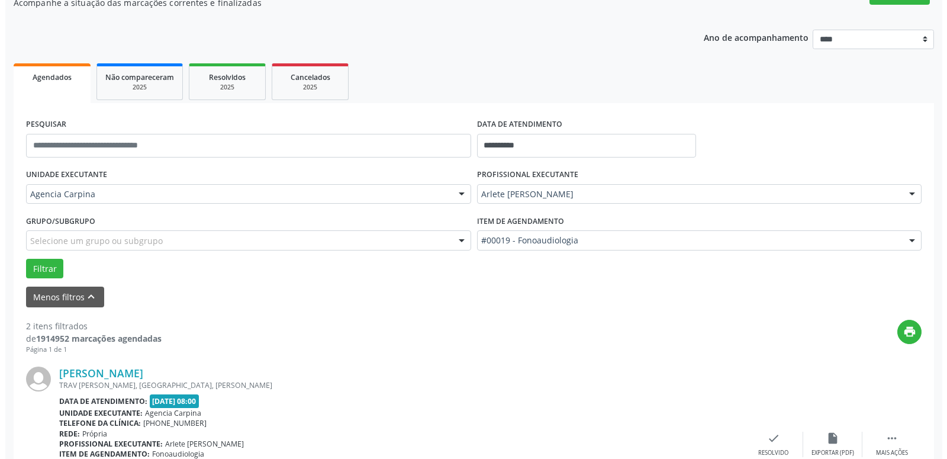
scroll to position [227, 0]
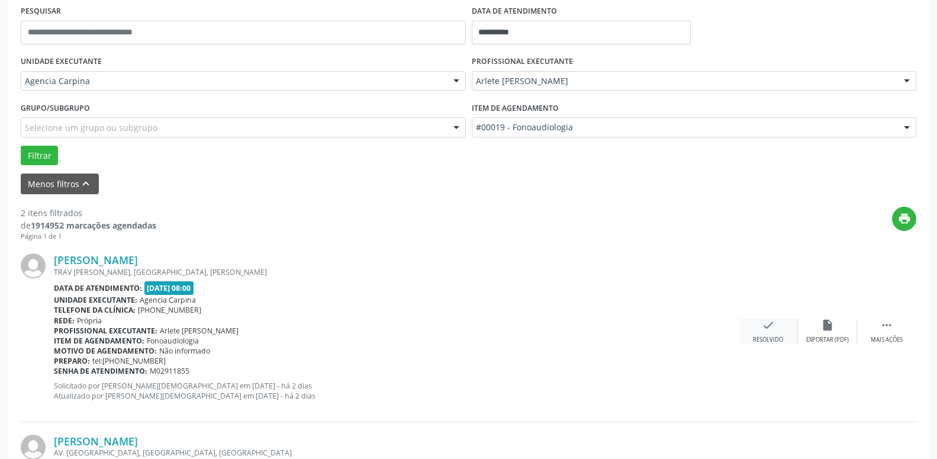
click at [760, 330] on div "check Resolvido" at bounding box center [768, 331] width 59 height 25
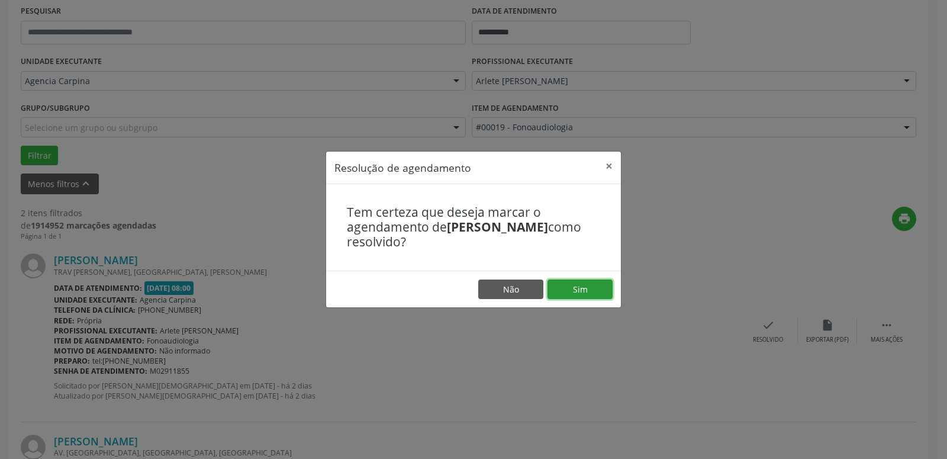
click at [579, 288] on button "Sim" at bounding box center [580, 290] width 65 height 20
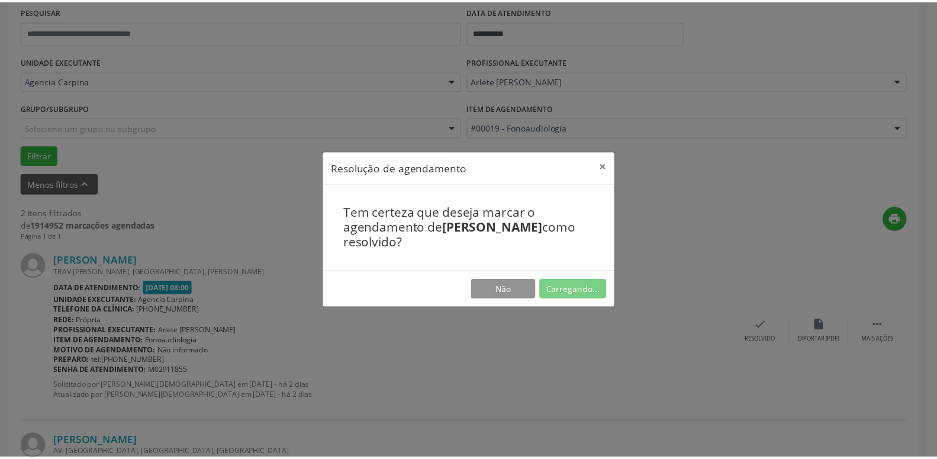
scroll to position [46, 0]
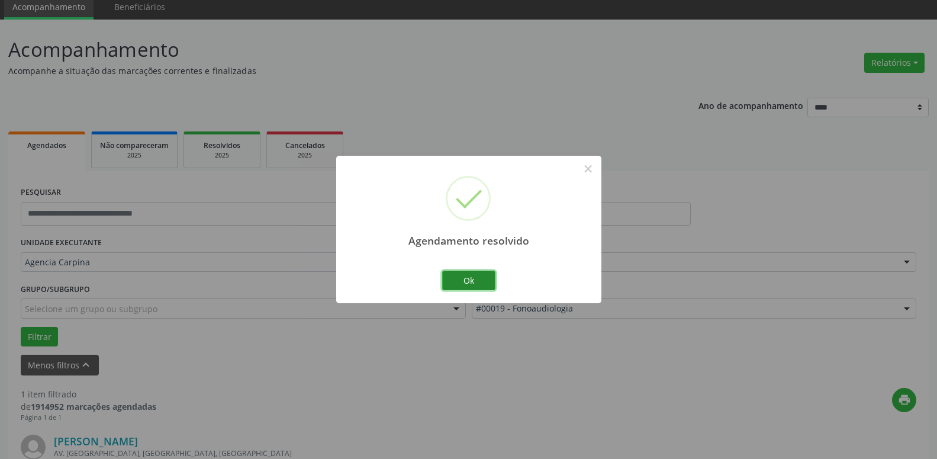
click at [462, 285] on button "Ok" at bounding box center [468, 281] width 53 height 20
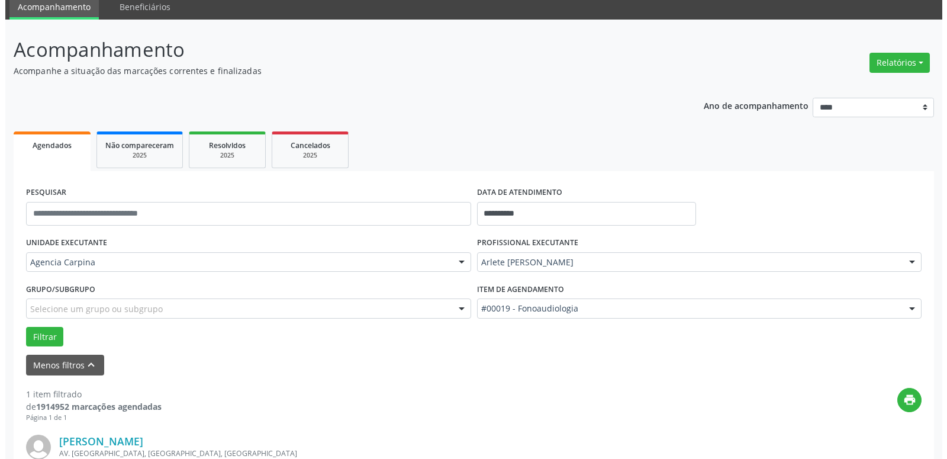
scroll to position [210, 0]
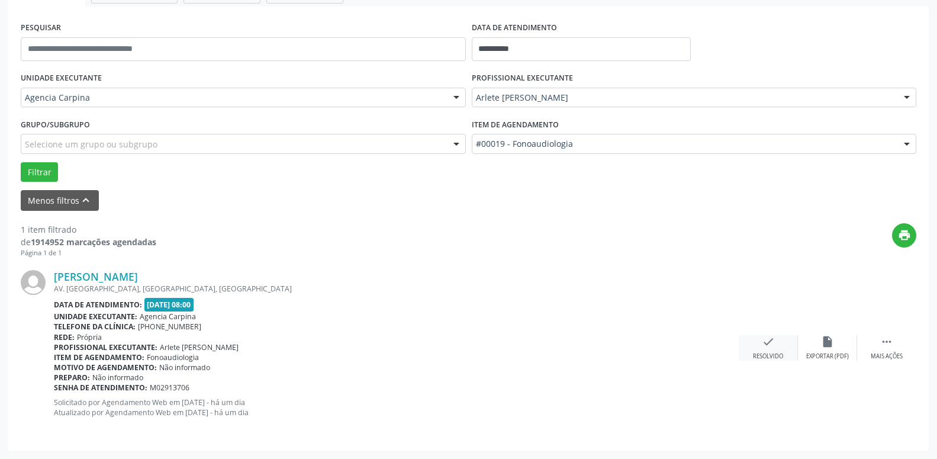
click at [767, 348] on icon "check" at bounding box center [768, 341] width 13 height 13
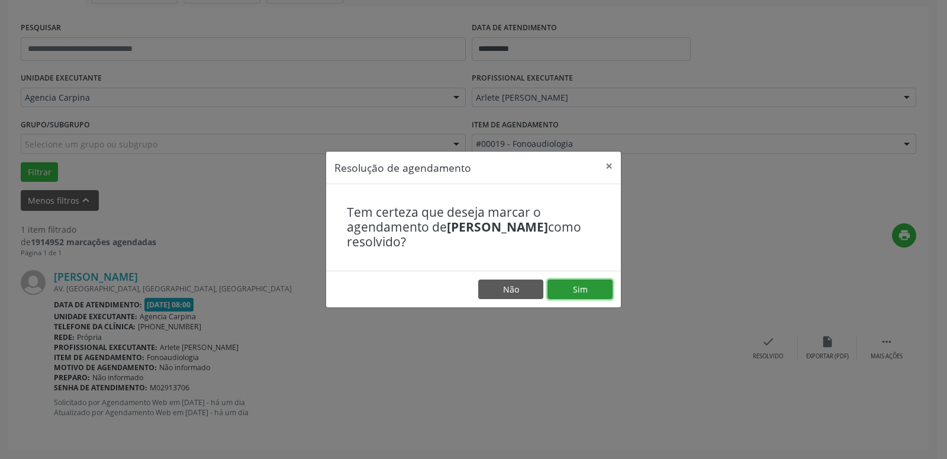
click at [593, 282] on button "Sim" at bounding box center [580, 290] width 65 height 20
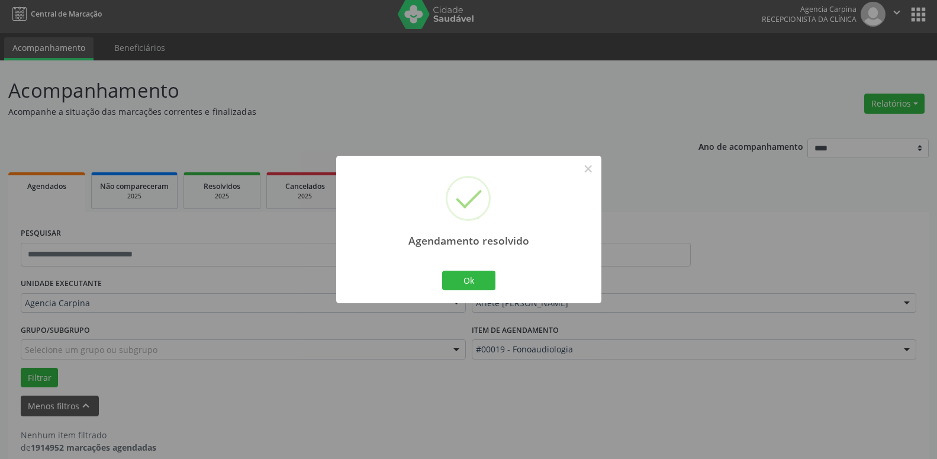
scroll to position [0, 0]
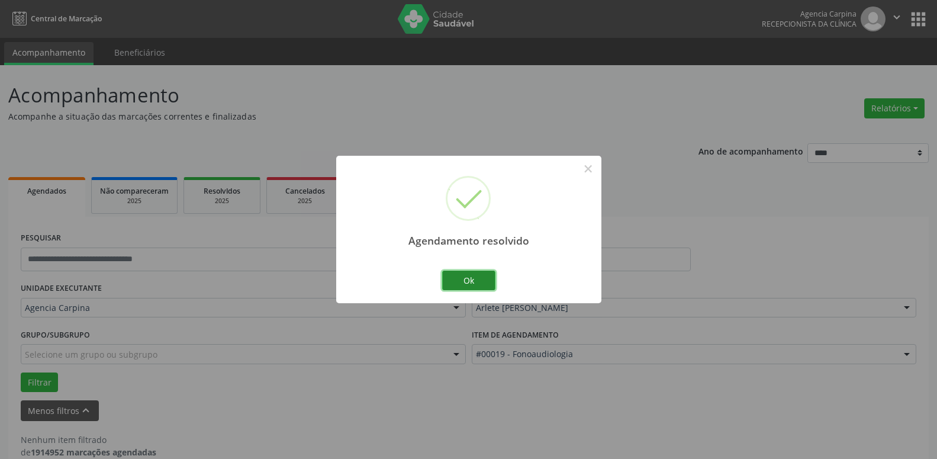
click at [487, 278] on button "Ok" at bounding box center [468, 281] width 53 height 20
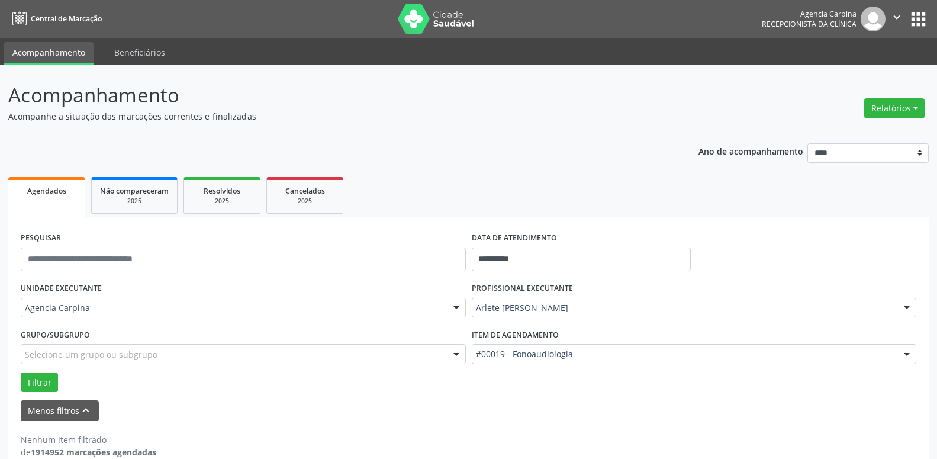
click at [899, 20] on icon "" at bounding box center [897, 17] width 13 height 13
click at [848, 72] on link "Sair" at bounding box center [867, 72] width 82 height 17
